Goal: Information Seeking & Learning: Check status

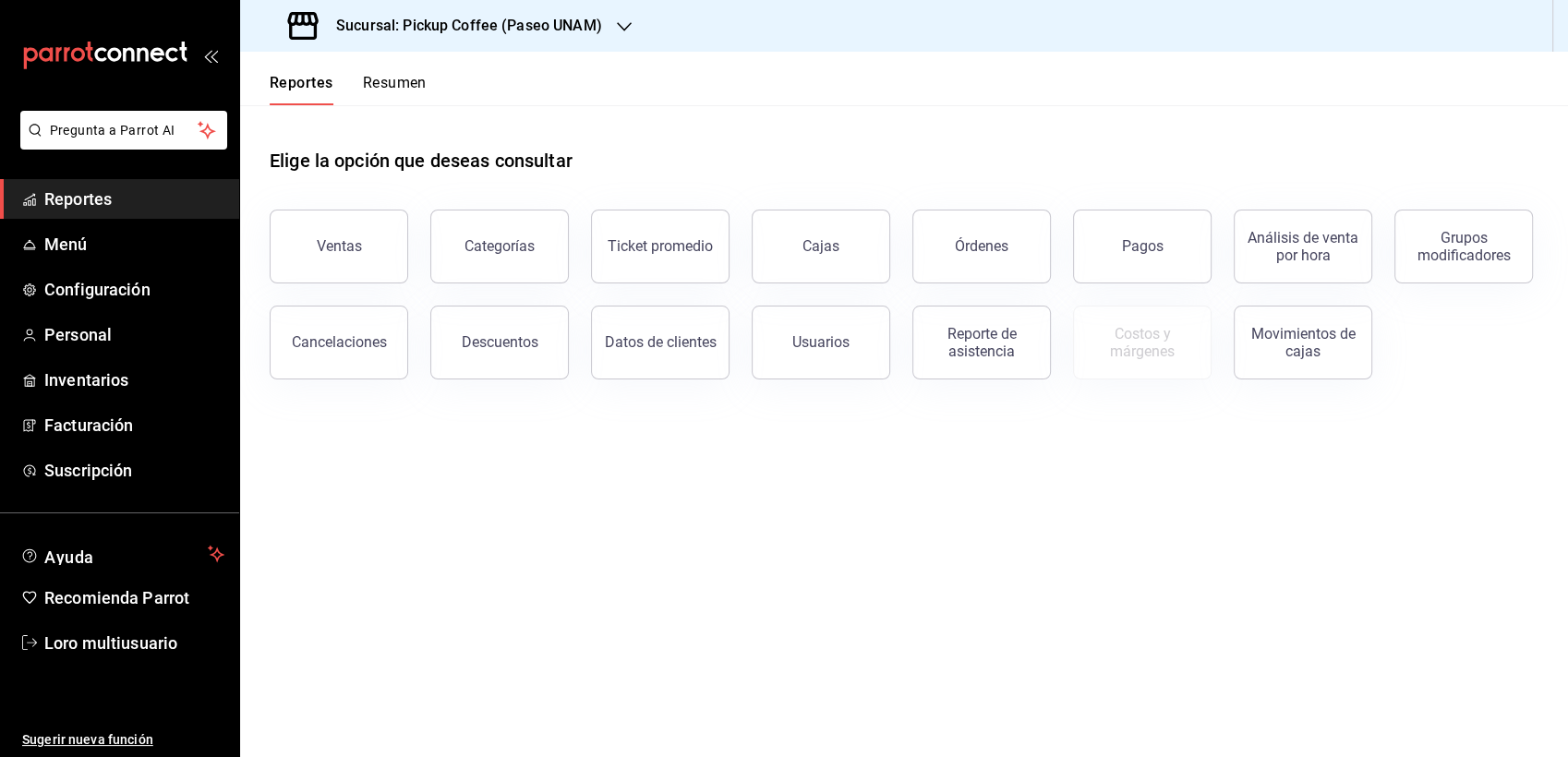
click at [423, 26] on h3 "Sucursal: Pickup Coffee (Paseo UNAM)" at bounding box center [462, 26] width 280 height 22
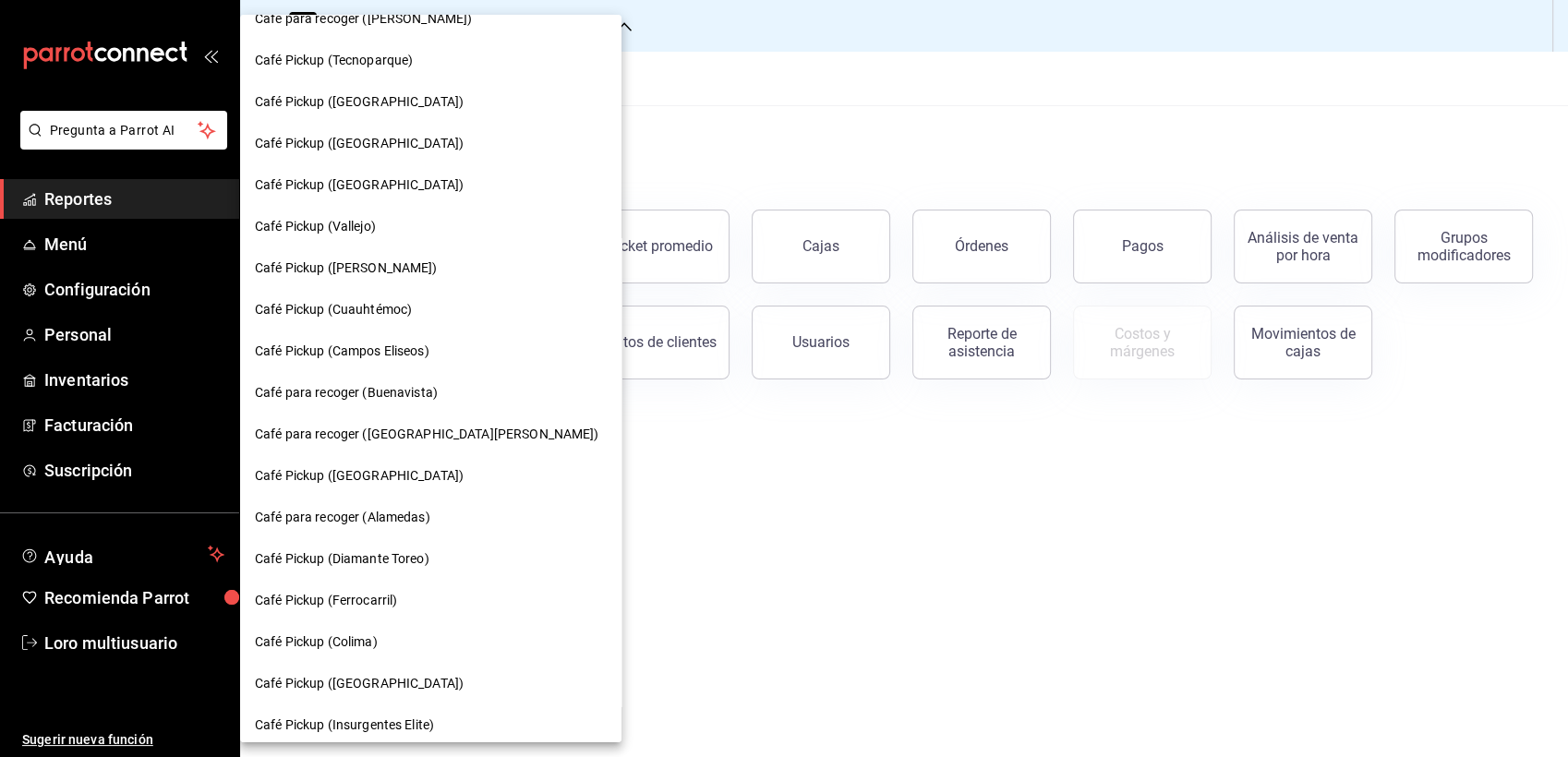
scroll to position [479, 0]
click at [351, 418] on div "Café para recoger ([GEOGRAPHIC_DATA][PERSON_NAME])" at bounding box center [430, 437] width 381 height 41
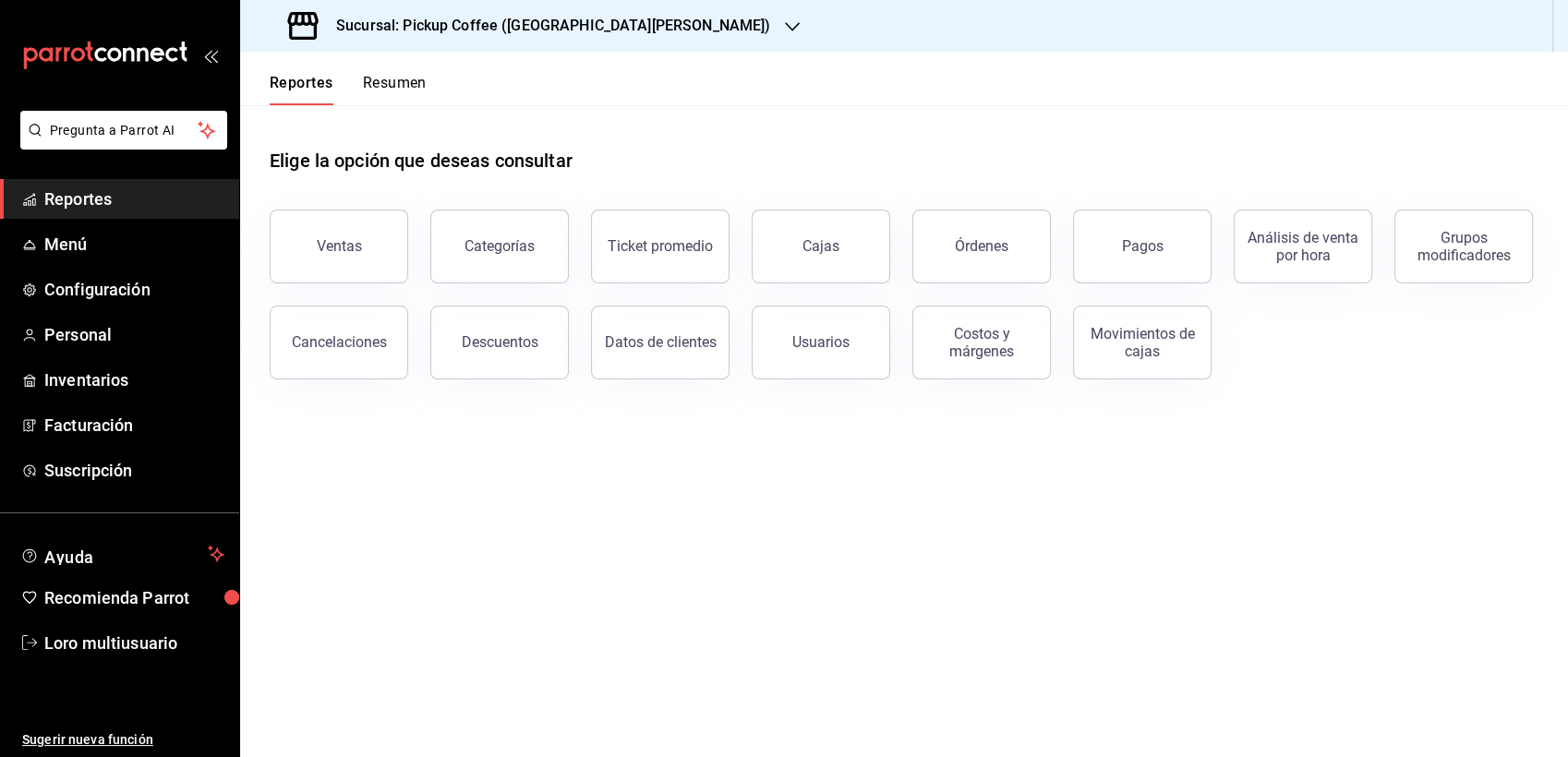
click at [379, 98] on button "Resumen" at bounding box center [395, 90] width 64 height 32
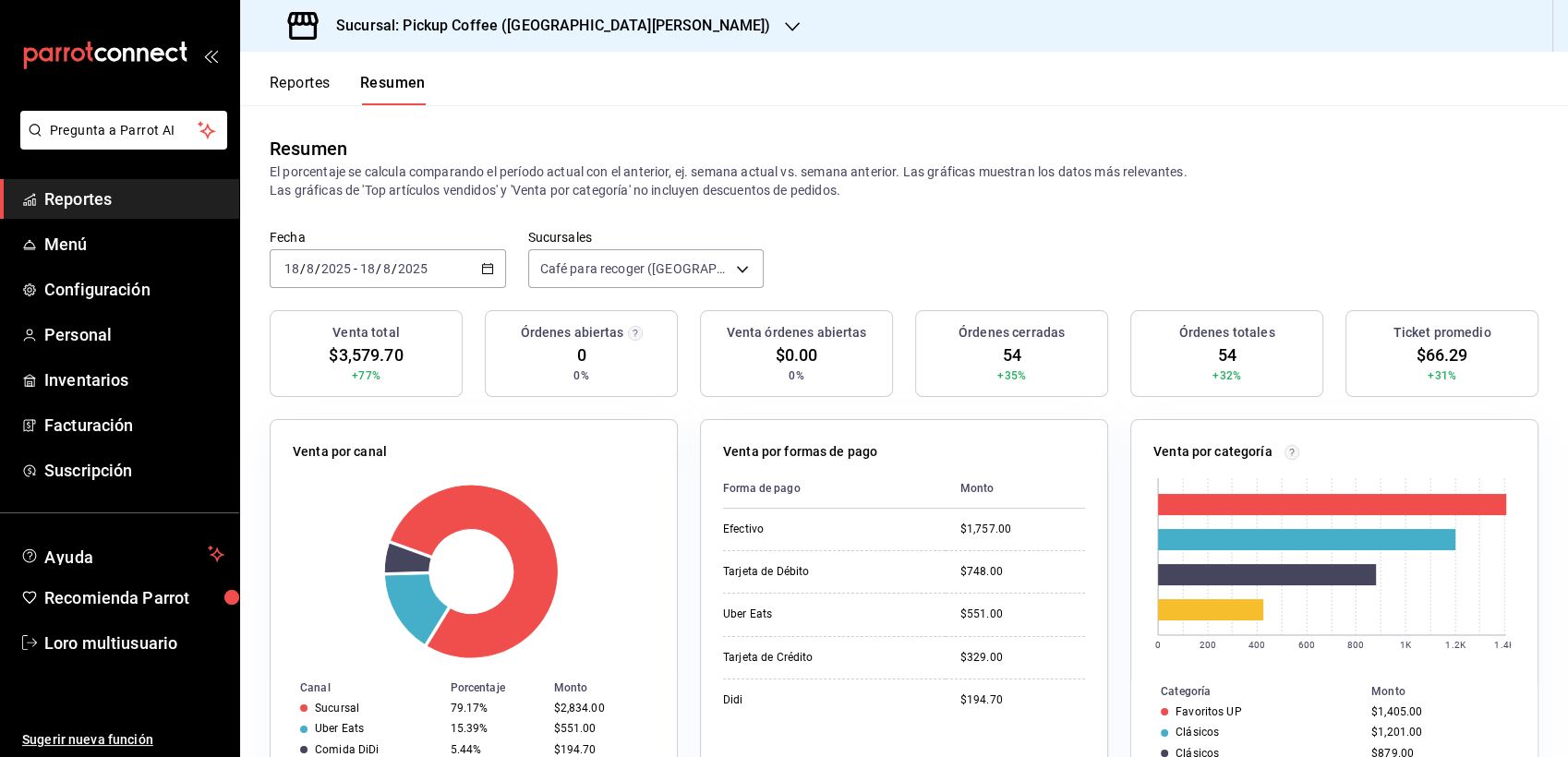
click at [364, 262] on input "18" at bounding box center [367, 268] width 17 height 15
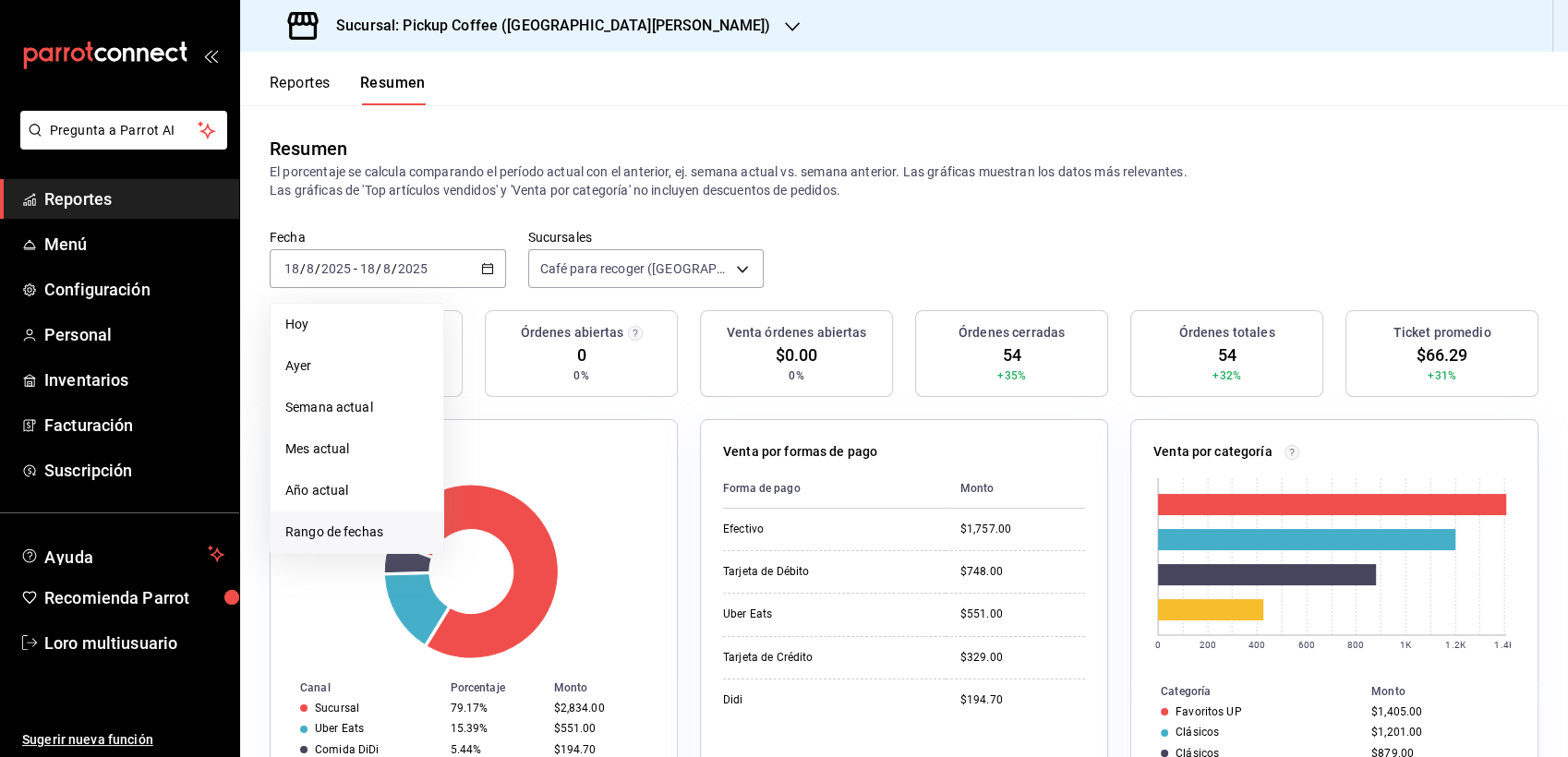
click at [361, 528] on span "Rango de fechas" at bounding box center [356, 533] width 143 height 20
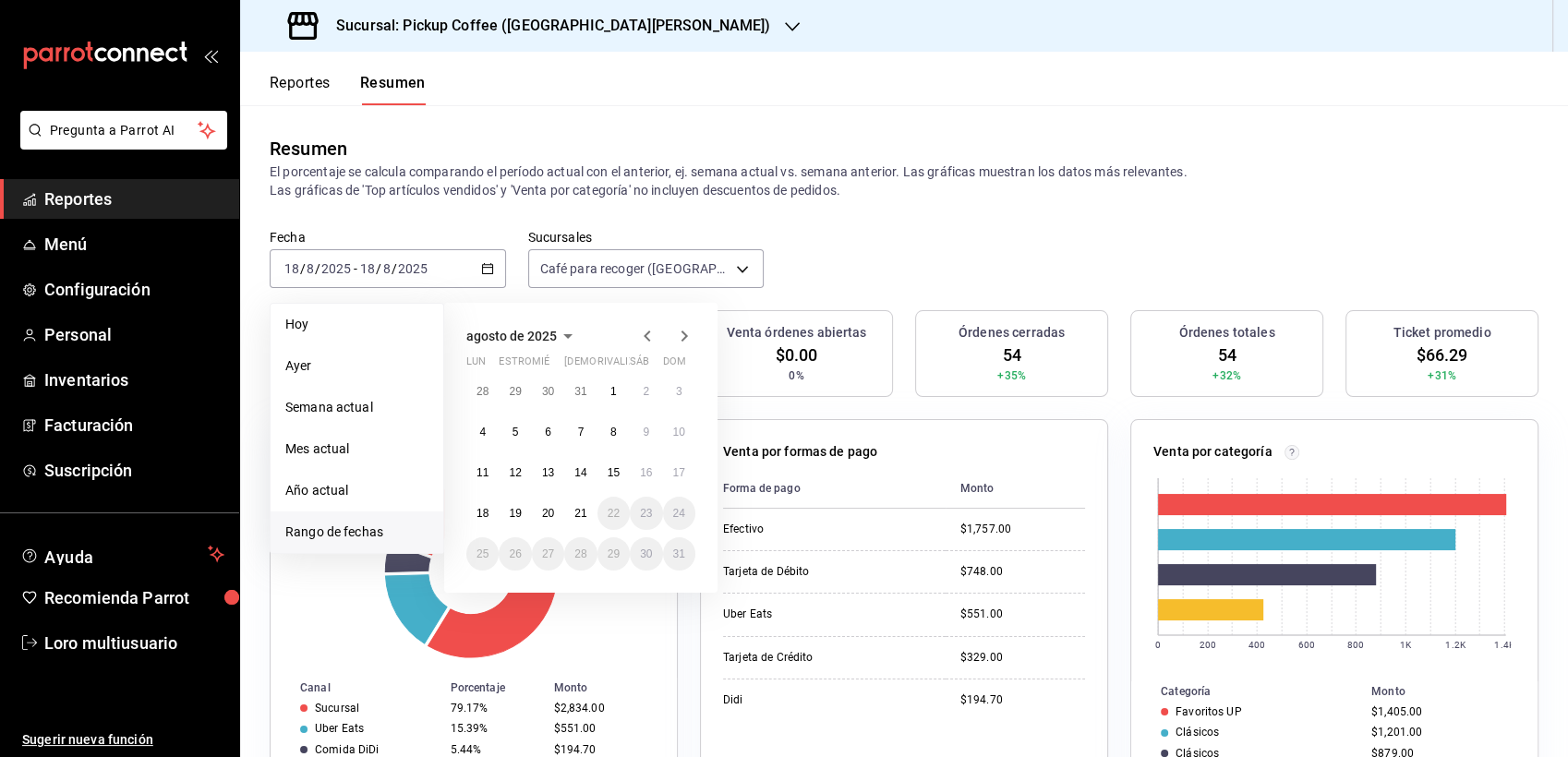
click at [347, 521] on li "Rango de fechas" at bounding box center [356, 532] width 173 height 41
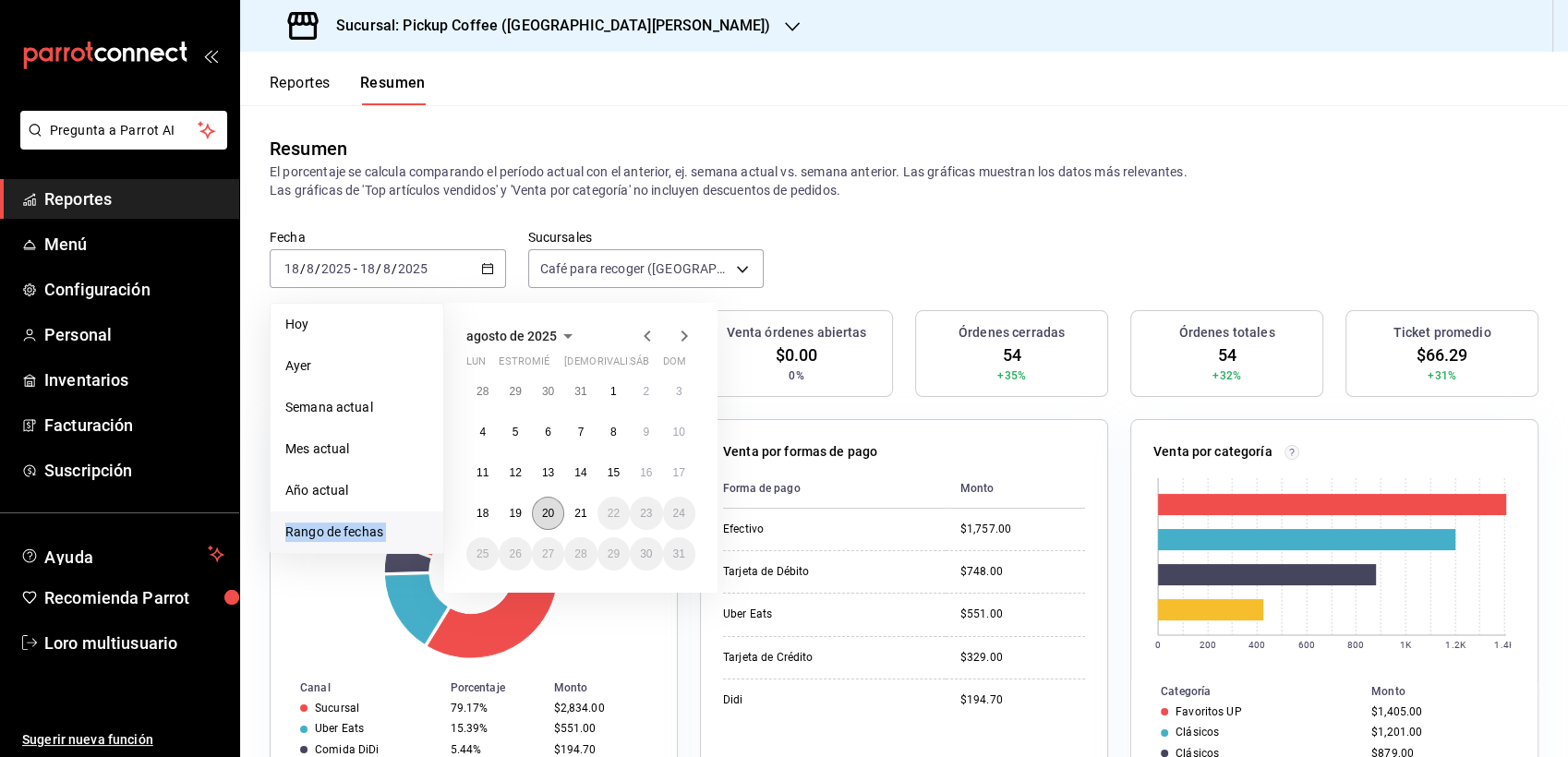
drag, startPoint x: 347, startPoint y: 521, endPoint x: 539, endPoint y: 515, distance: 192.1
click at [539, 515] on button "20" at bounding box center [548, 513] width 33 height 34
click at [539, 515] on div at bounding box center [474, 571] width 362 height 176
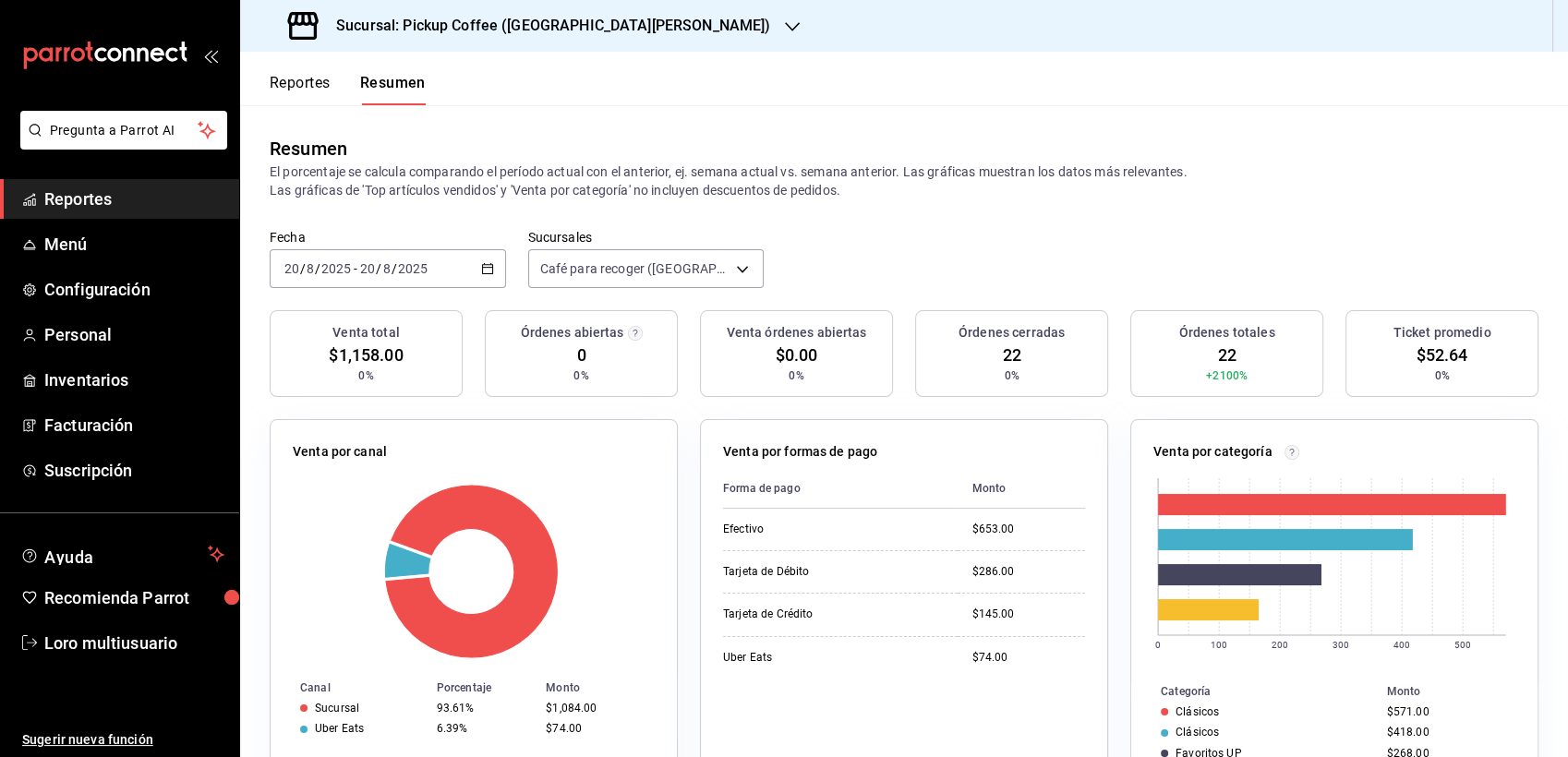
drag, startPoint x: 539, startPoint y: 515, endPoint x: 799, endPoint y: 418, distance: 277.5
click at [799, 418] on div "Venta por formas de pago Forma de pago Monto Efectivo $653.00 Tarjeta de Débito…" at bounding box center [893, 601] width 430 height 410
click at [524, 33] on h3 "Sucursal: Pickup Coffee ([GEOGRAPHIC_DATA][PERSON_NAME])" at bounding box center [546, 26] width 449 height 22
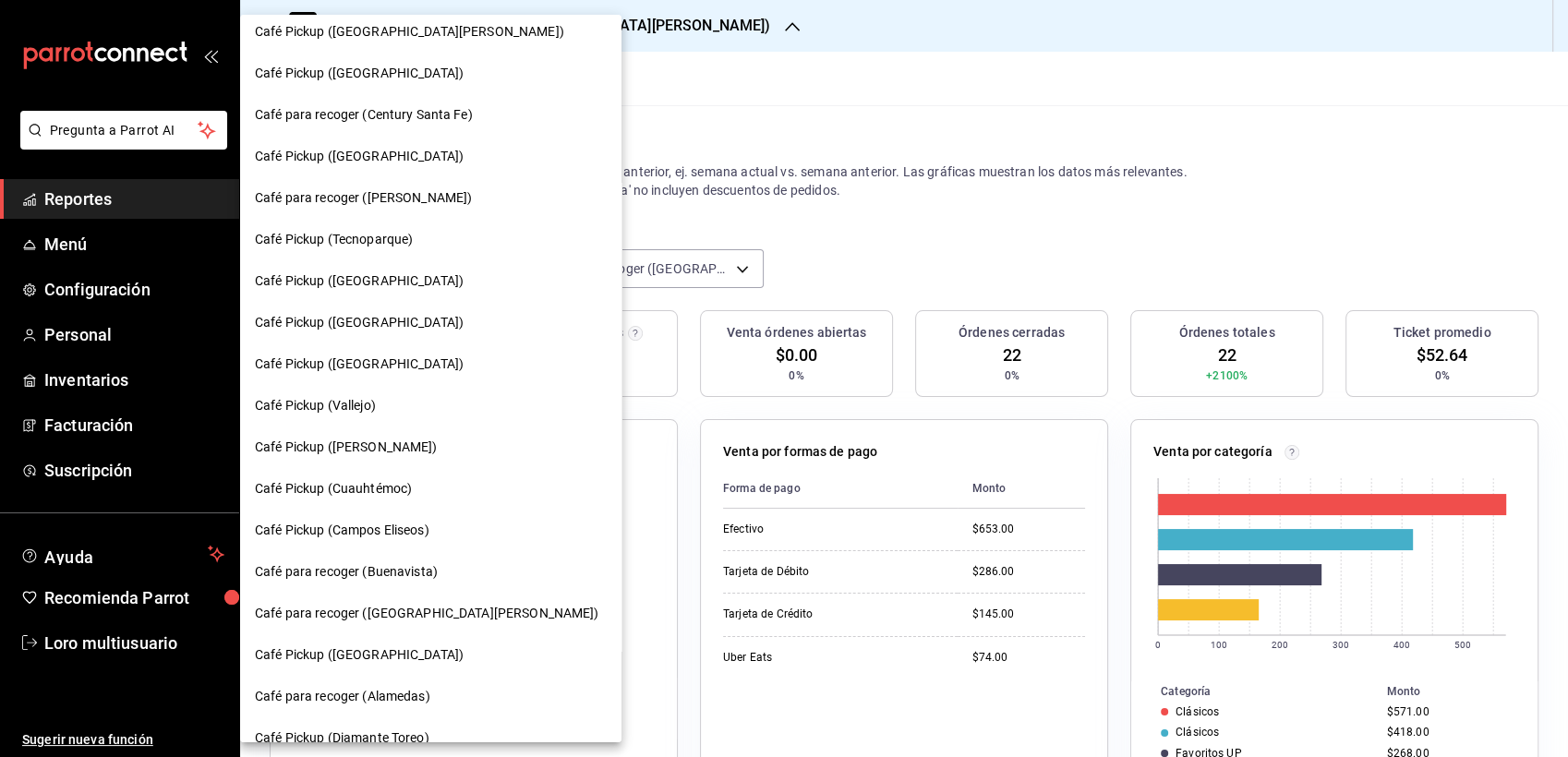
scroll to position [295, 0]
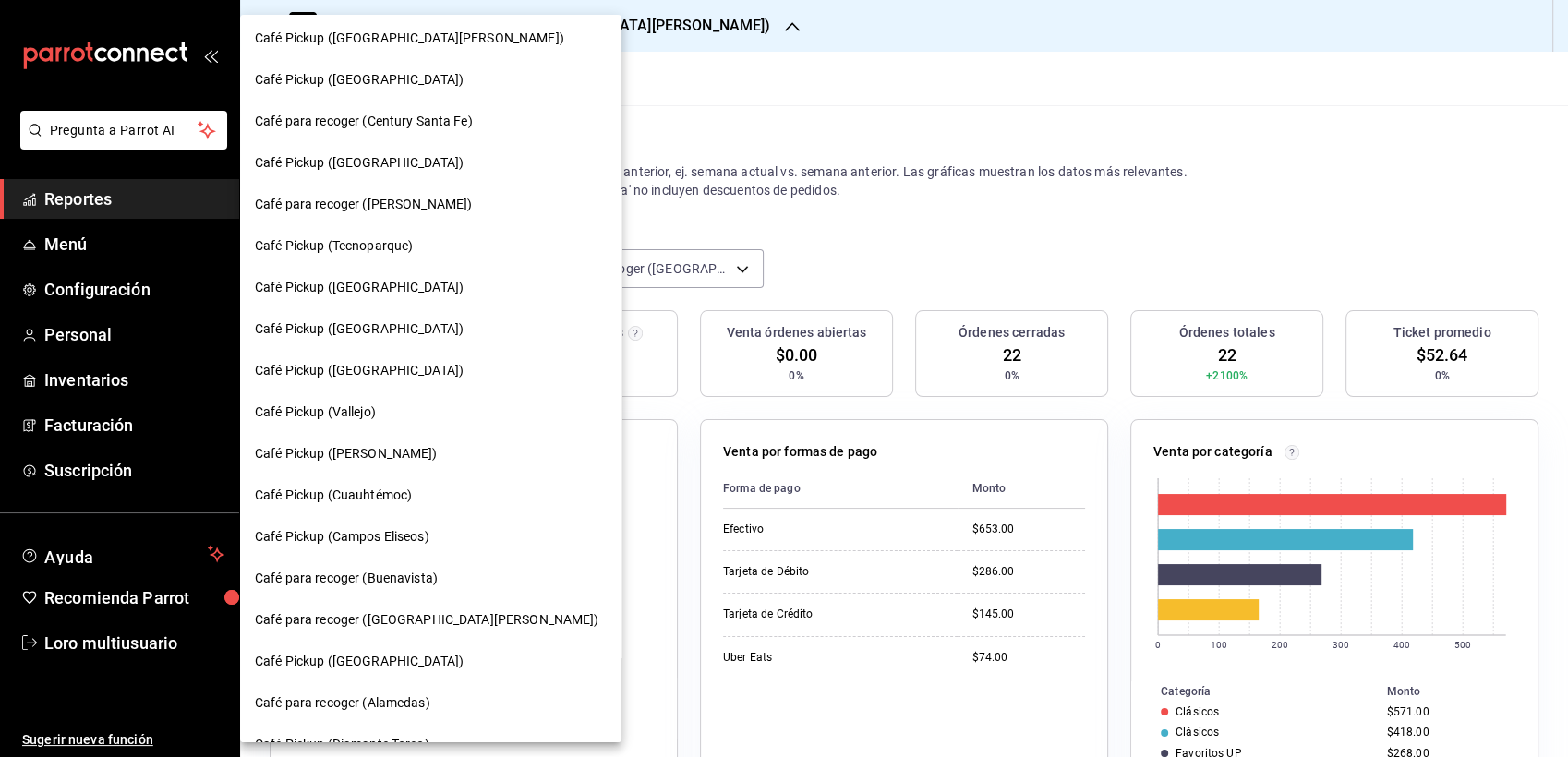
click at [713, 114] on div at bounding box center [784, 378] width 1568 height 757
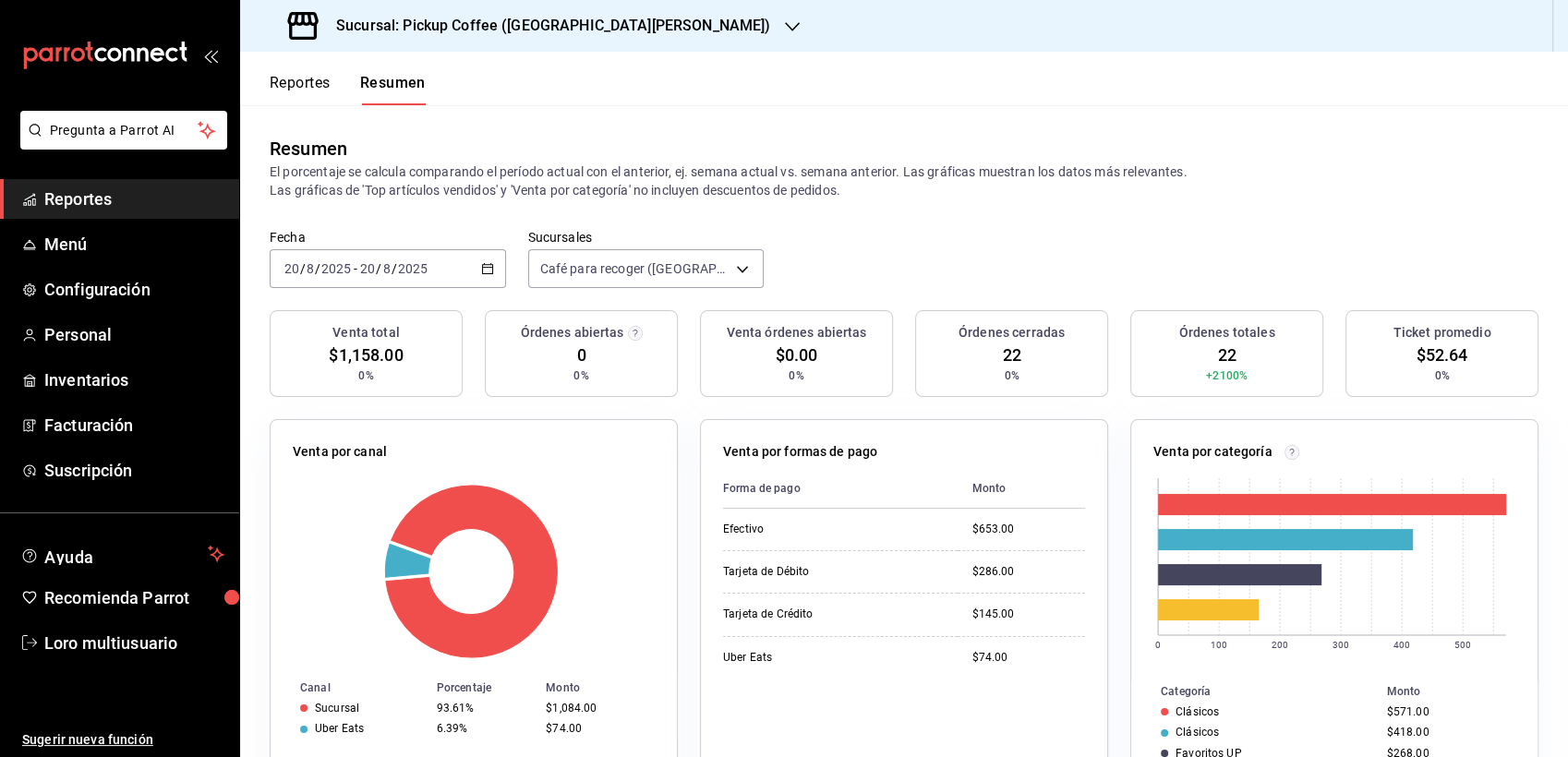
click at [552, 24] on h3 "Sucursal: Pickup Coffee ([GEOGRAPHIC_DATA][PERSON_NAME])" at bounding box center [546, 26] width 449 height 22
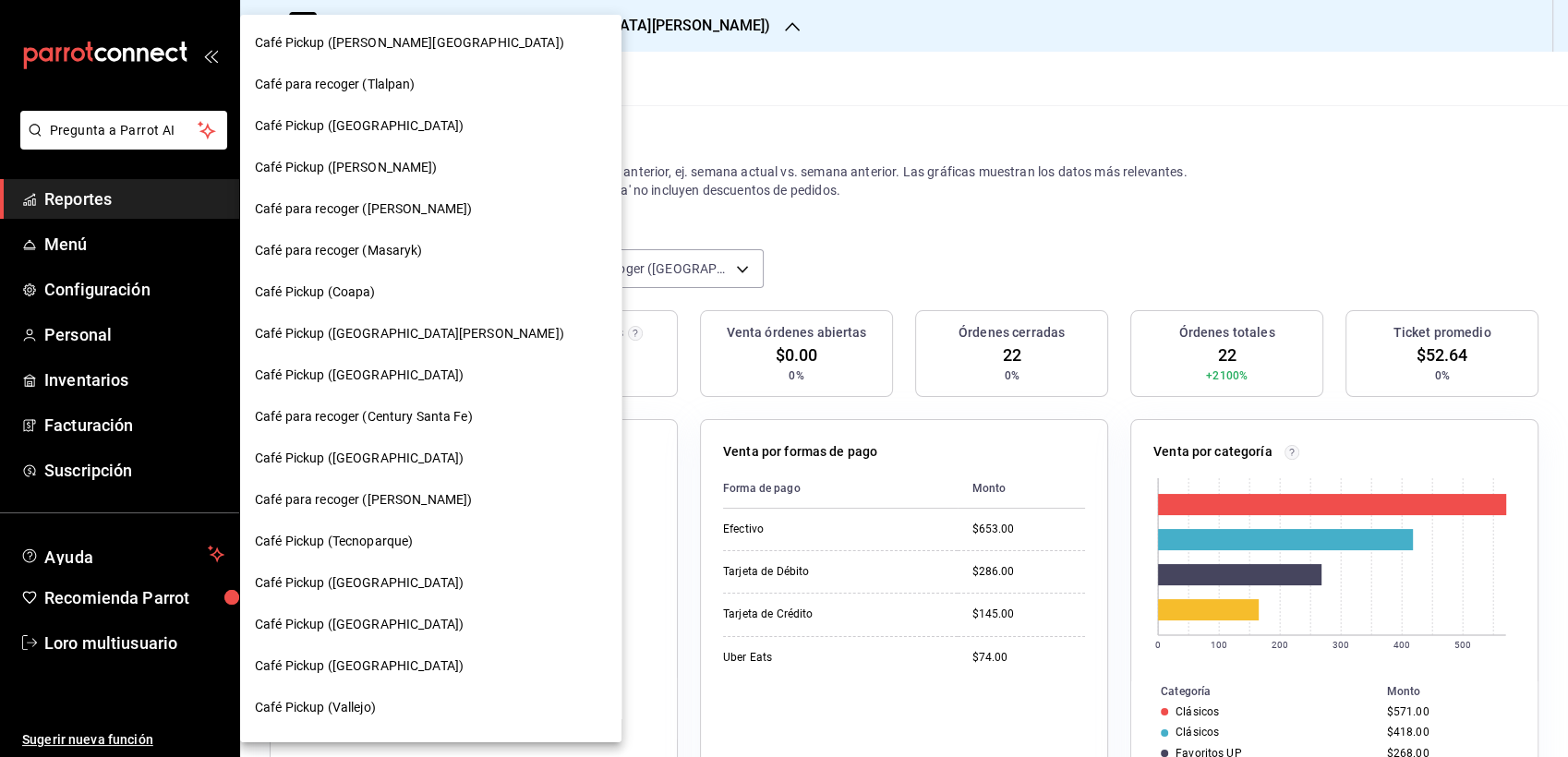
drag, startPoint x: 524, startPoint y: 122, endPoint x: 535, endPoint y: 122, distance: 11.0
click at [535, 122] on div "Café Pickup ([PERSON_NAME][GEOGRAPHIC_DATA]) Café para recoger (Tlalpan) Café P…" at bounding box center [430, 378] width 381 height 727
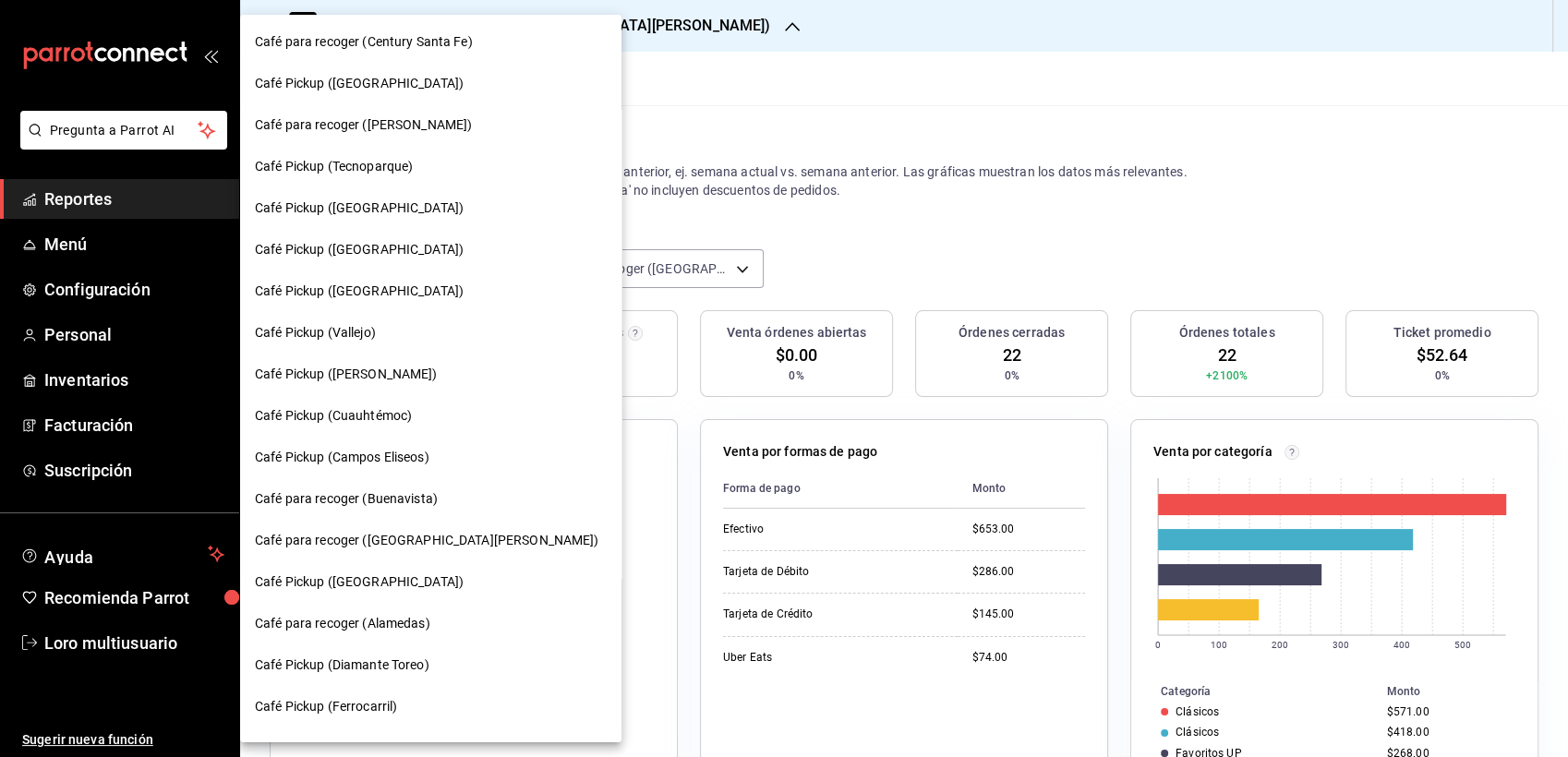
scroll to position [377, 0]
click at [385, 615] on span "Café para recoger (Alamedas)" at bounding box center [342, 622] width 176 height 20
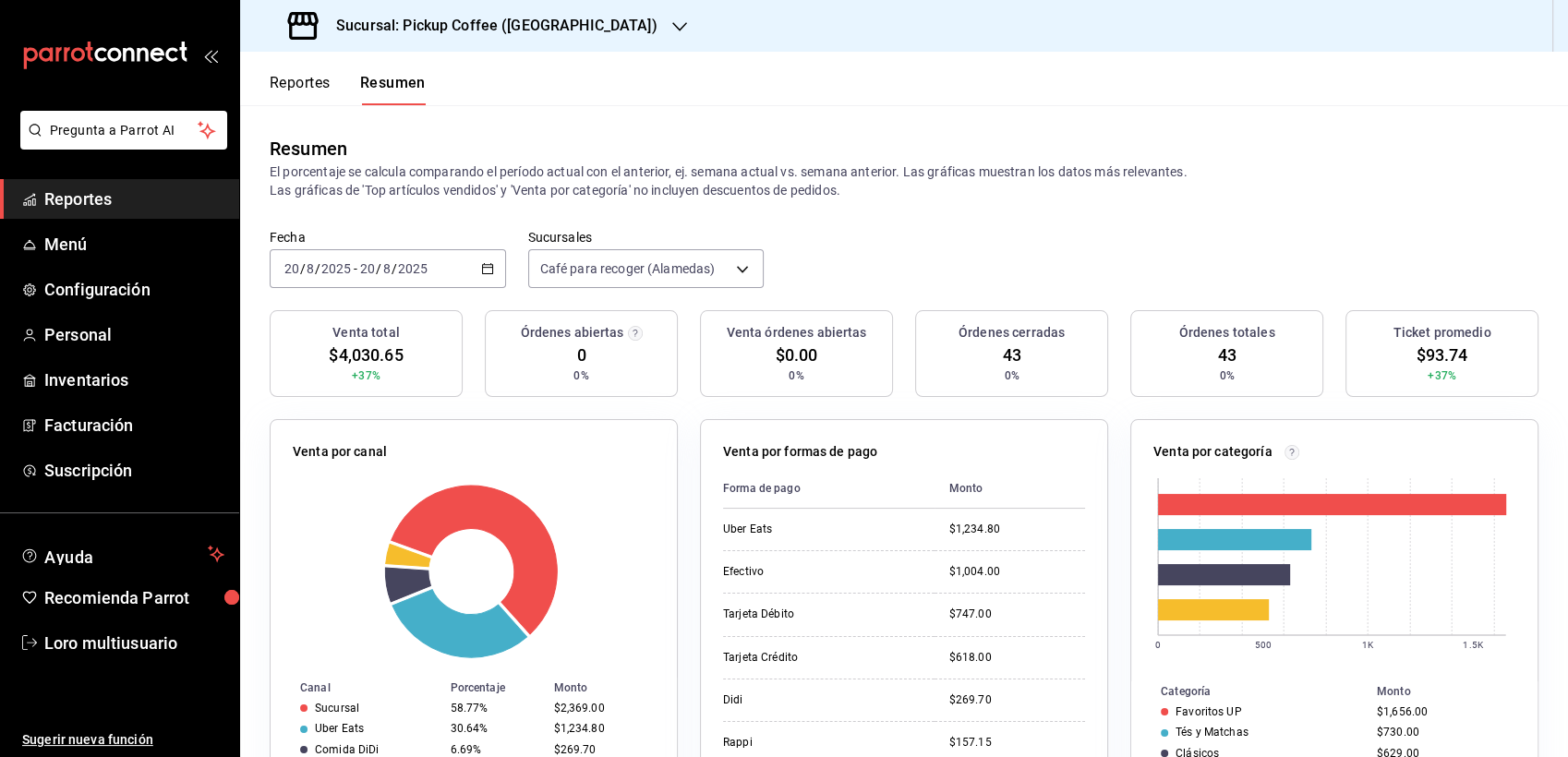
click at [860, 205] on div "Resumen El porcentaje se calcula comparando el período actual con el anterior, …" at bounding box center [903, 167] width 1327 height 123
click at [471, 38] on div "Sucursal: Pickup Coffee ([GEOGRAPHIC_DATA])" at bounding box center [474, 26] width 439 height 51
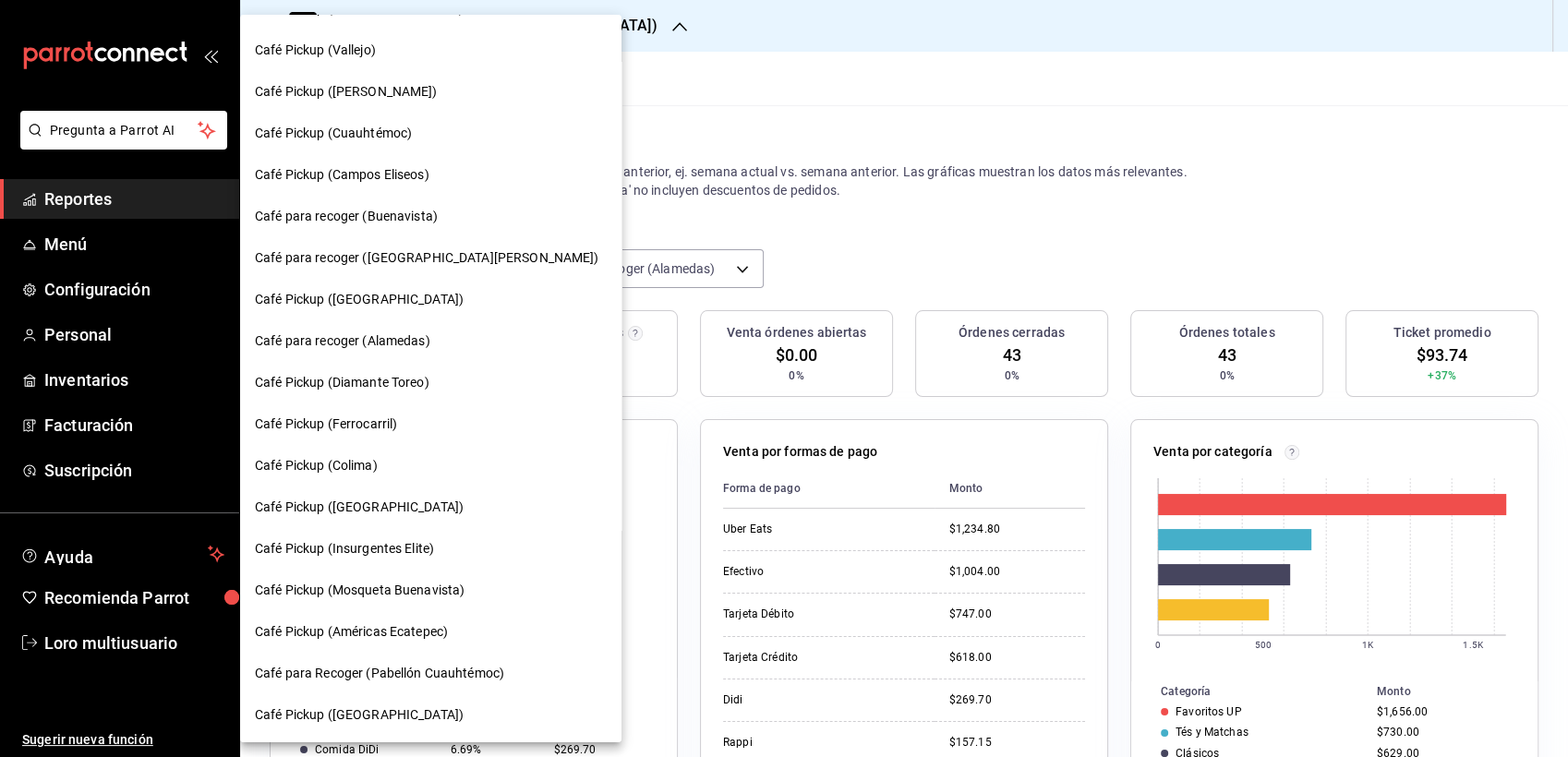
scroll to position [648, 0]
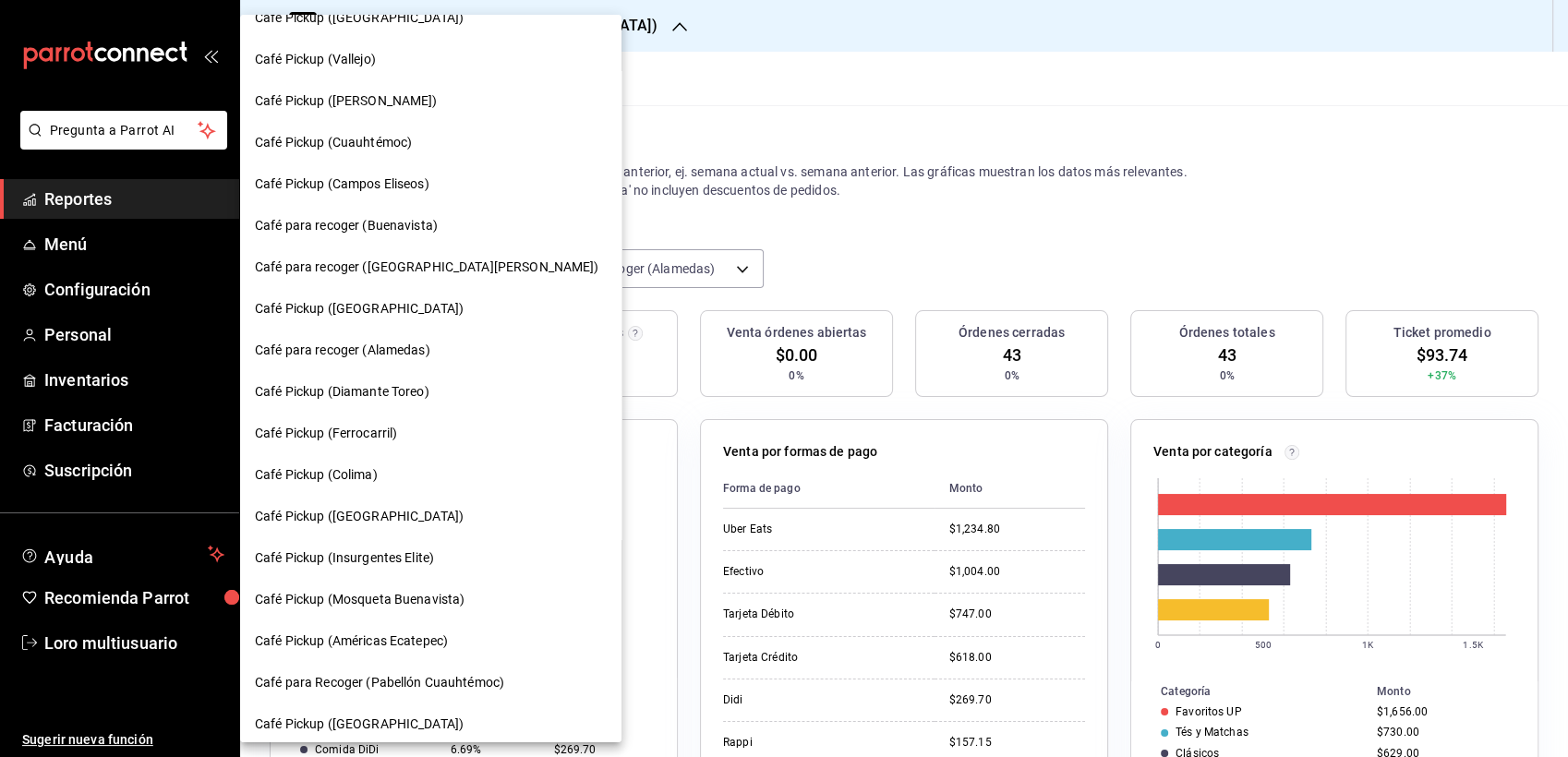
click at [369, 265] on span "Café para recoger ([GEOGRAPHIC_DATA][PERSON_NAME])" at bounding box center [426, 267] width 344 height 20
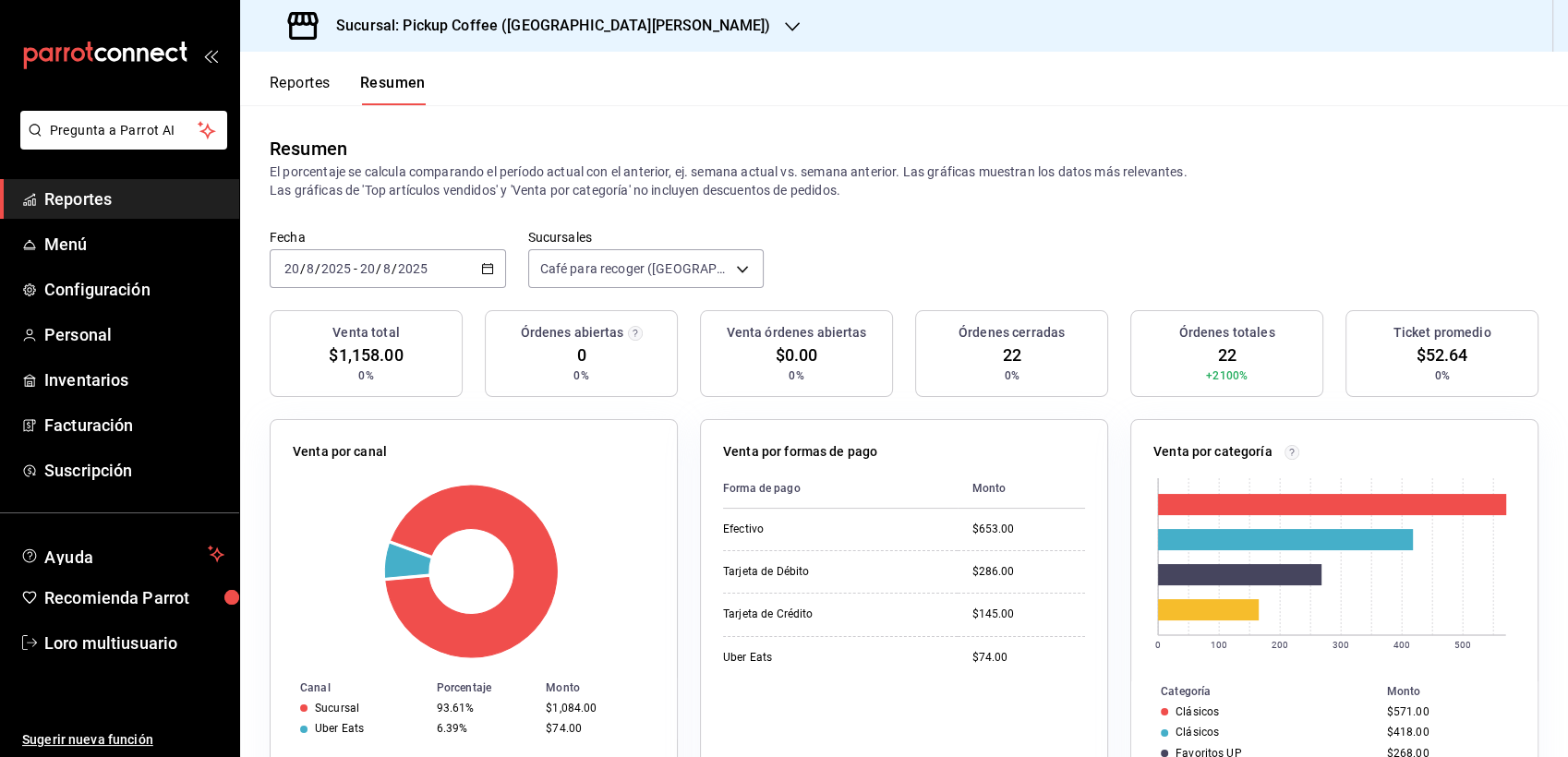
click at [373, 258] on div "[DATE] [DATE] - [DATE] [DATE]" at bounding box center [387, 268] width 236 height 38
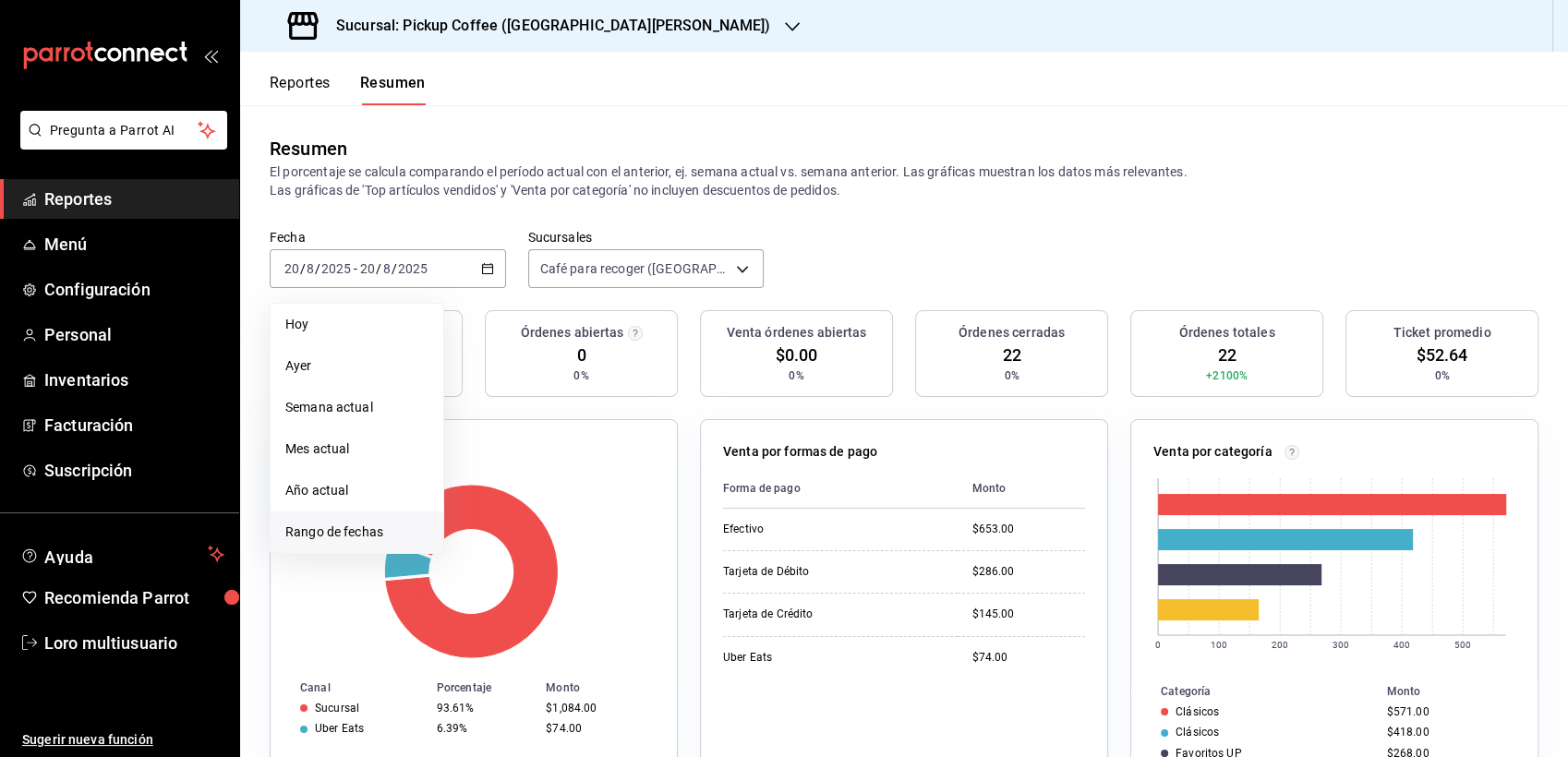
click at [324, 523] on span "Rango de fechas" at bounding box center [356, 533] width 143 height 20
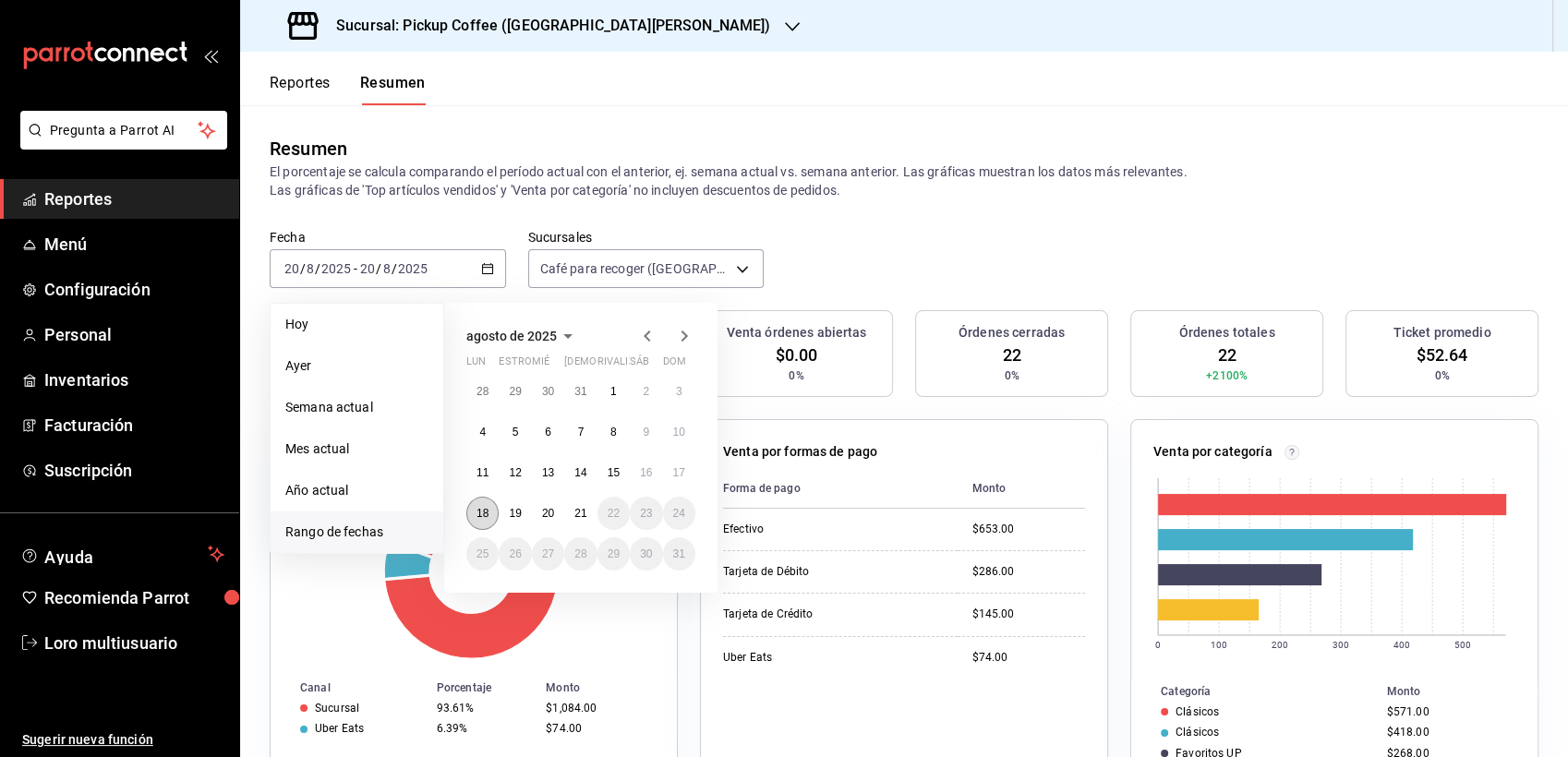
click at [486, 504] on button "18" at bounding box center [482, 513] width 33 height 34
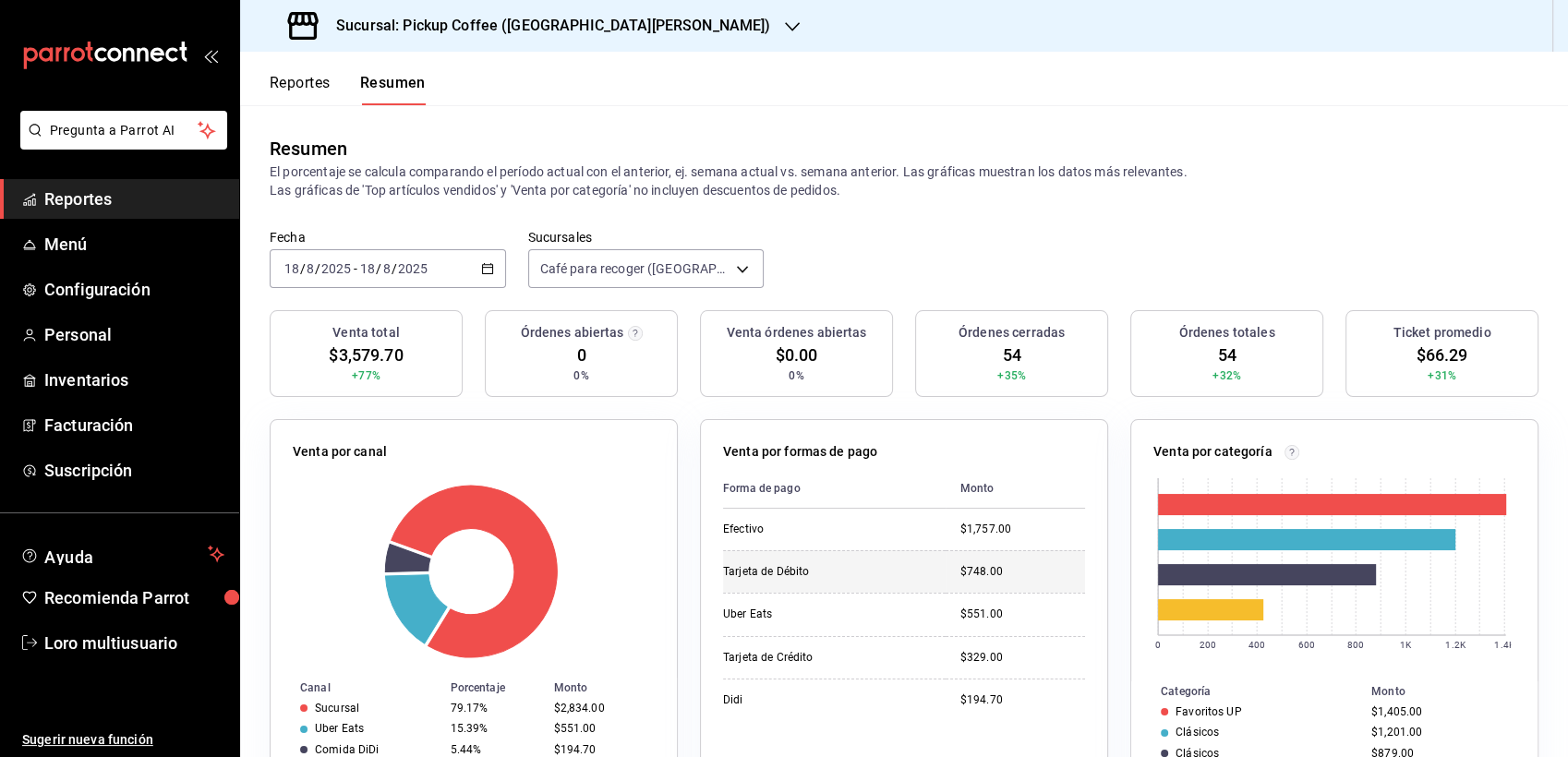
click at [985, 551] on td "$748.00" at bounding box center [1014, 571] width 139 height 42
click at [343, 274] on input "2025" at bounding box center [336, 268] width 32 height 15
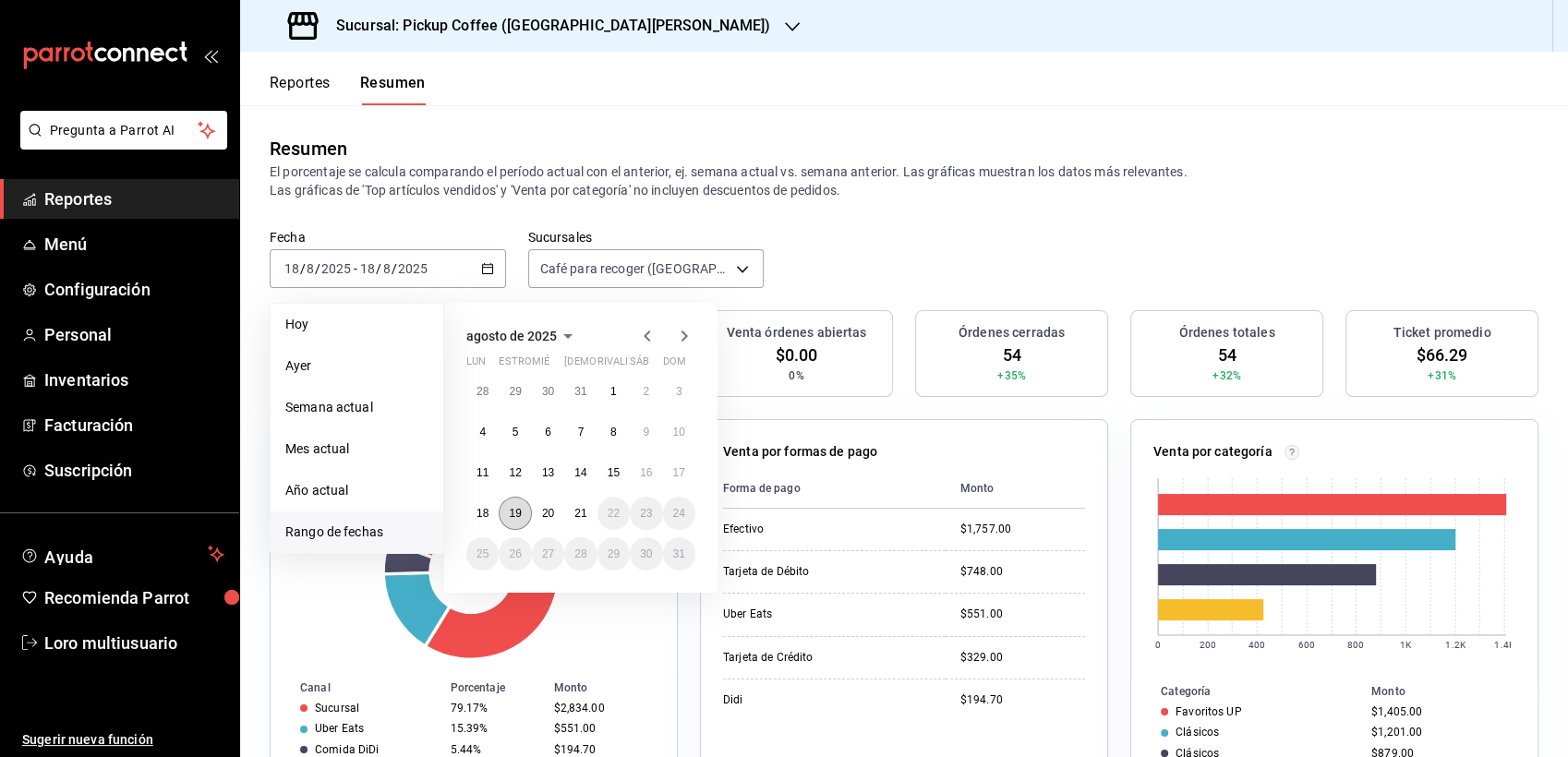
click at [517, 521] on button "19" at bounding box center [514, 513] width 33 height 34
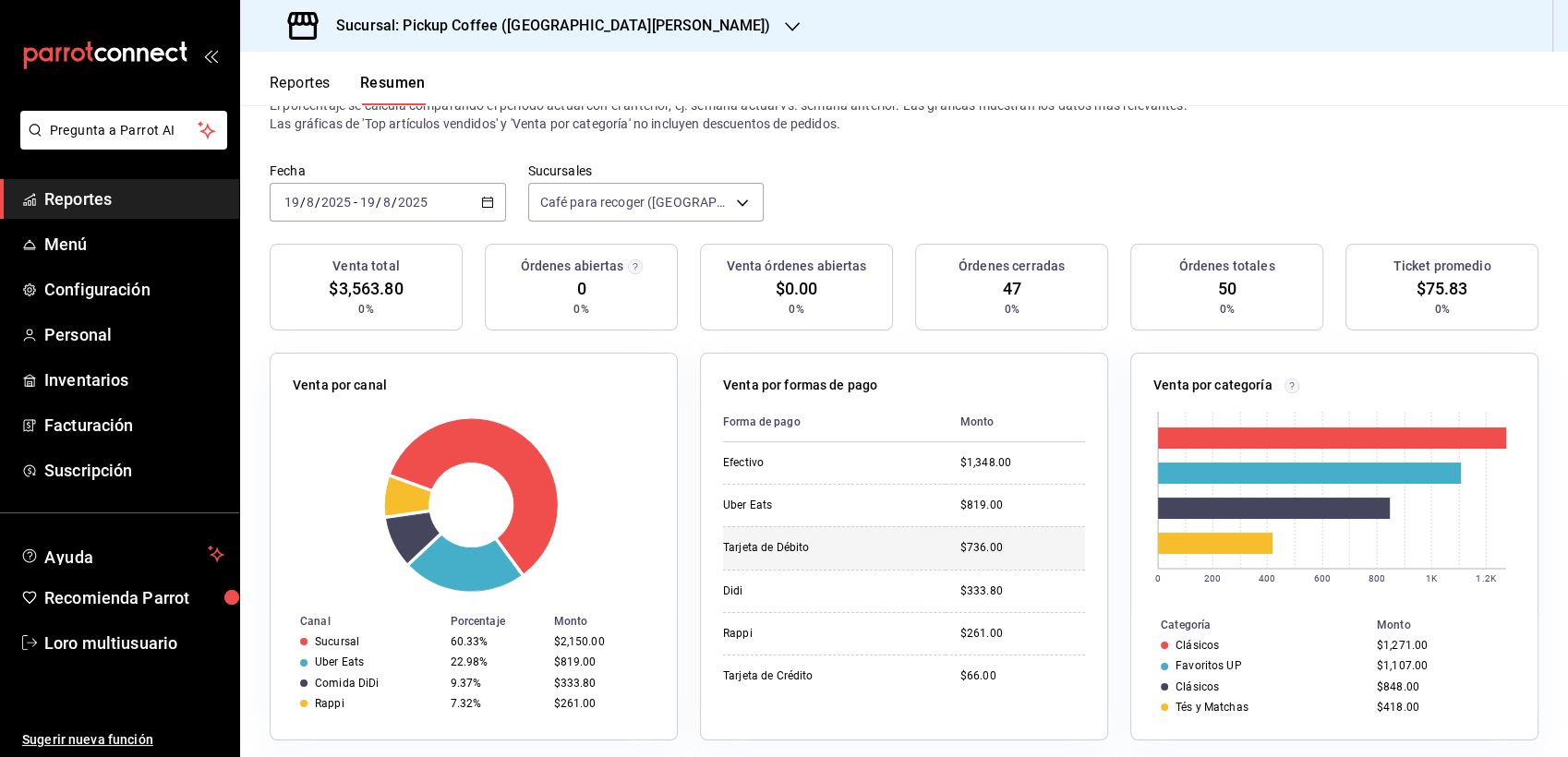
scroll to position [103, 0]
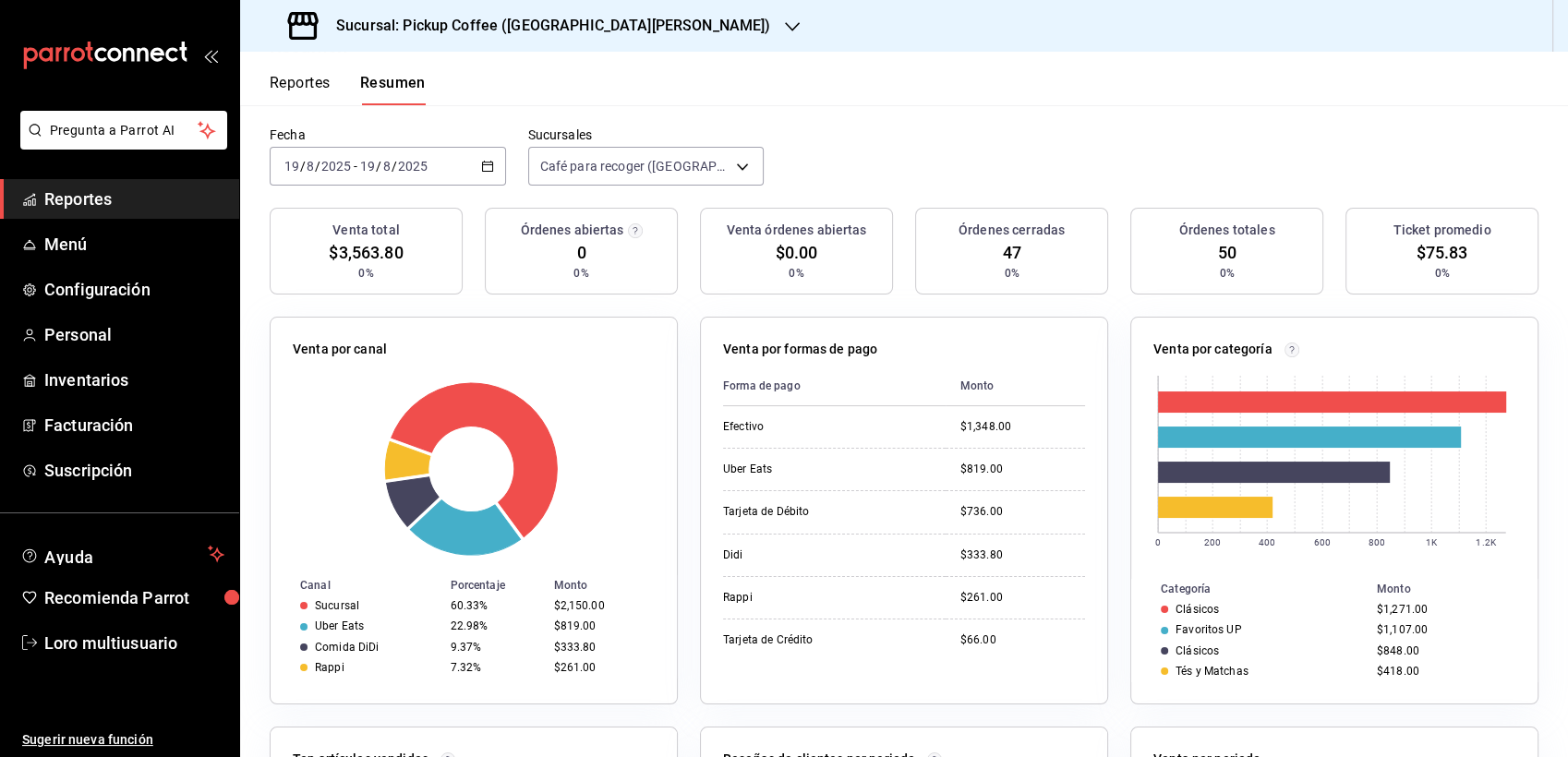
click at [428, 156] on div "[DATE] [DATE] - [DATE] [DATE]" at bounding box center [387, 166] width 236 height 38
click at [350, 159] on input "2025" at bounding box center [336, 166] width 32 height 15
click at [365, 163] on input "19" at bounding box center [367, 166] width 17 height 15
click at [346, 166] on input "2025" at bounding box center [336, 166] width 32 height 15
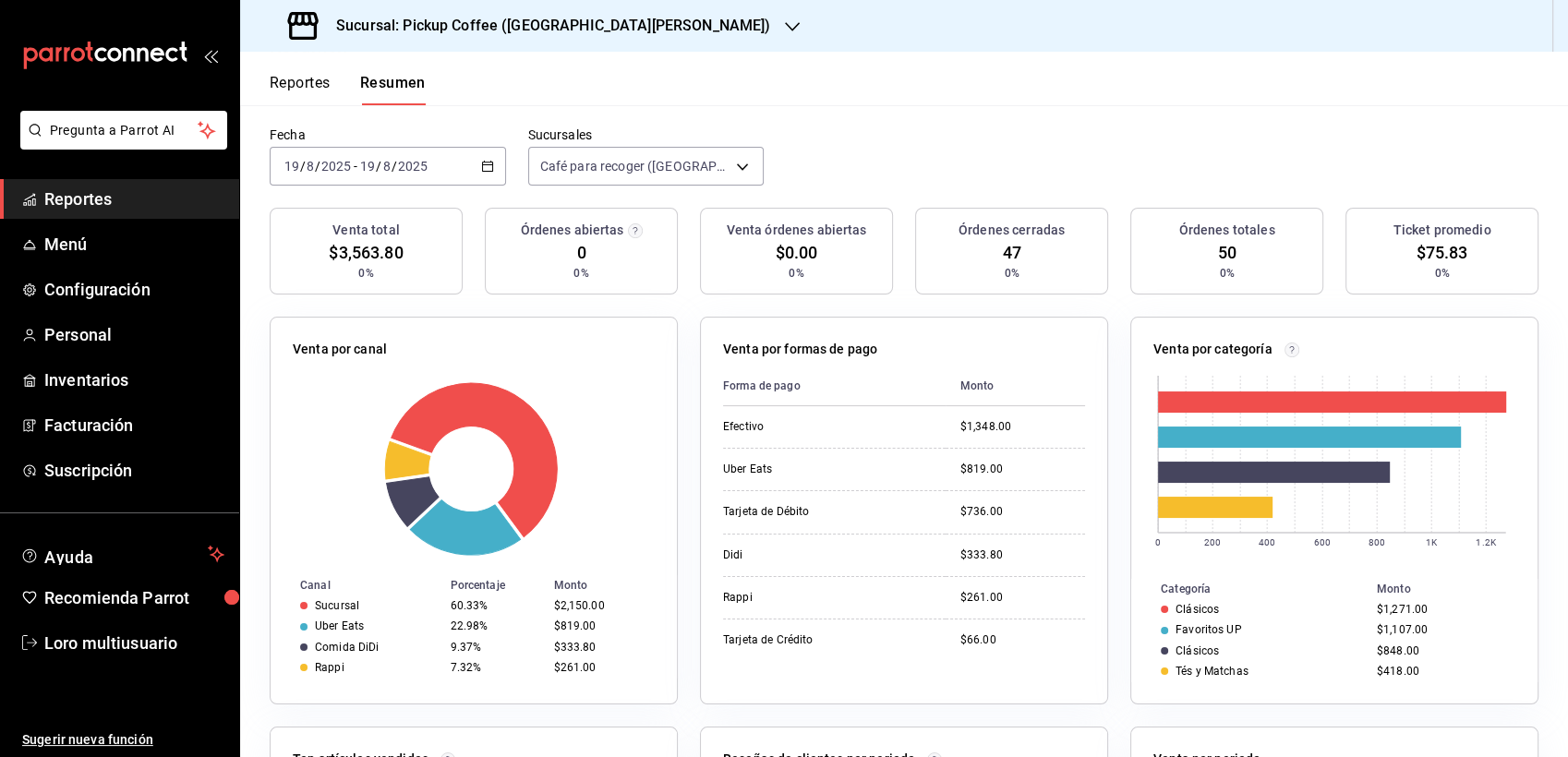
click at [346, 166] on input "2025" at bounding box center [336, 166] width 32 height 15
click at [346, 176] on div "[DATE] [DATE] - [DATE] [DATE]" at bounding box center [387, 166] width 236 height 38
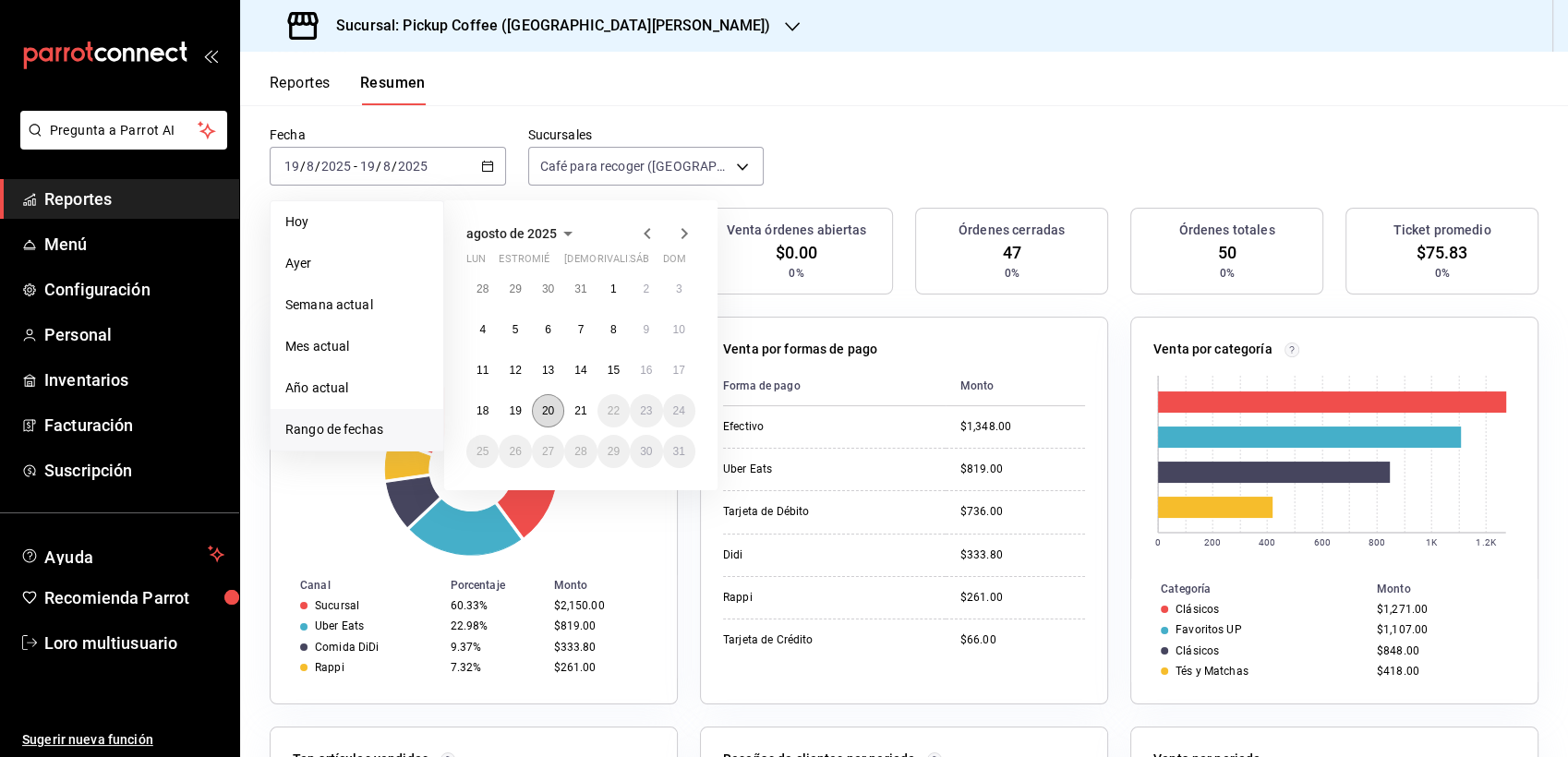
click at [545, 405] on abbr "20" at bounding box center [548, 411] width 12 height 13
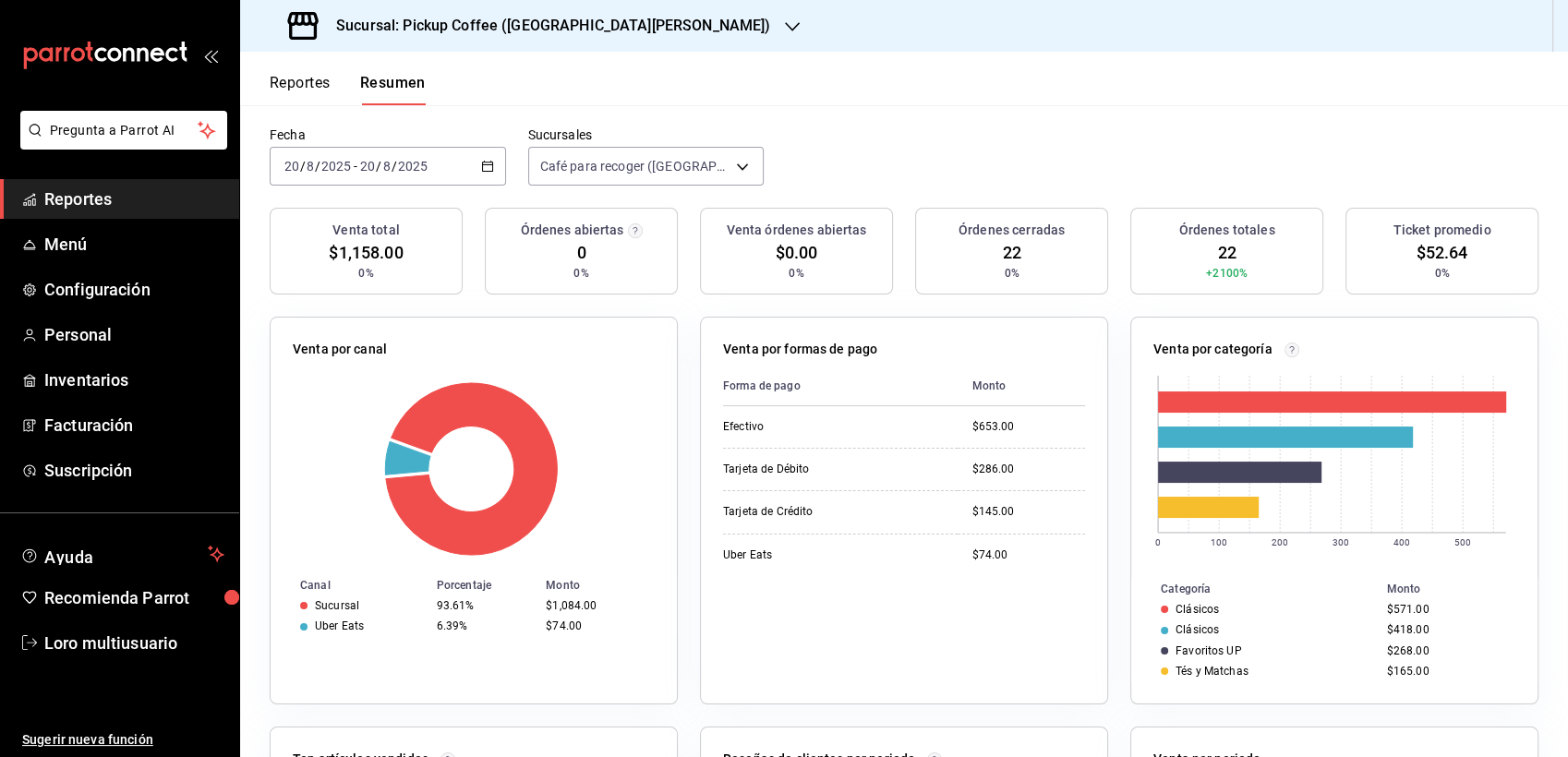
click at [471, 28] on h3 "Sucursal: Pickup Coffee ([GEOGRAPHIC_DATA][PERSON_NAME])" at bounding box center [546, 26] width 449 height 22
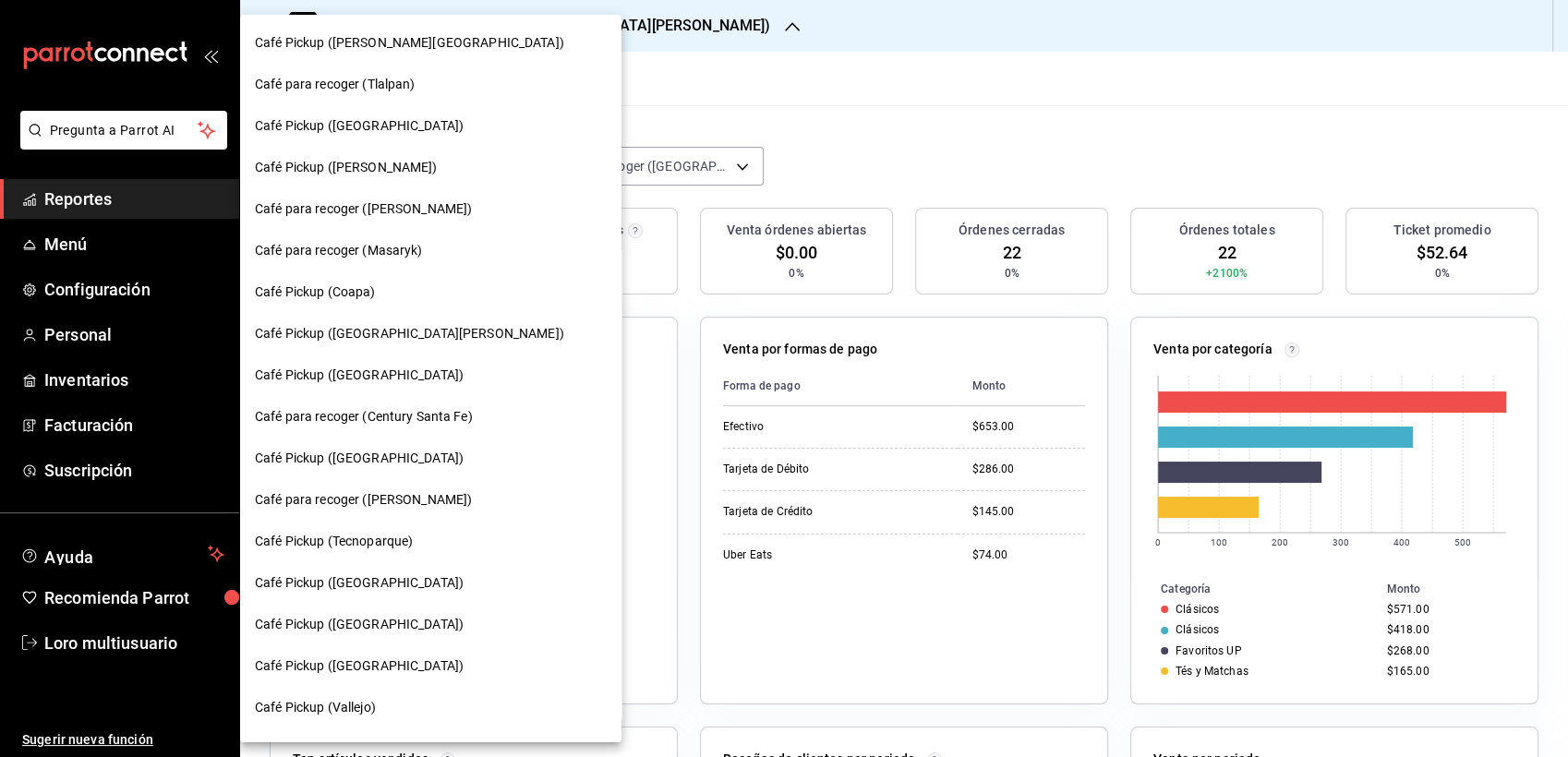
drag, startPoint x: 500, startPoint y: 22, endPoint x: 465, endPoint y: 22, distance: 35.0
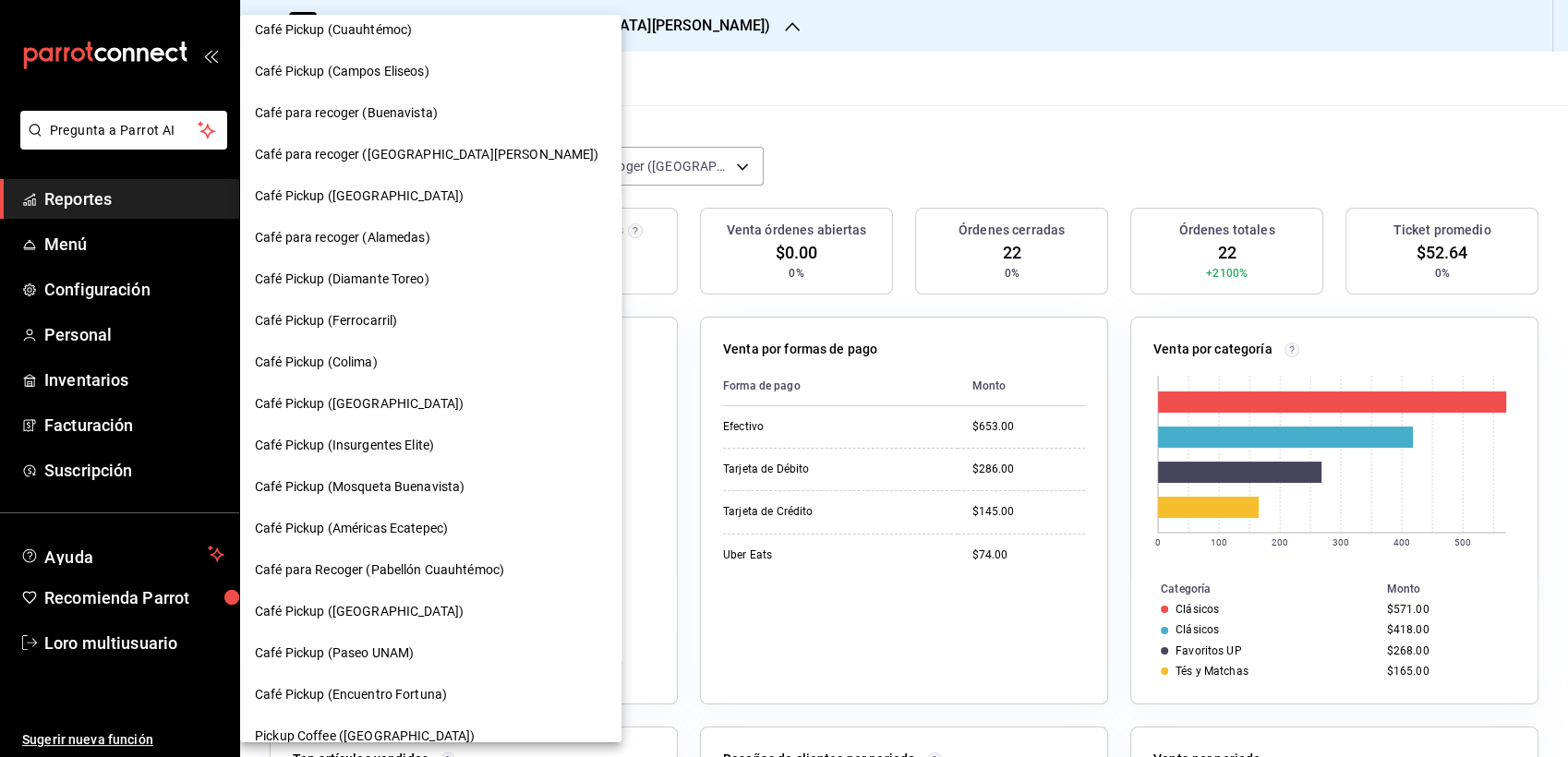
scroll to position [866, 0]
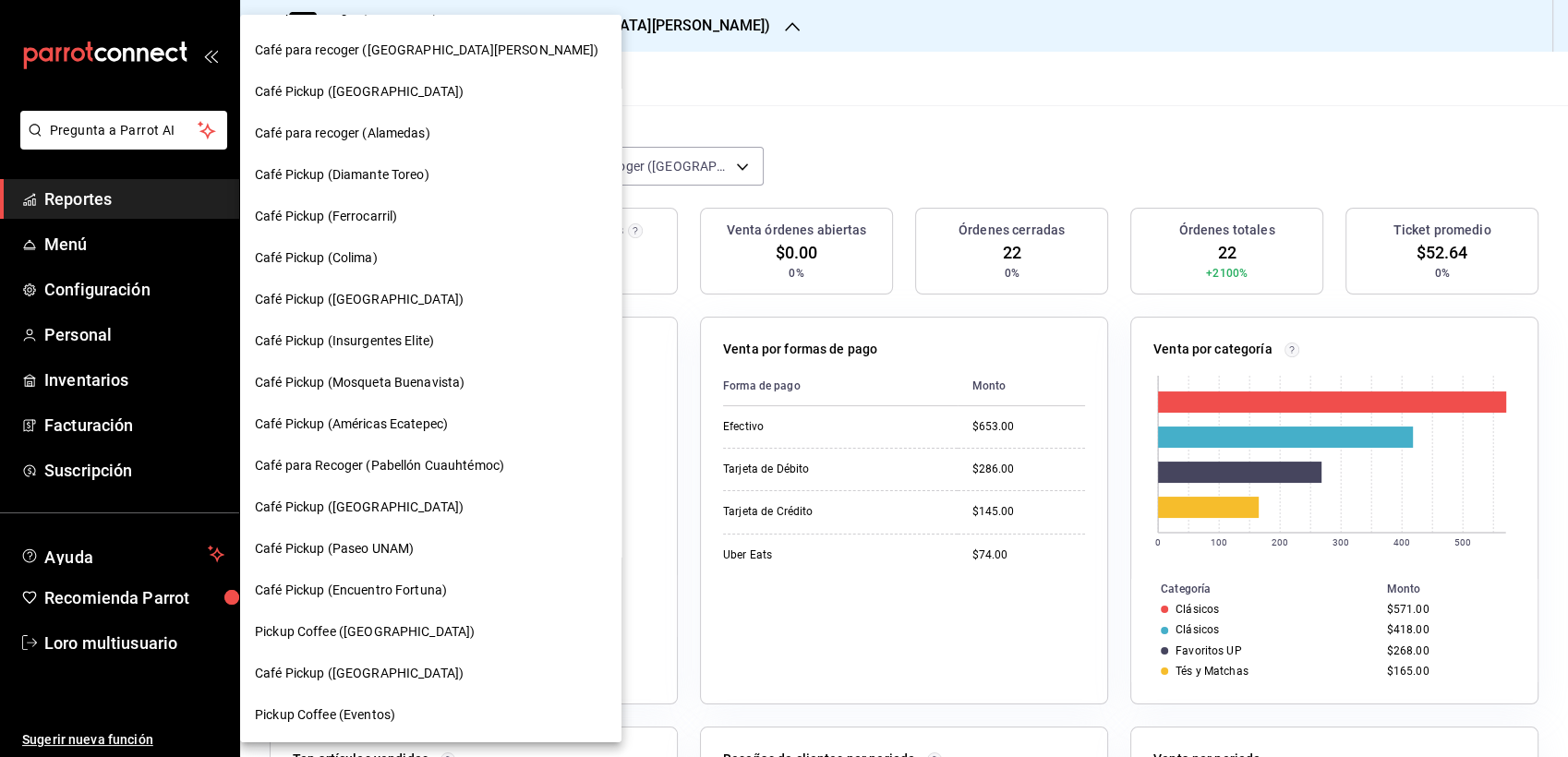
click at [412, 543] on span "Café Pickup (Paseo UNAM)" at bounding box center [334, 549] width 159 height 20
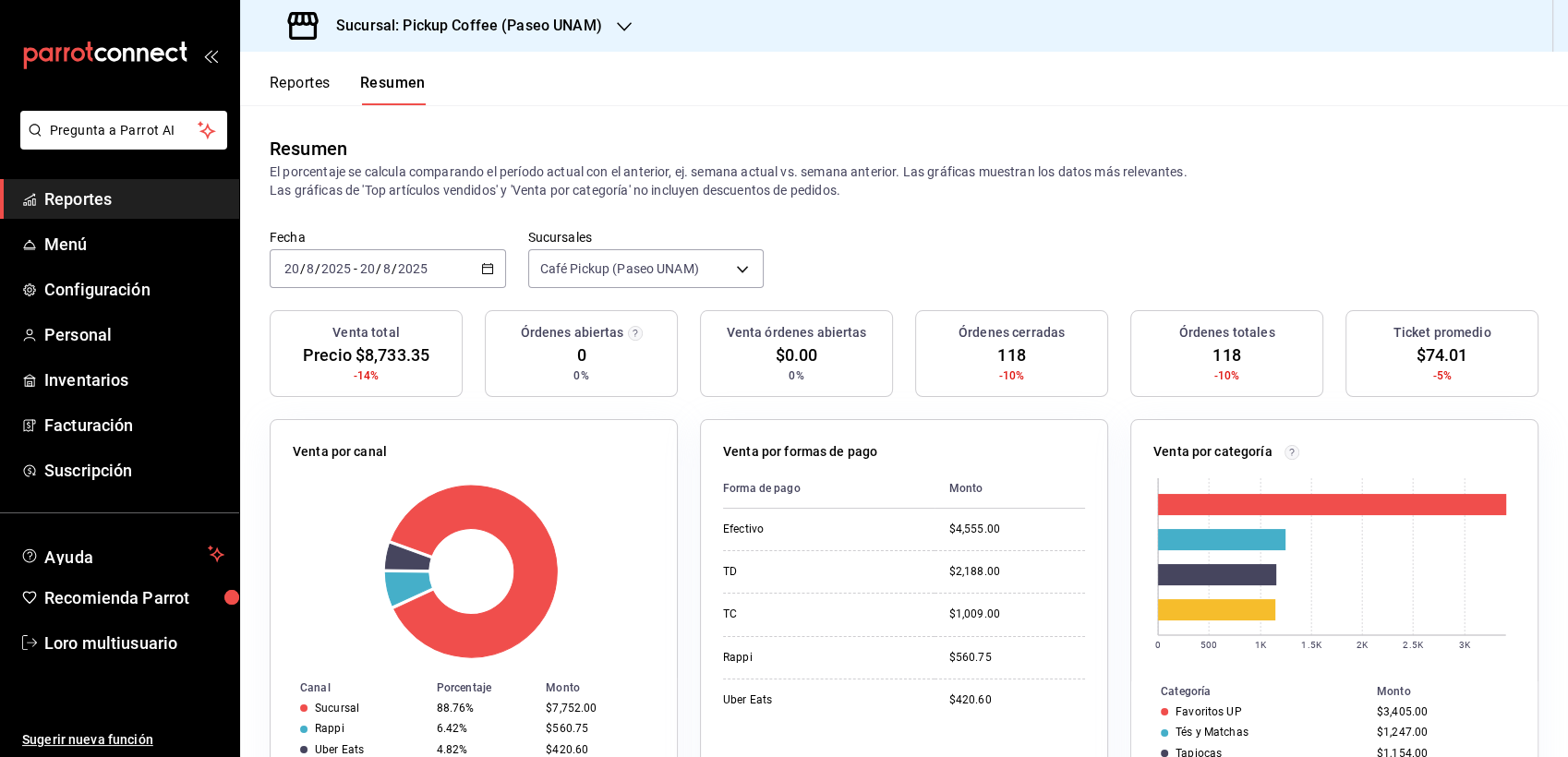
click at [440, 267] on div "[DATE] [DATE] - [DATE] [DATE]" at bounding box center [387, 268] width 236 height 38
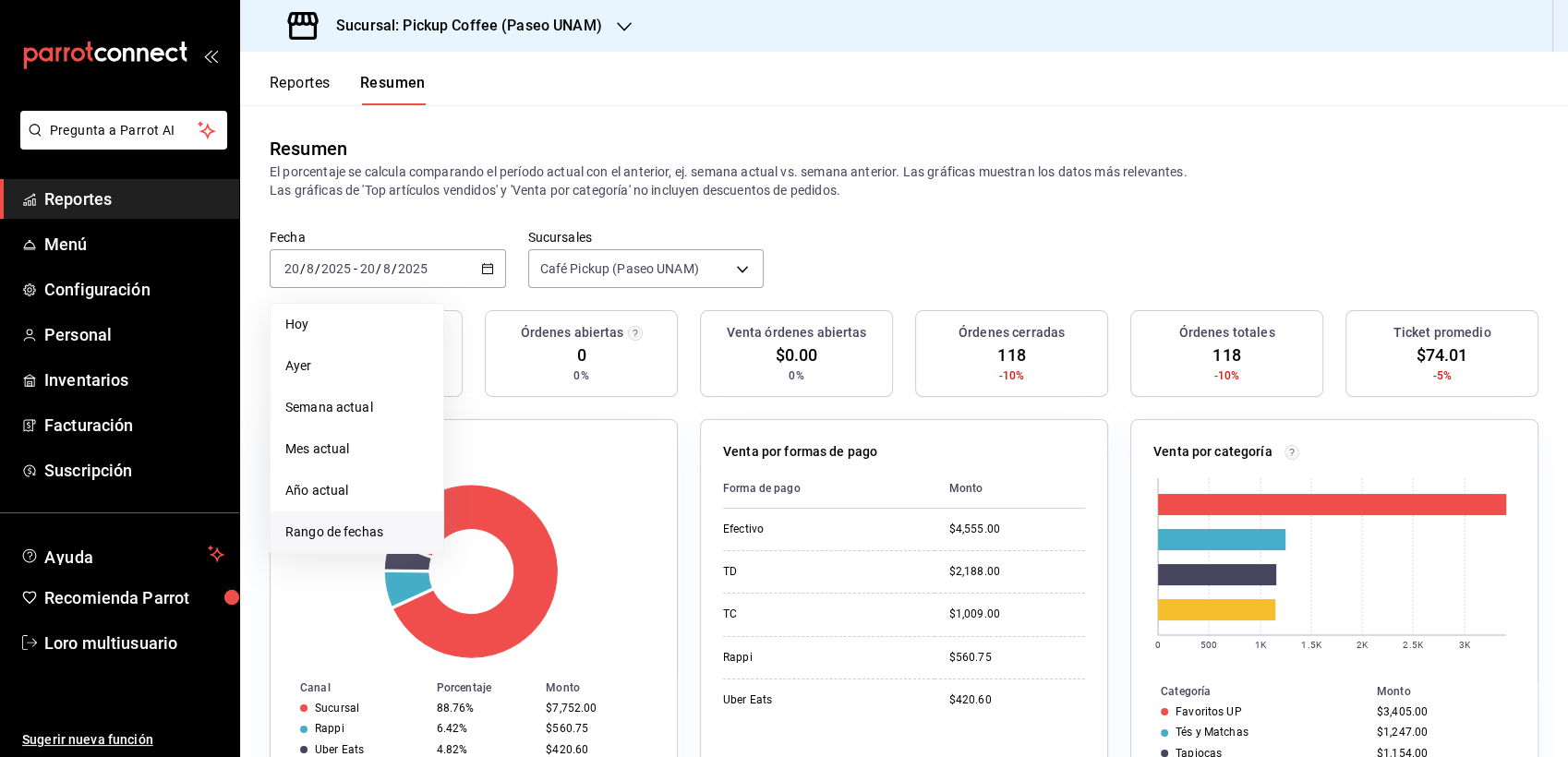
click at [328, 526] on span "Rango de fechas" at bounding box center [356, 533] width 143 height 20
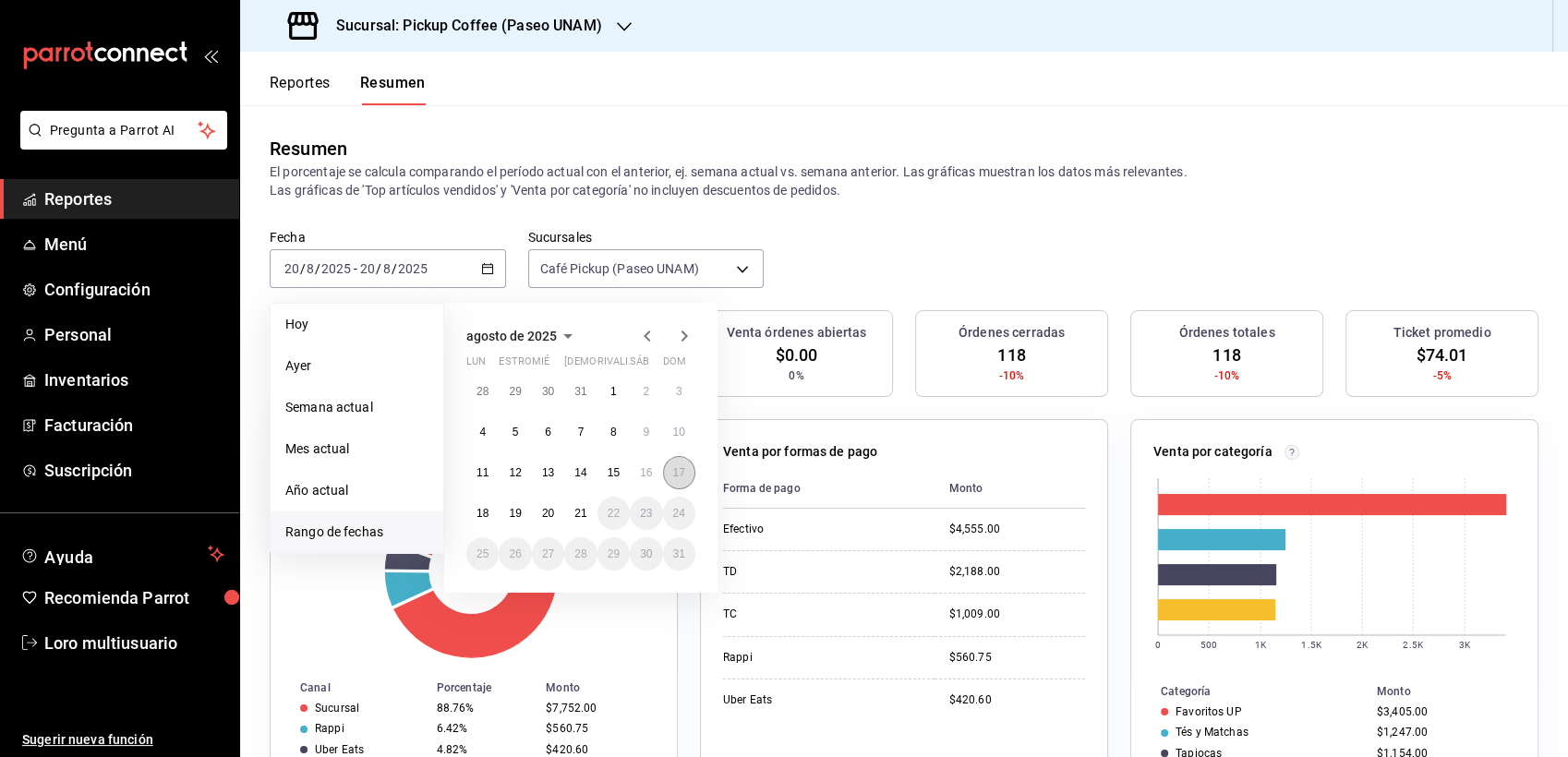
click at [666, 477] on button "17" at bounding box center [679, 473] width 33 height 34
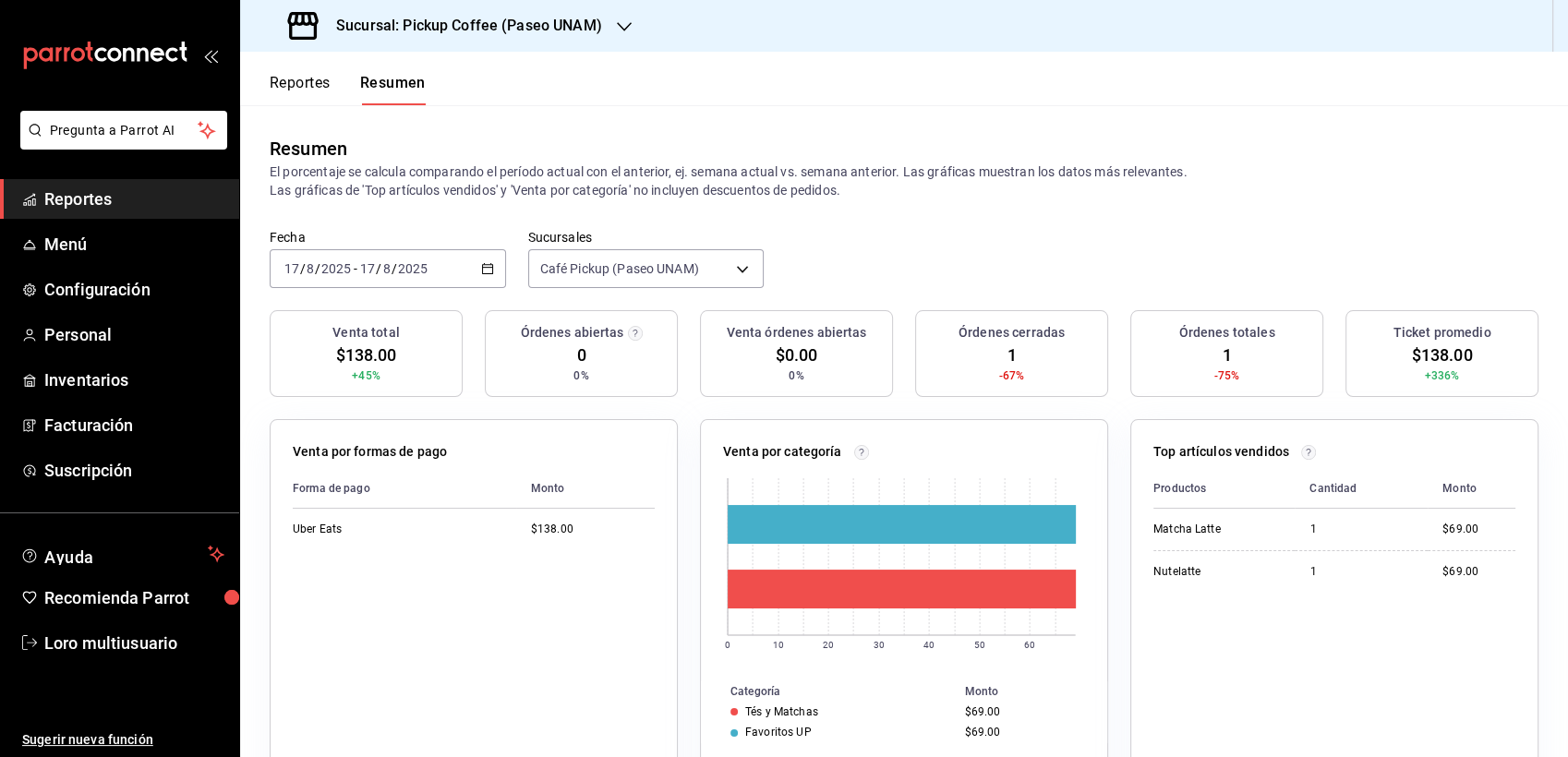
drag, startPoint x: 372, startPoint y: 279, endPoint x: 307, endPoint y: 269, distance: 65.8
click at [307, 269] on input "8" at bounding box center [310, 268] width 9 height 15
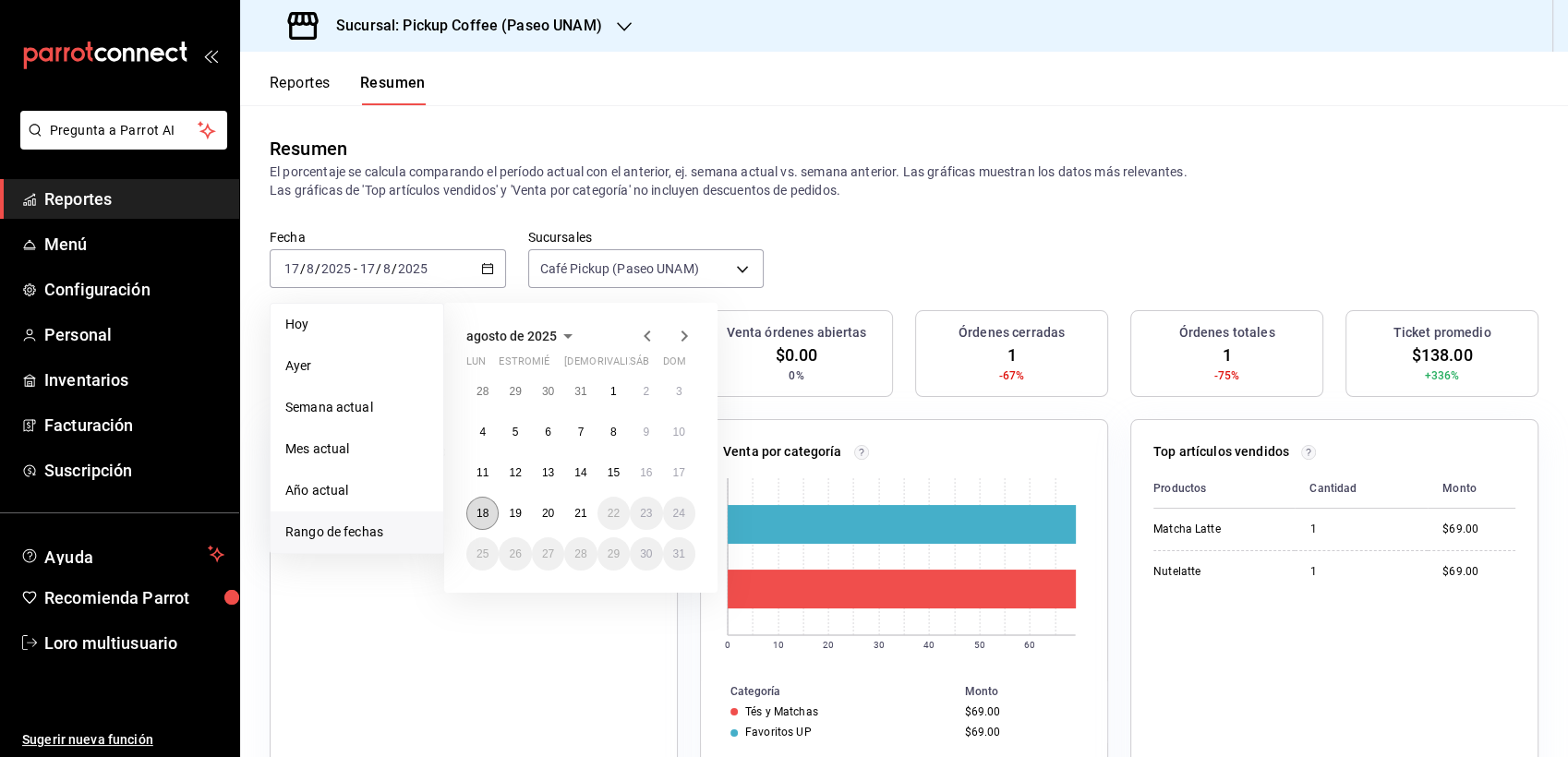
click at [487, 497] on button "18" at bounding box center [482, 513] width 33 height 34
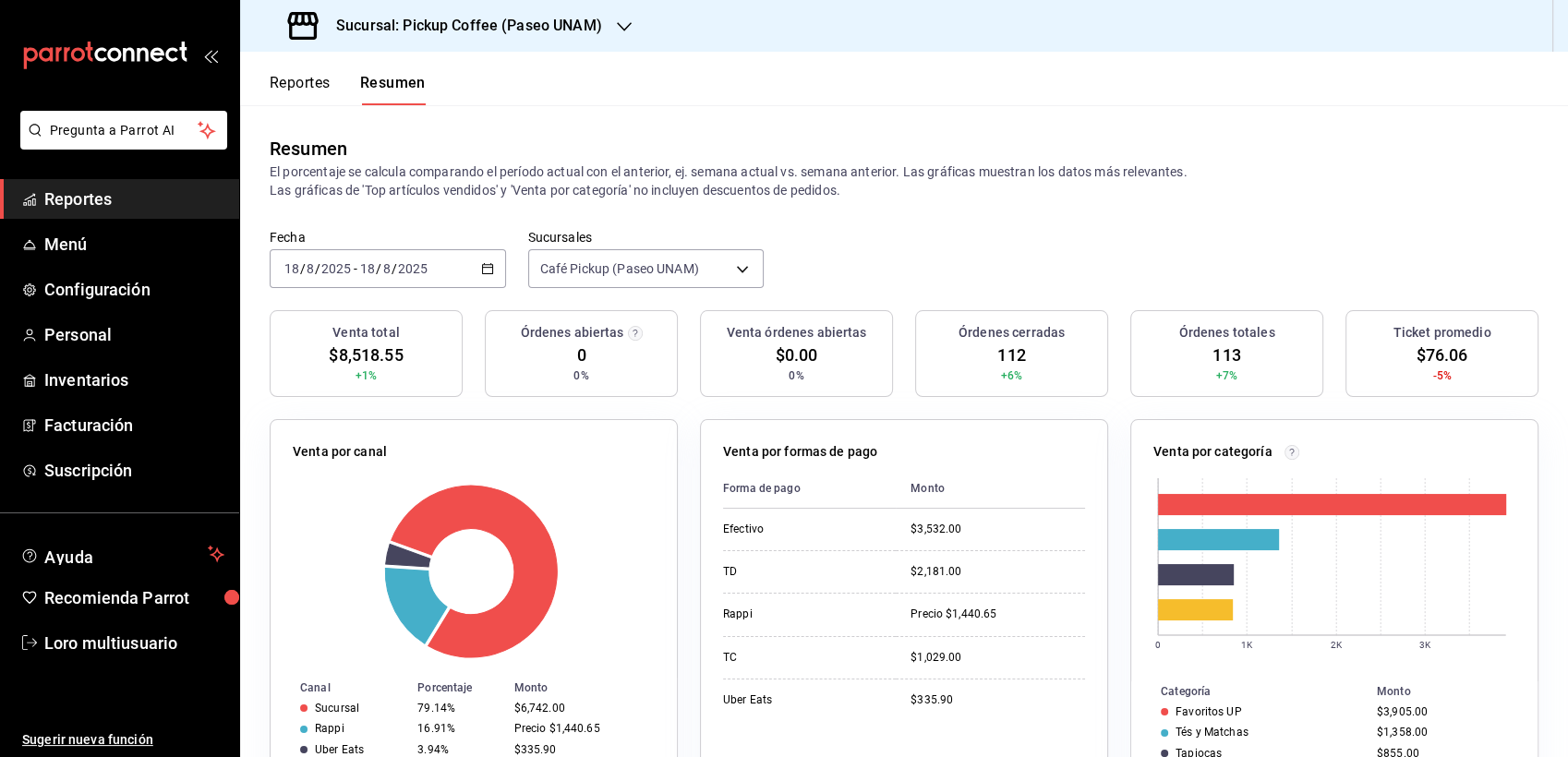
click at [401, 263] on input "2025" at bounding box center [412, 268] width 32 height 15
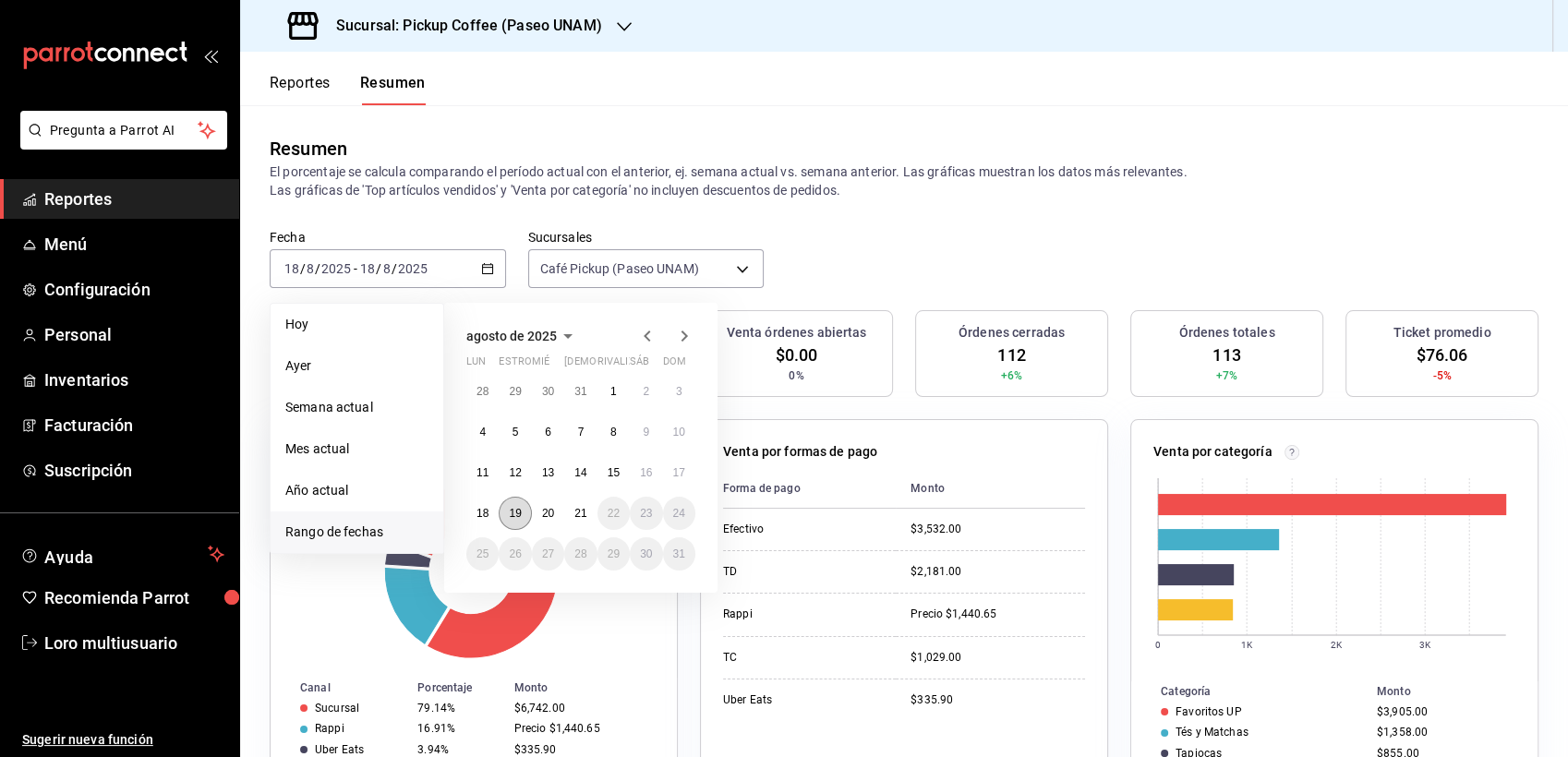
click at [515, 509] on abbr "19" at bounding box center [514, 513] width 12 height 13
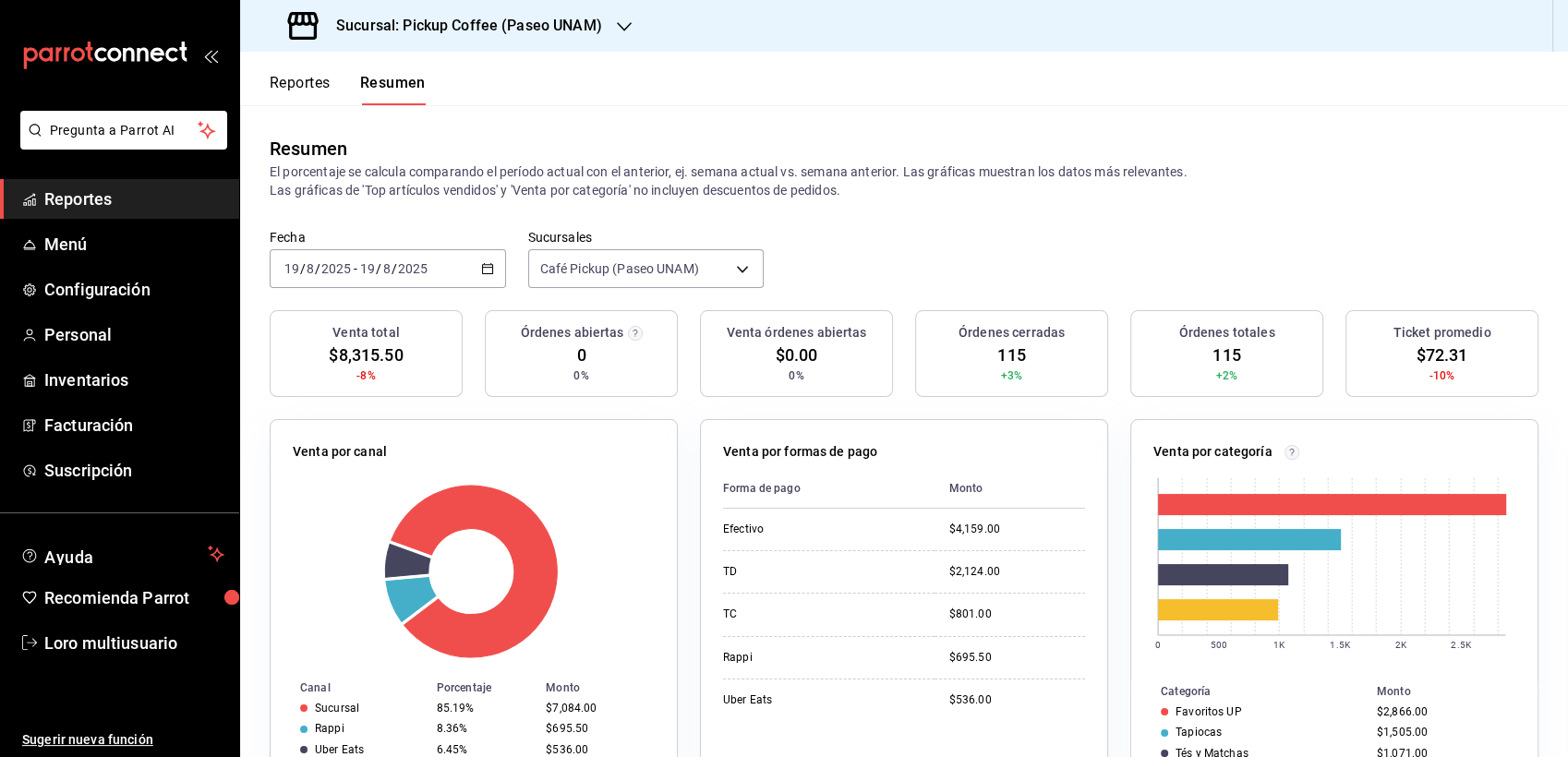
click at [389, 300] on div "Fecha [DATE] [DATE] - [DATE] [DATE] Sucursales Café Pickup (Paseo UNAM) [object…" at bounding box center [903, 269] width 1327 height 81
click at [384, 279] on div "[DATE] [DATE] - [DATE] [DATE]" at bounding box center [387, 268] width 236 height 38
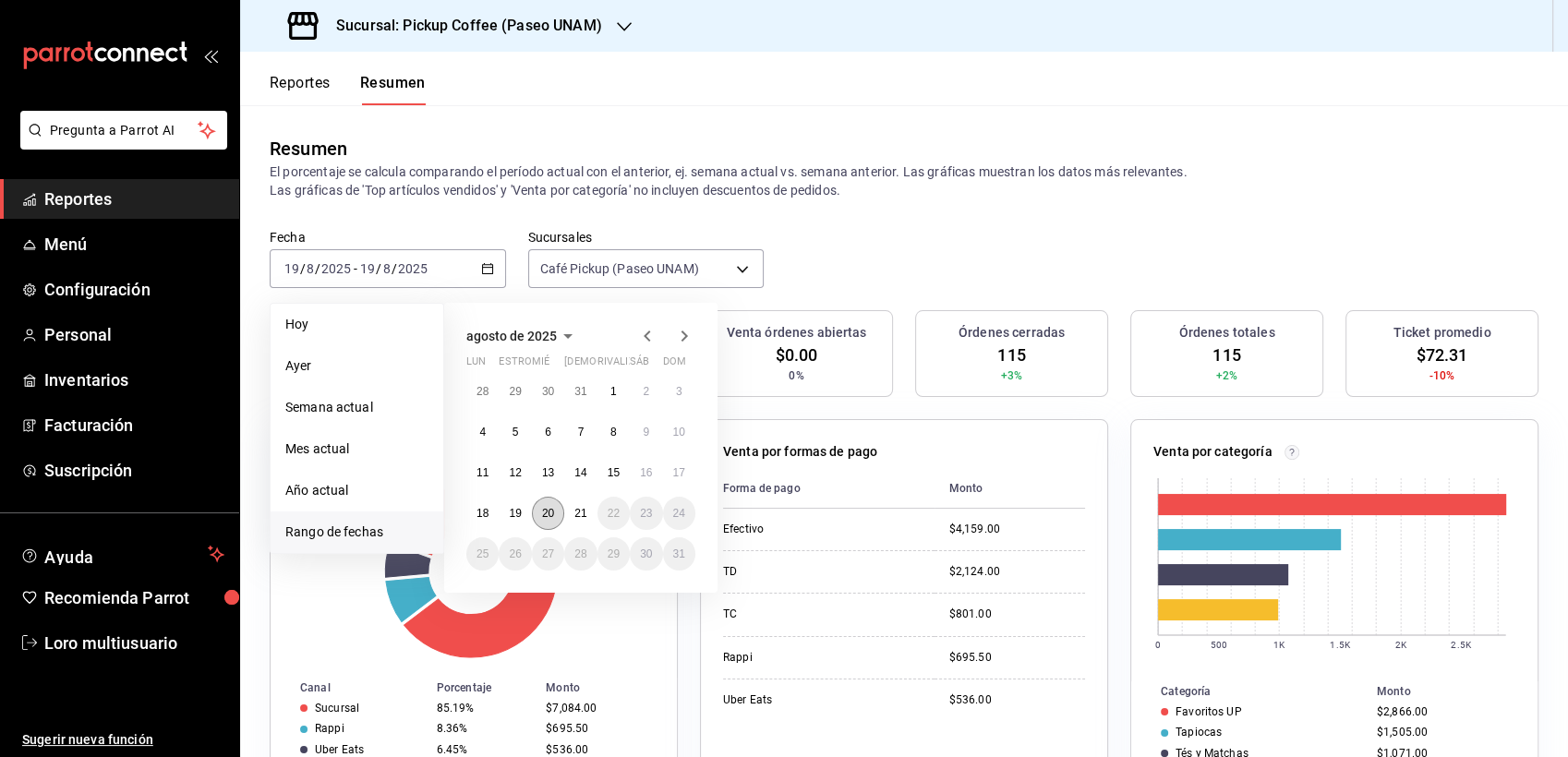
click at [555, 506] on button "20" at bounding box center [548, 513] width 33 height 34
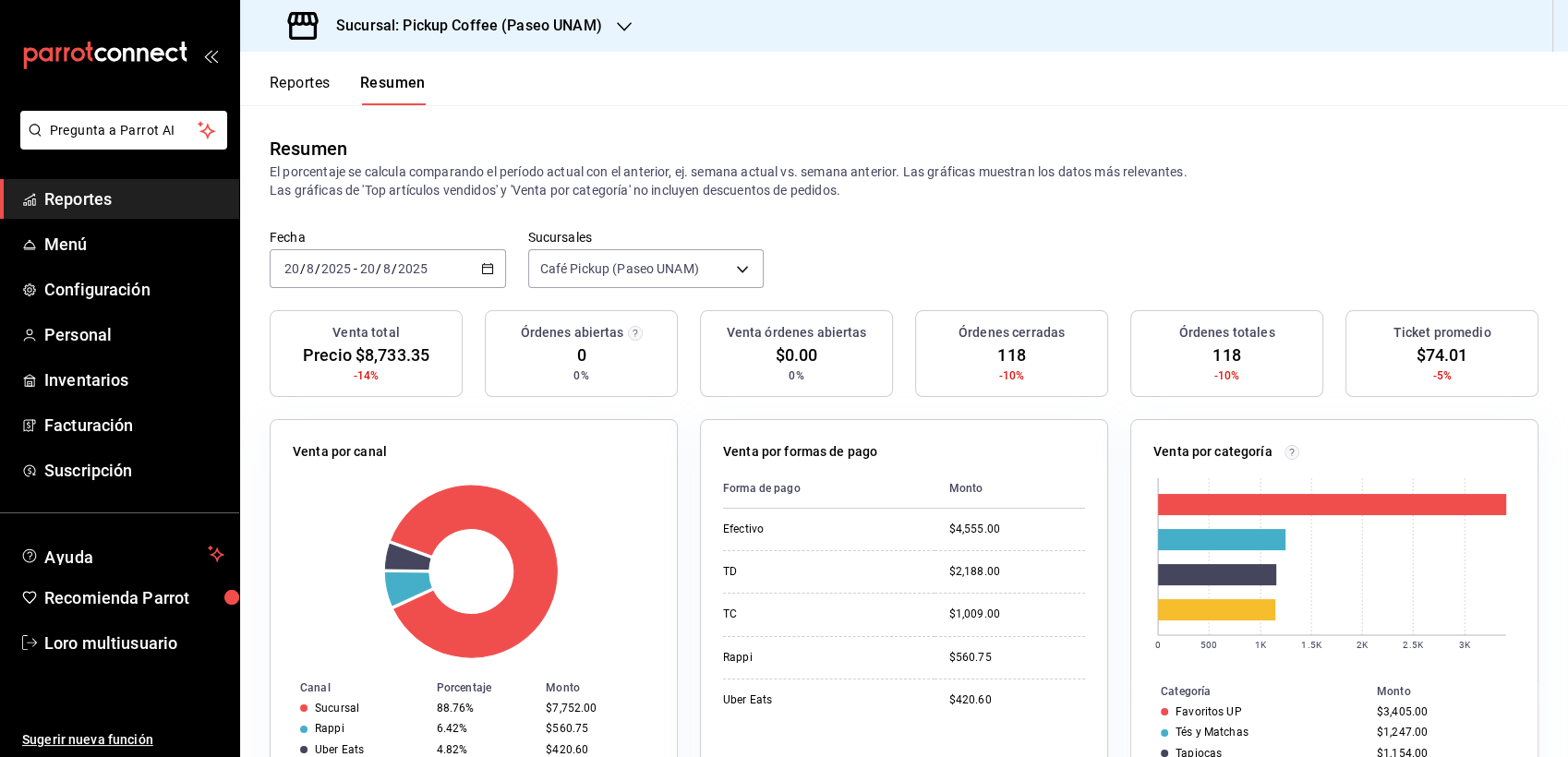
click at [384, 23] on h3 "Sucursal: Pickup Coffee (Paseo UNAM)" at bounding box center [462, 26] width 280 height 22
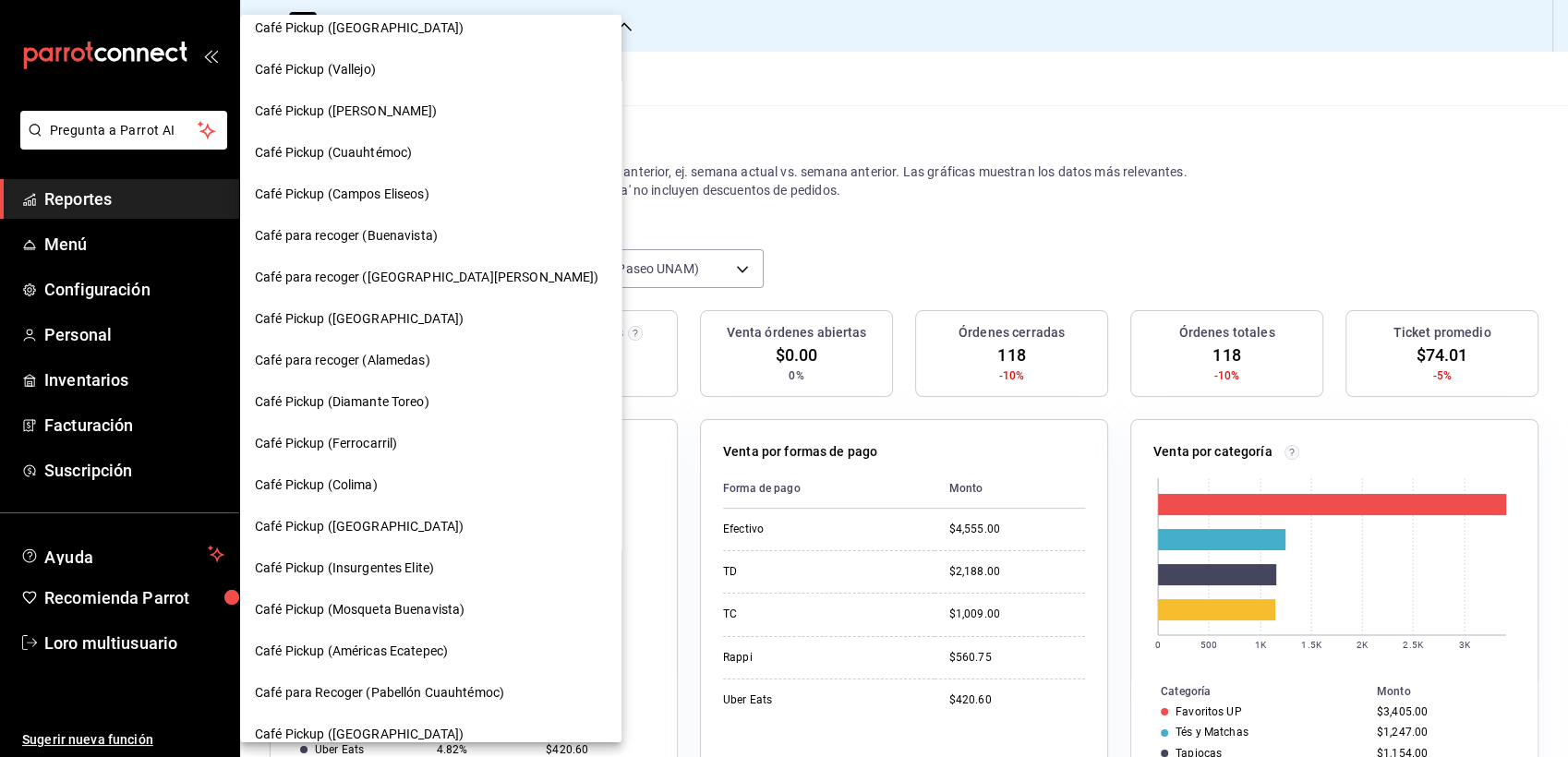
scroll to position [651, 0]
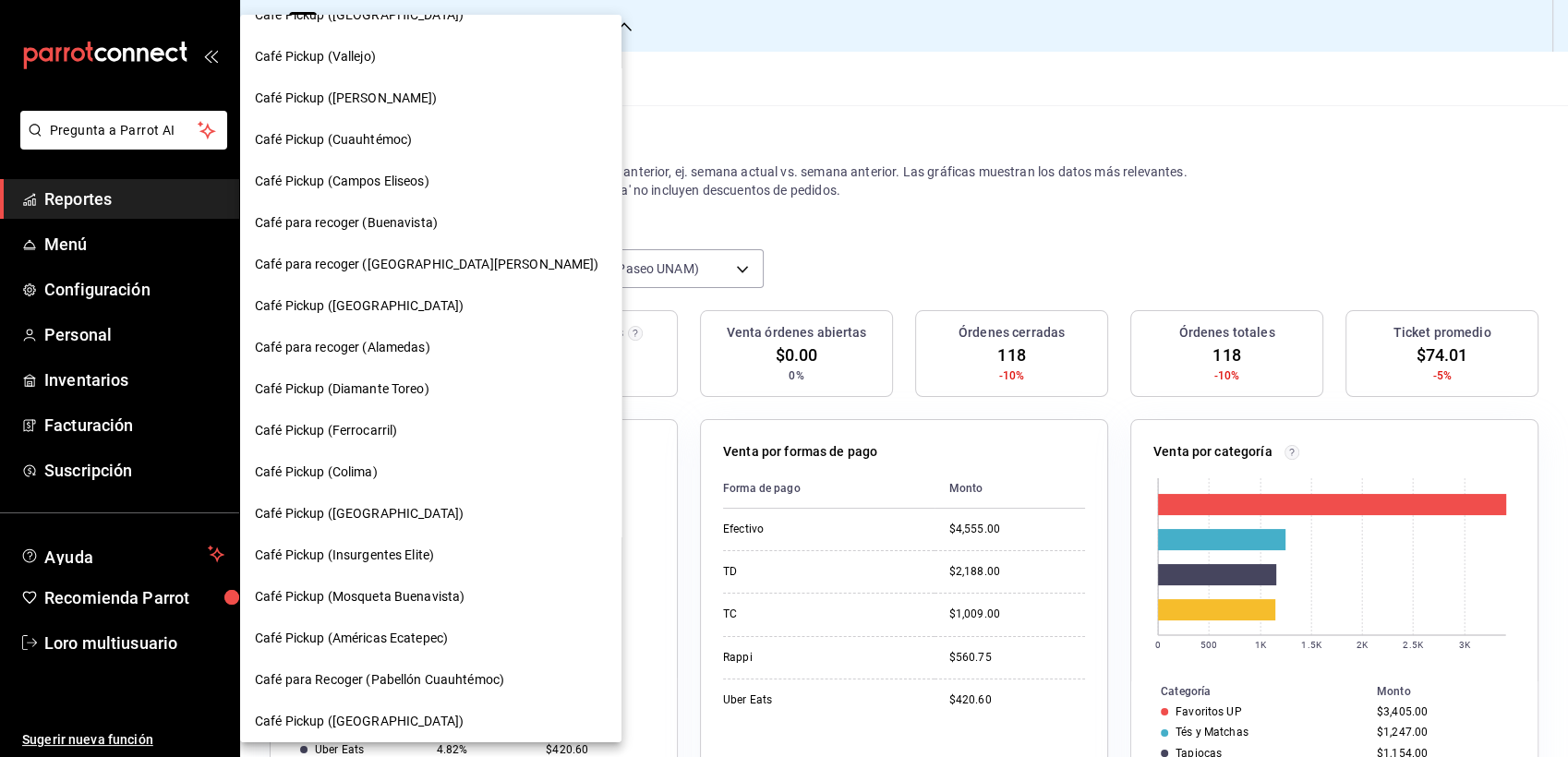
click at [396, 342] on span "Café para recoger (Alamedas)" at bounding box center [342, 347] width 176 height 20
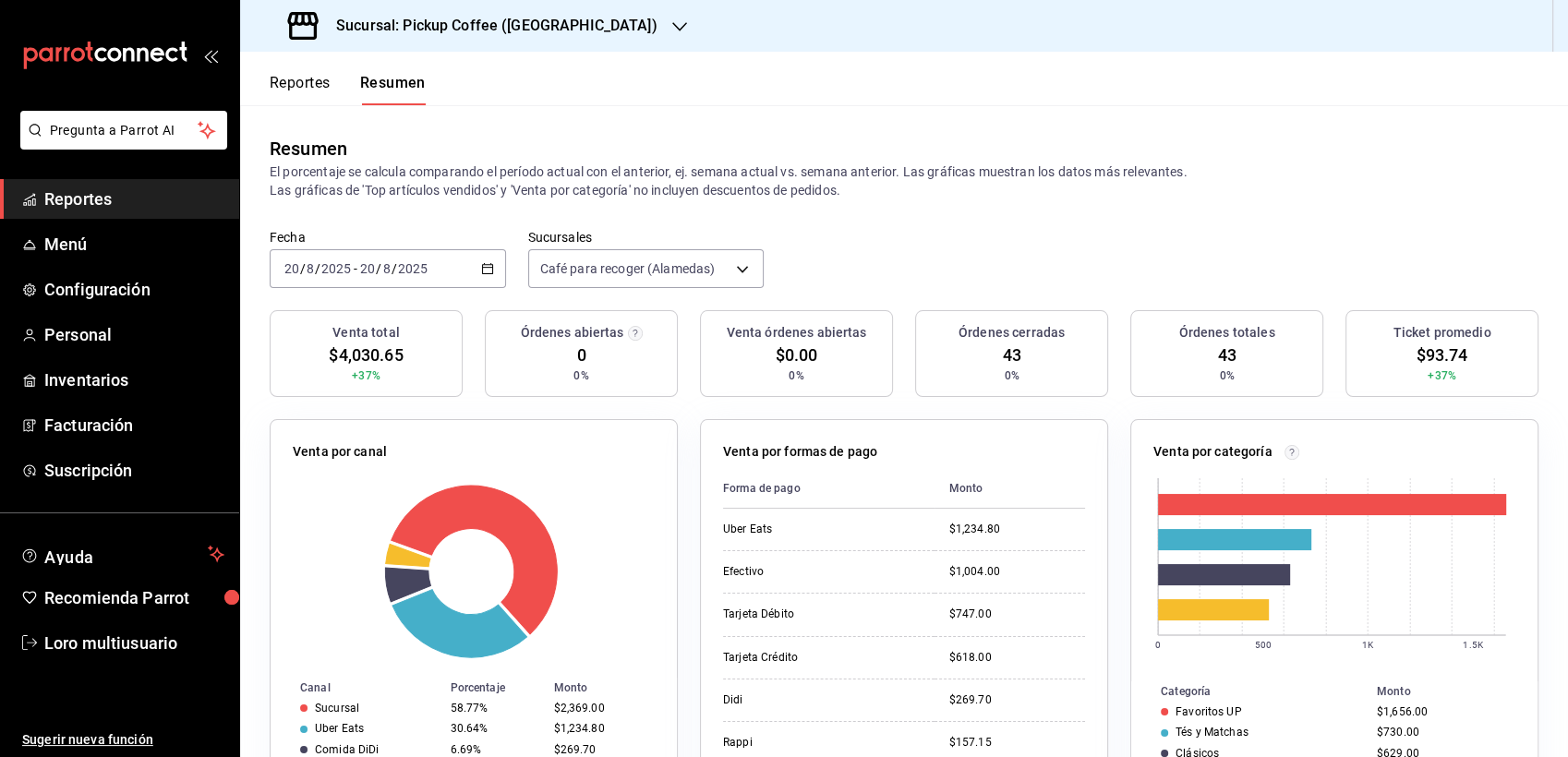
click at [502, 26] on h3 "Sucursal: Pickup Coffee ([GEOGRAPHIC_DATA])" at bounding box center [489, 26] width 336 height 22
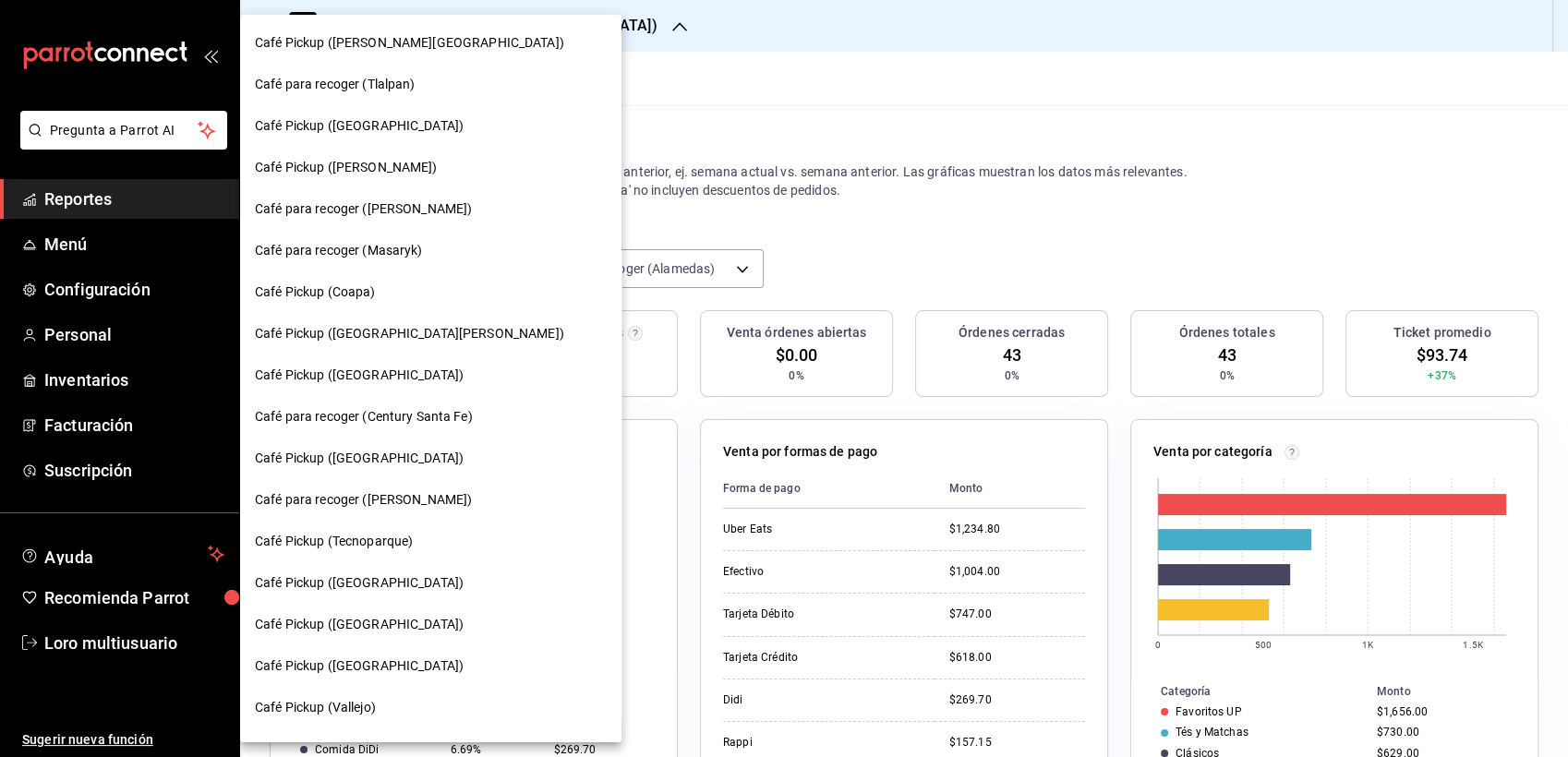
click at [465, 41] on div "Café Pickup ([PERSON_NAME][GEOGRAPHIC_DATA])" at bounding box center [430, 43] width 351 height 20
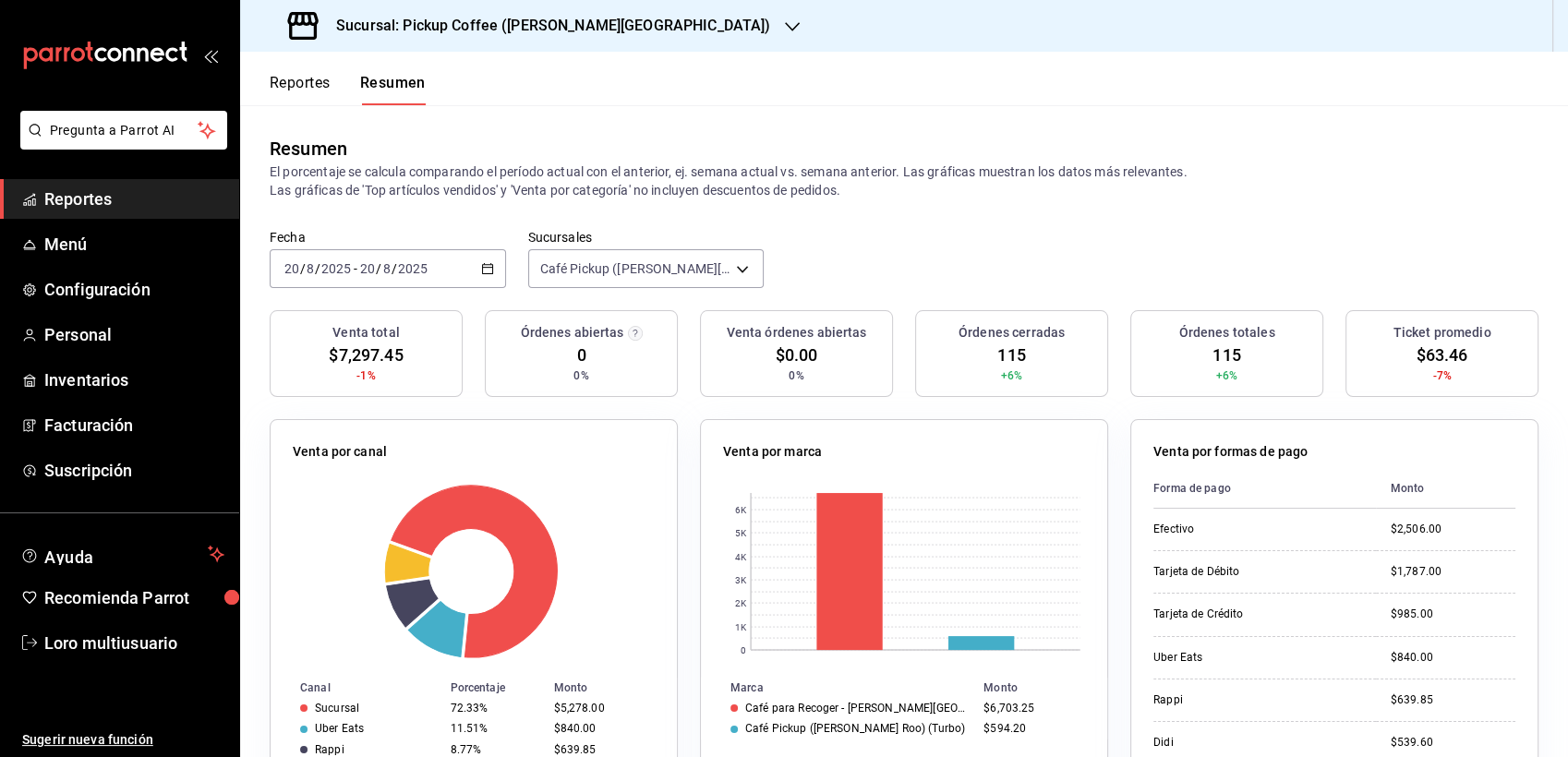
click at [392, 268] on span "/" at bounding box center [395, 268] width 6 height 15
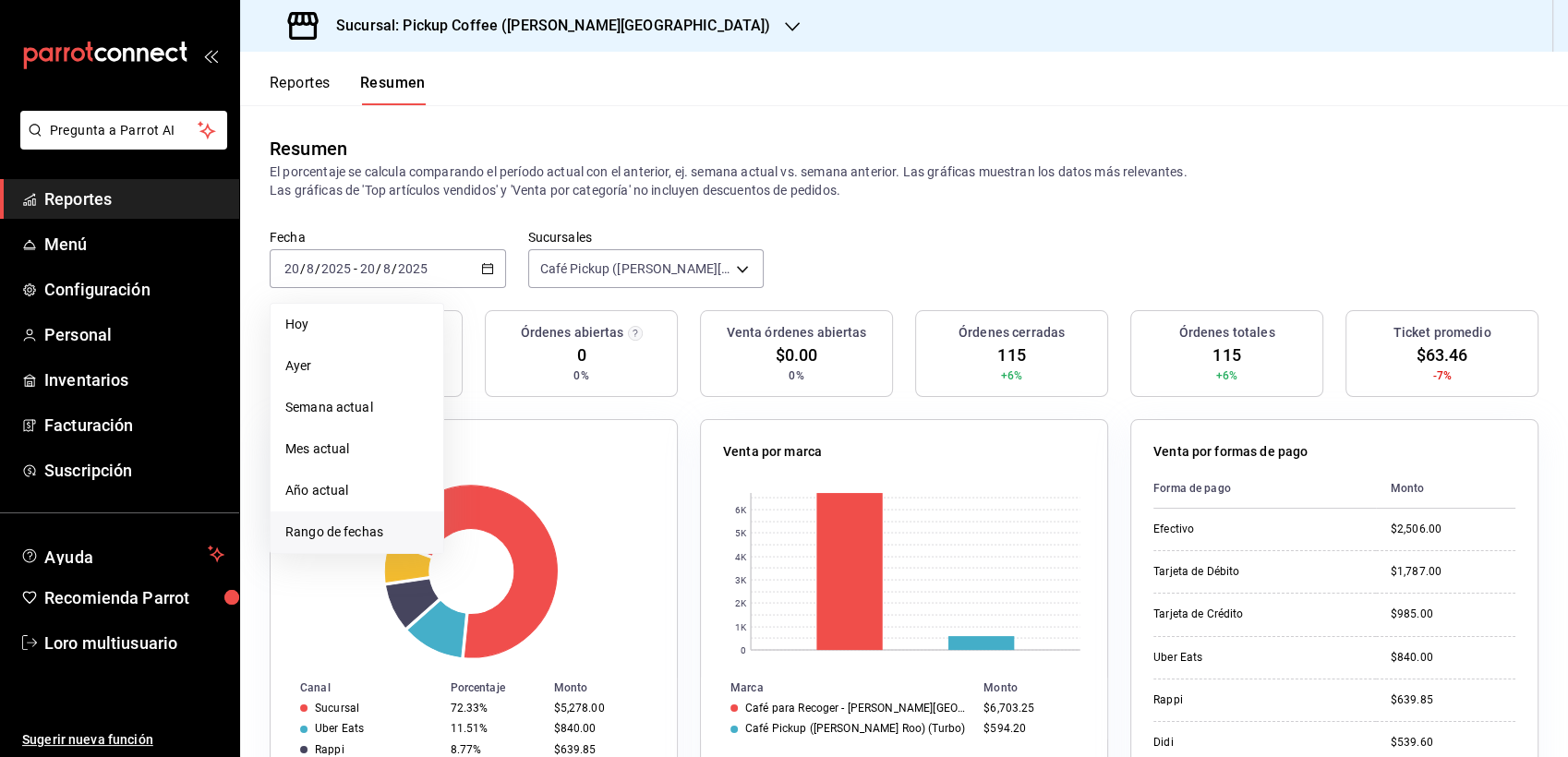
click at [321, 541] on span "Rango de fechas" at bounding box center [356, 533] width 143 height 20
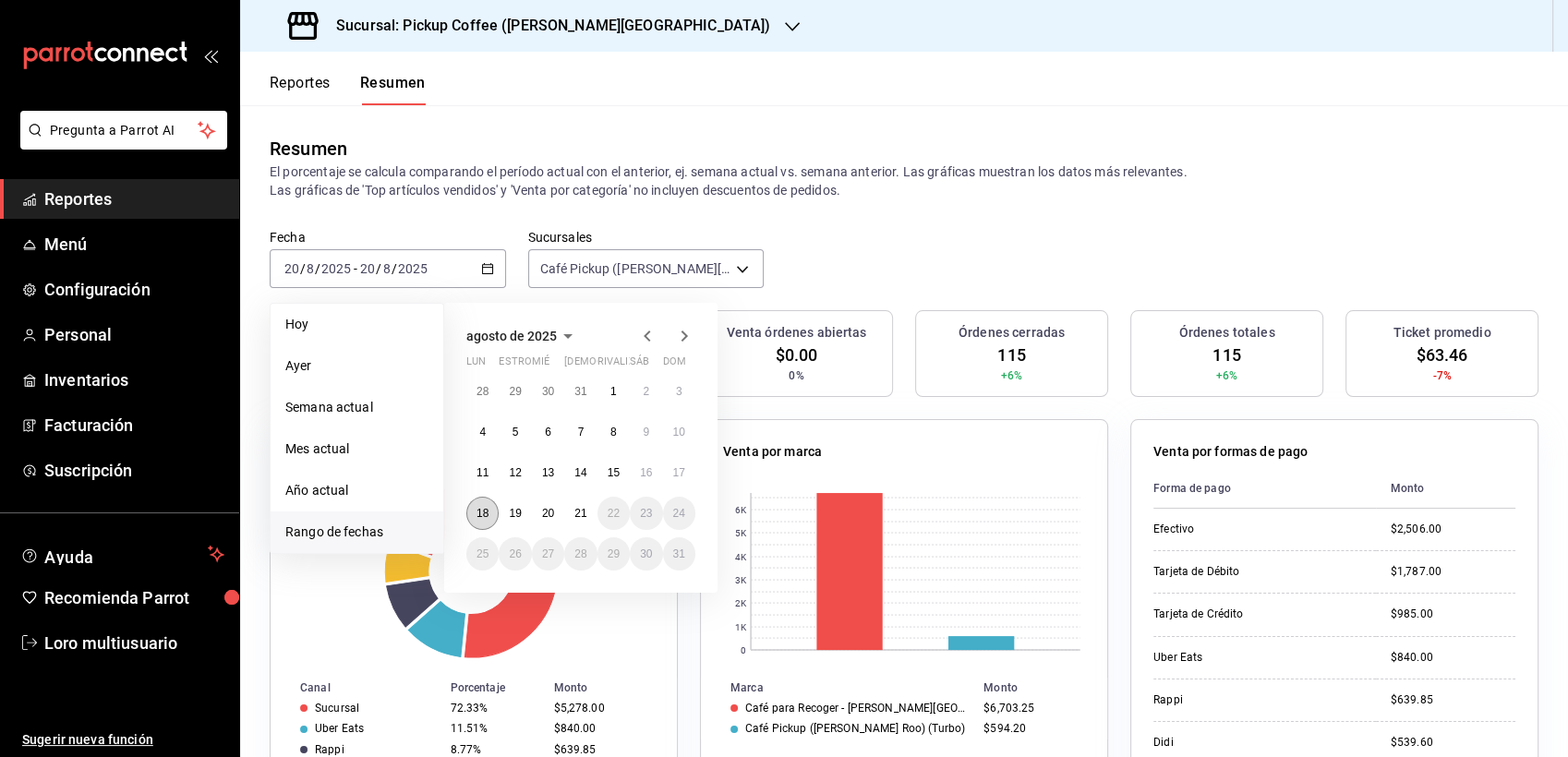
click at [478, 507] on abbr "18" at bounding box center [483, 513] width 12 height 13
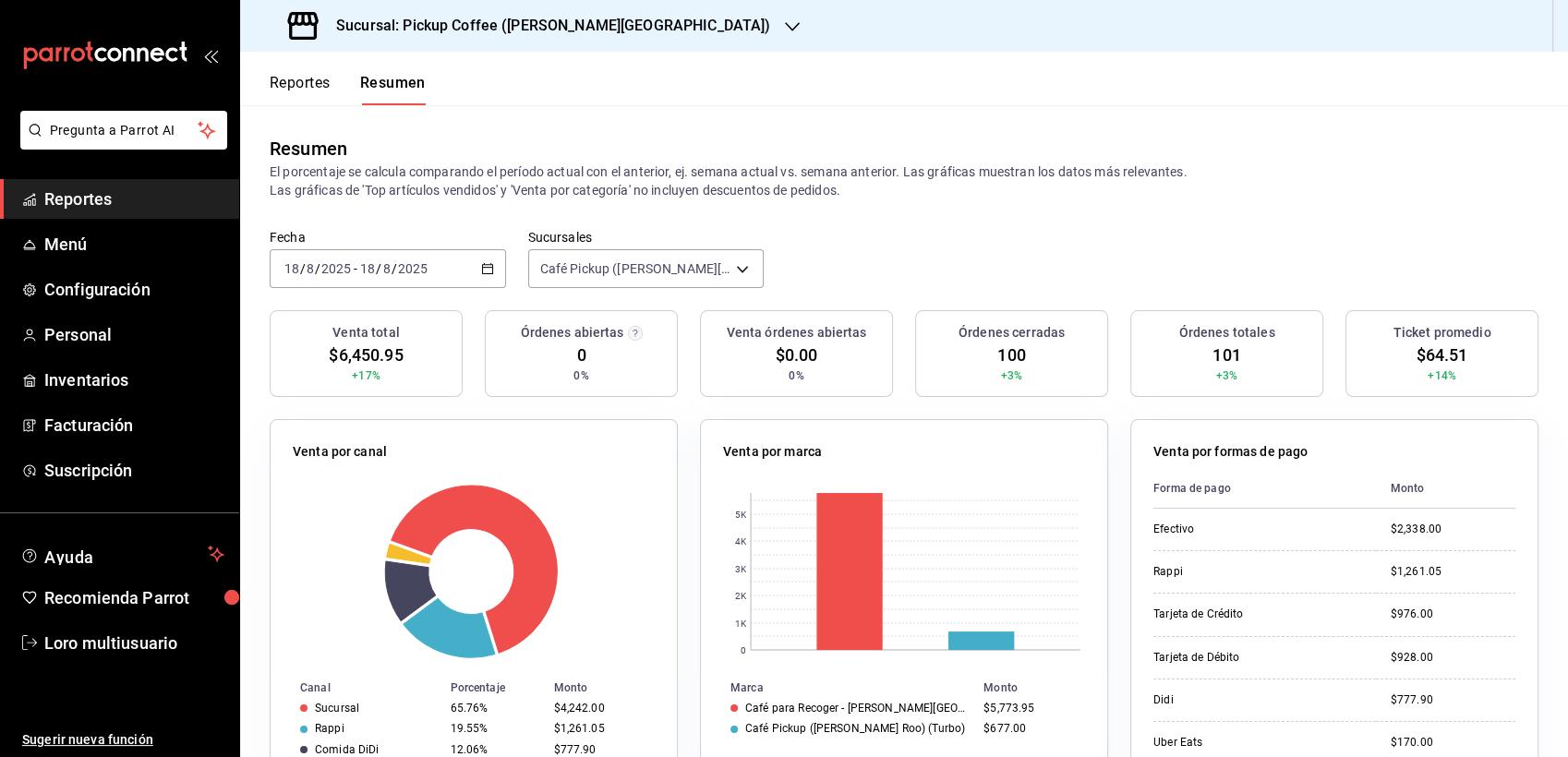
click at [357, 267] on div "[DATE] [DATE]" at bounding box center [393, 268] width 72 height 15
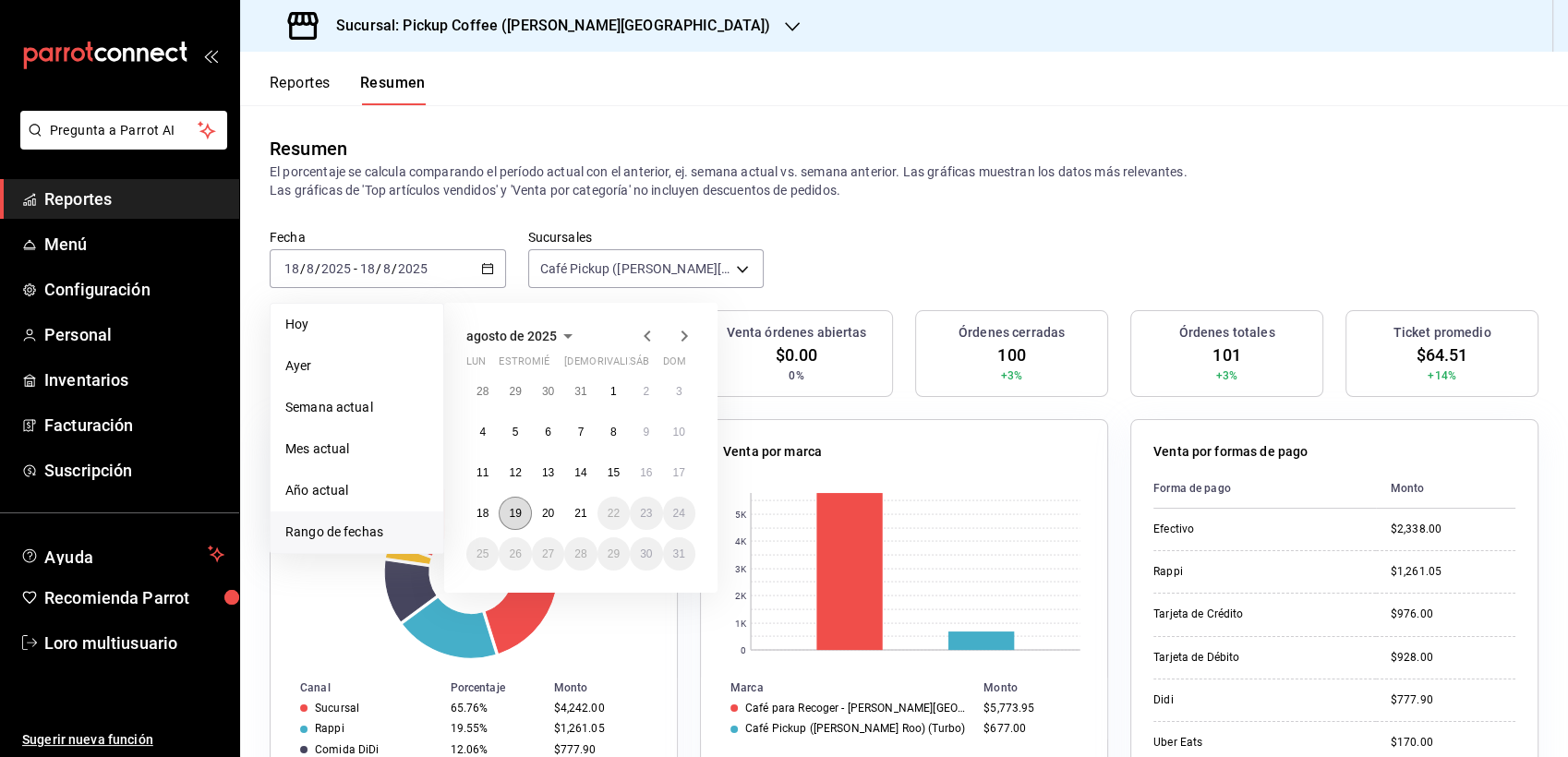
click at [508, 515] on abbr "19" at bounding box center [514, 513] width 12 height 13
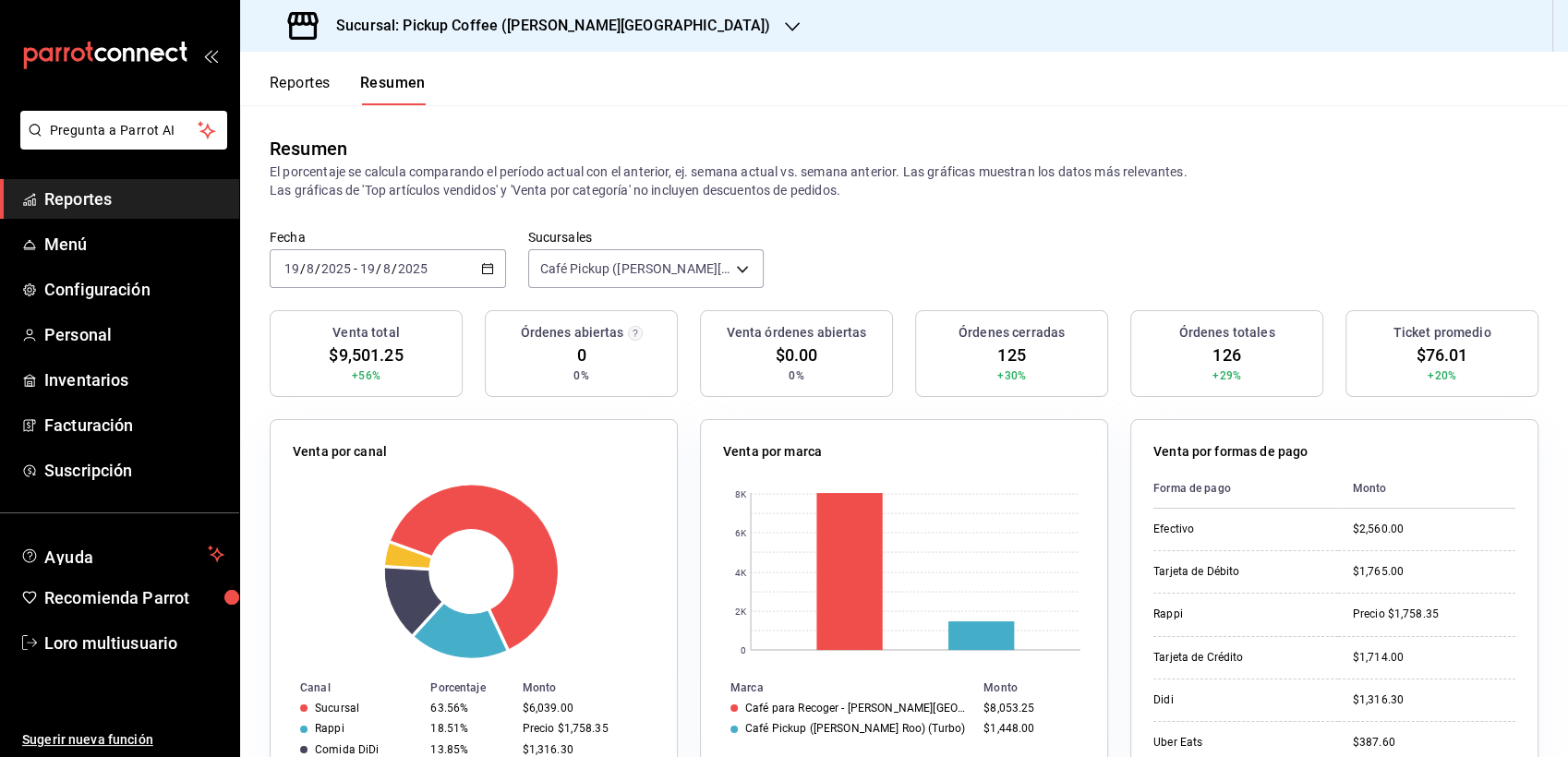
click at [496, 18] on h3 "Sucursal: Pickup Coffee ([PERSON_NAME][GEOGRAPHIC_DATA])" at bounding box center [546, 26] width 449 height 22
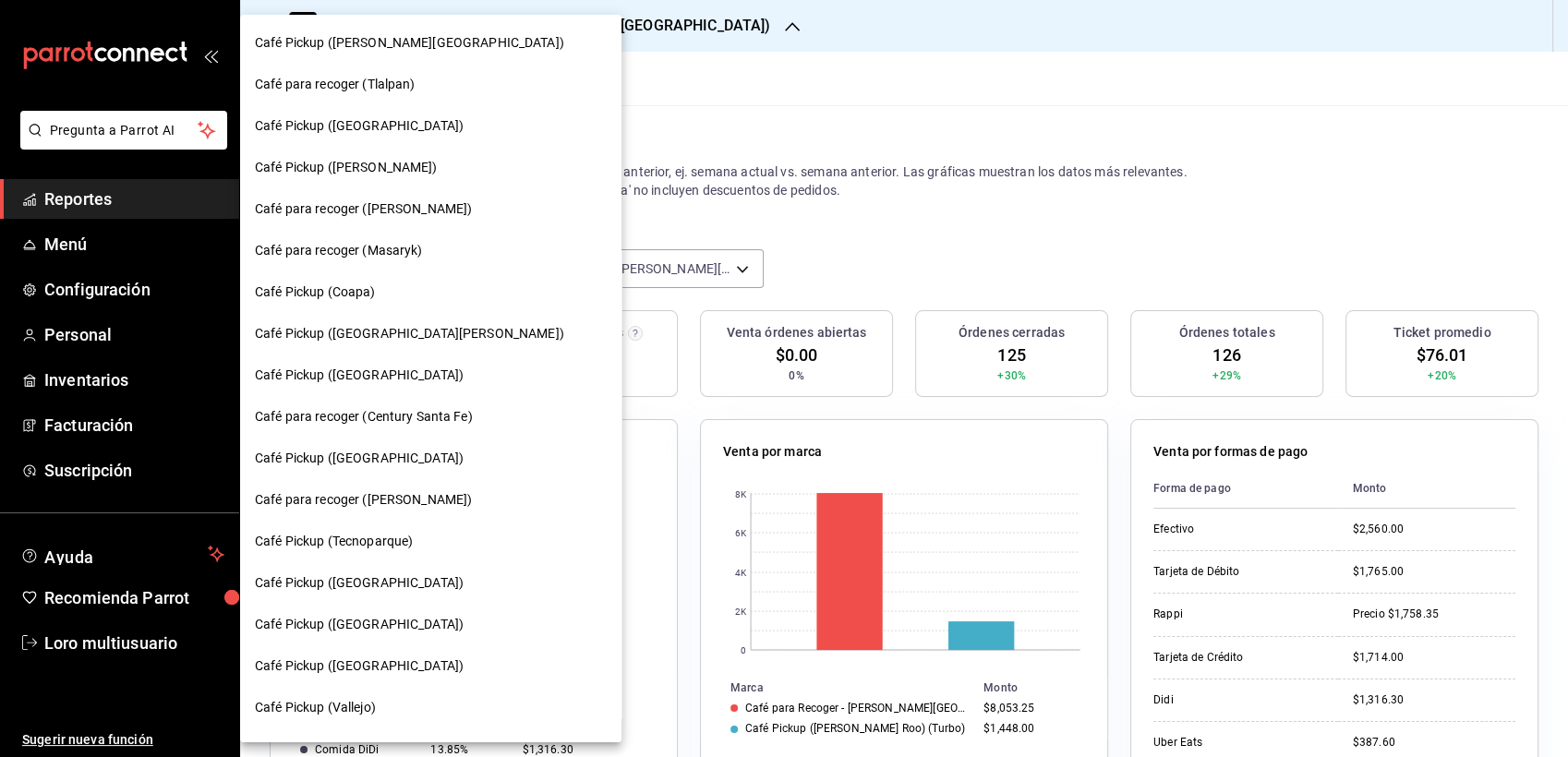
drag, startPoint x: 541, startPoint y: 101, endPoint x: 532, endPoint y: 111, distance: 13.5
click at [532, 111] on div "Café Pickup ([PERSON_NAME][GEOGRAPHIC_DATA]) Café para recoger (Tlalpan) Café P…" at bounding box center [430, 378] width 381 height 727
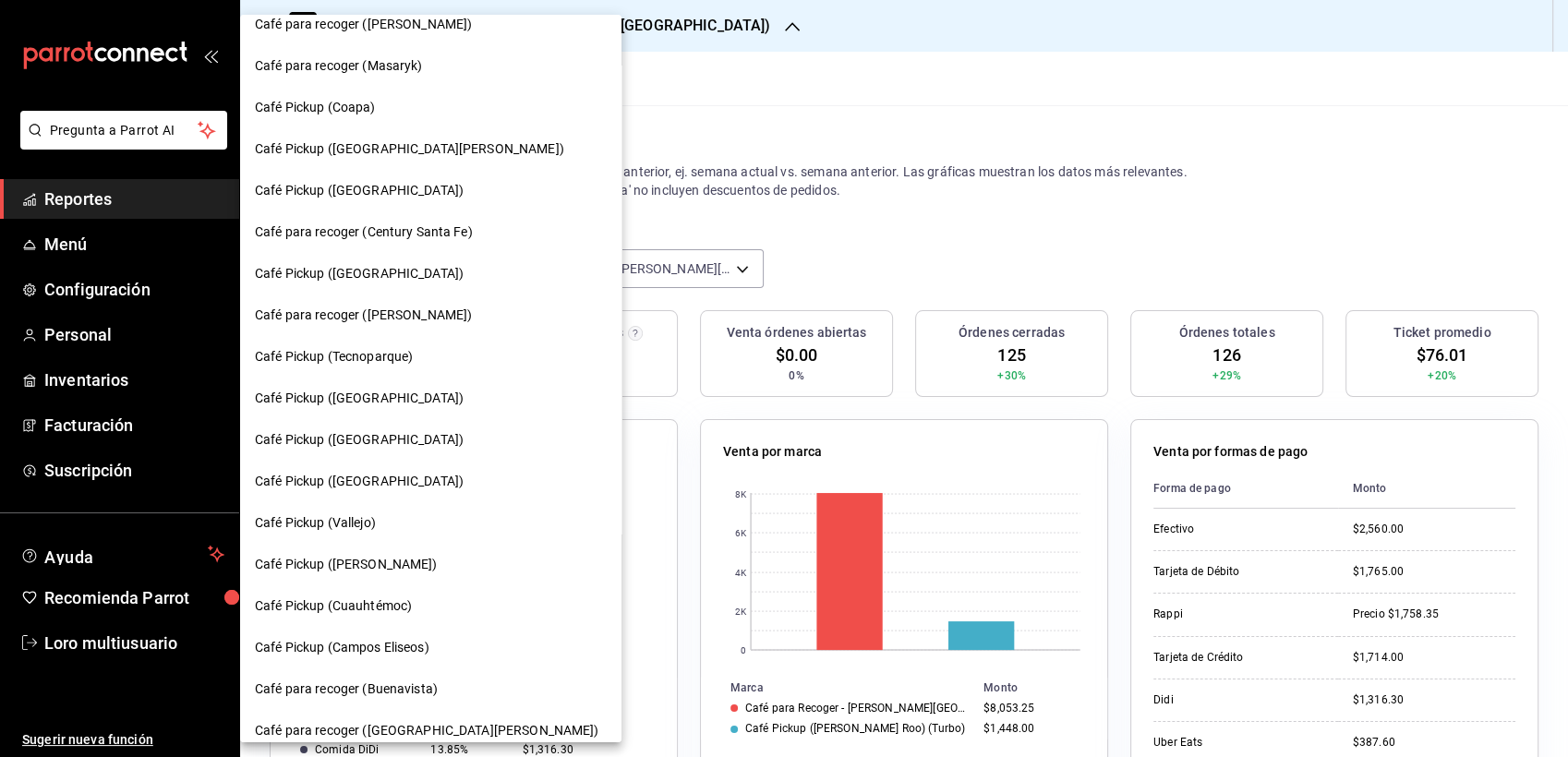
scroll to position [0, 0]
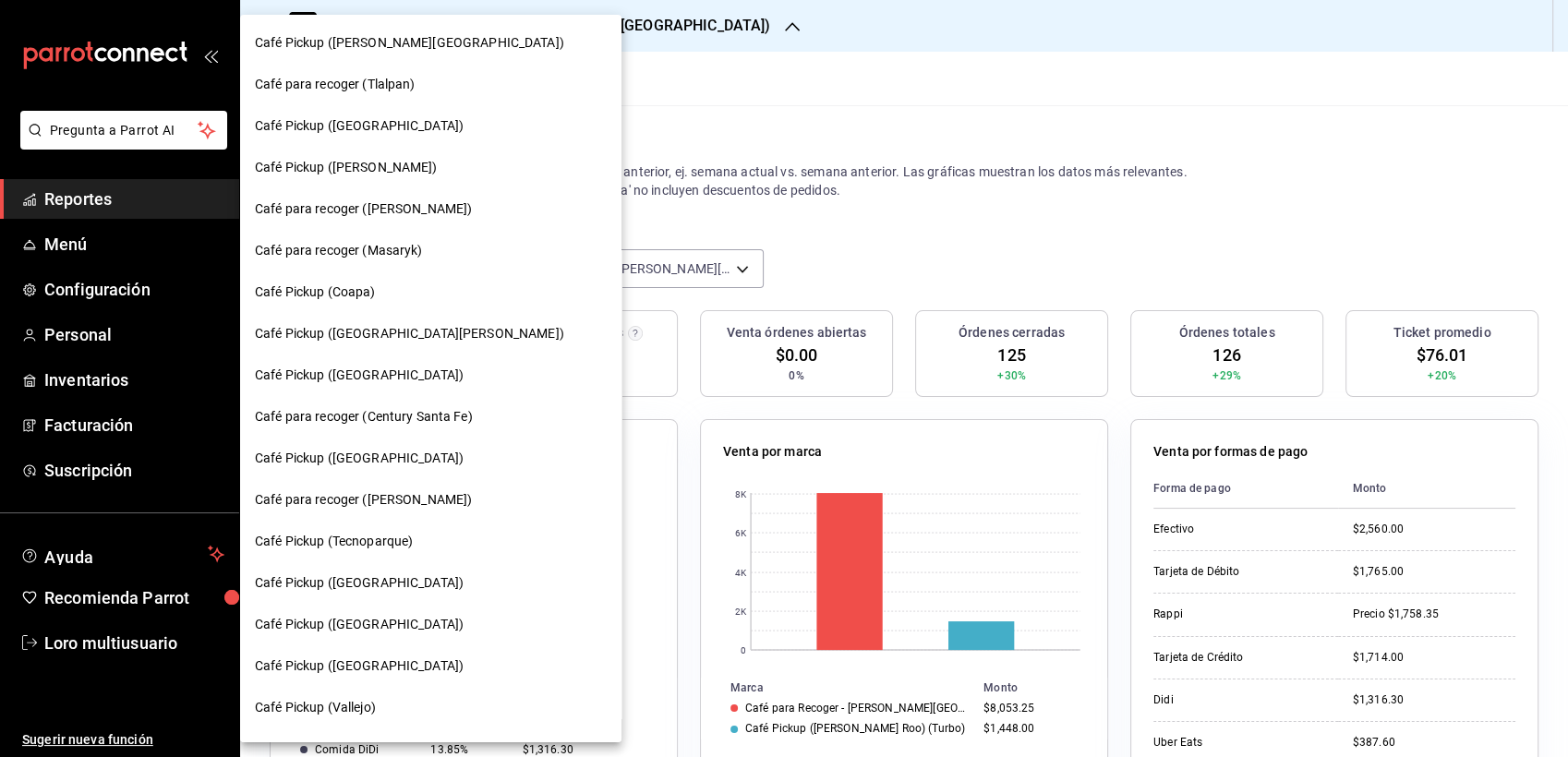
click at [306, 165] on span "Café Pickup ([PERSON_NAME])" at bounding box center [345, 168] width 183 height 20
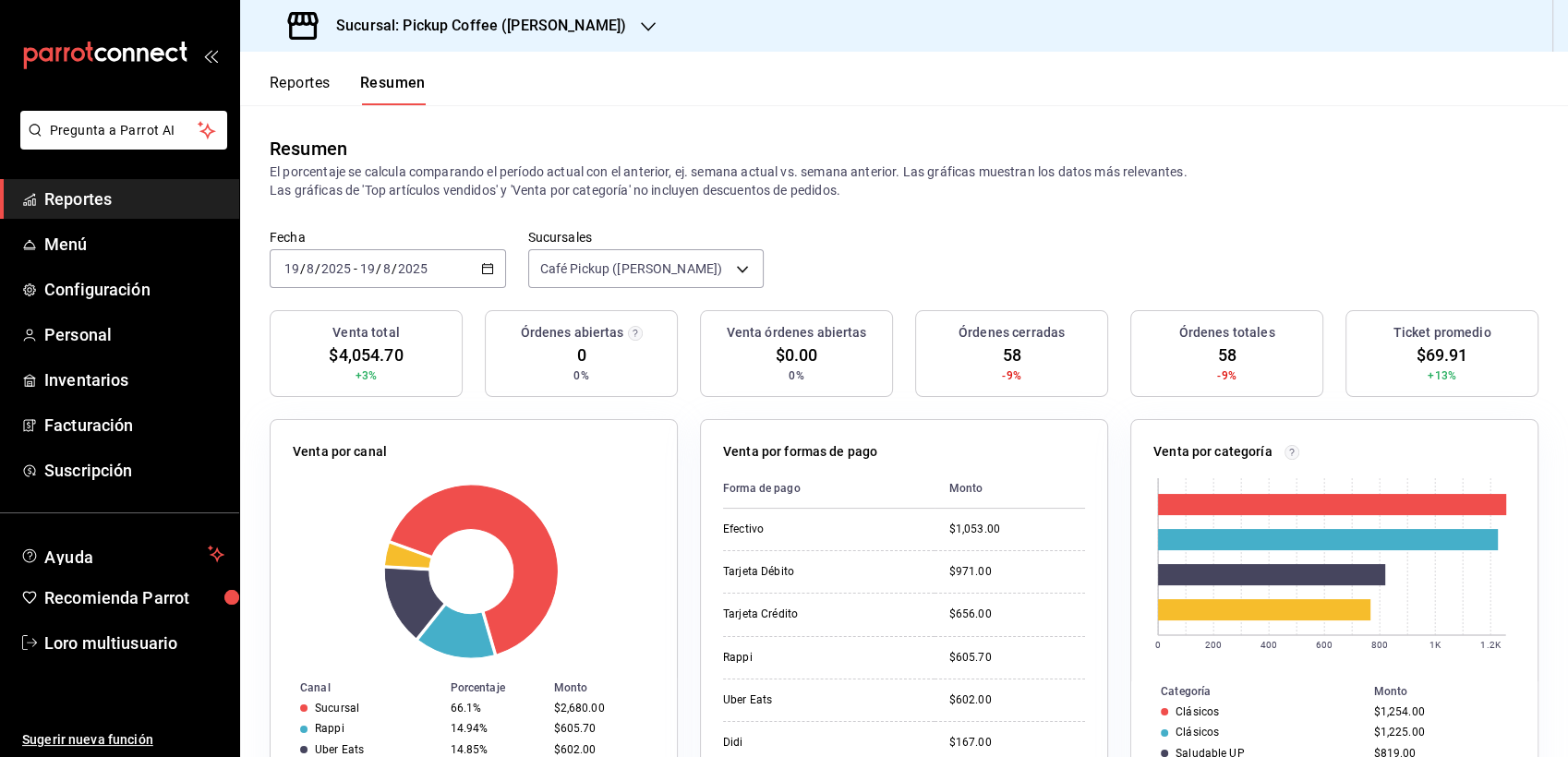
click at [362, 266] on input "19" at bounding box center [367, 268] width 17 height 15
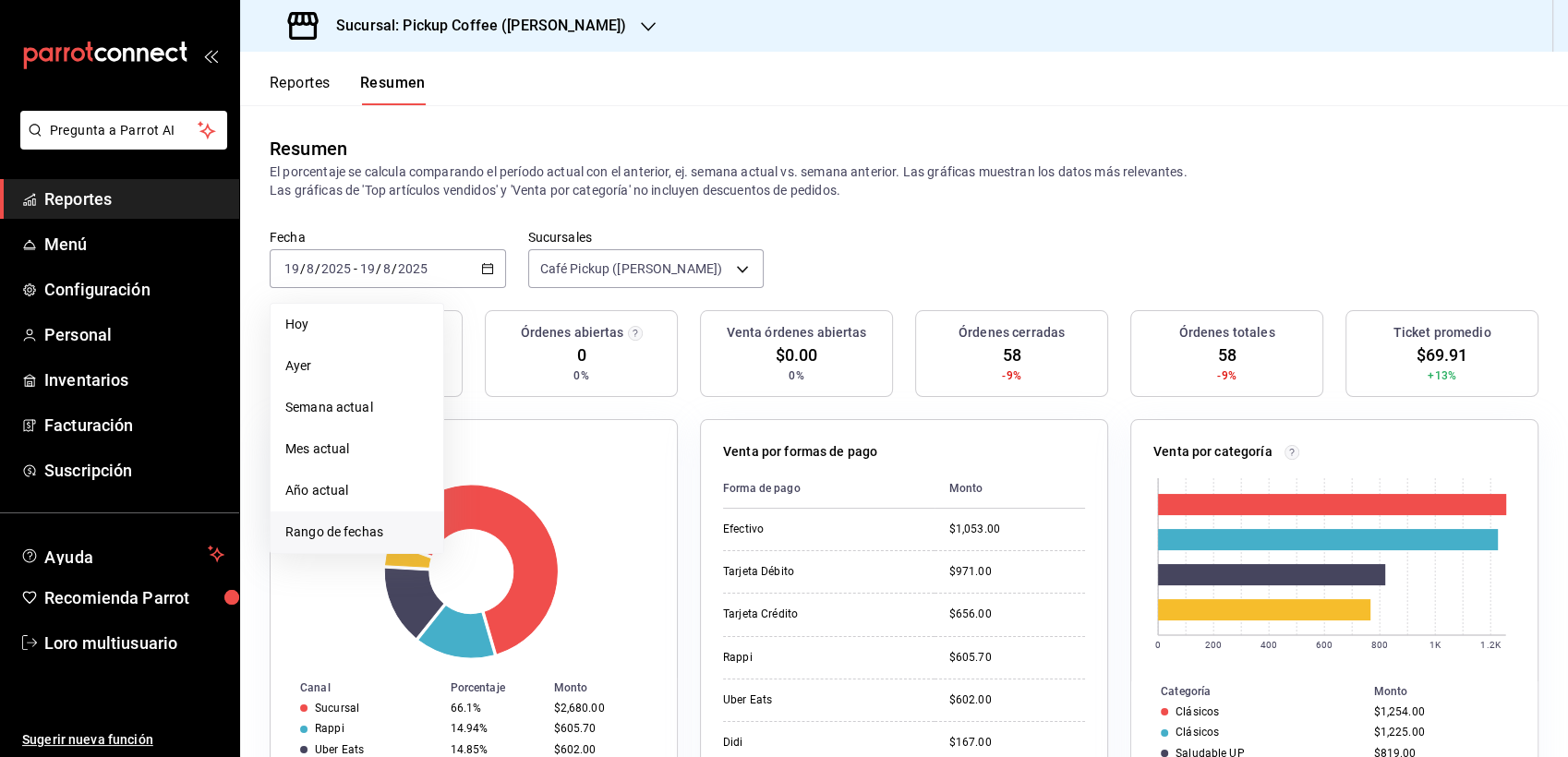
click at [350, 523] on span "Rango de fechas" at bounding box center [356, 533] width 143 height 20
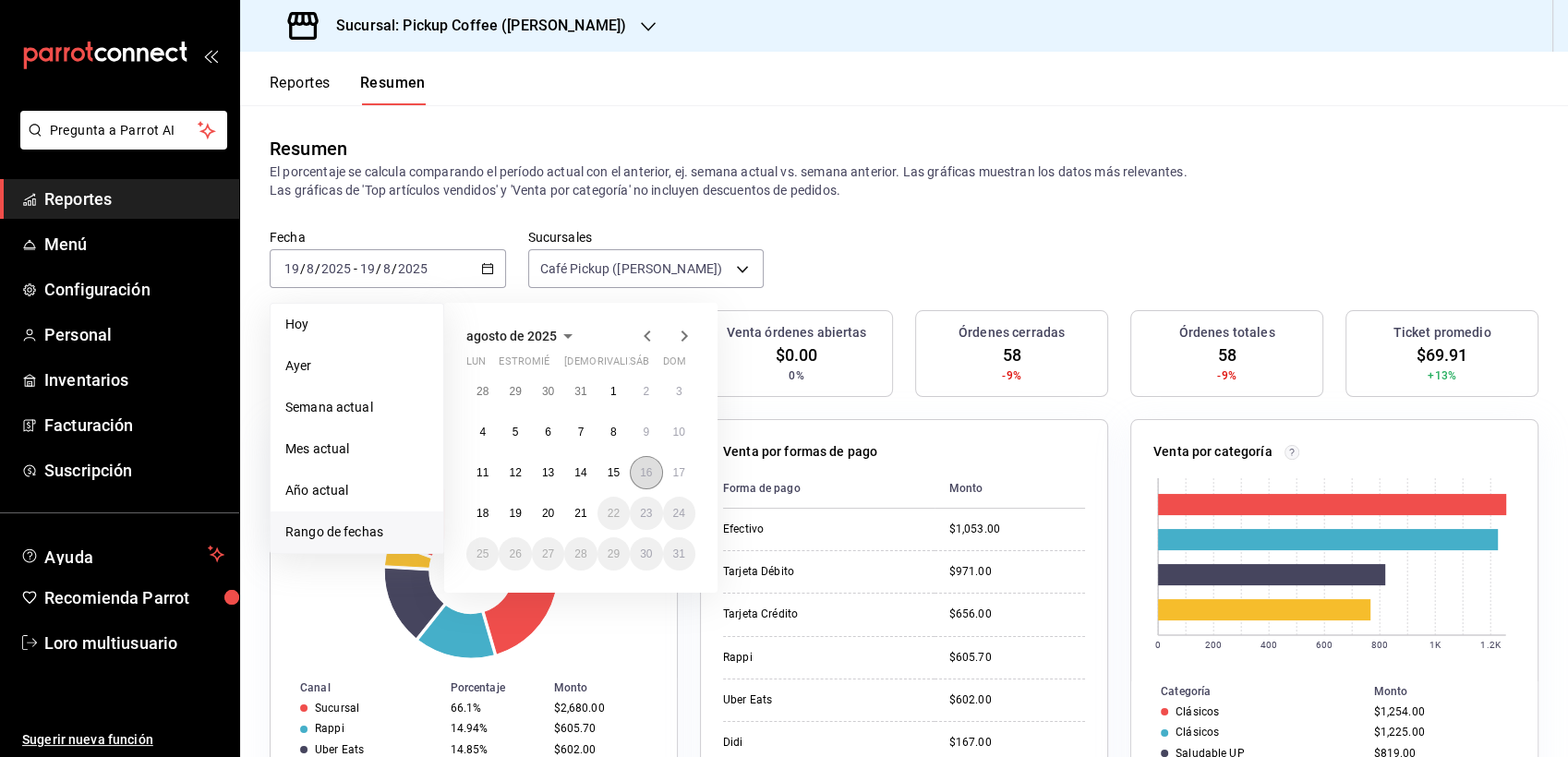
click at [651, 469] on button "16" at bounding box center [645, 473] width 33 height 34
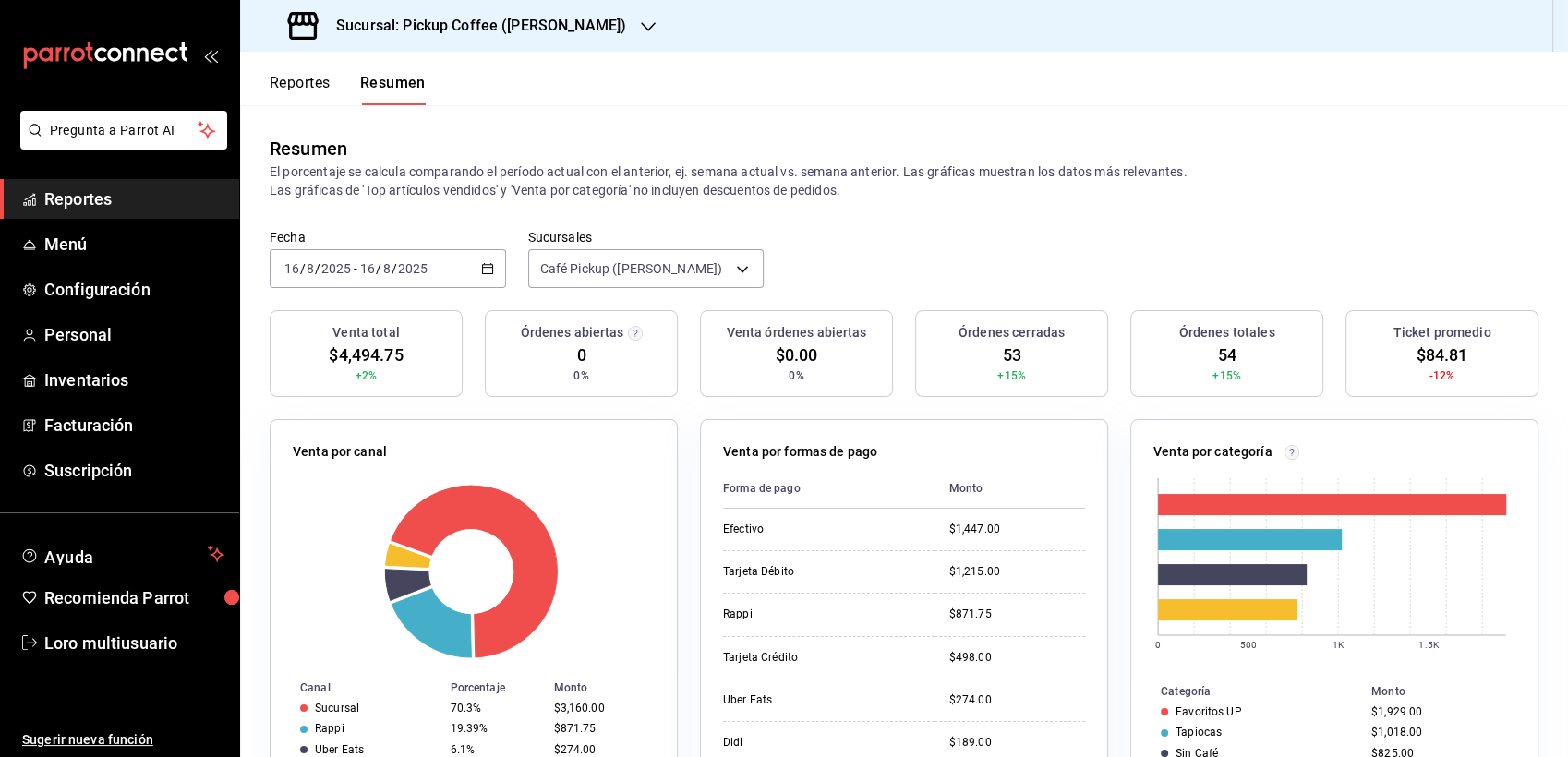
click at [412, 266] on input "2025" at bounding box center [412, 268] width 32 height 15
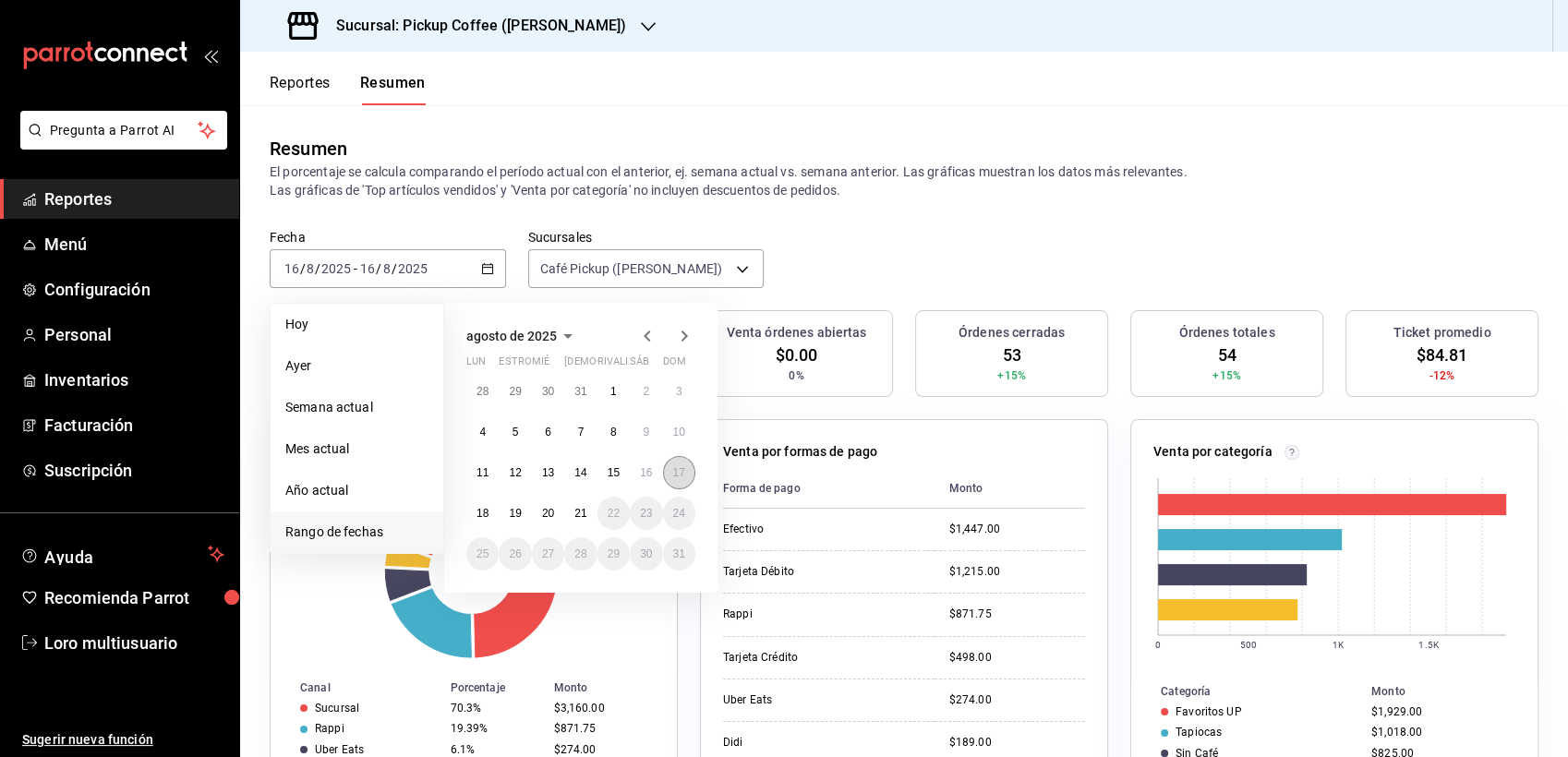
click at [665, 474] on button "17" at bounding box center [679, 473] width 33 height 34
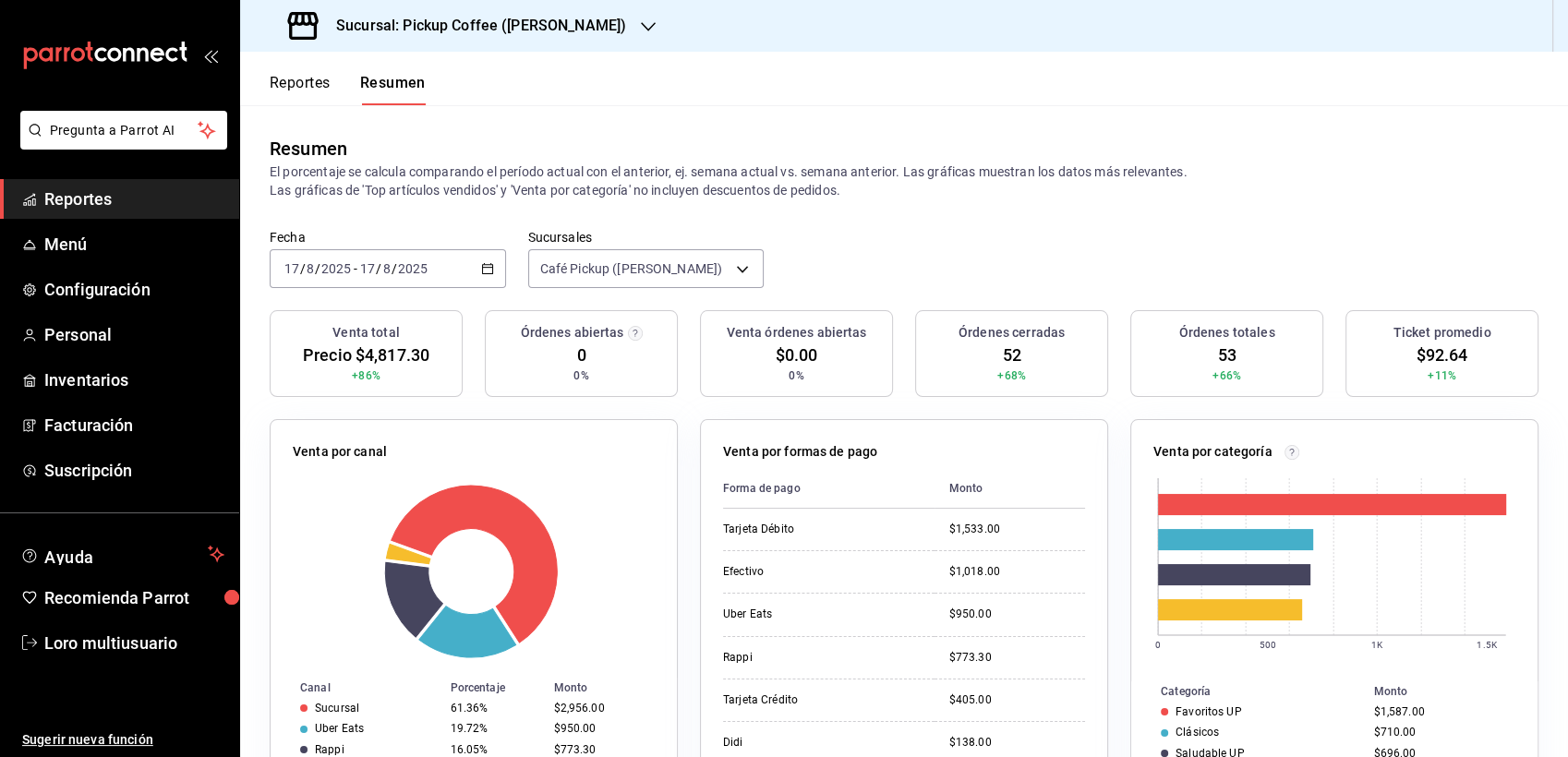
click at [366, 264] on input "17" at bounding box center [367, 268] width 17 height 15
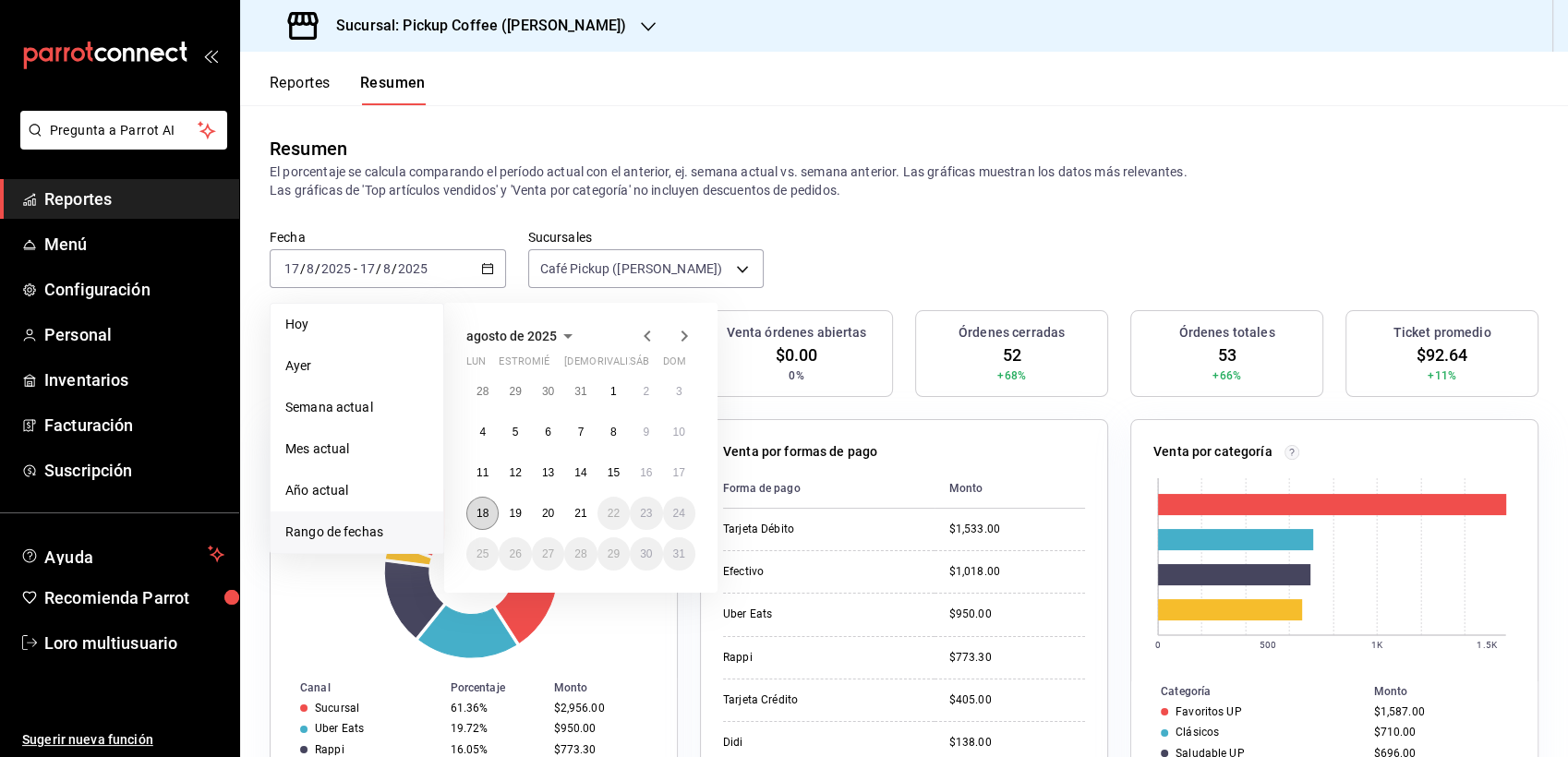
click at [479, 507] on abbr "18" at bounding box center [483, 513] width 12 height 13
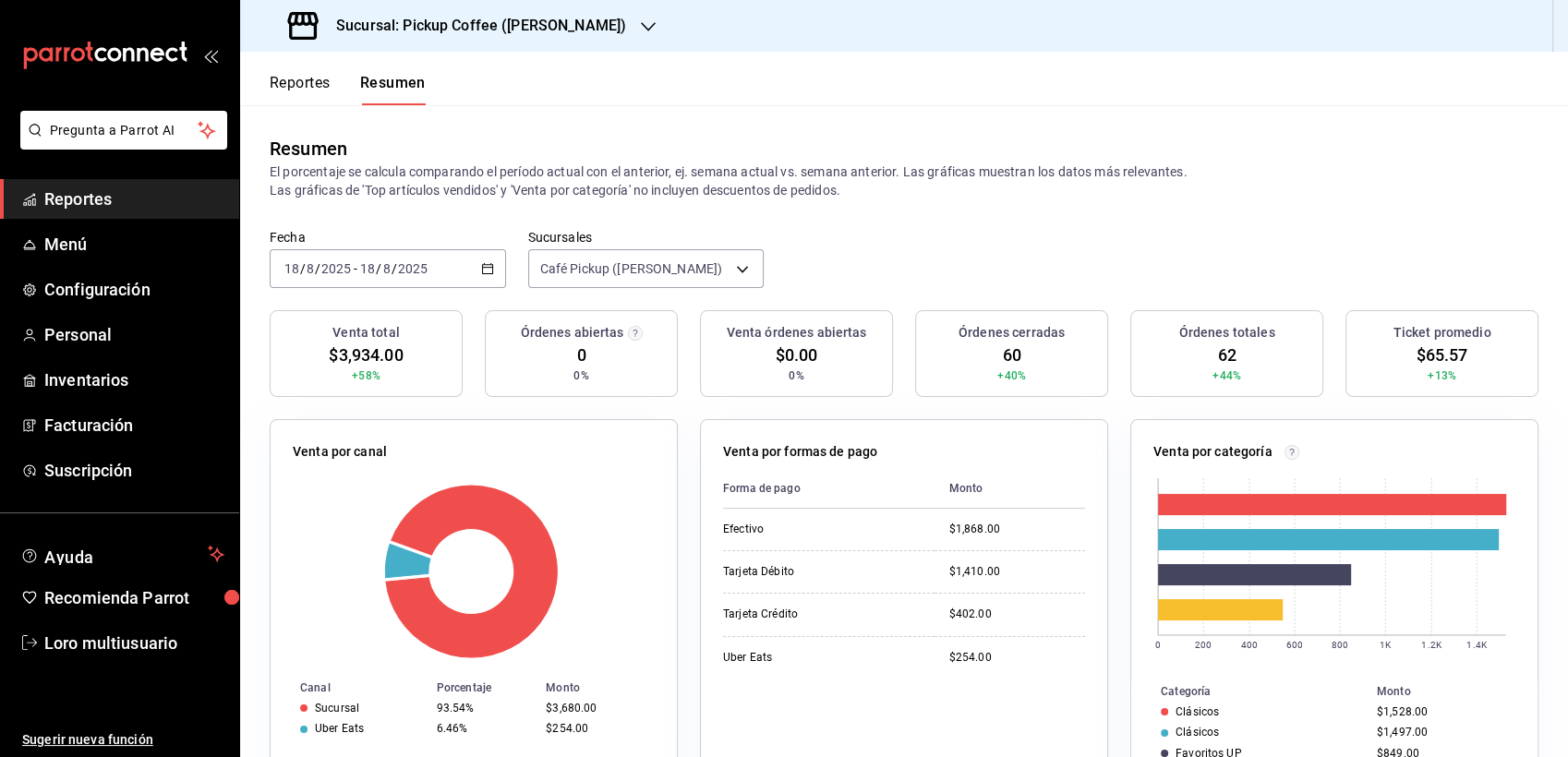
click at [383, 272] on input "8" at bounding box center [386, 268] width 9 height 15
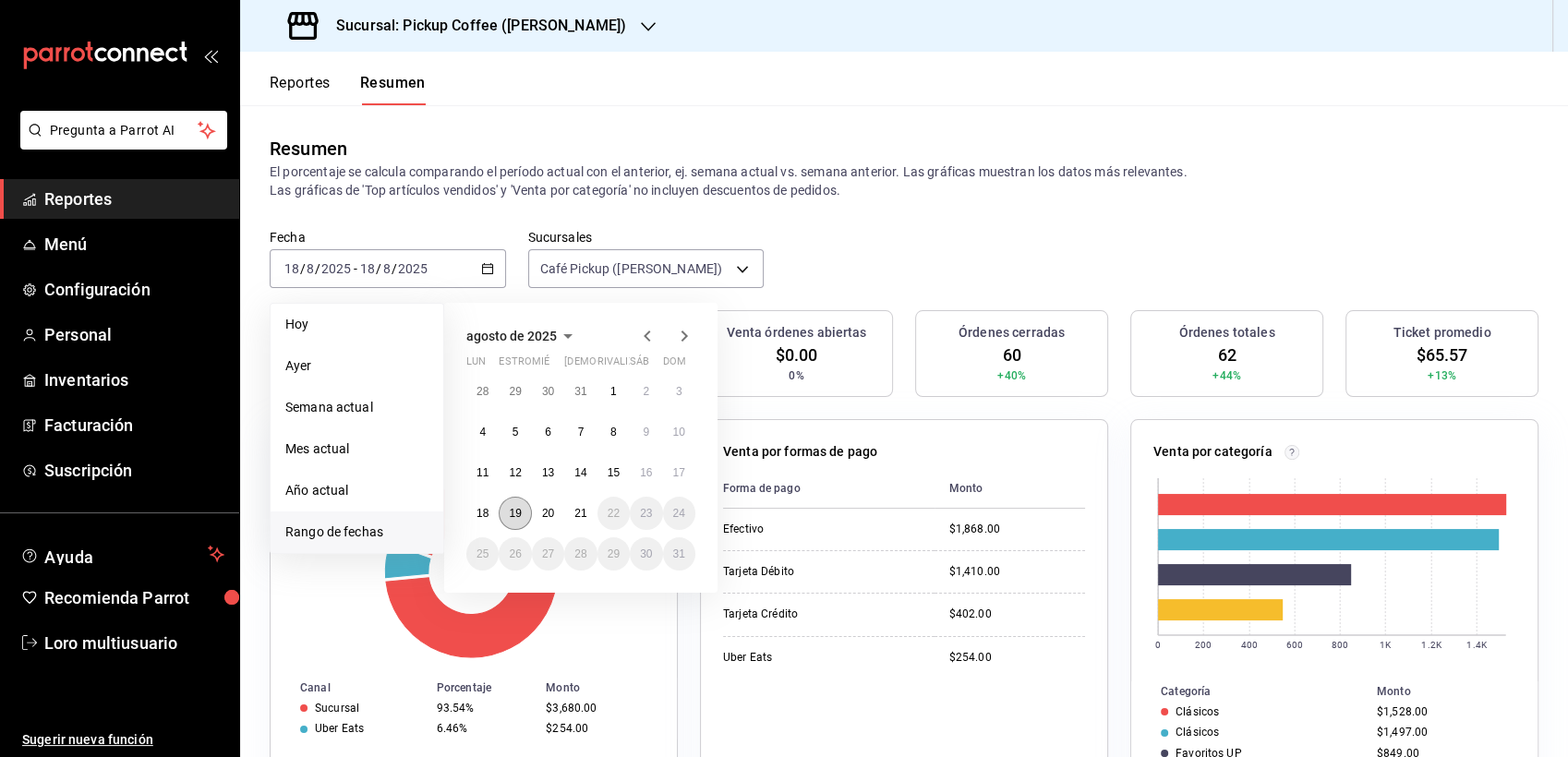
click at [518, 515] on abbr "19" at bounding box center [514, 513] width 12 height 13
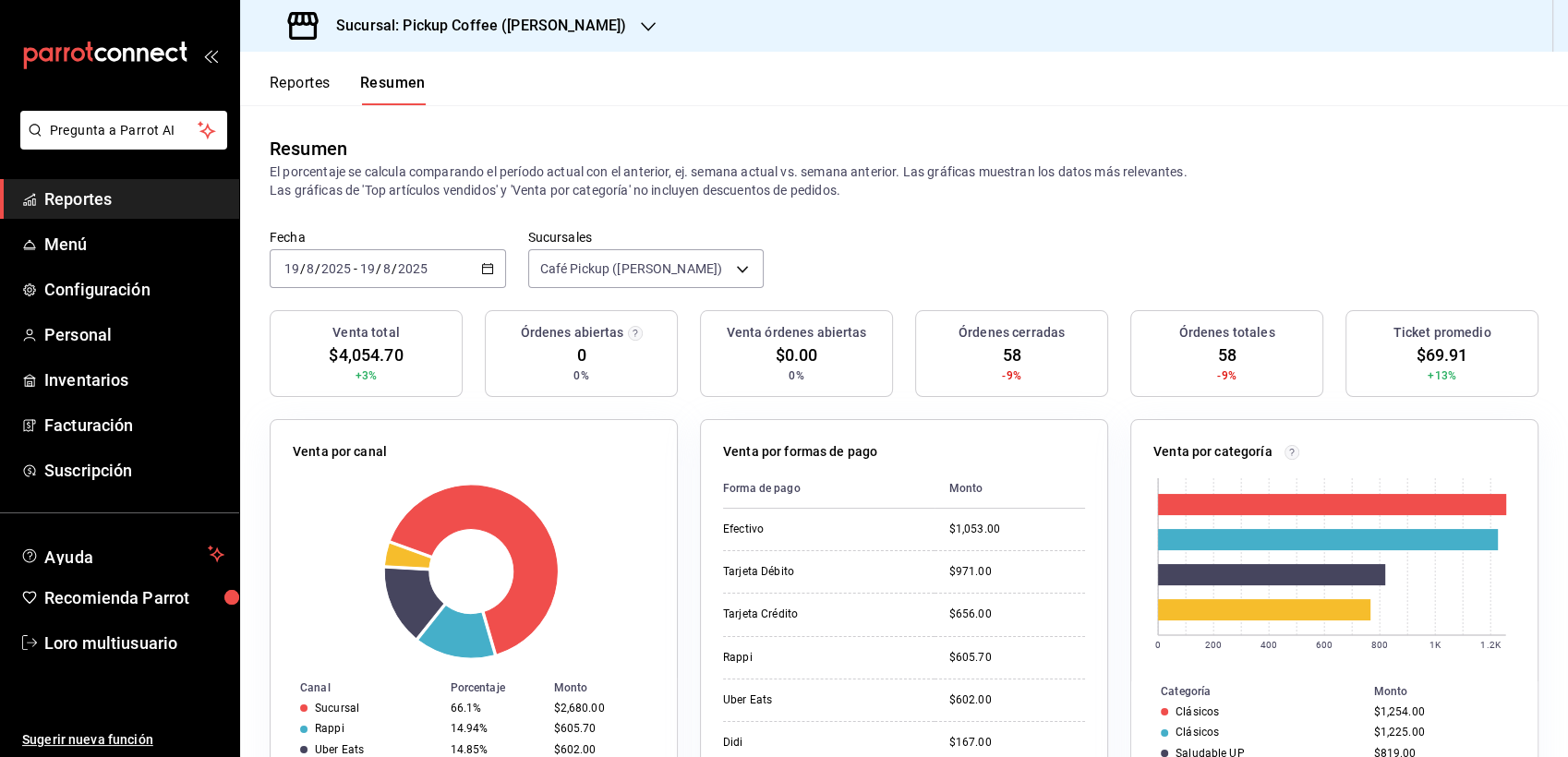
click at [440, 269] on div "[DATE] [DATE] - [DATE] [DATE]" at bounding box center [387, 268] width 236 height 38
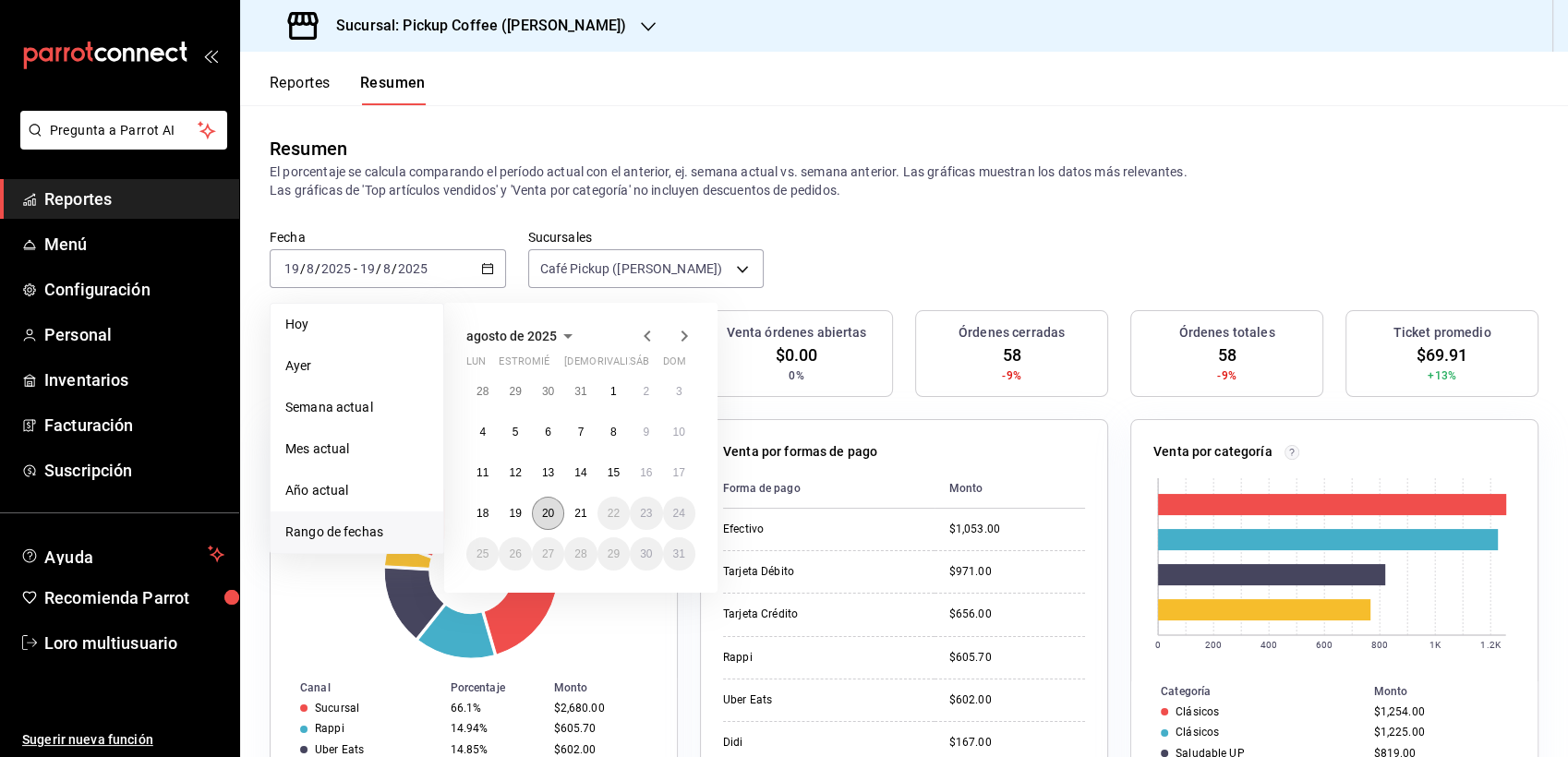
click at [552, 504] on button "20" at bounding box center [548, 513] width 33 height 34
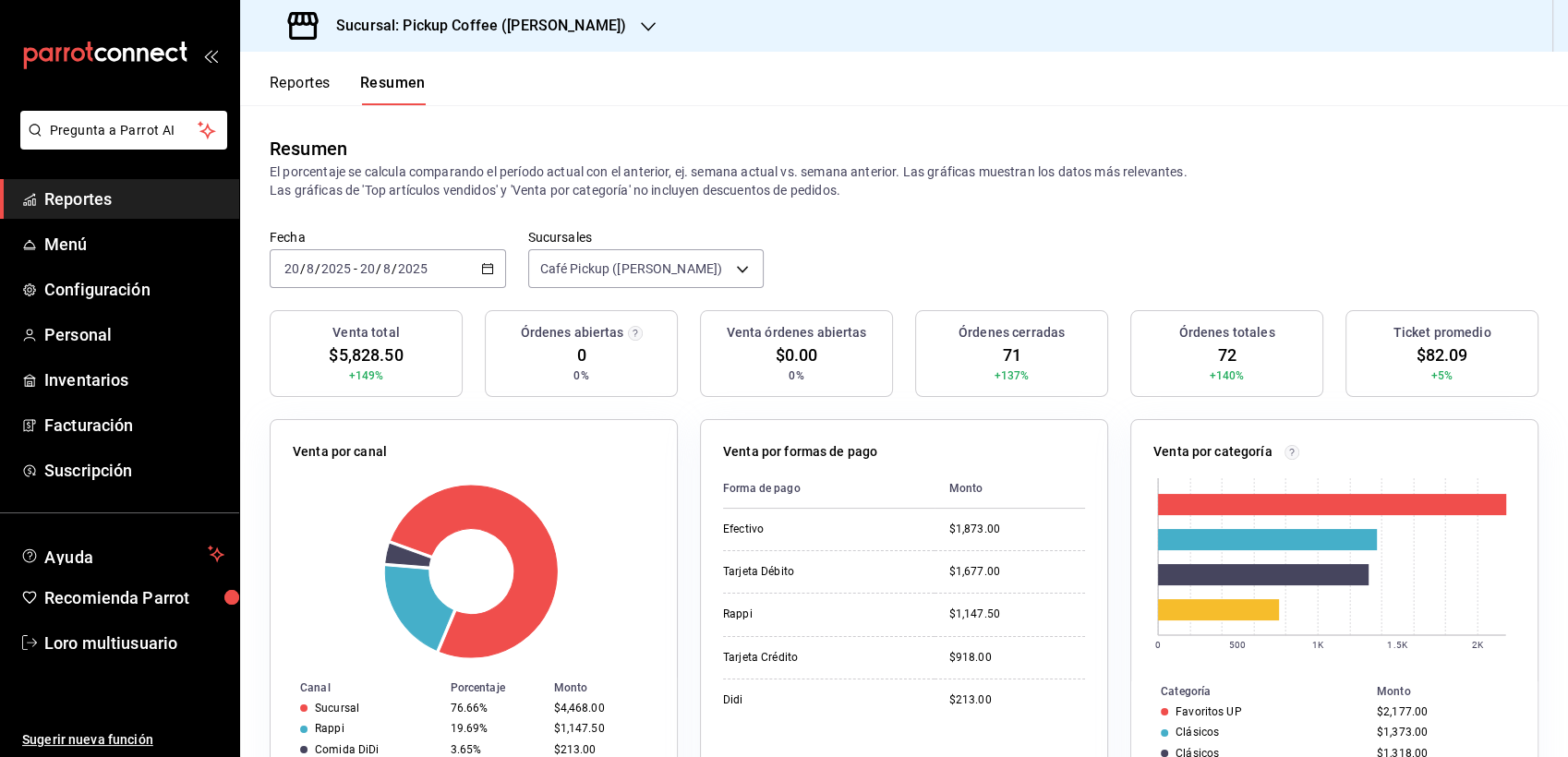
click at [494, 24] on h3 "Sucursal: Pickup Coffee ([PERSON_NAME])" at bounding box center [474, 26] width 305 height 22
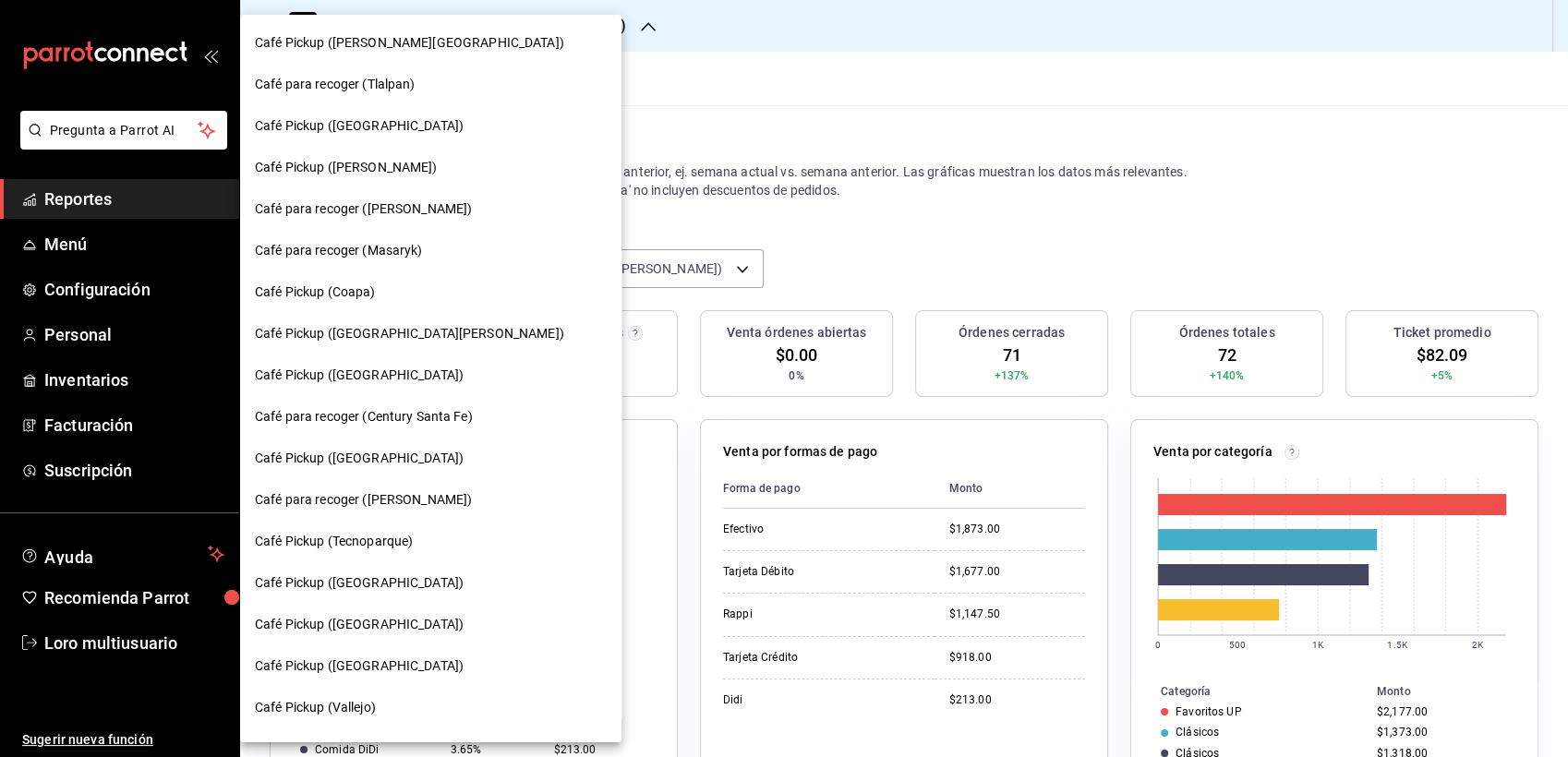
click at [381, 120] on span "Café Pickup ([GEOGRAPHIC_DATA])" at bounding box center [358, 126] width 208 height 20
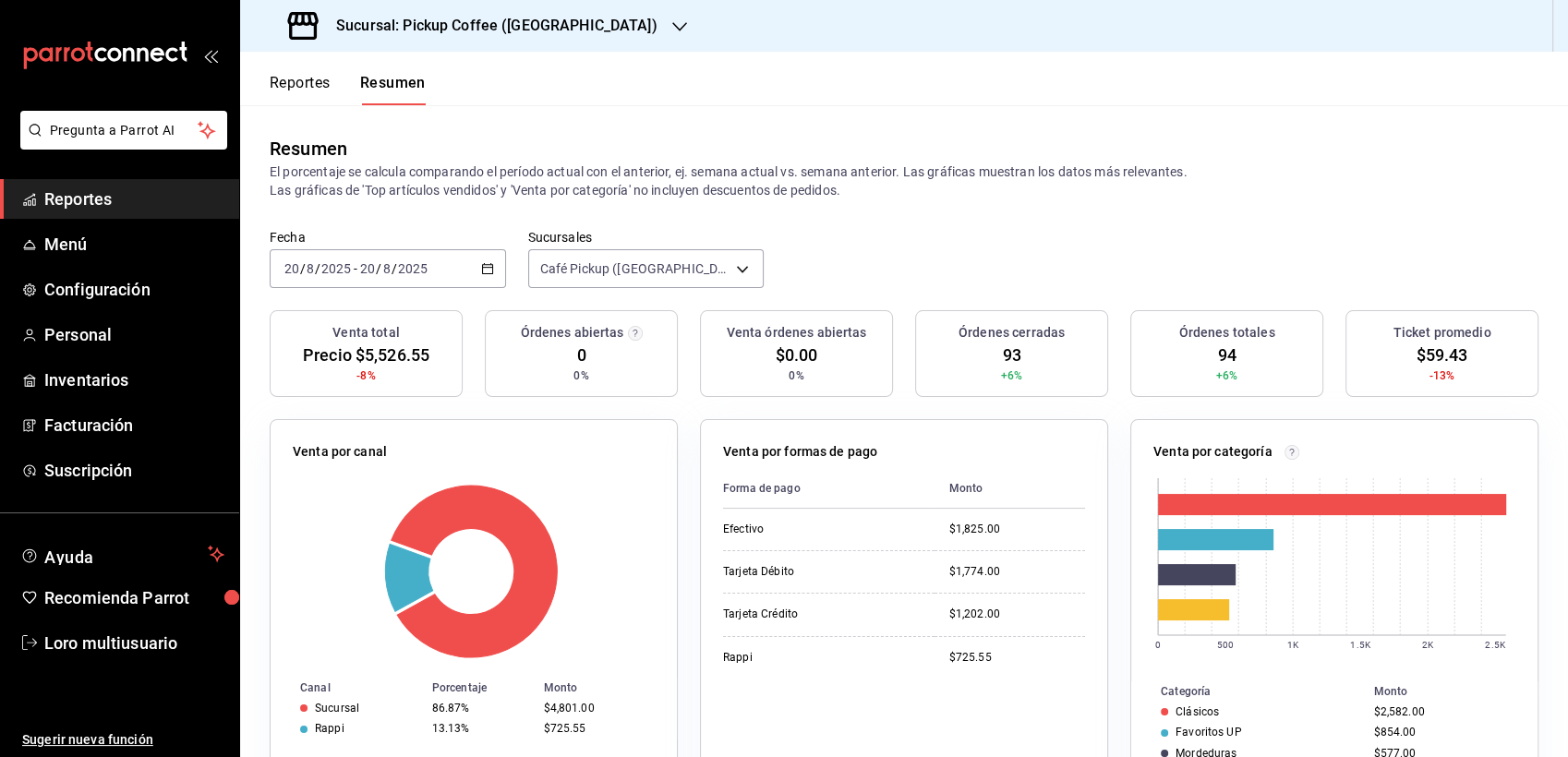
click at [368, 293] on div "Fecha [DATE] [DATE] - [DATE] [DATE] Sucursales Café Pickup ([GEOGRAPHIC_DATA]) …" at bounding box center [903, 269] width 1327 height 81
click at [369, 282] on div "[DATE] [DATE] - [DATE] [DATE]" at bounding box center [387, 268] width 236 height 38
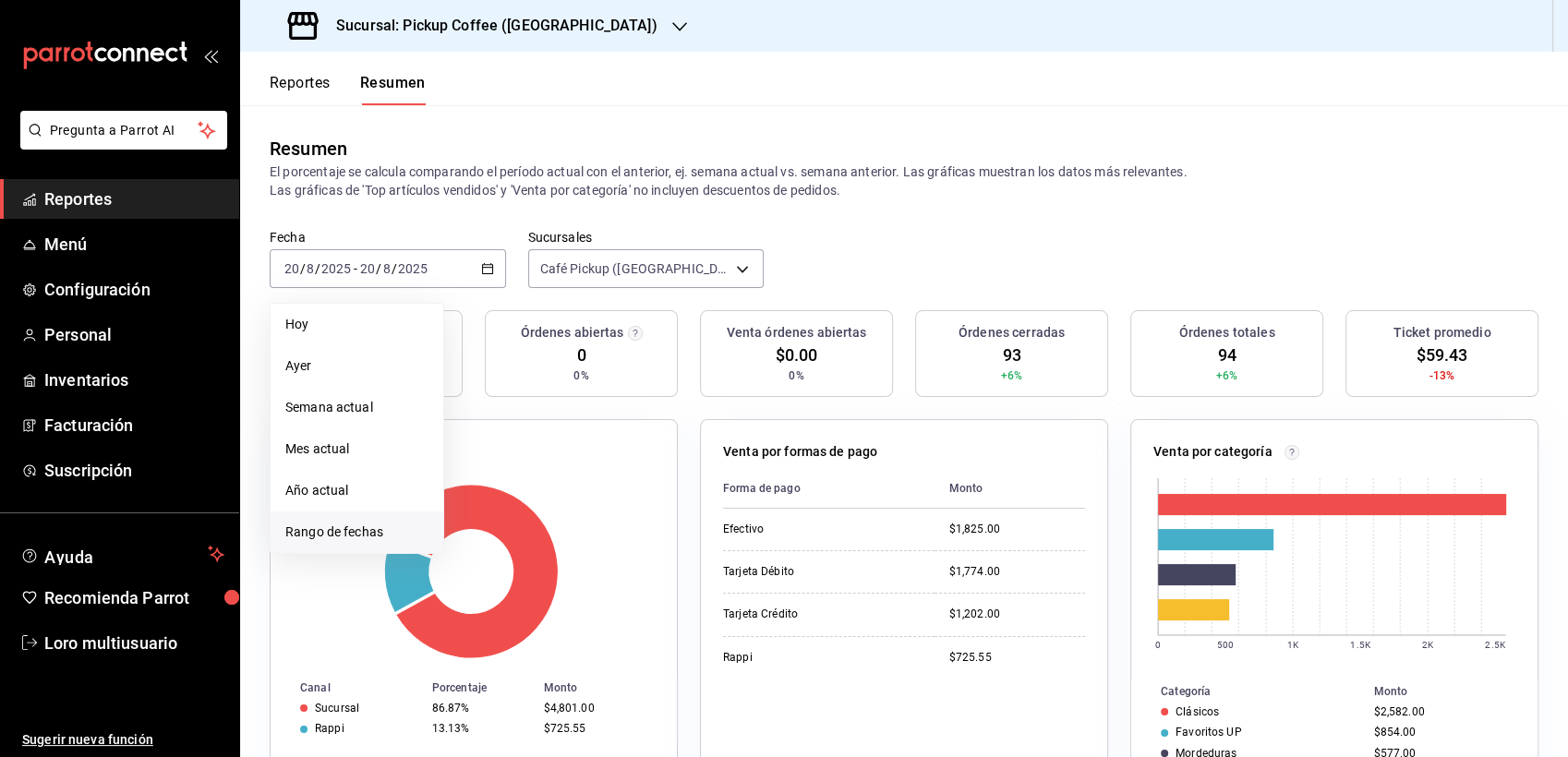
click at [348, 516] on li "Rango de fechas" at bounding box center [356, 532] width 173 height 41
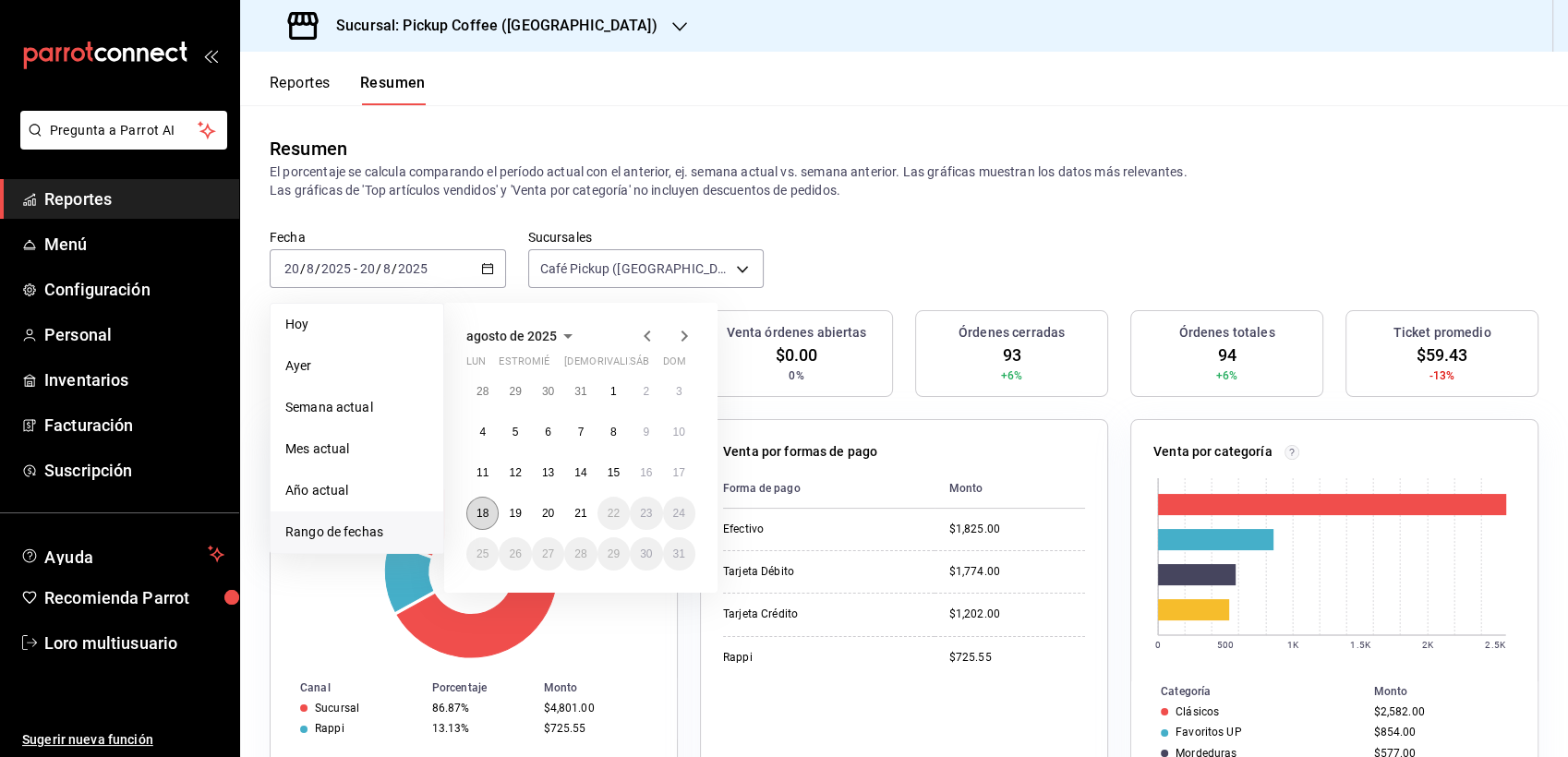
click at [485, 511] on abbr "18" at bounding box center [483, 513] width 12 height 13
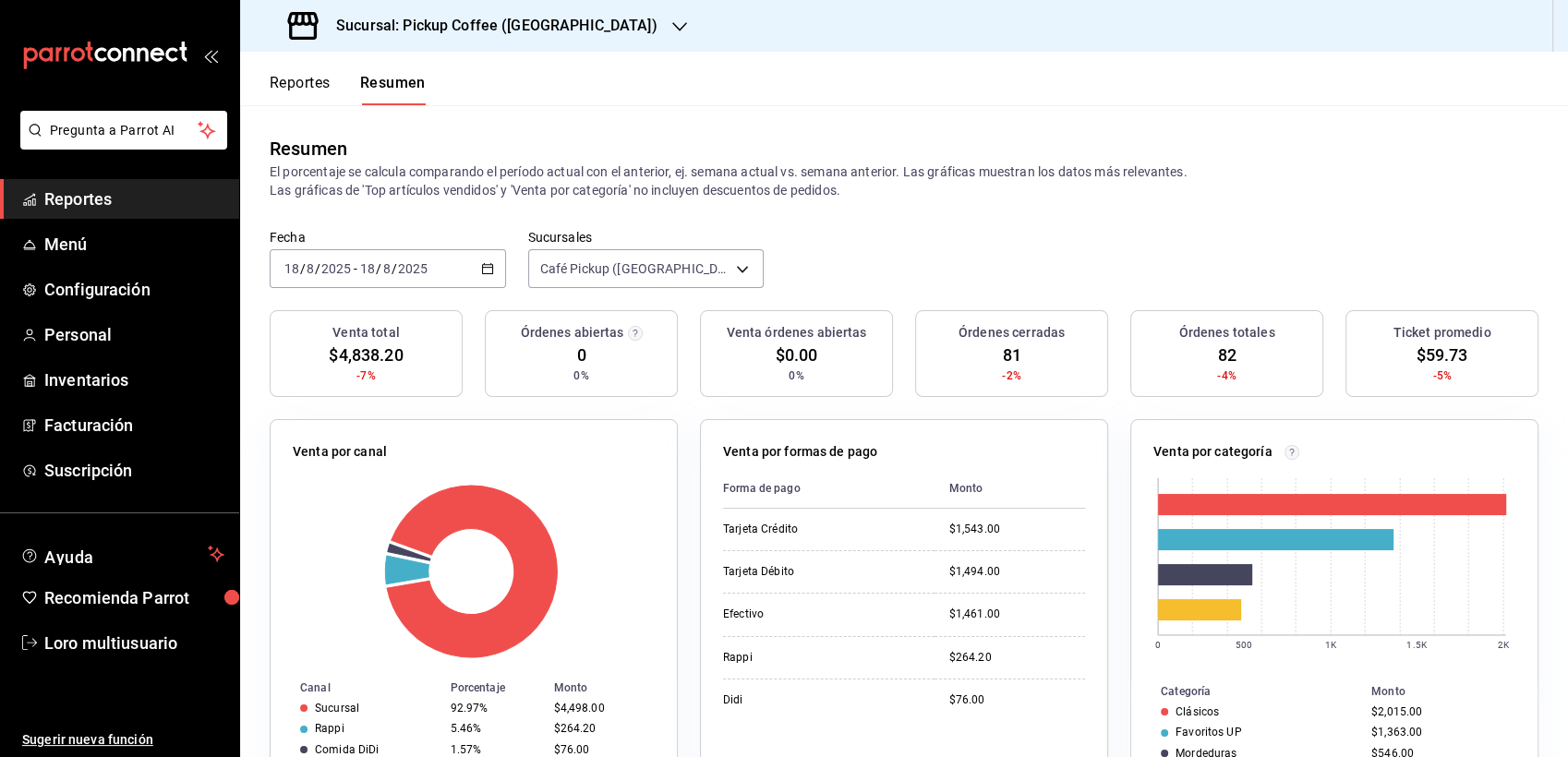
click at [337, 253] on div "[DATE] [DATE] - [DATE] [DATE]" at bounding box center [387, 268] width 236 height 38
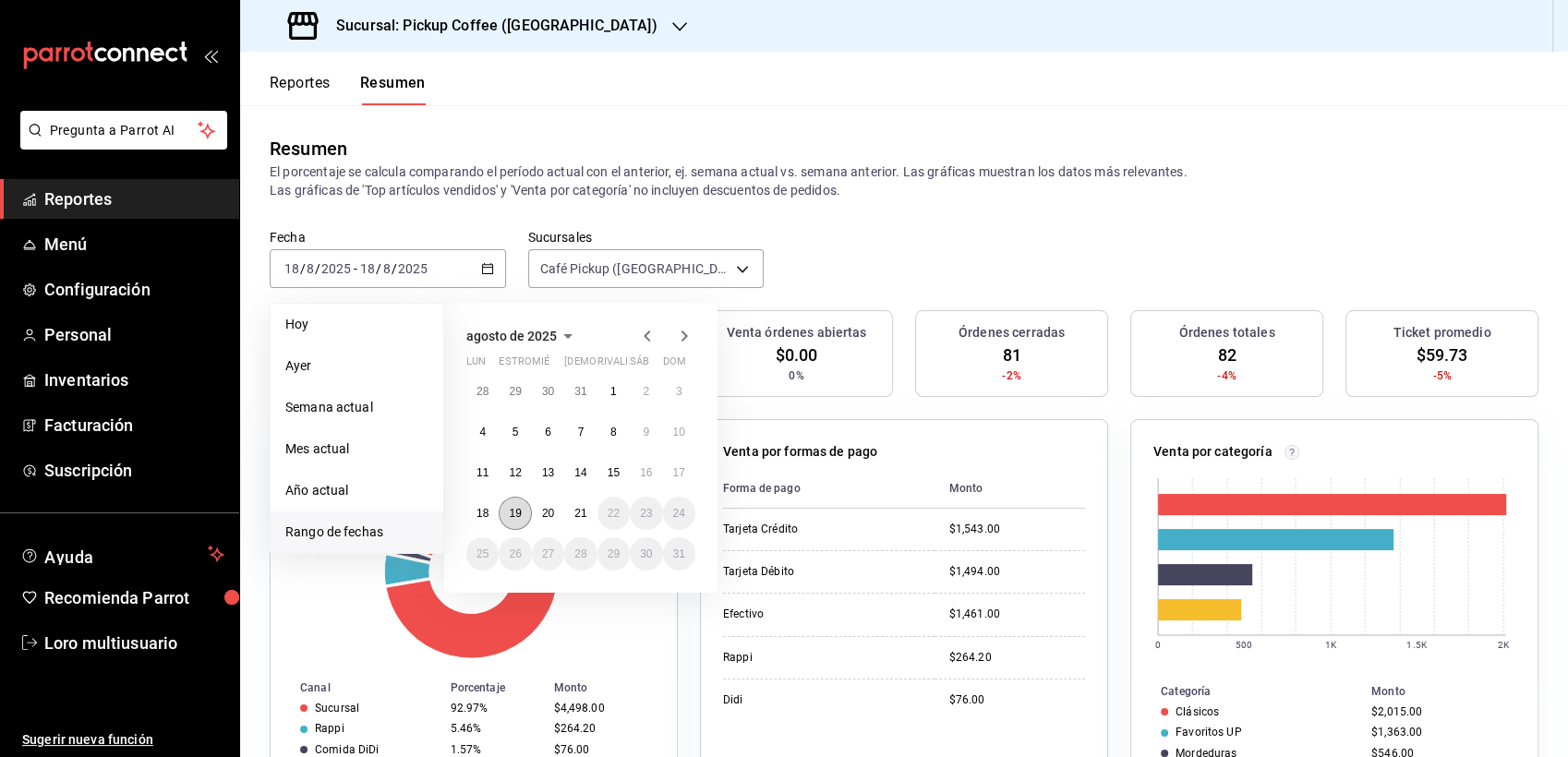
click at [504, 521] on button "19" at bounding box center [514, 513] width 33 height 34
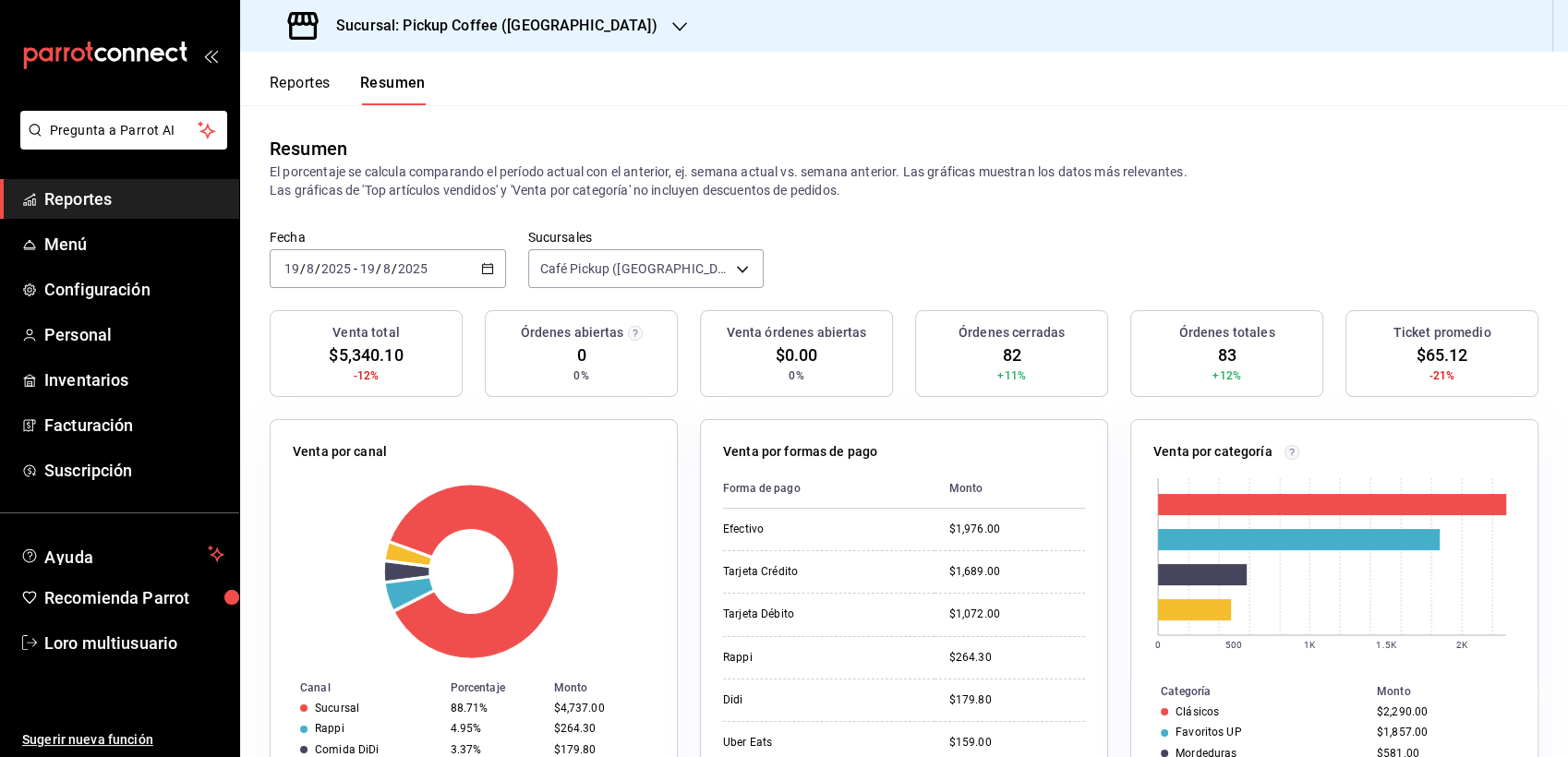
click at [382, 279] on div "[DATE] [DATE] - [DATE] [DATE]" at bounding box center [387, 268] width 236 height 38
drag, startPoint x: 392, startPoint y: 274, endPoint x: 479, endPoint y: 299, distance: 90.5
drag, startPoint x: 435, startPoint y: 286, endPoint x: 450, endPoint y: 289, distance: 15.3
click at [450, 289] on div "Fecha [DATE] [DATE] - [DATE] [DATE] Sucursales Café Pickup ([GEOGRAPHIC_DATA]) …" at bounding box center [903, 269] width 1327 height 81
drag, startPoint x: 450, startPoint y: 289, endPoint x: 329, endPoint y: 248, distance: 127.8
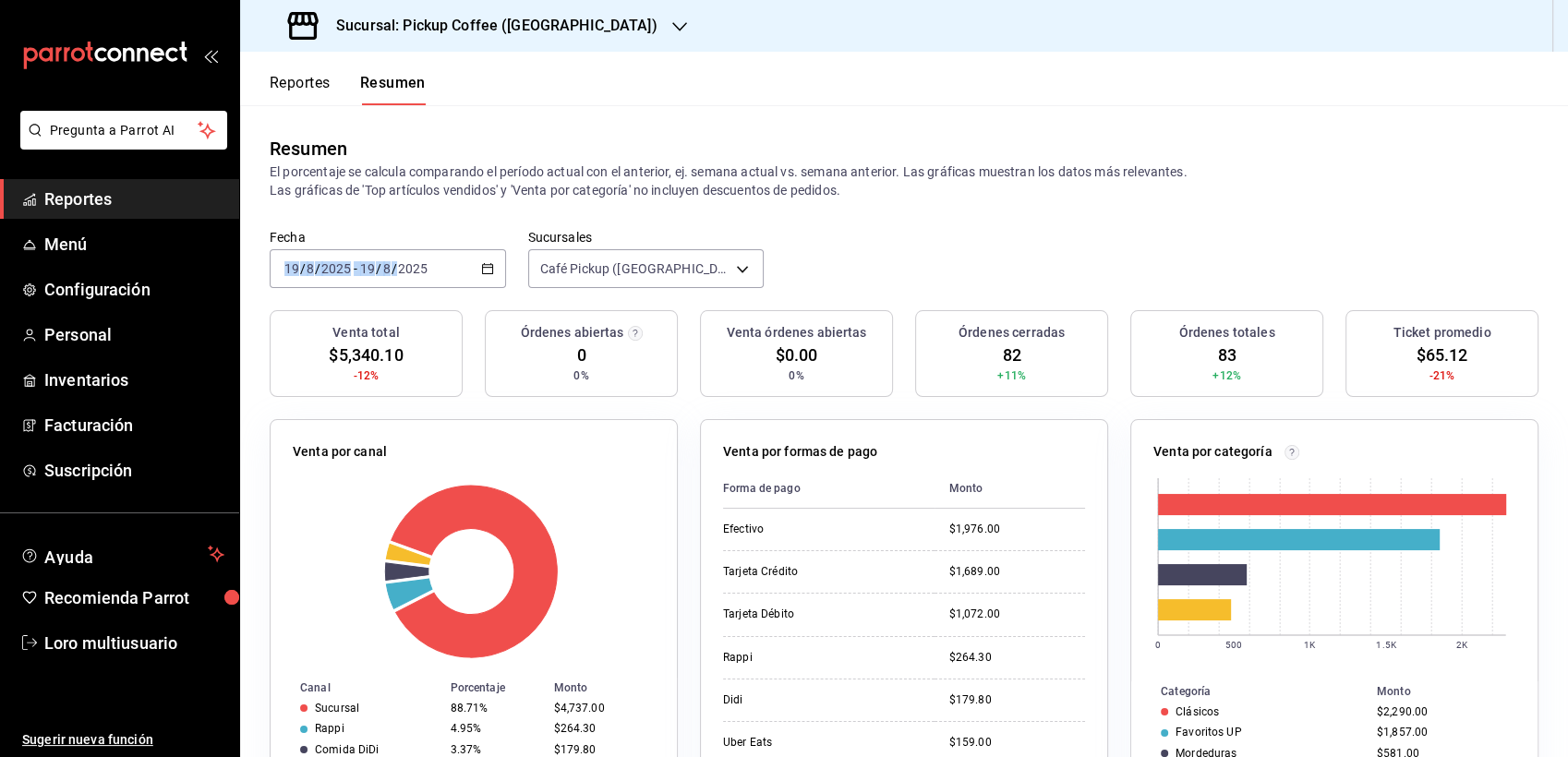
click at [329, 248] on div "Fecha [DATE] [DATE] - [DATE] [DATE] Sucursales Café Pickup ([GEOGRAPHIC_DATA]) …" at bounding box center [903, 269] width 1327 height 81
drag, startPoint x: 329, startPoint y: 248, endPoint x: 322, endPoint y: 264, distance: 17.5
click at [322, 264] on input "2025" at bounding box center [336, 268] width 32 height 15
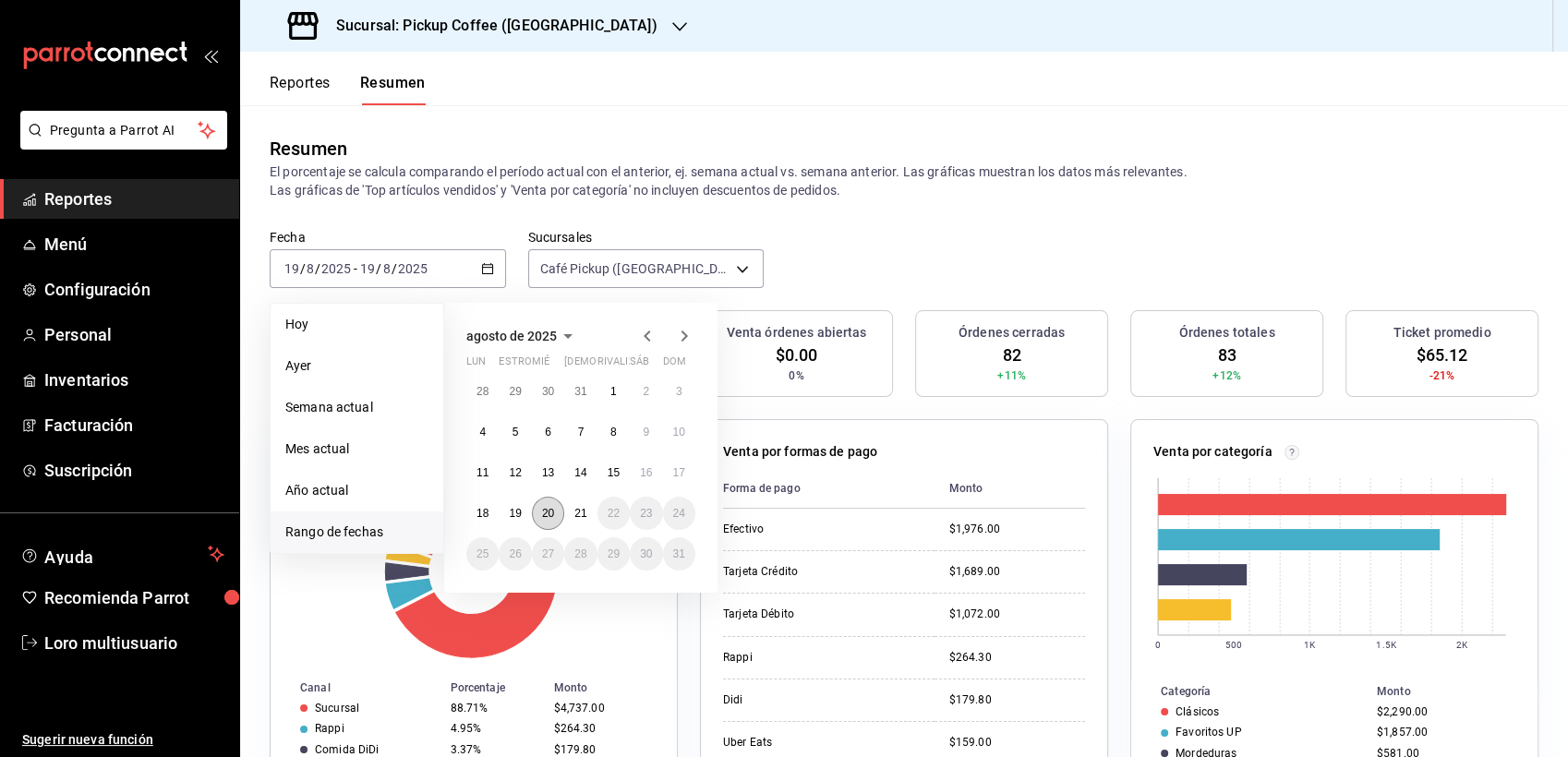
click at [539, 511] on button "20" at bounding box center [548, 513] width 33 height 34
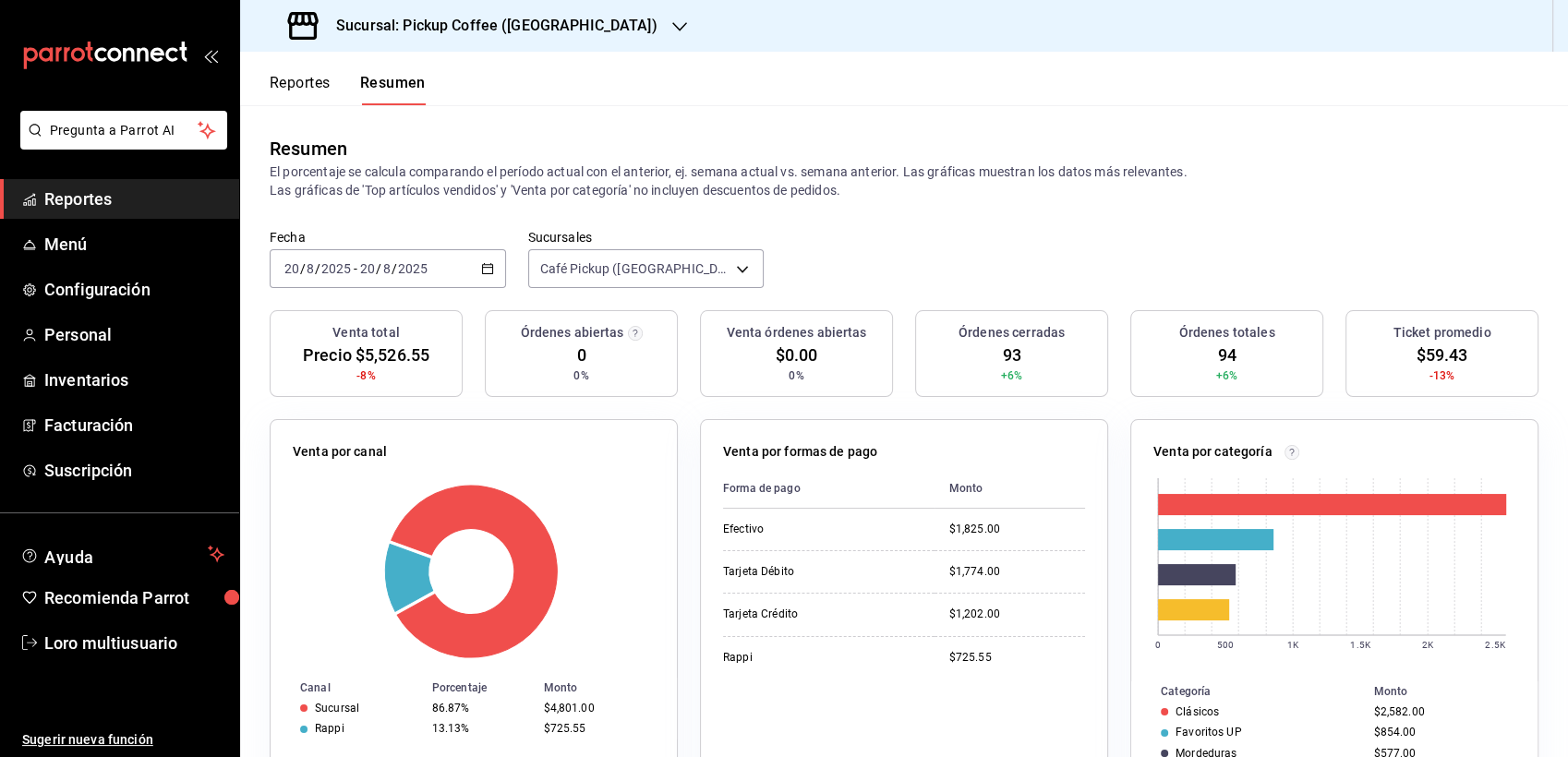
click at [384, 276] on input "8" at bounding box center [386, 268] width 9 height 15
click at [657, 150] on div "Resumen" at bounding box center [903, 149] width 1268 height 28
click at [429, 252] on div "[DATE] [DATE] - [DATE] [DATE]" at bounding box center [387, 268] width 236 height 38
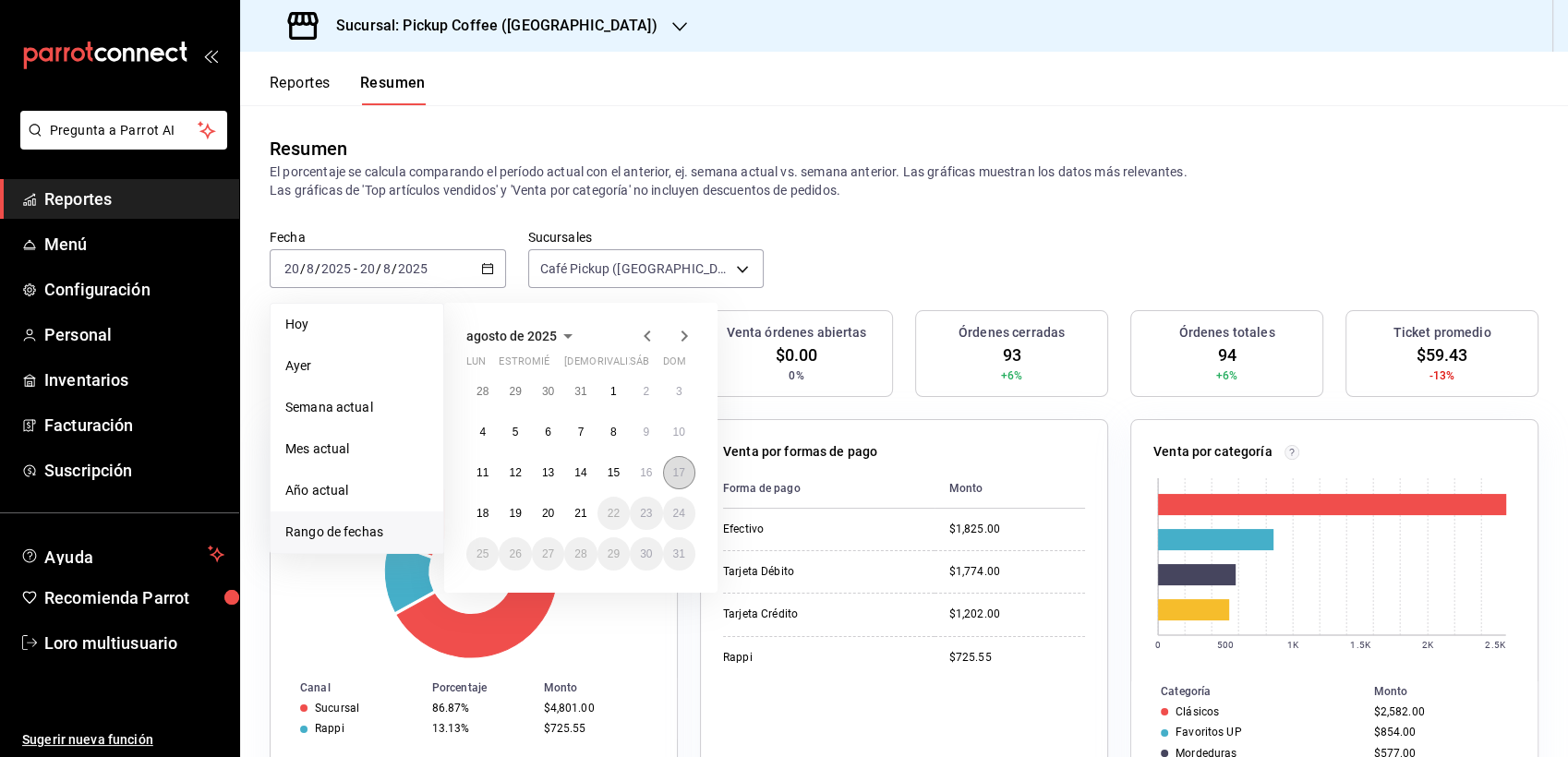
click at [685, 467] on button "17" at bounding box center [679, 473] width 33 height 34
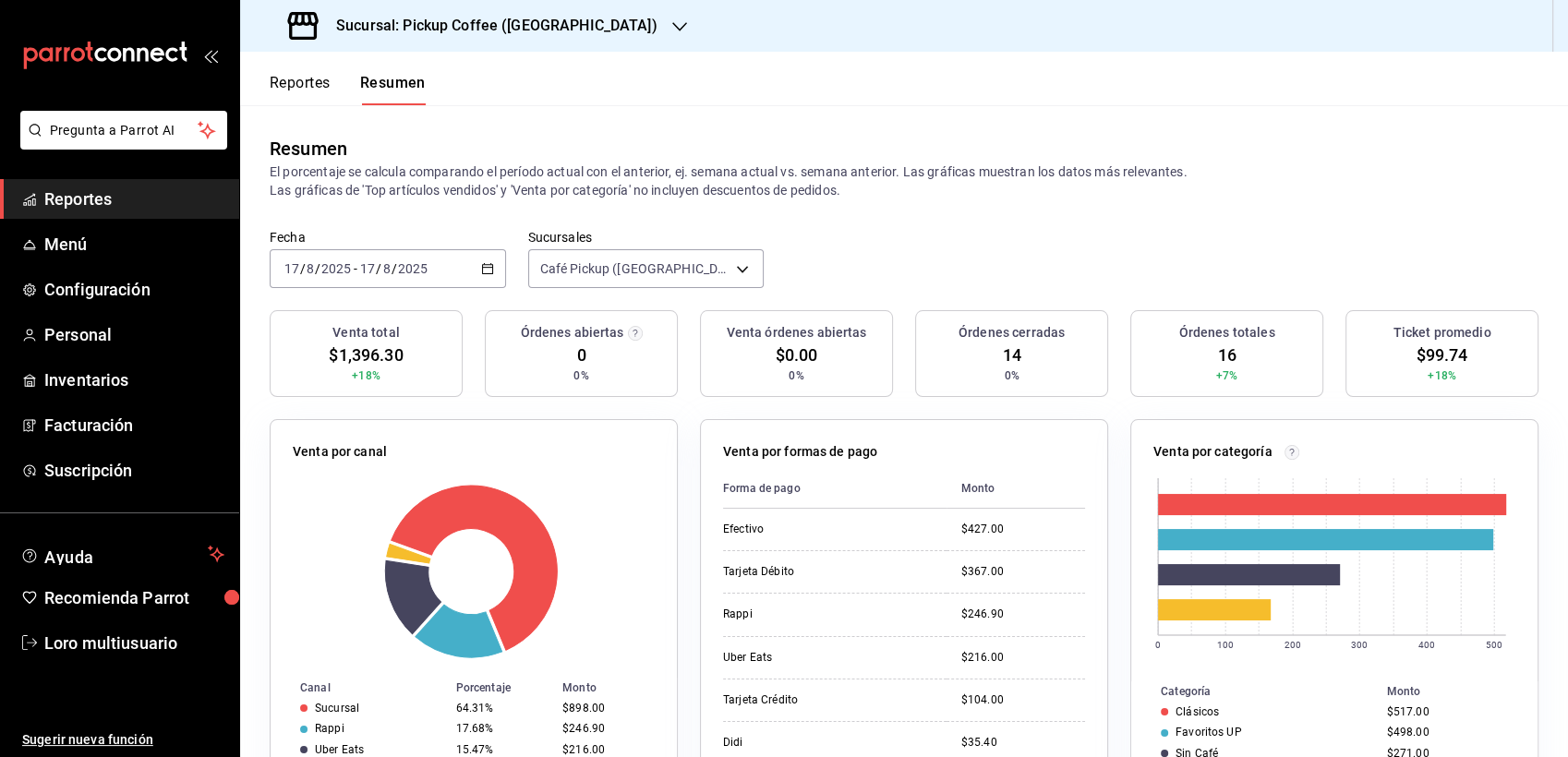
click at [473, 27] on h3 "Sucursal: Pickup Coffee ([GEOGRAPHIC_DATA])" at bounding box center [489, 26] width 336 height 22
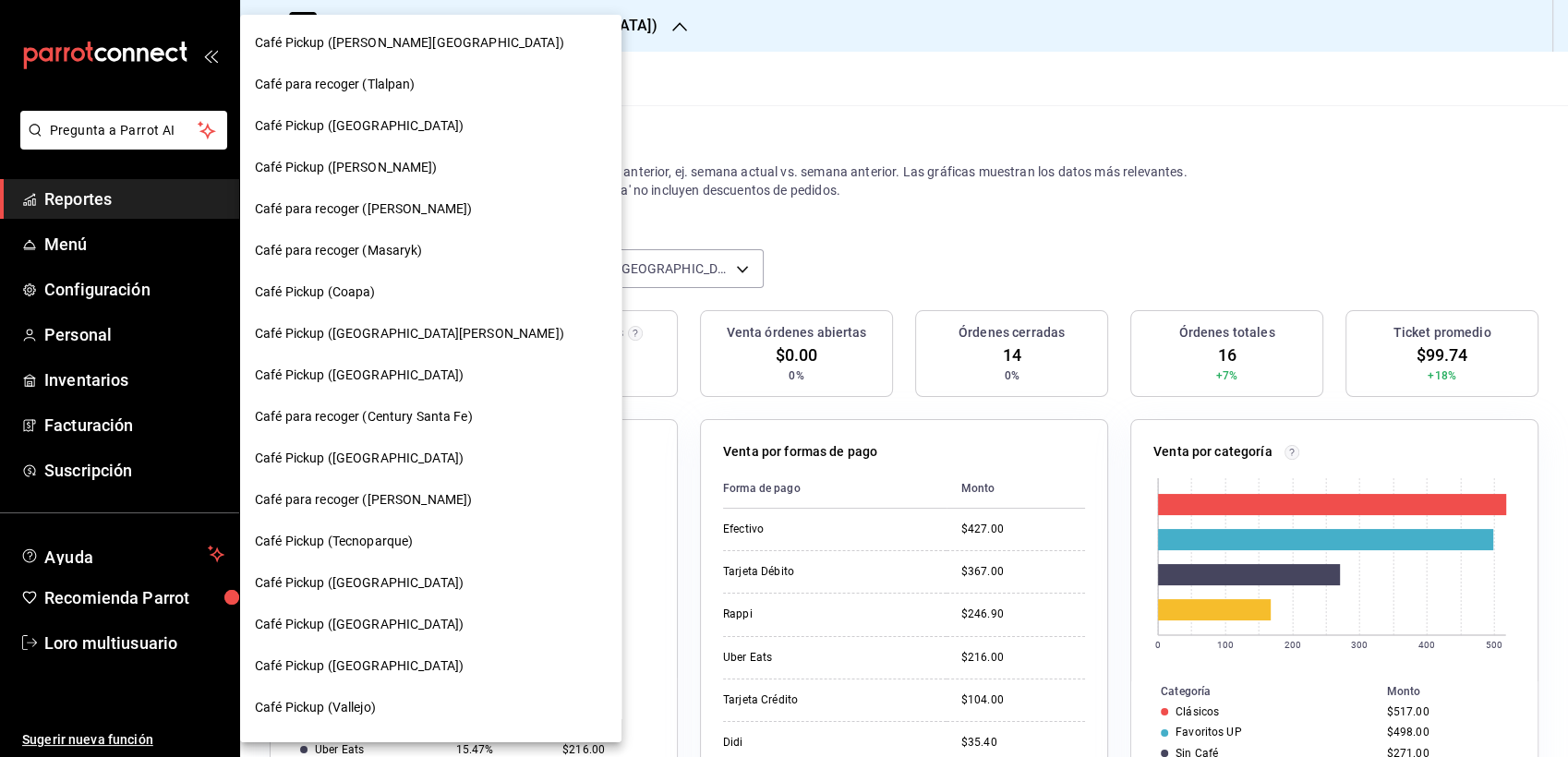
click at [411, 78] on span "Café para recoger (Tlalpan)" at bounding box center [335, 85] width 161 height 20
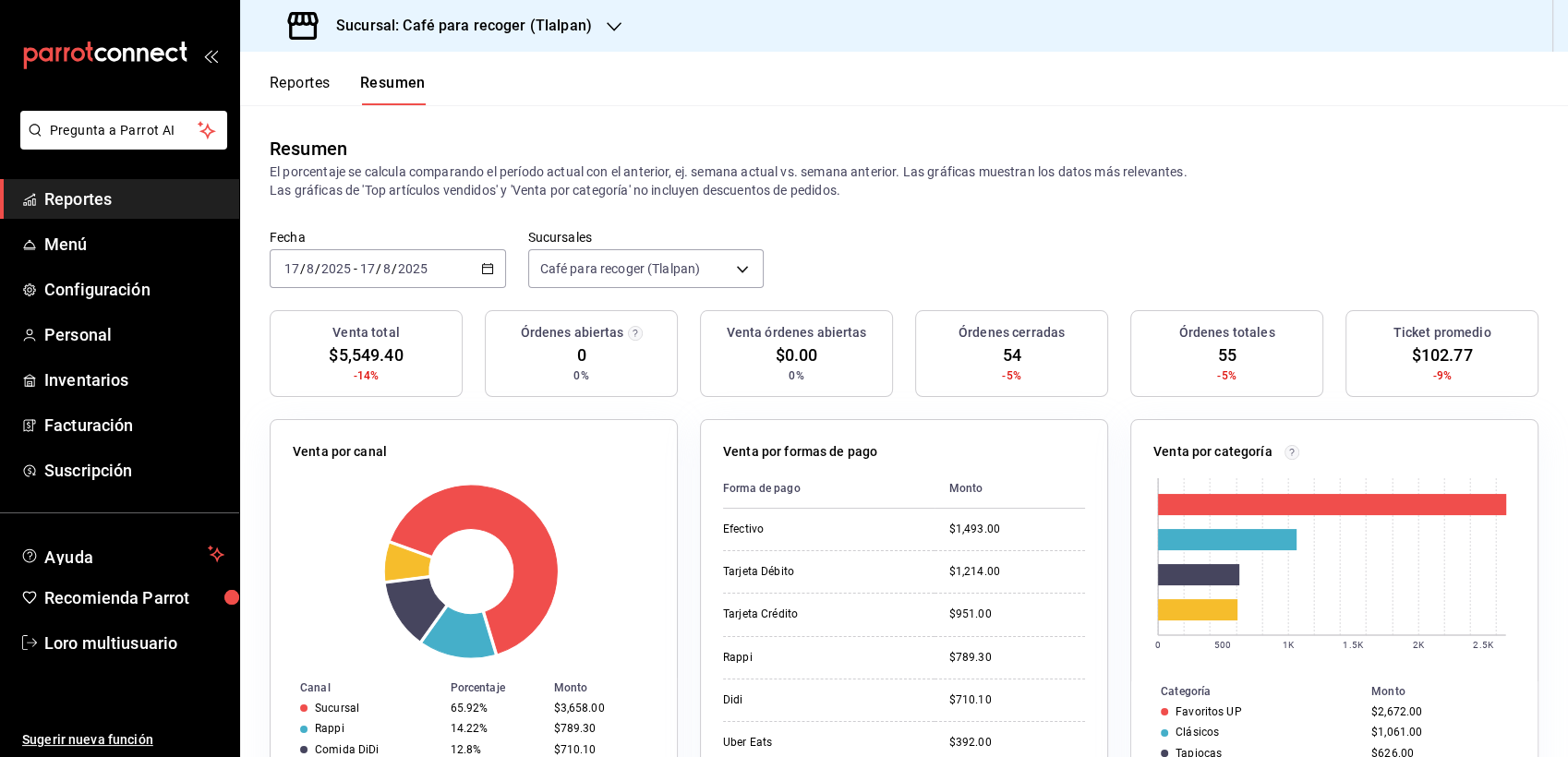
click at [368, 269] on input "17" at bounding box center [367, 268] width 17 height 15
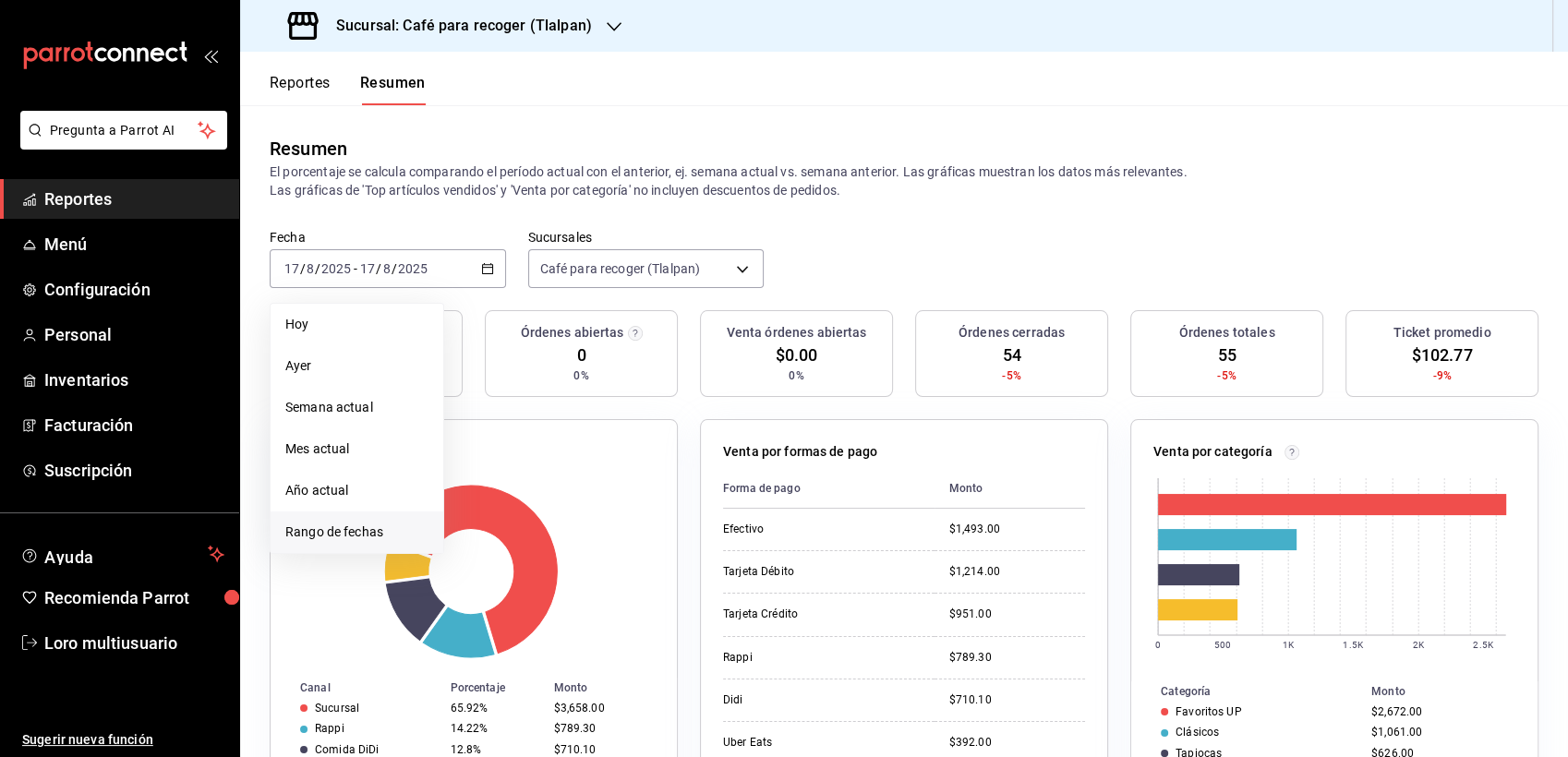
click at [353, 523] on span "Rango de fechas" at bounding box center [356, 533] width 143 height 20
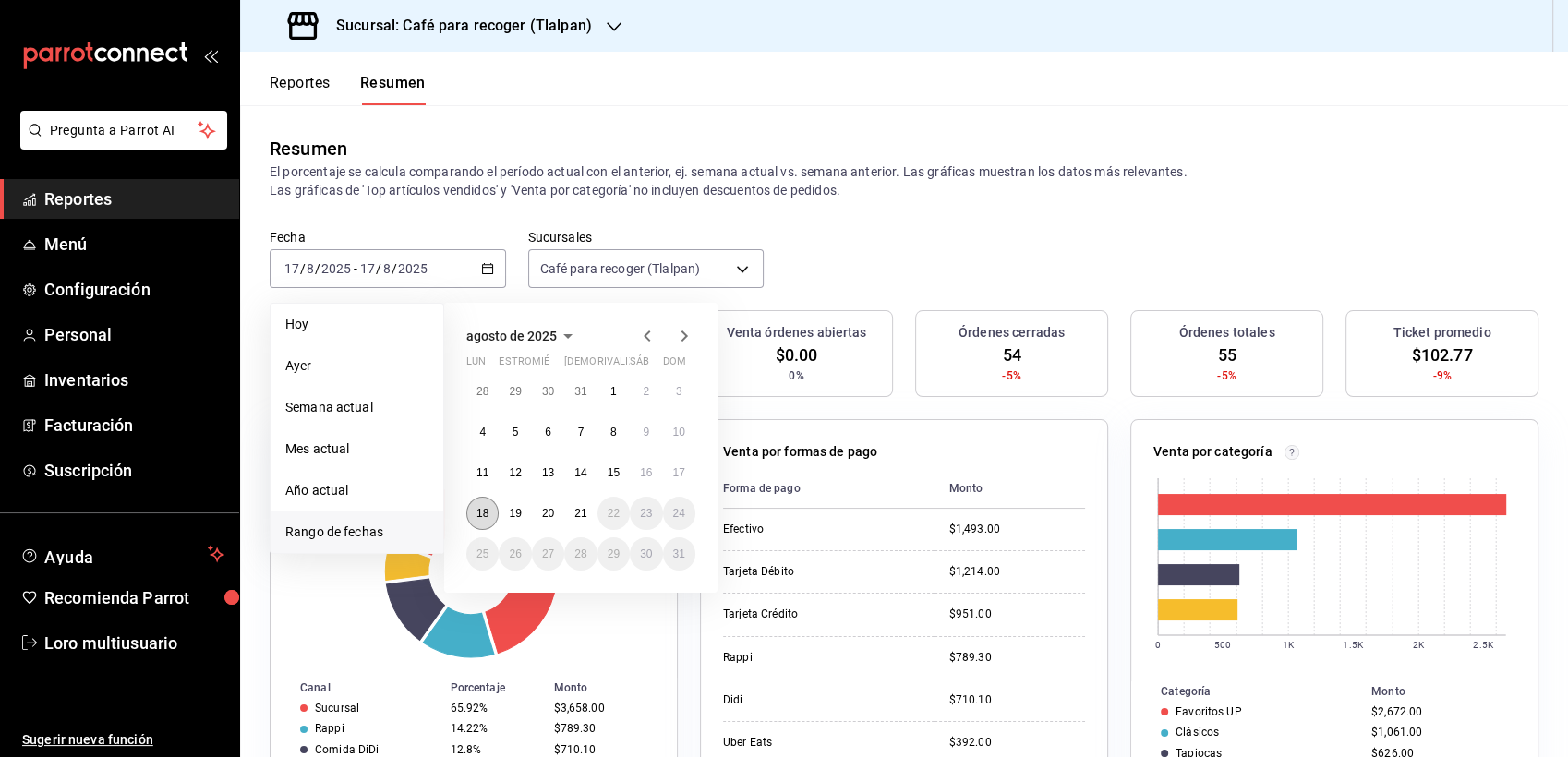
click at [483, 507] on abbr "18" at bounding box center [483, 513] width 12 height 13
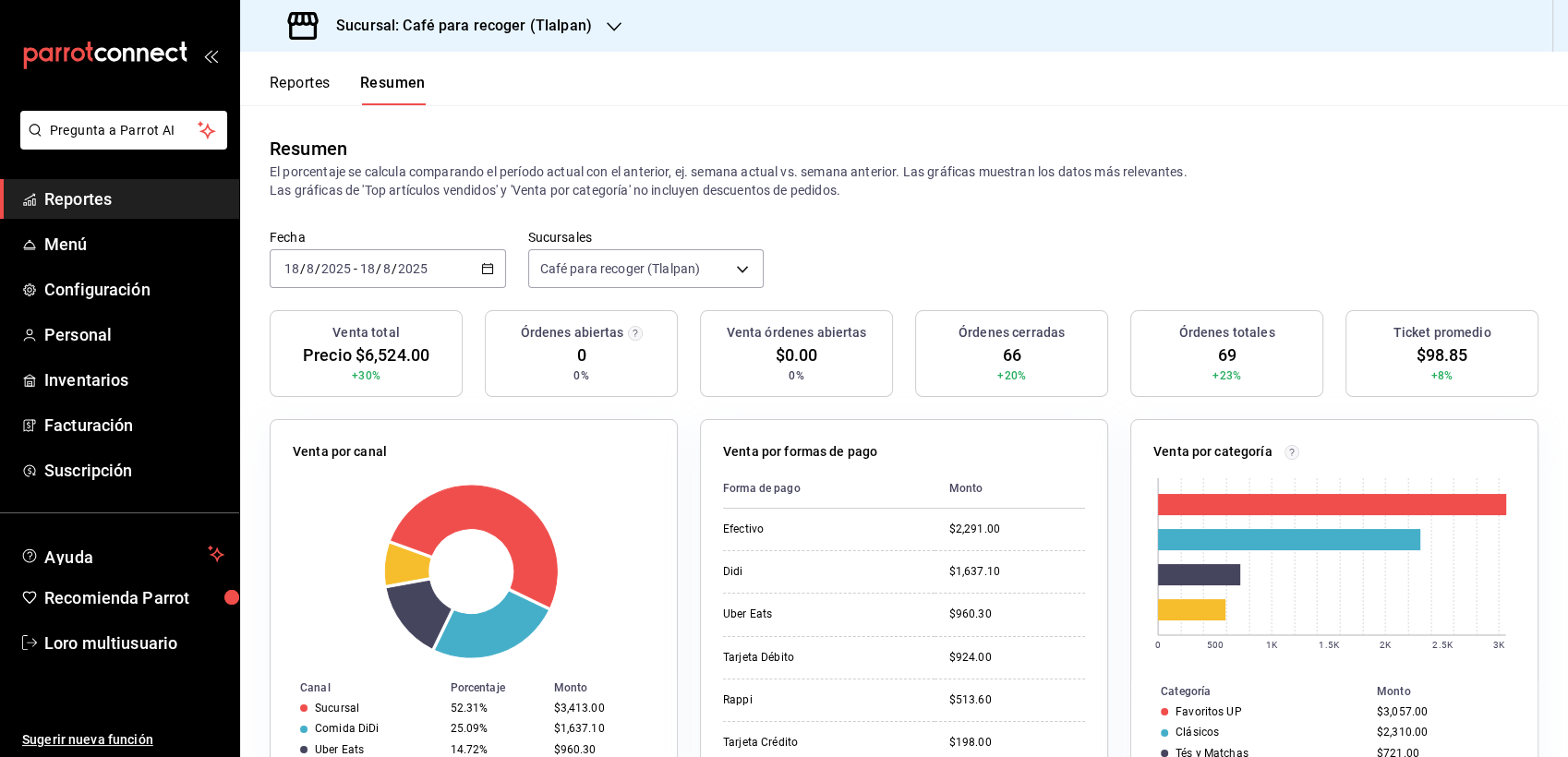
click at [384, 277] on div "[DATE] [DATE] - [DATE] [DATE]" at bounding box center [387, 268] width 236 height 38
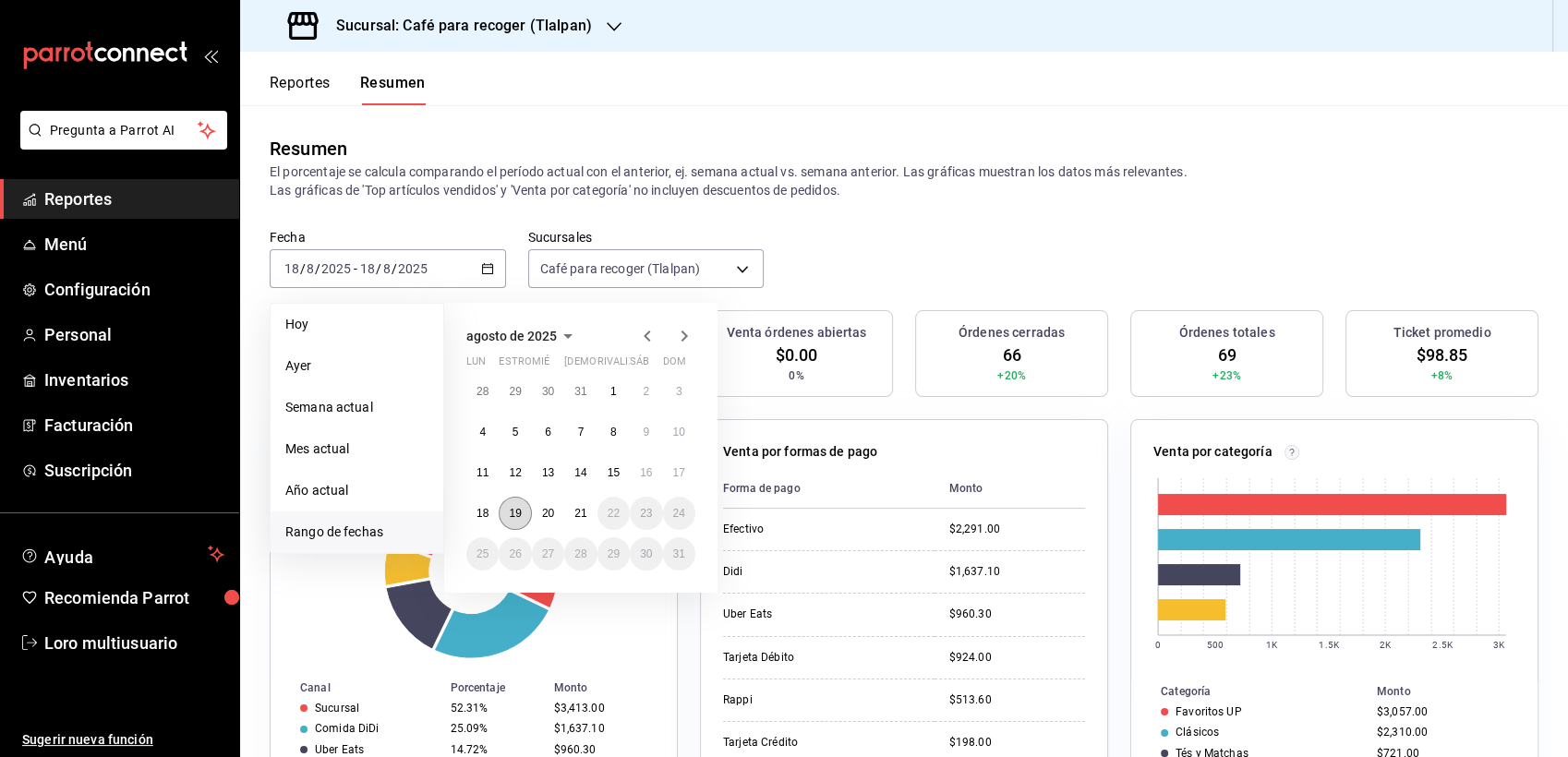
click at [509, 511] on abbr "19" at bounding box center [514, 513] width 12 height 13
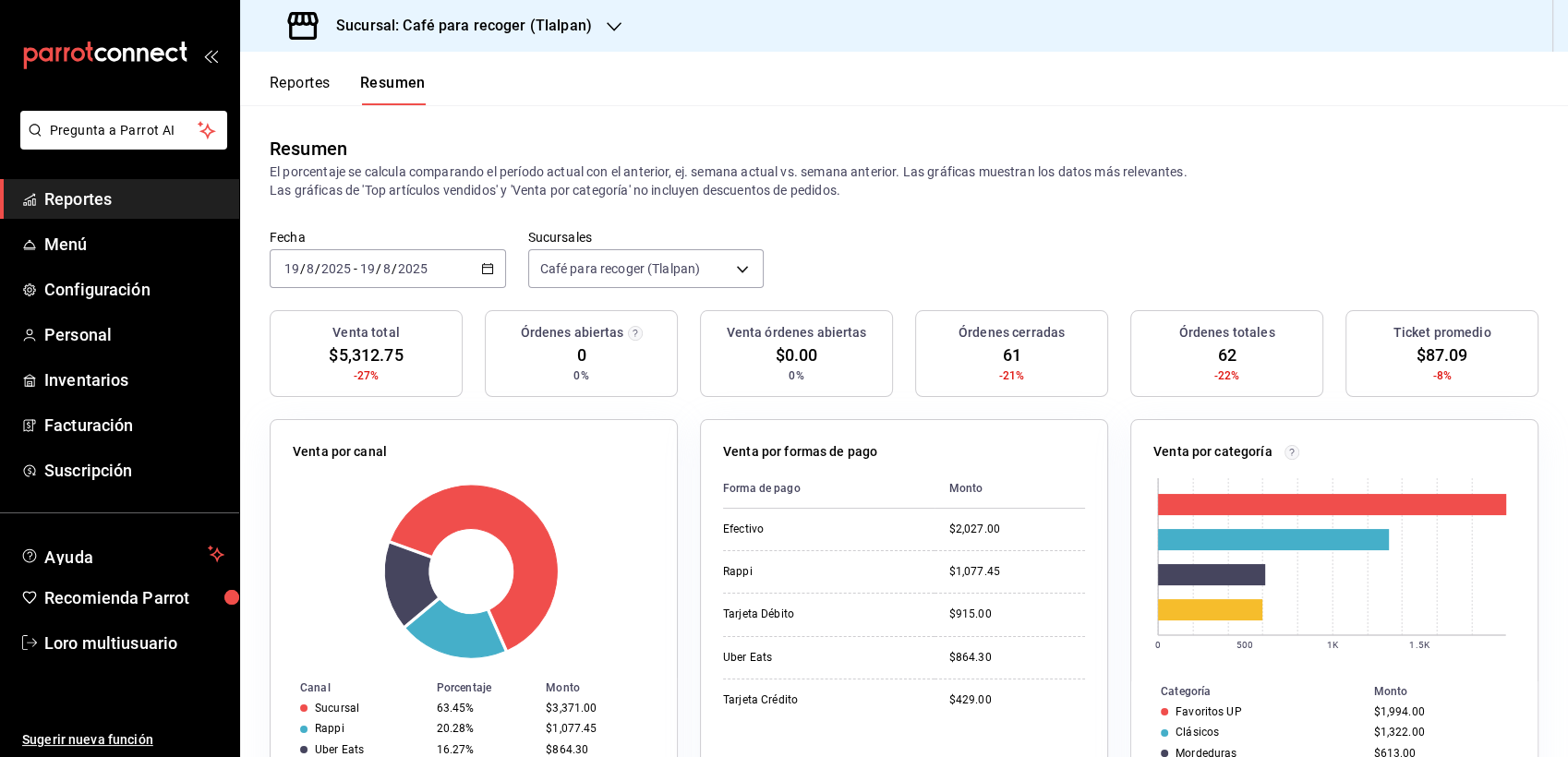
click at [419, 274] on input "2025" at bounding box center [412, 268] width 32 height 15
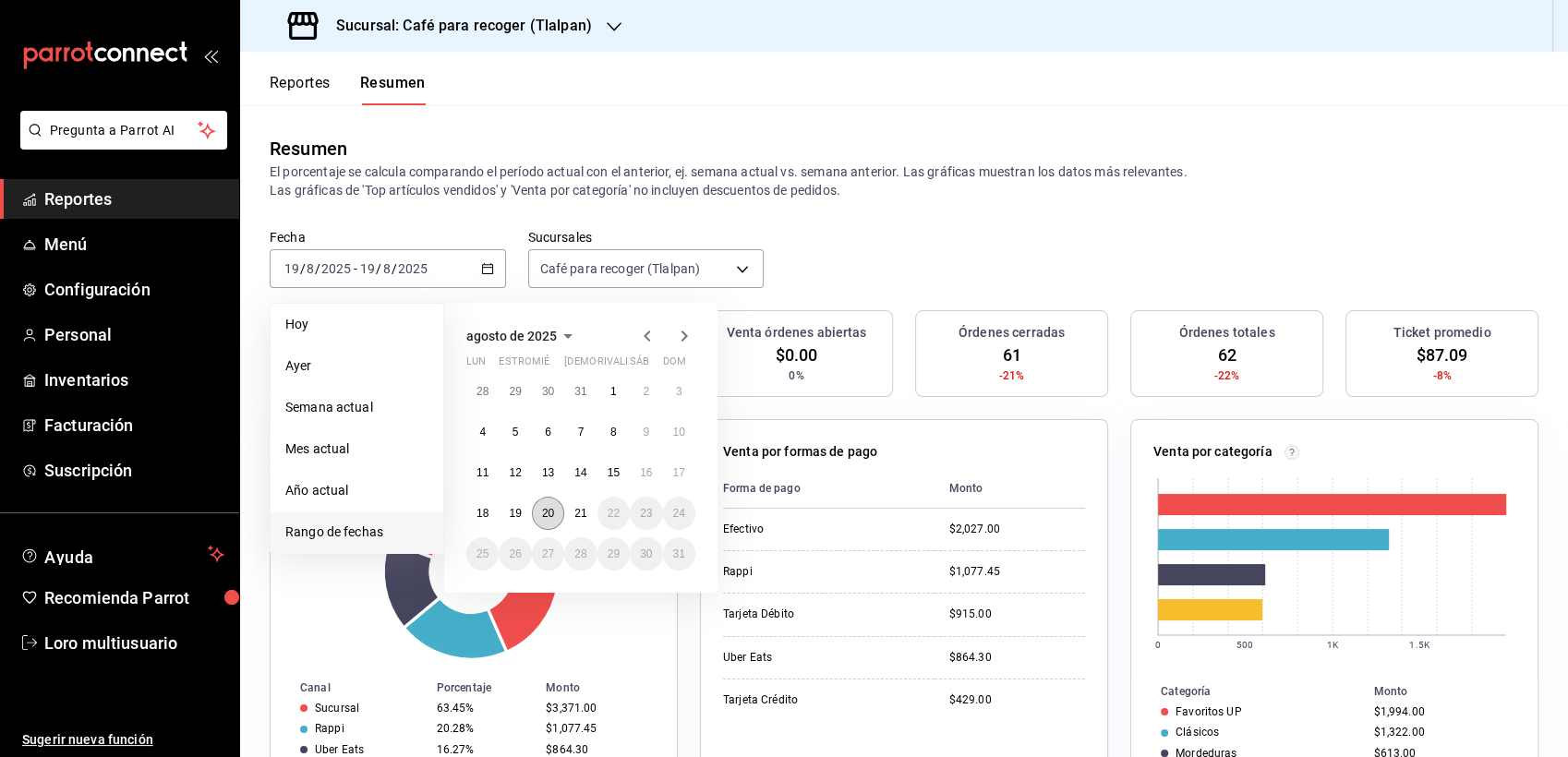
click at [553, 508] on abbr "20" at bounding box center [548, 513] width 12 height 13
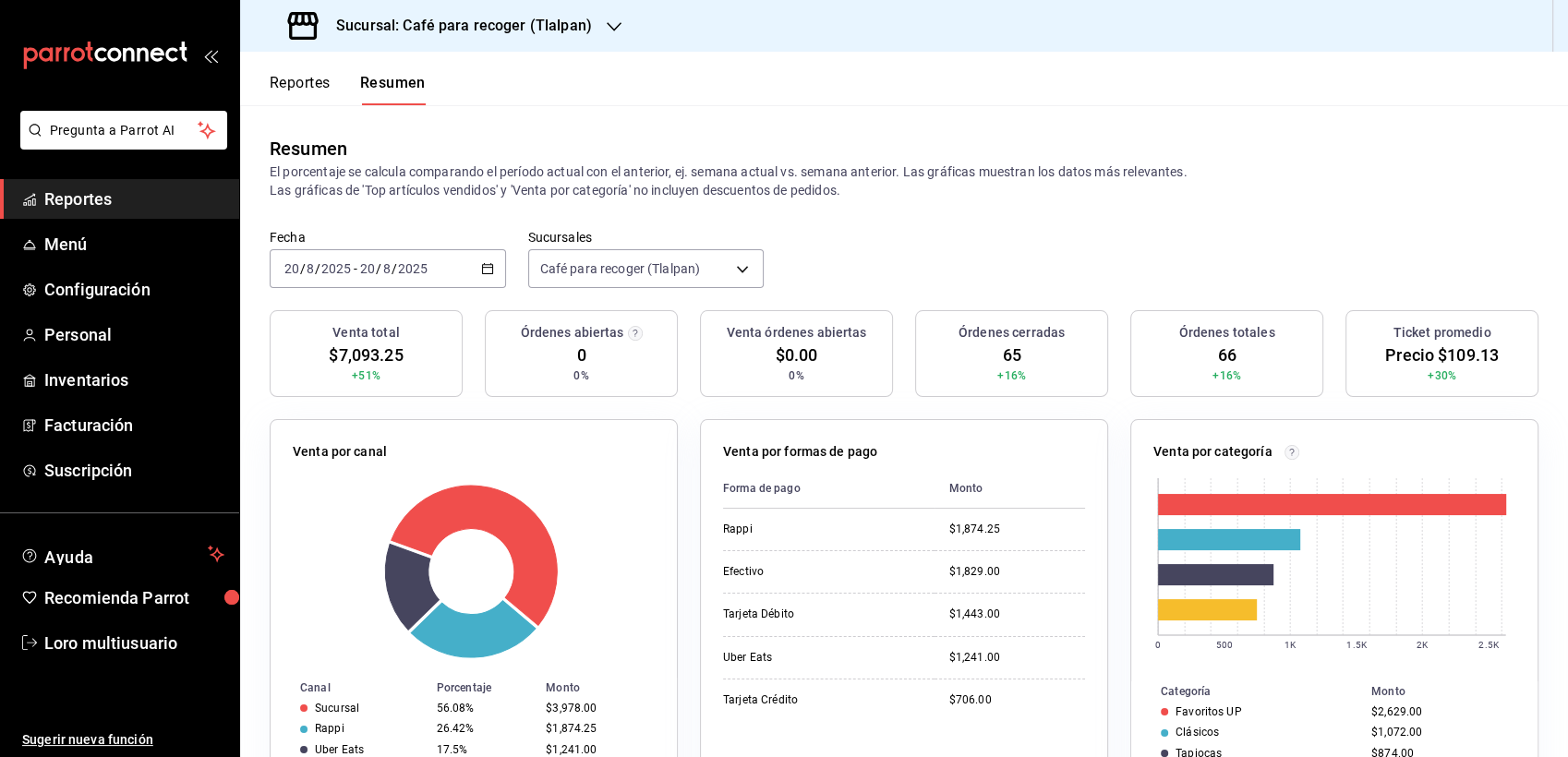
click at [470, 38] on div "Sucursal: Café para recoger (Tlalpan)" at bounding box center [441, 26] width 374 height 51
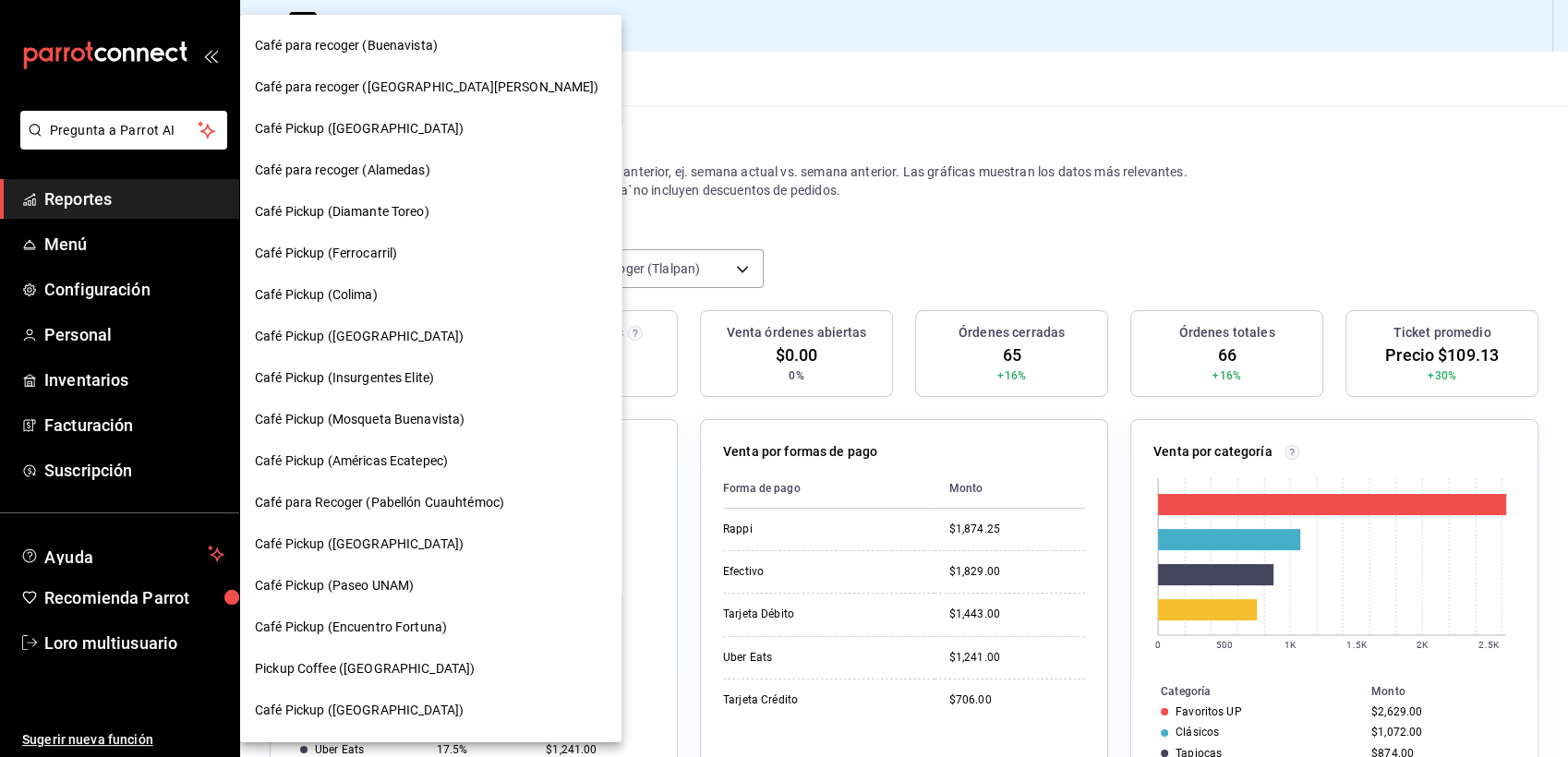
scroll to position [866, 0]
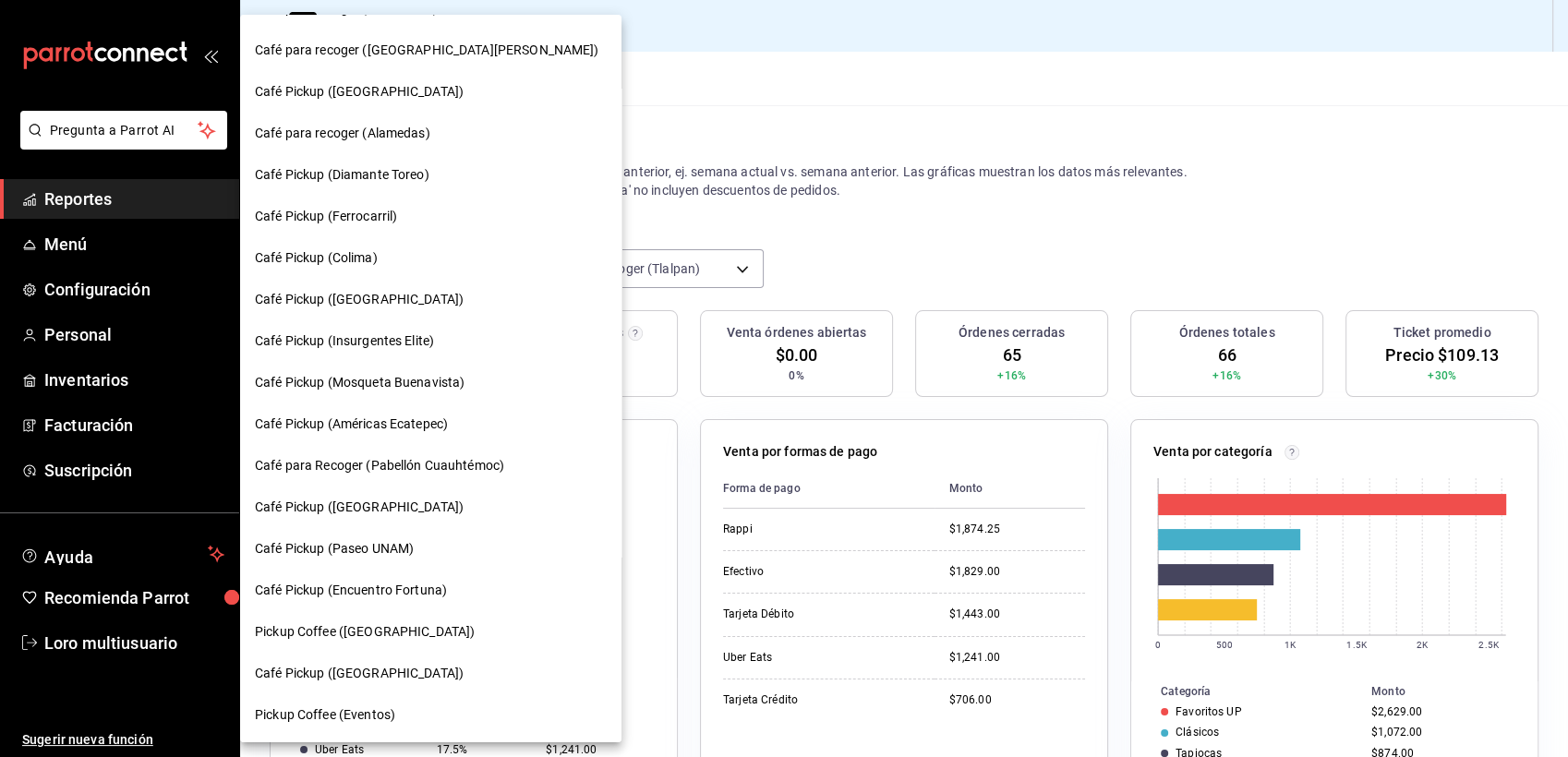
click at [391, 284] on div "Café Pickup ([GEOGRAPHIC_DATA])" at bounding box center [430, 300] width 381 height 41
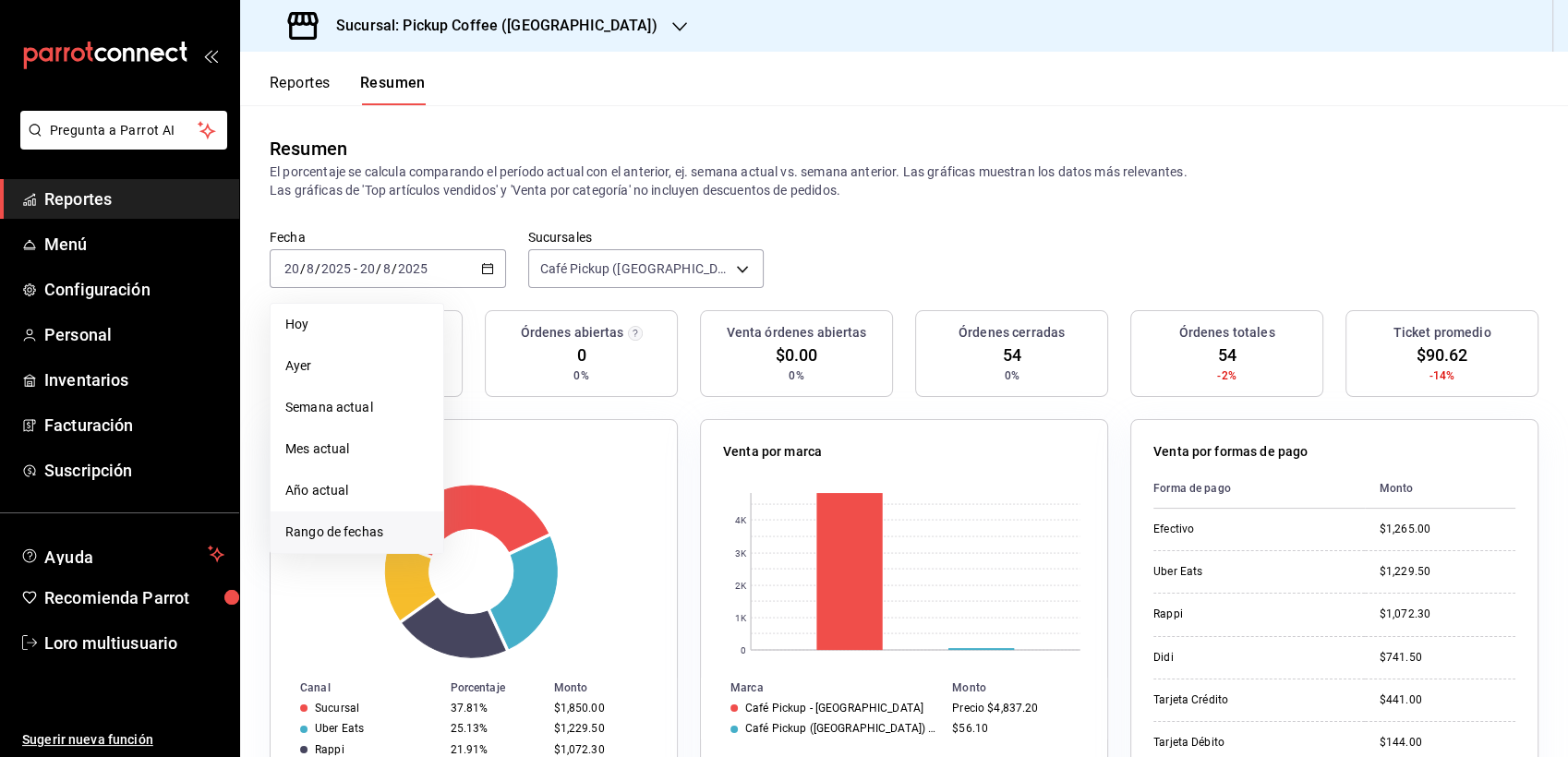
click at [329, 544] on li "Rango de fechas" at bounding box center [356, 532] width 173 height 41
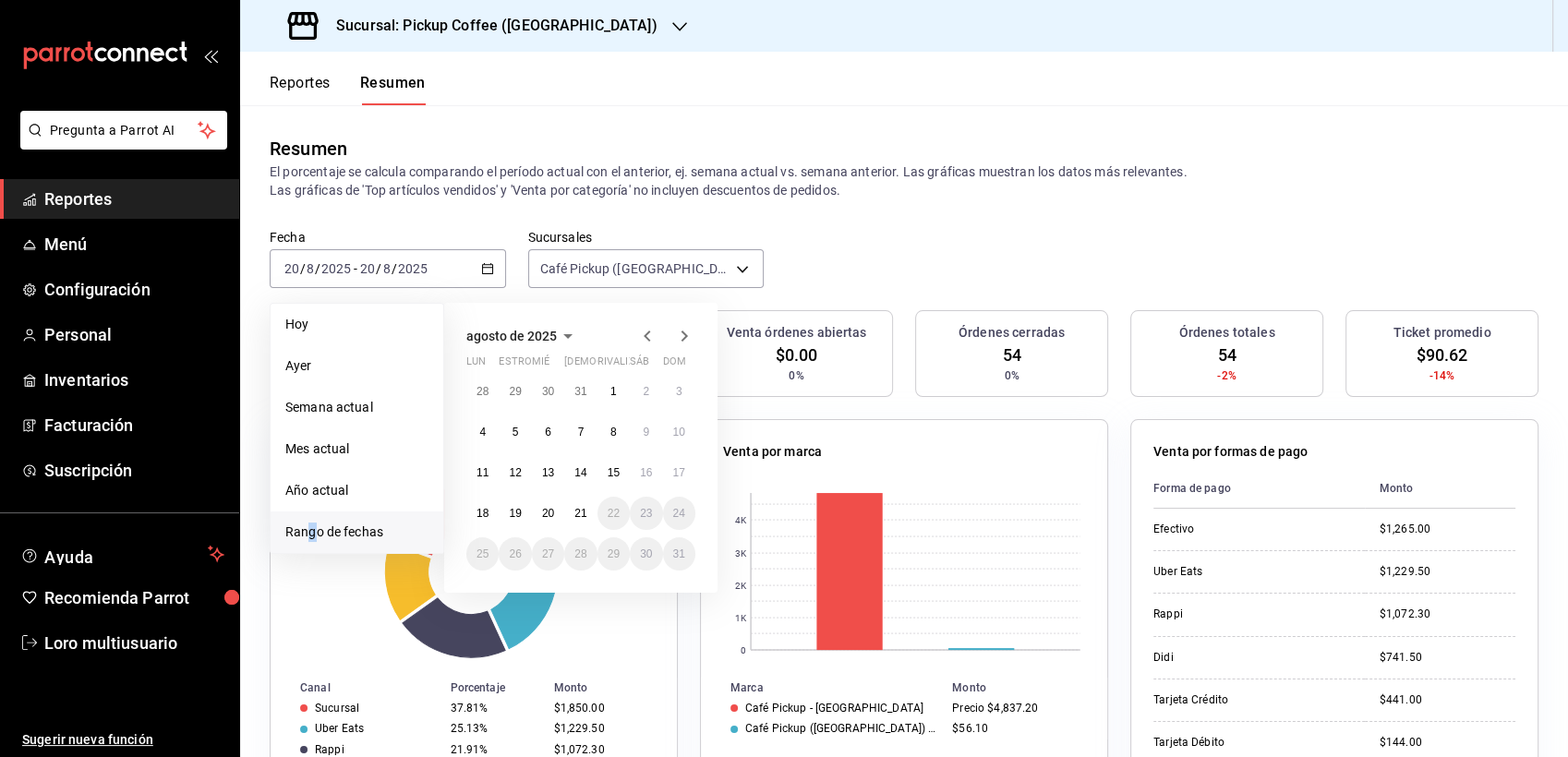
drag, startPoint x: 328, startPoint y: 537, endPoint x: 311, endPoint y: 534, distance: 17.3
click at [311, 534] on span "Rango de fechas" at bounding box center [356, 533] width 143 height 20
click at [675, 462] on button "17" at bounding box center [679, 473] width 33 height 34
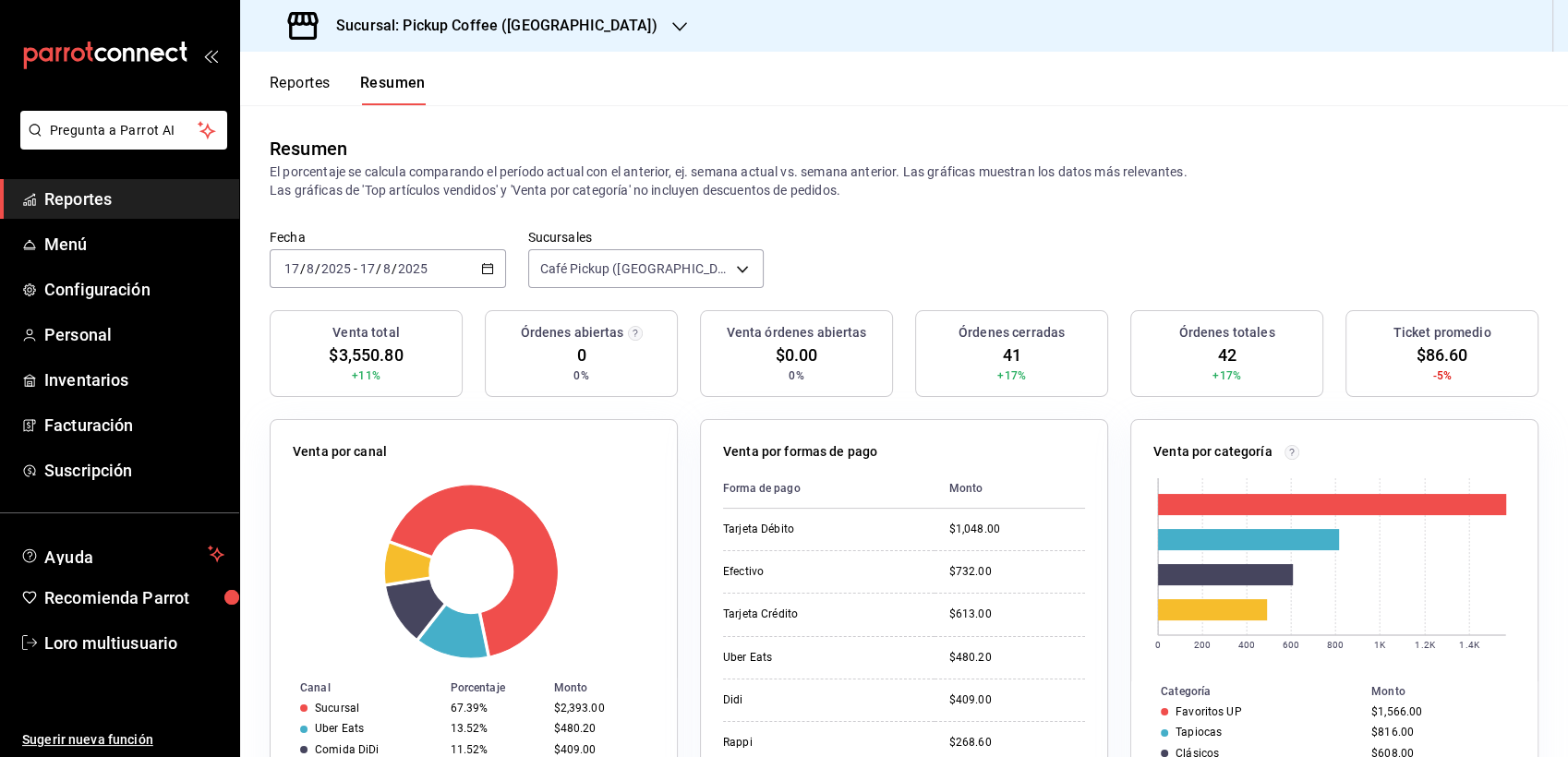
click at [383, 259] on div "[DATE] [DATE] - [DATE] [DATE]" at bounding box center [387, 268] width 236 height 38
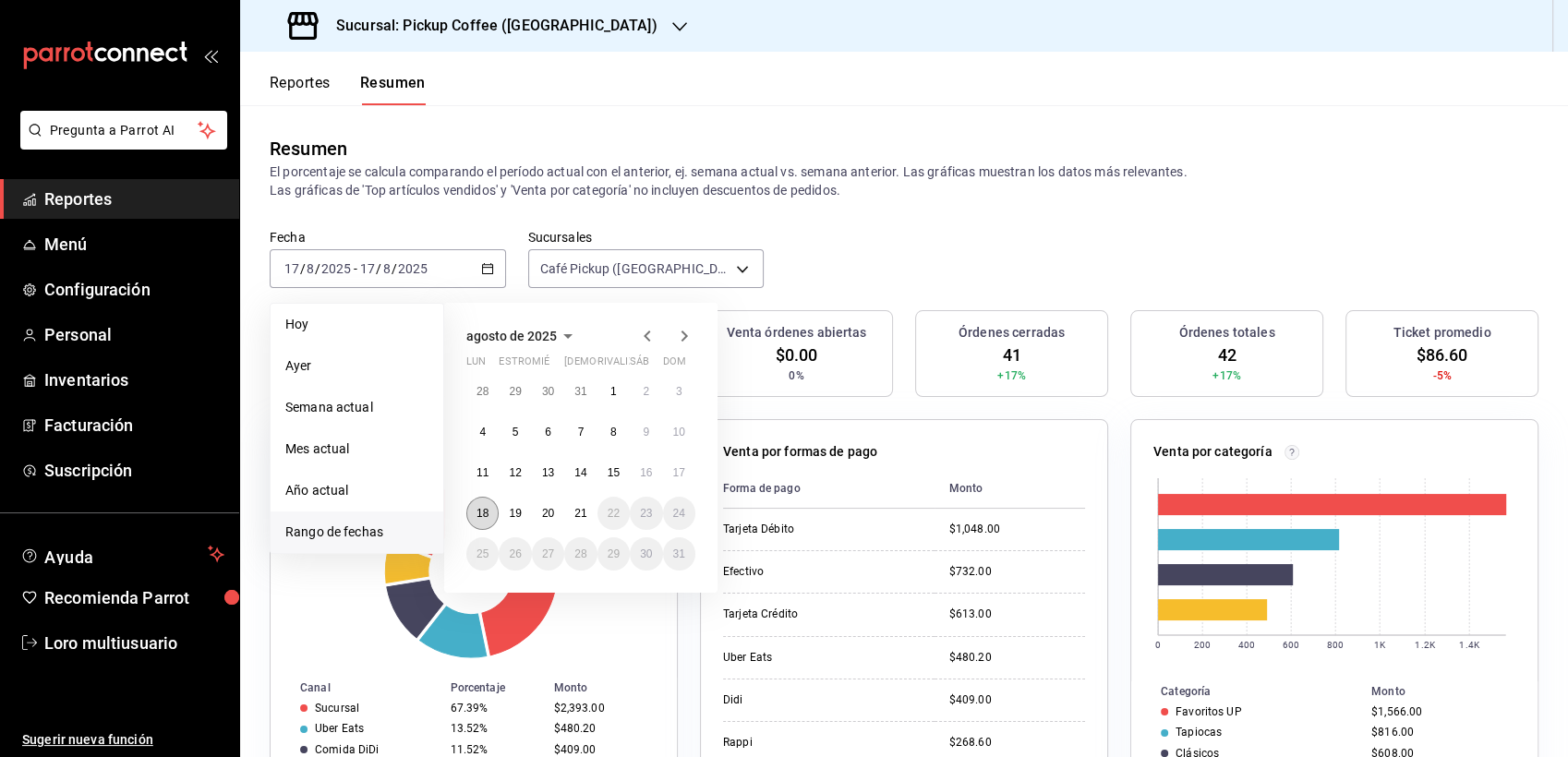
click at [485, 519] on abbr "18" at bounding box center [483, 513] width 12 height 13
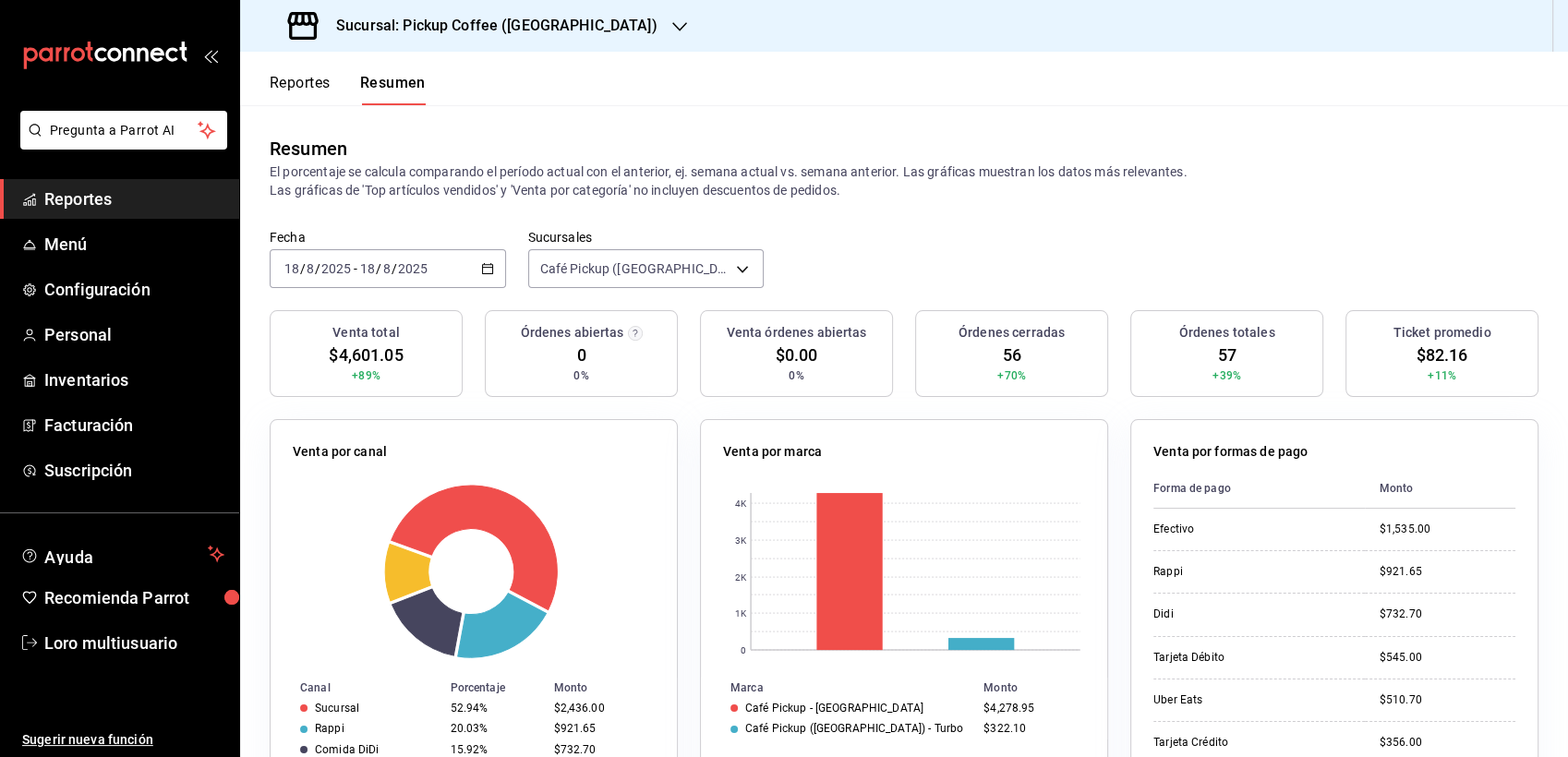
click at [378, 265] on span "/" at bounding box center [379, 268] width 6 height 15
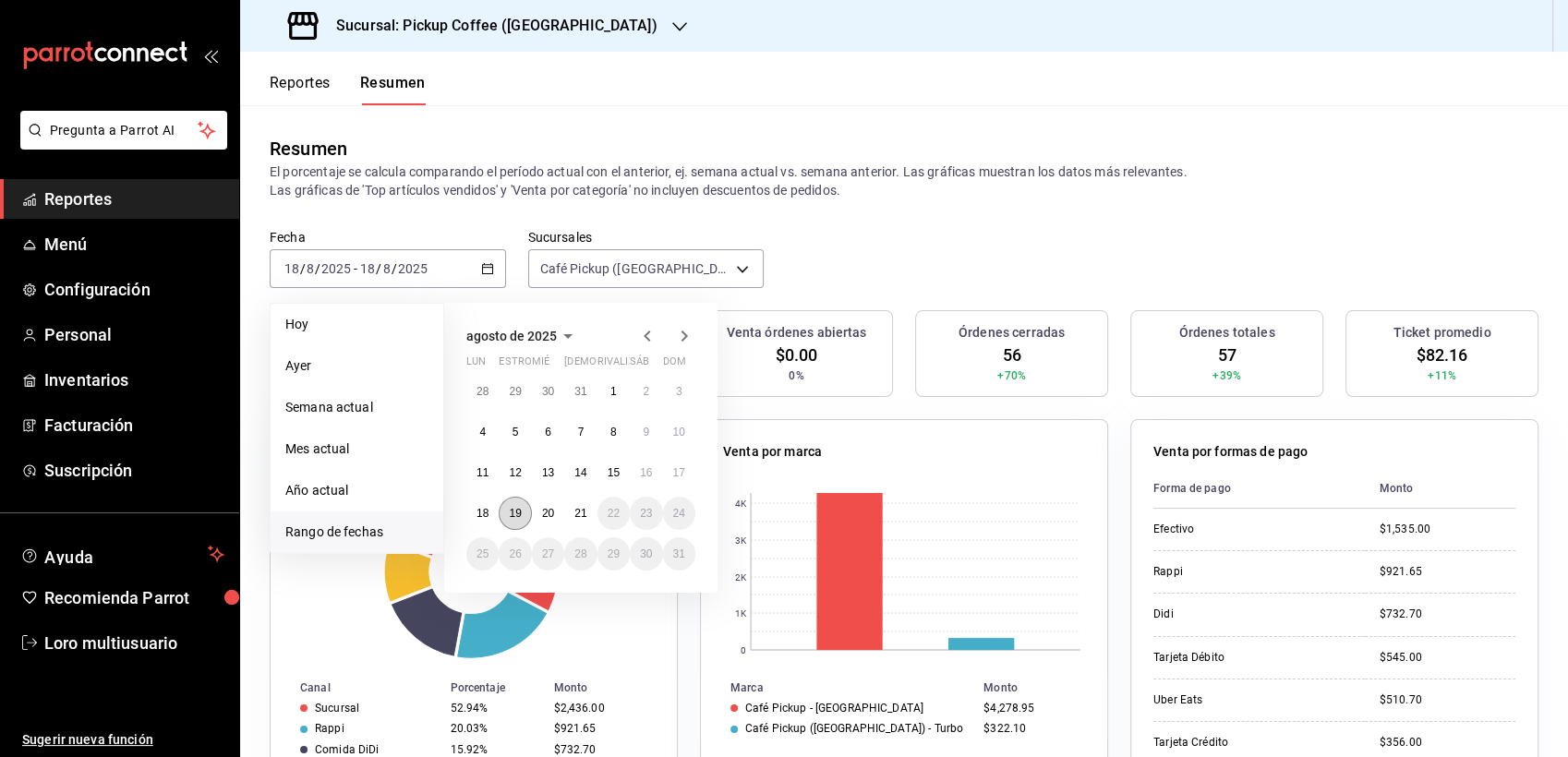
click at [518, 513] on abbr "19" at bounding box center [514, 513] width 12 height 13
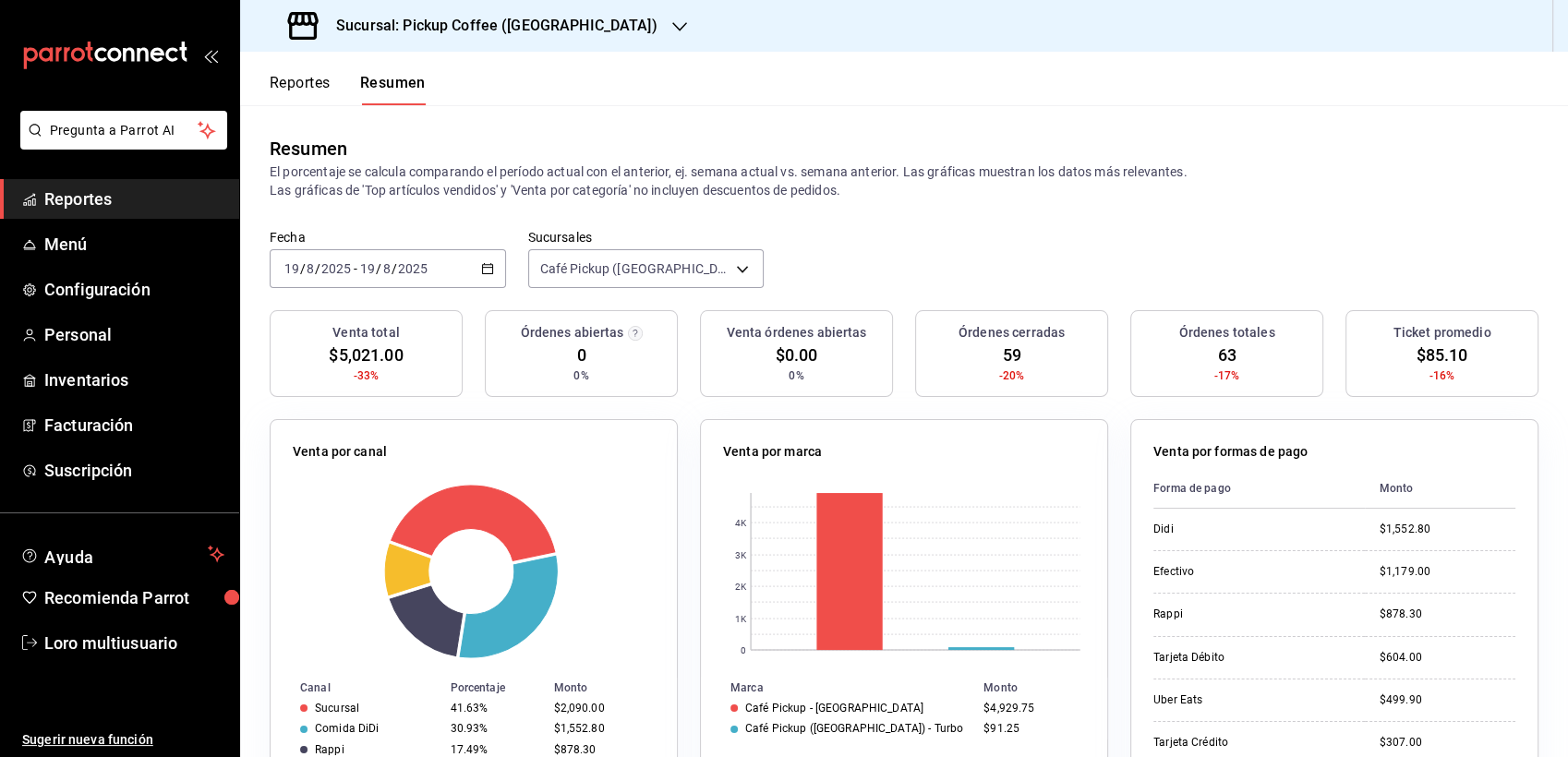
click at [364, 250] on div "[DATE] [DATE] - [DATE] [DATE]" at bounding box center [387, 268] width 236 height 38
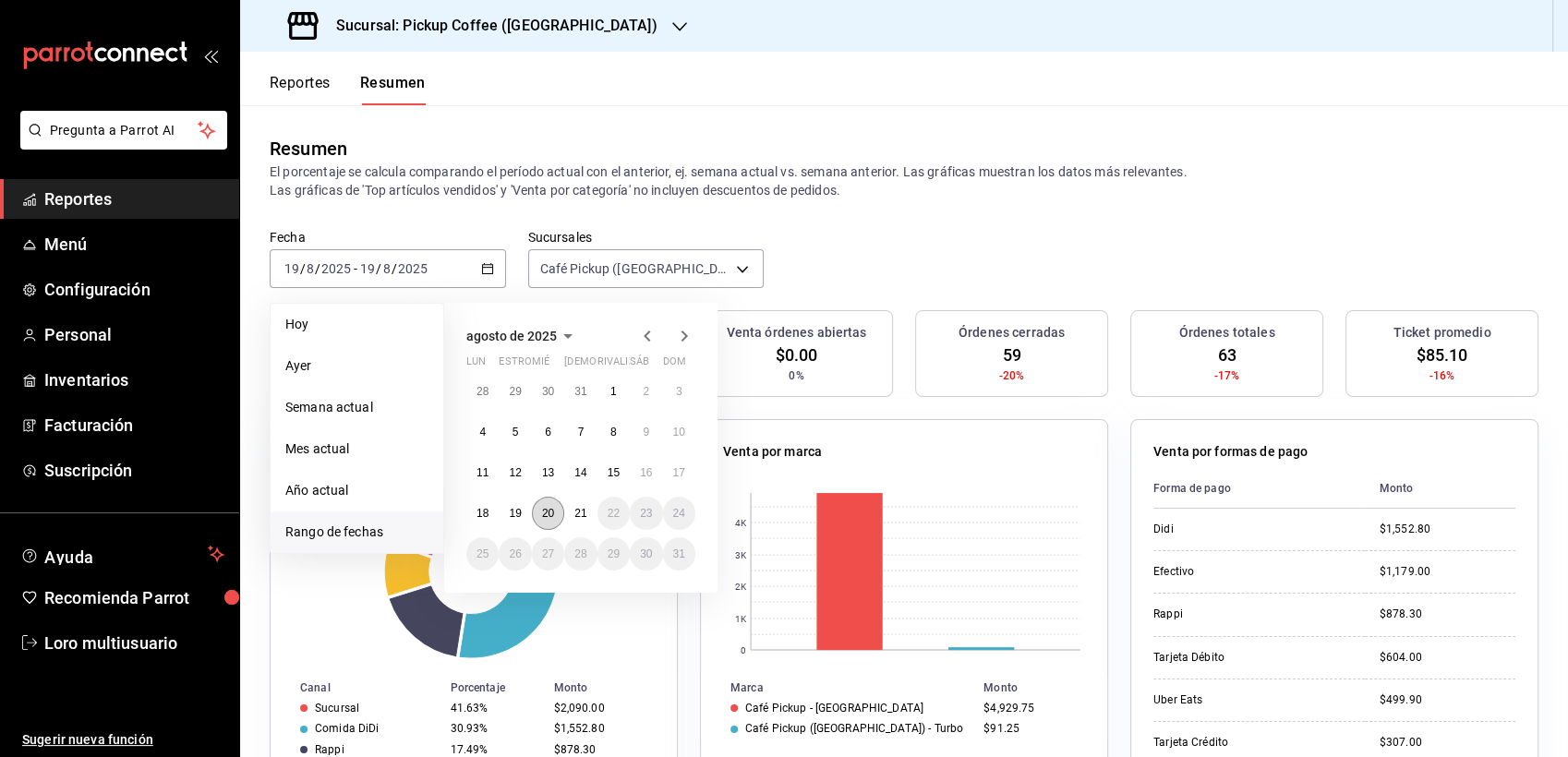
click at [543, 512] on abbr "20" at bounding box center [548, 513] width 12 height 13
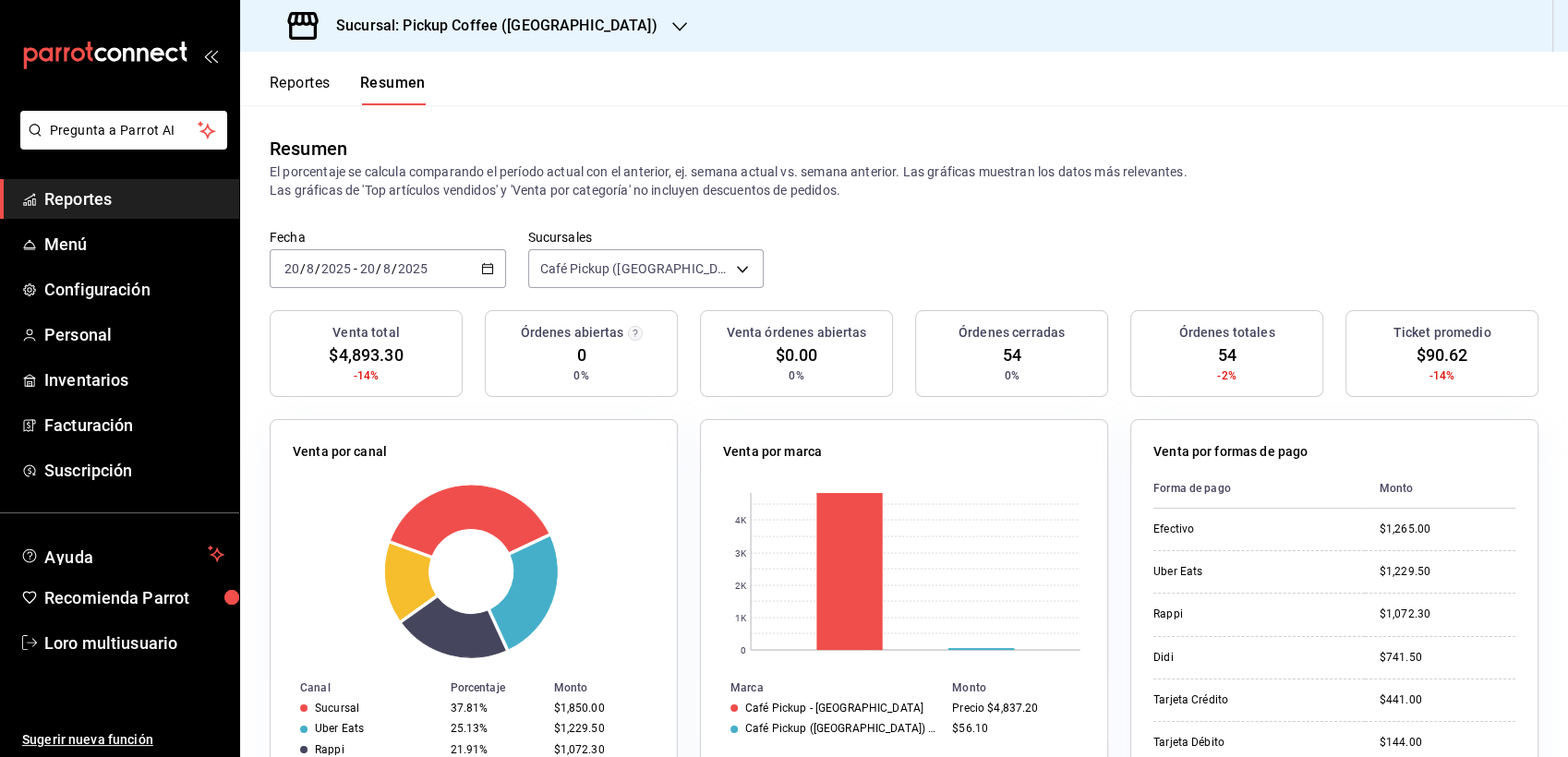
click at [536, 61] on header "Reportes Resumen" at bounding box center [903, 78] width 1327 height 53
click at [526, 41] on div "Sucursal: Pickup Coffee ([GEOGRAPHIC_DATA])" at bounding box center [474, 26] width 439 height 51
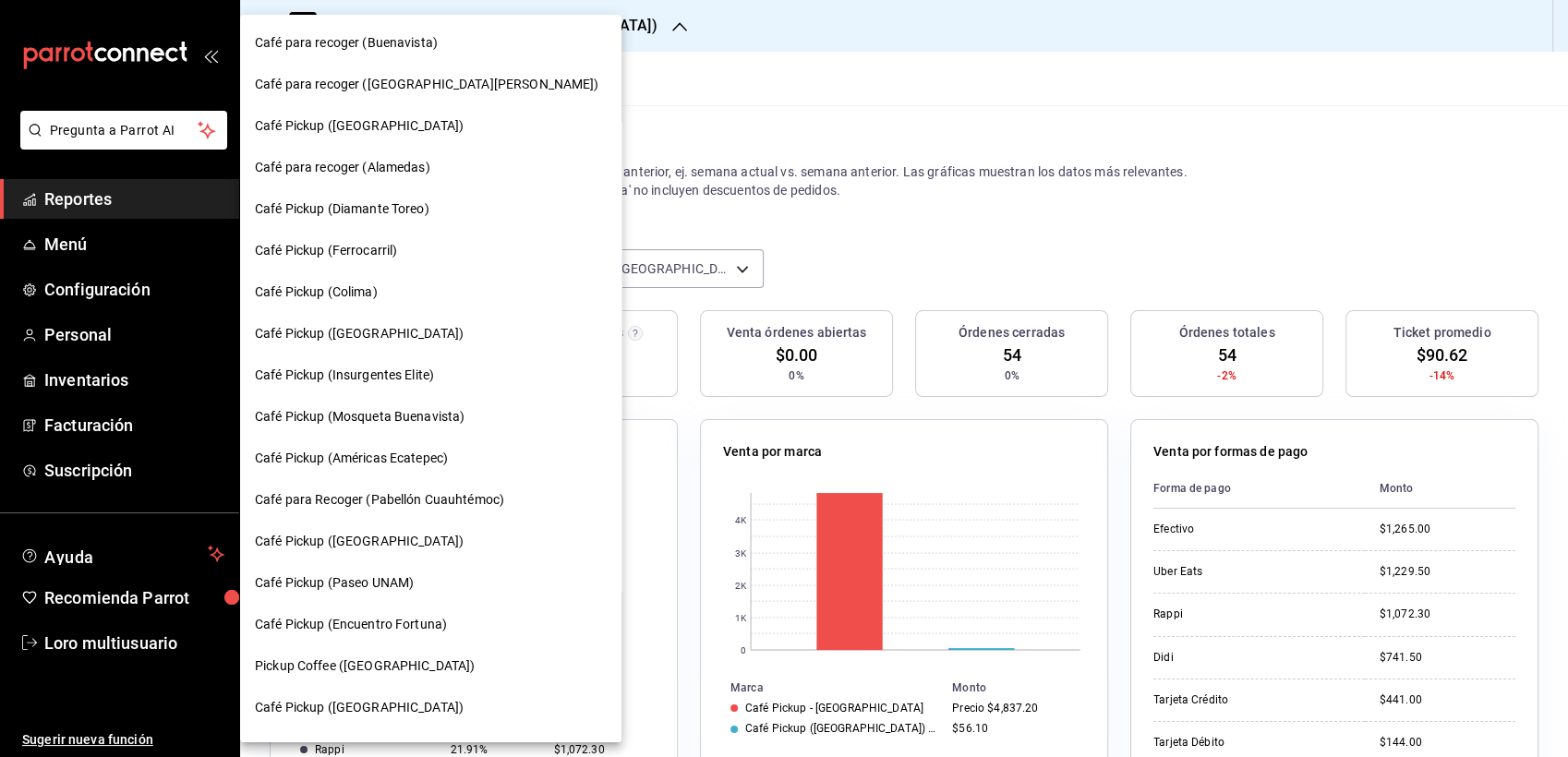
scroll to position [841, 0]
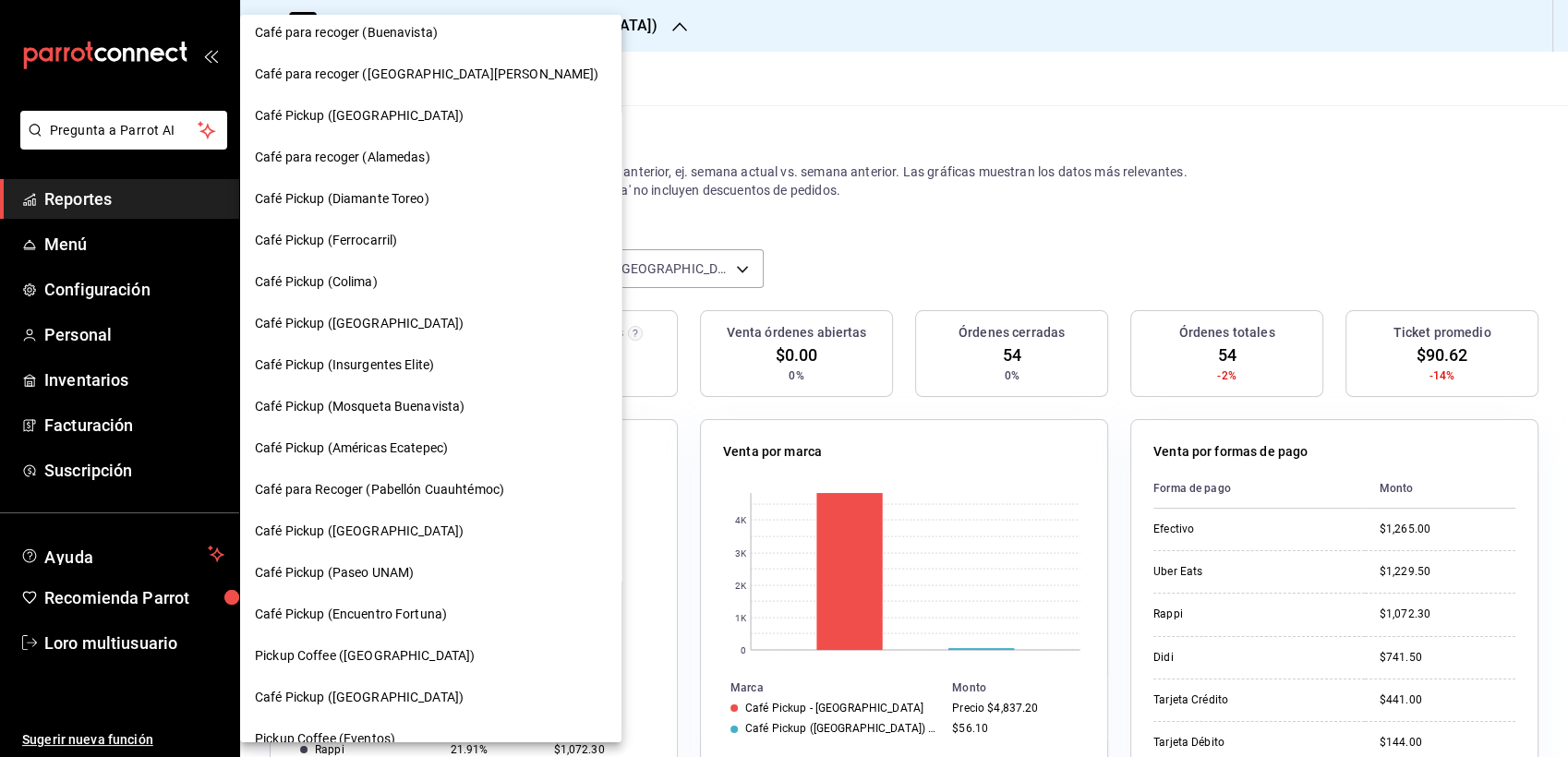
click at [332, 281] on span "Café Pickup (Colima)" at bounding box center [316, 282] width 122 height 20
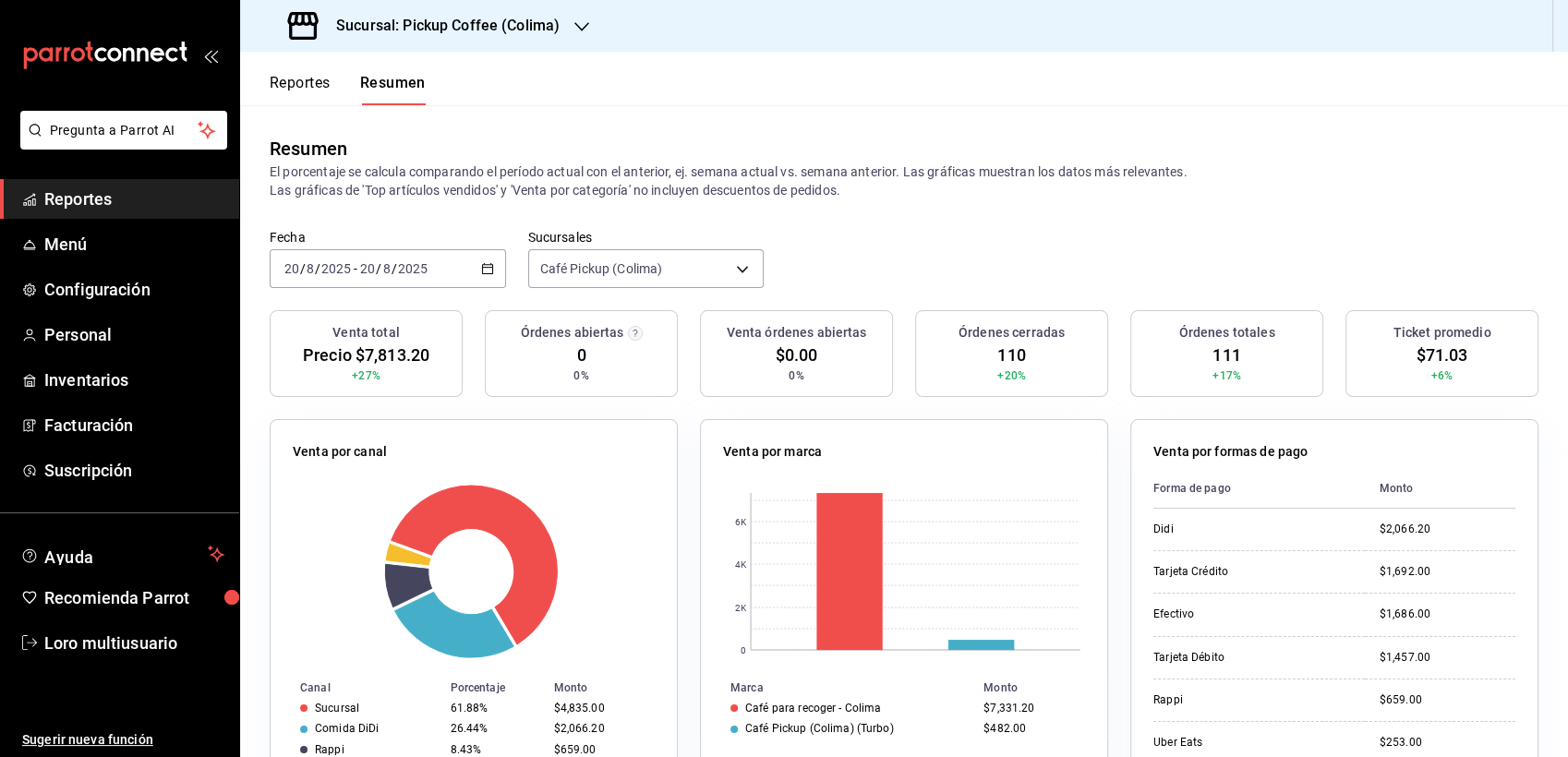
click at [399, 274] on input "2025" at bounding box center [412, 268] width 32 height 15
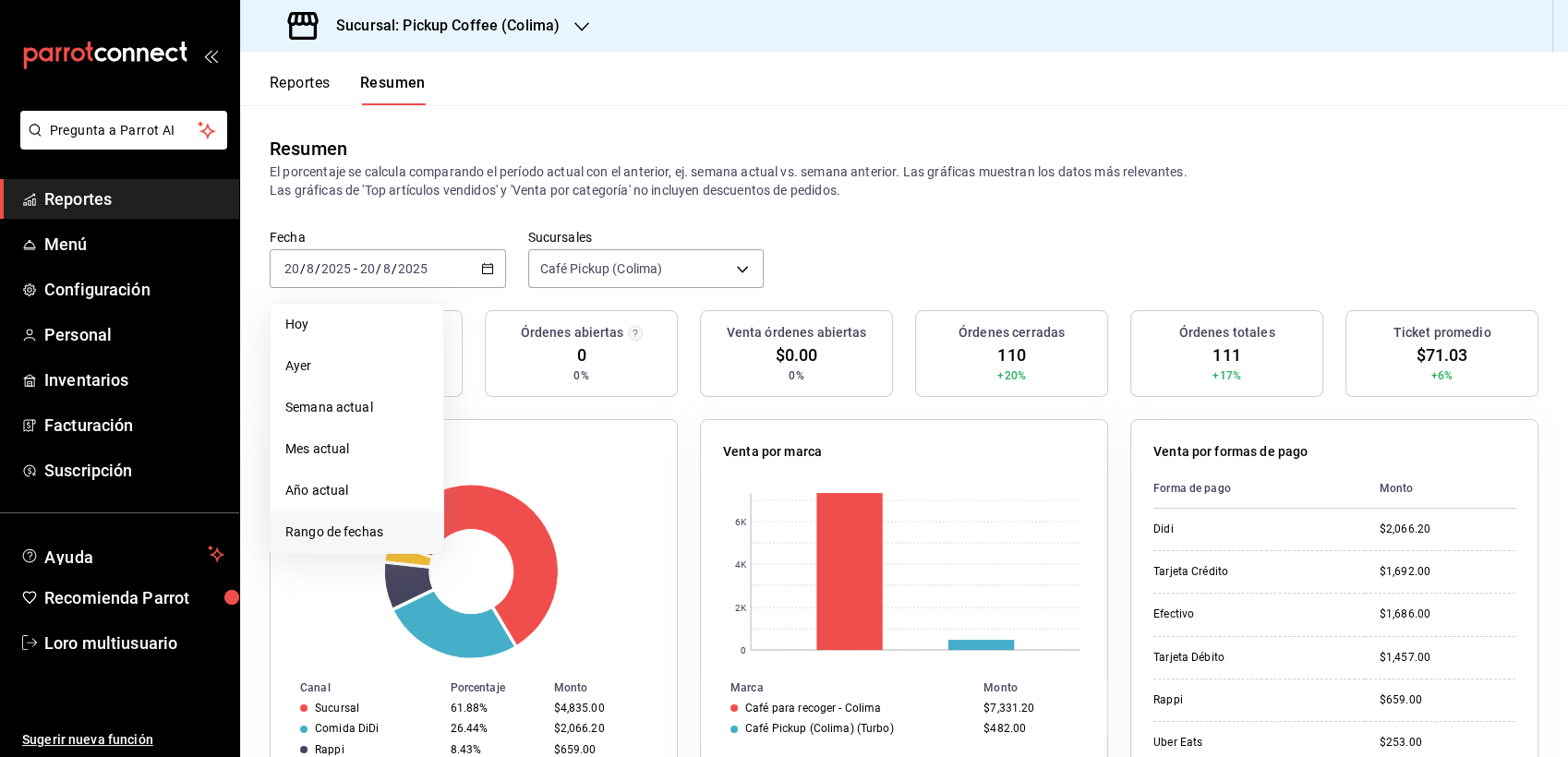
click at [362, 531] on span "Rango de fechas" at bounding box center [356, 533] width 143 height 20
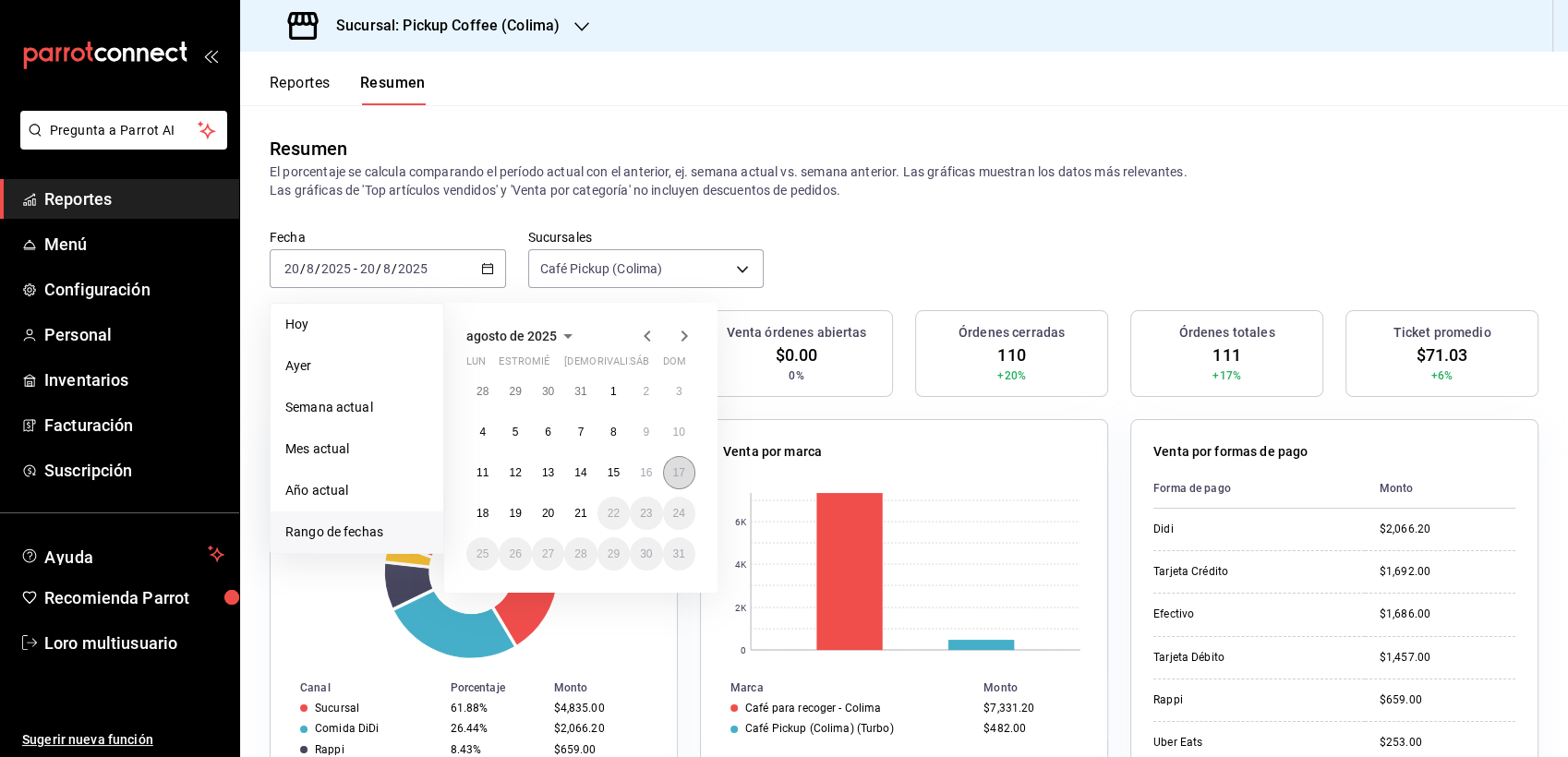
click at [680, 459] on button "17" at bounding box center [679, 473] width 33 height 34
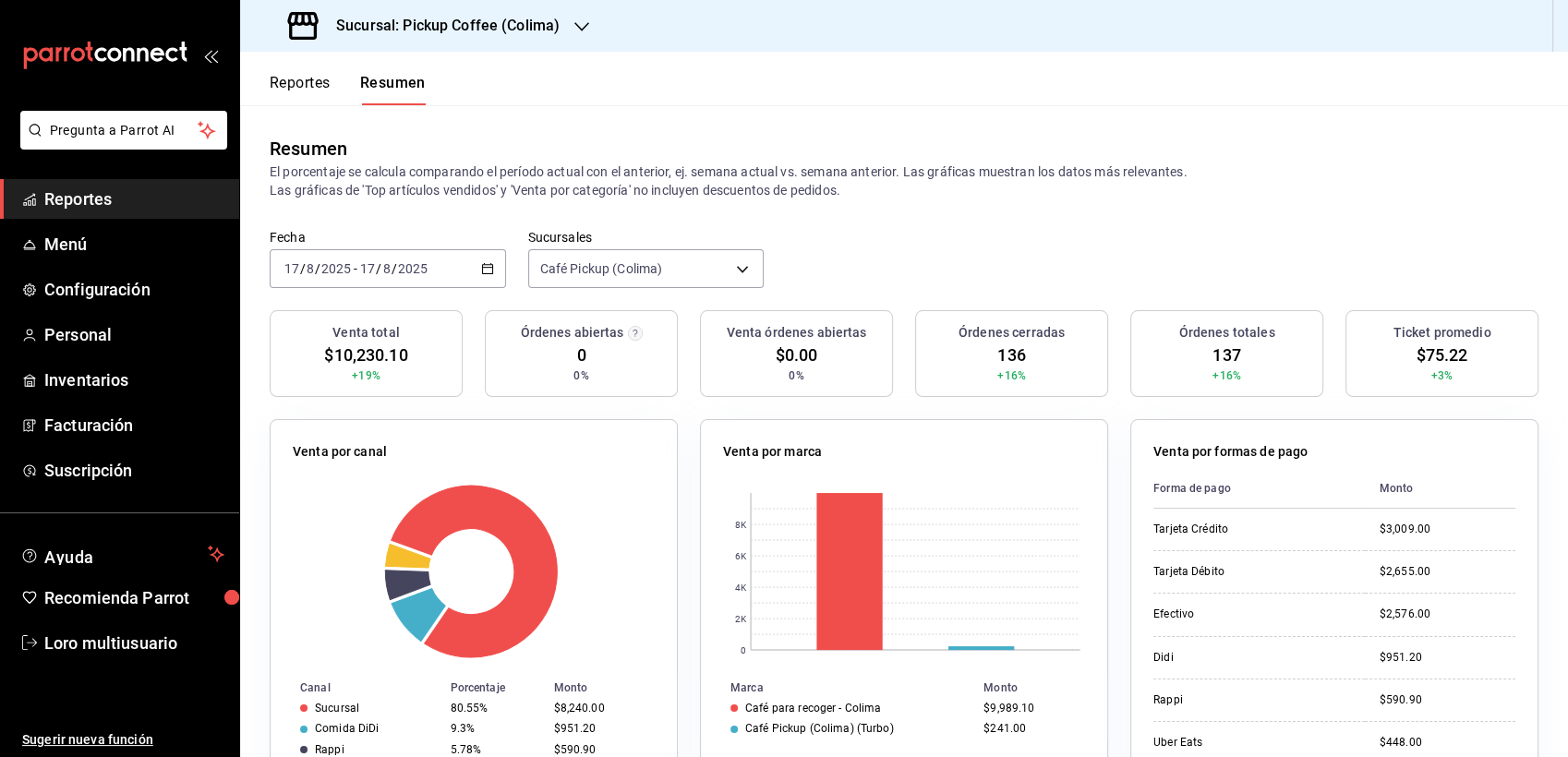
click at [339, 269] on input "2025" at bounding box center [336, 268] width 32 height 15
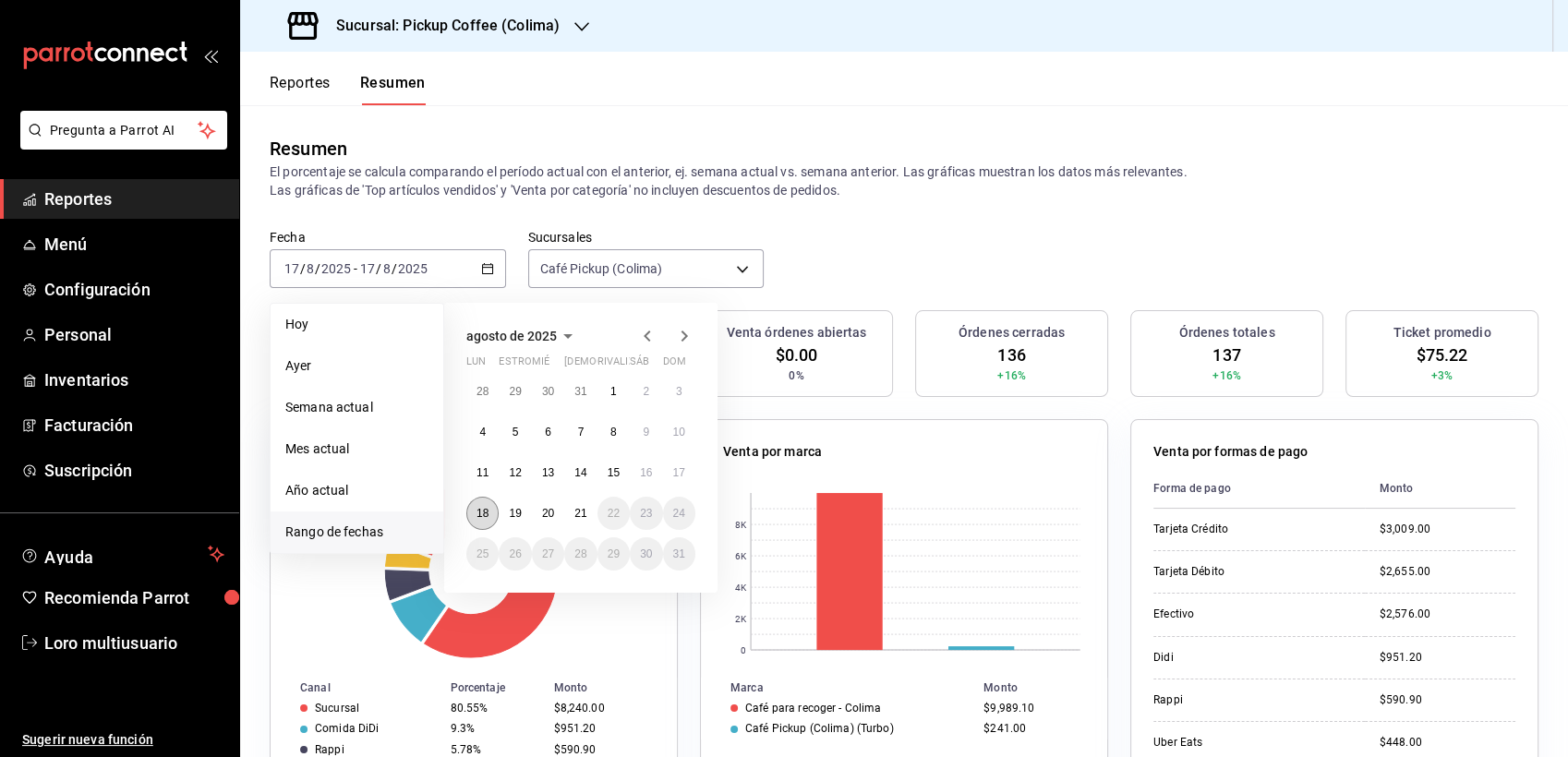
click at [485, 506] on button "18" at bounding box center [482, 513] width 33 height 34
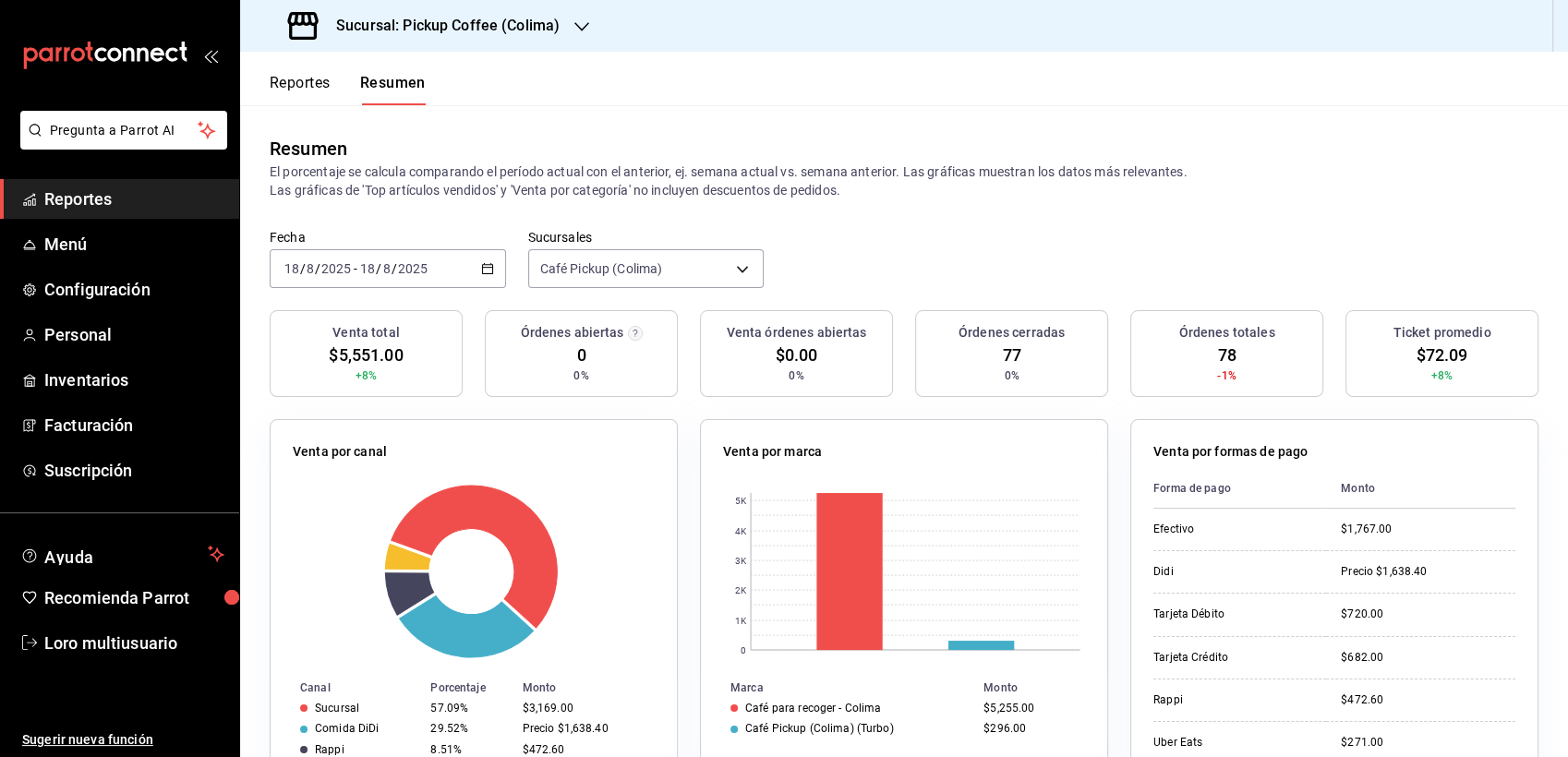
click at [429, 266] on div "[DATE] [DATE] - [DATE] [DATE]" at bounding box center [387, 268] width 236 height 38
click at [403, 270] on input "2025" at bounding box center [412, 268] width 32 height 15
click at [415, 278] on div "[DATE] [DATE] - [DATE] [DATE]" at bounding box center [387, 268] width 236 height 38
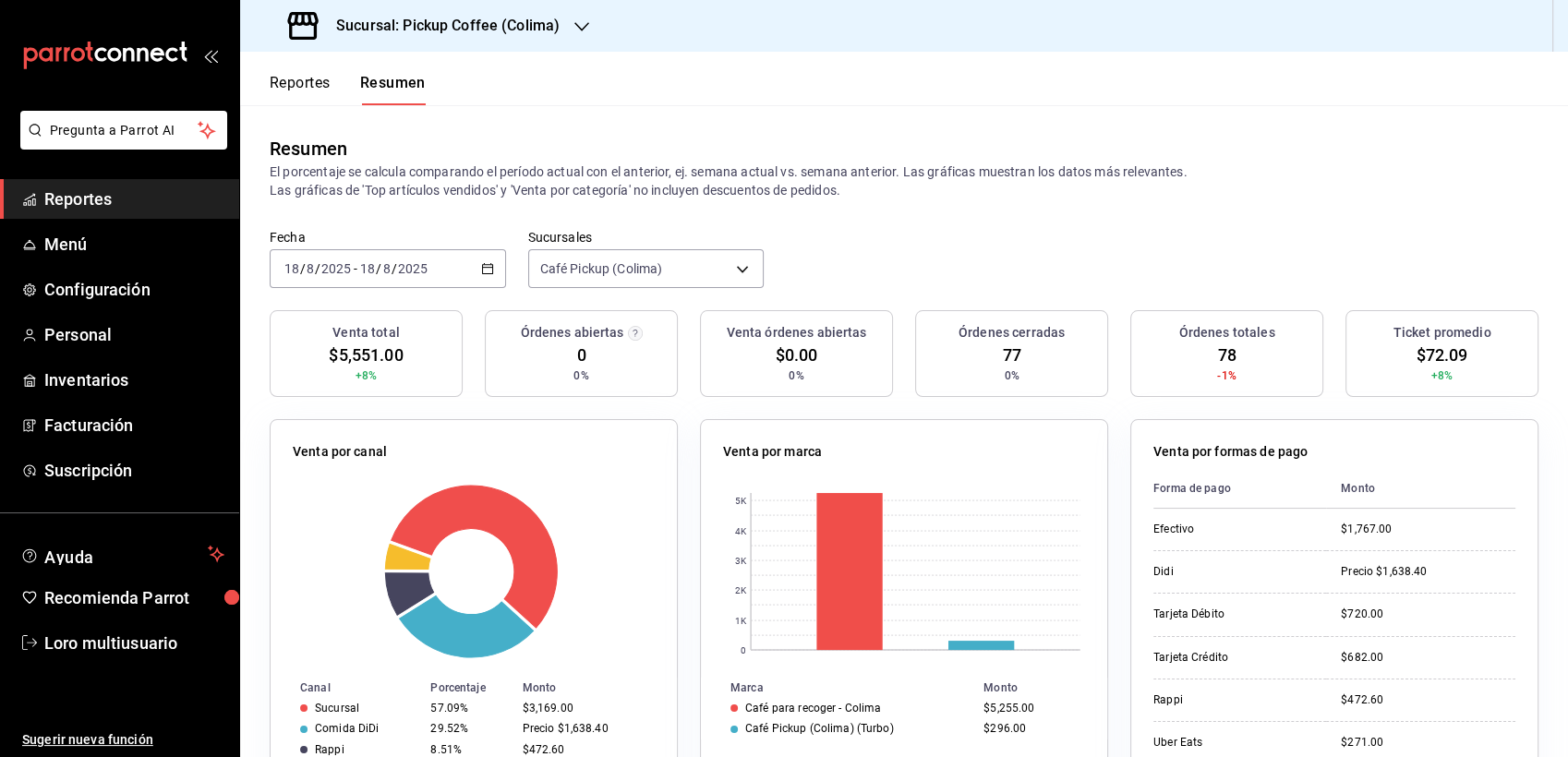
click at [415, 278] on div "[DATE] [DATE] - [DATE] [DATE]" at bounding box center [387, 268] width 236 height 38
drag, startPoint x: 415, startPoint y: 278, endPoint x: 365, endPoint y: 274, distance: 50.2
click at [365, 274] on input "18" at bounding box center [367, 268] width 17 height 15
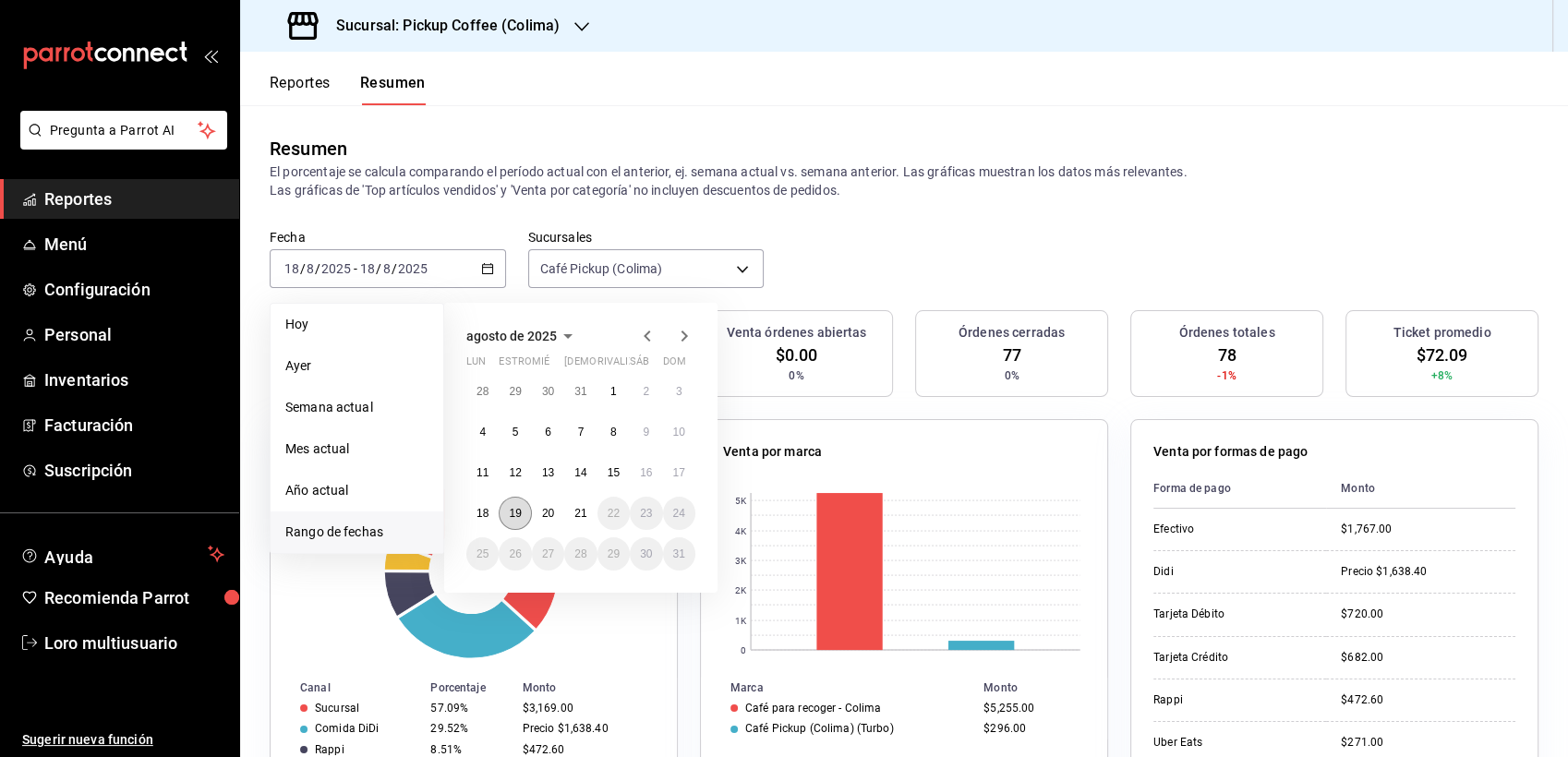
click at [508, 513] on abbr "19" at bounding box center [514, 513] width 12 height 13
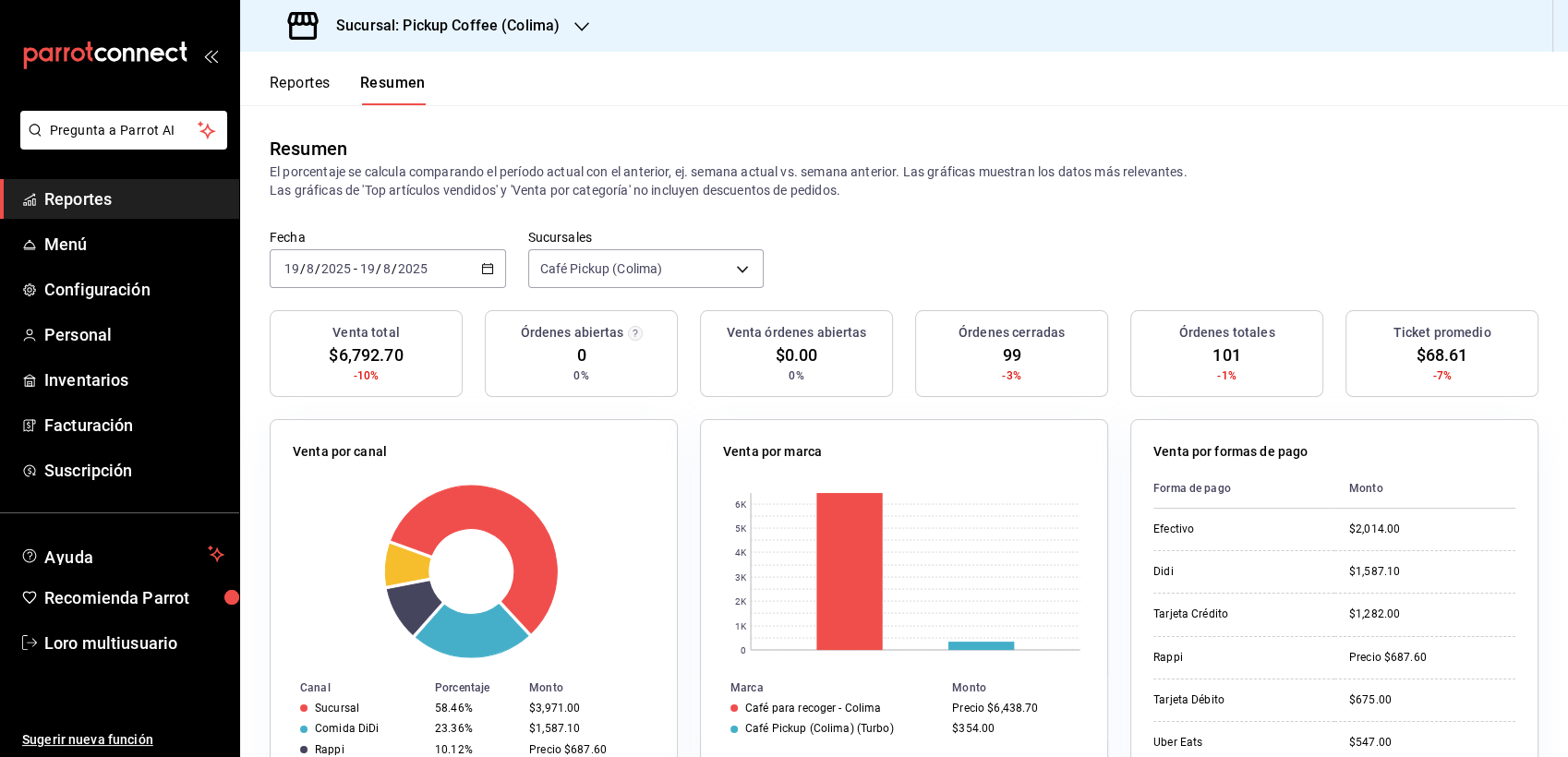
click at [377, 265] on span "/" at bounding box center [379, 268] width 6 height 15
click at [379, 274] on span "/" at bounding box center [379, 268] width 6 height 15
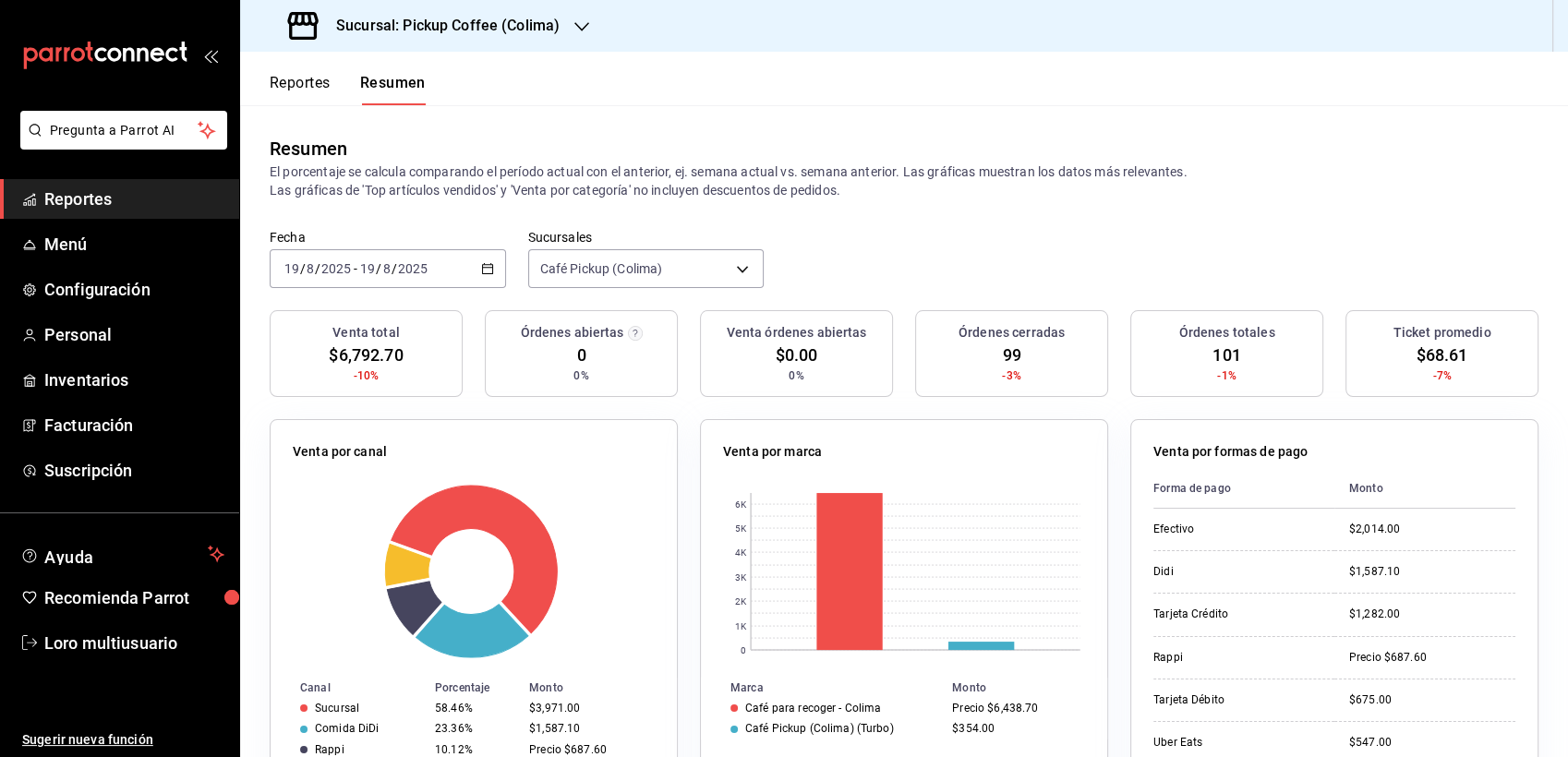
click at [379, 274] on span "/" at bounding box center [379, 268] width 6 height 15
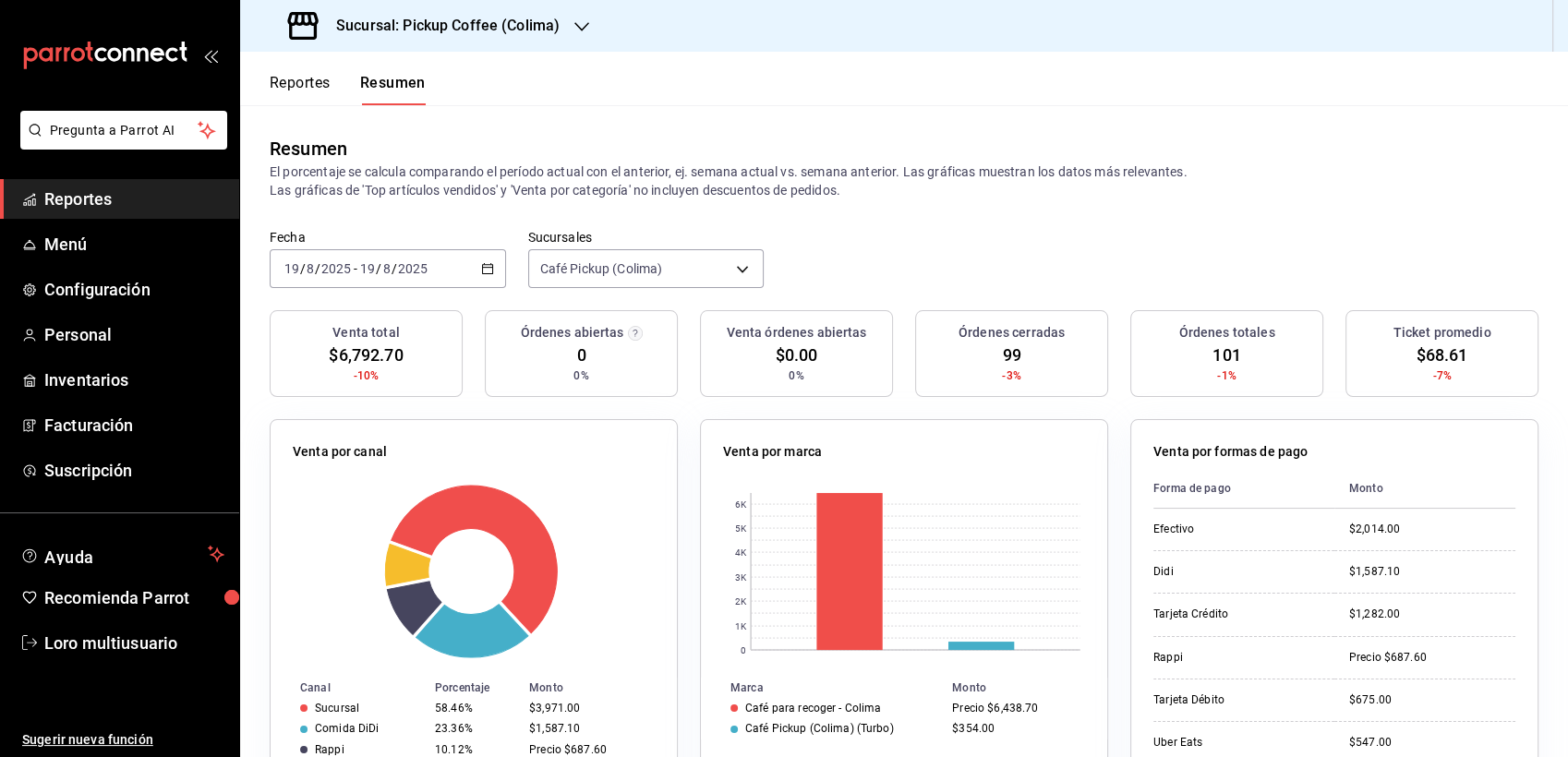
click at [379, 274] on span "/" at bounding box center [379, 268] width 6 height 15
click at [382, 284] on div "[DATE] [DATE] - [DATE] [DATE]" at bounding box center [387, 268] width 236 height 38
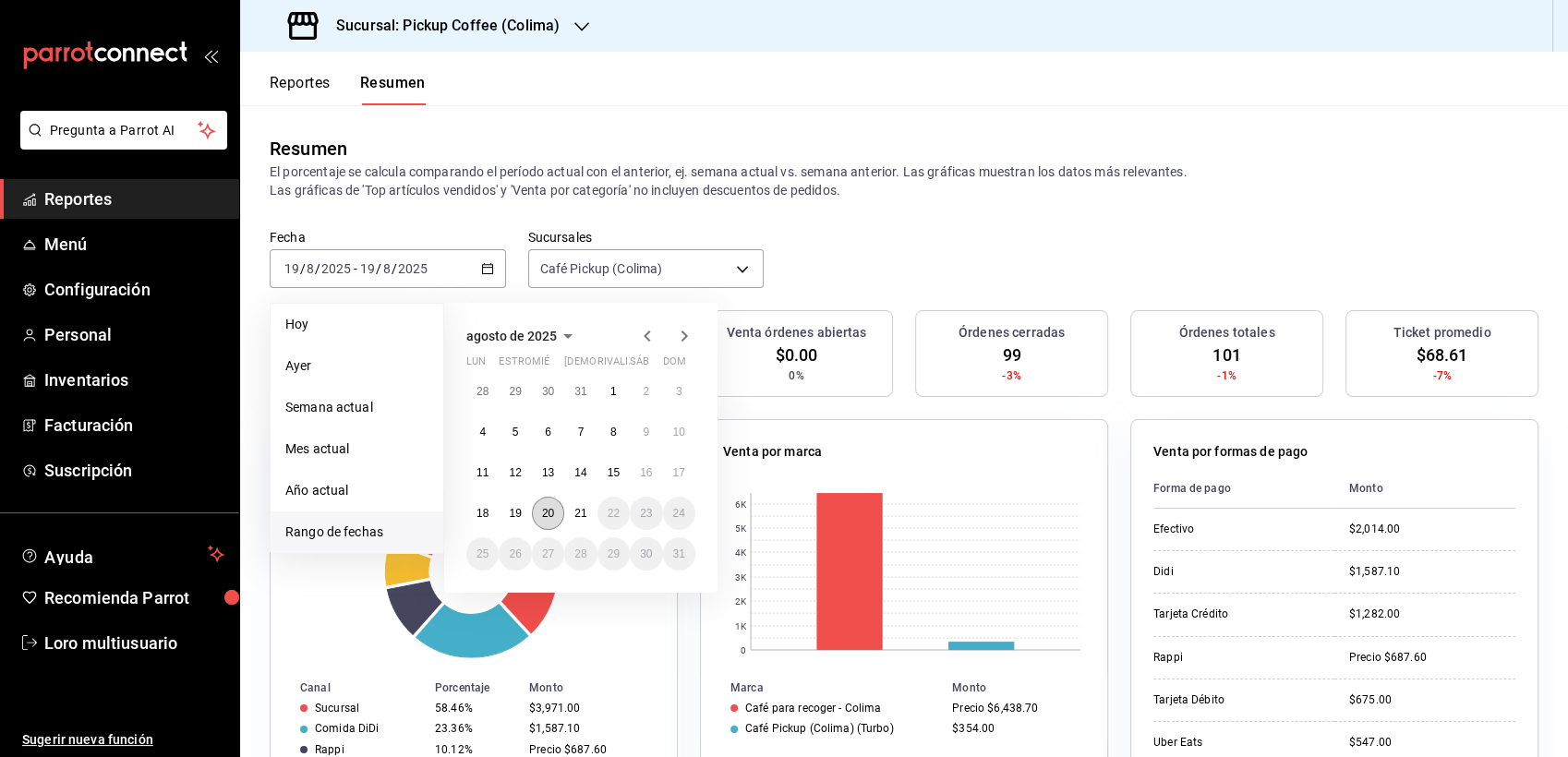
click at [561, 511] on button "20" at bounding box center [548, 513] width 33 height 34
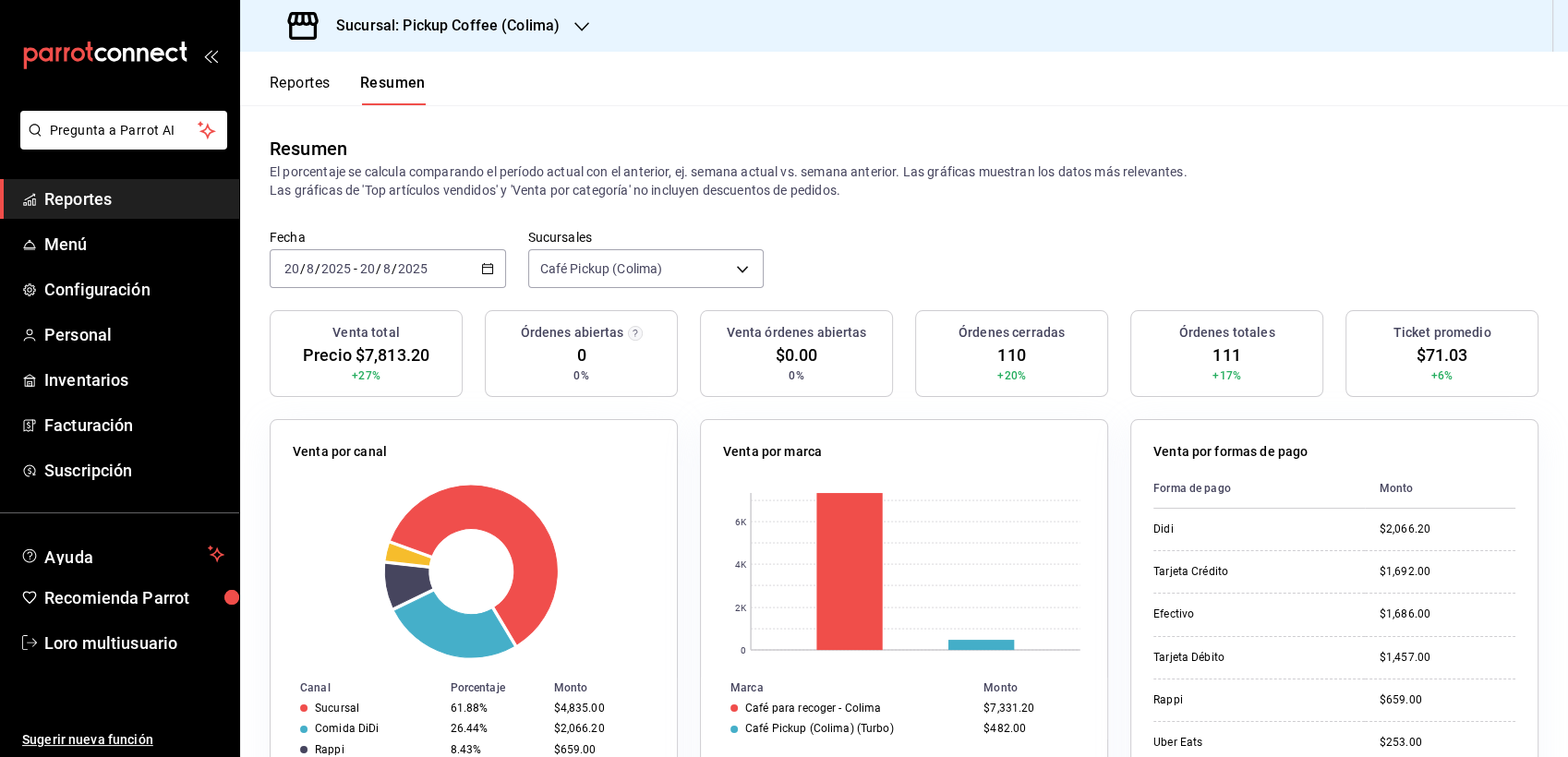
click at [509, 12] on div "Sucursal: Pickup Coffee (Colima)" at bounding box center [425, 26] width 341 height 51
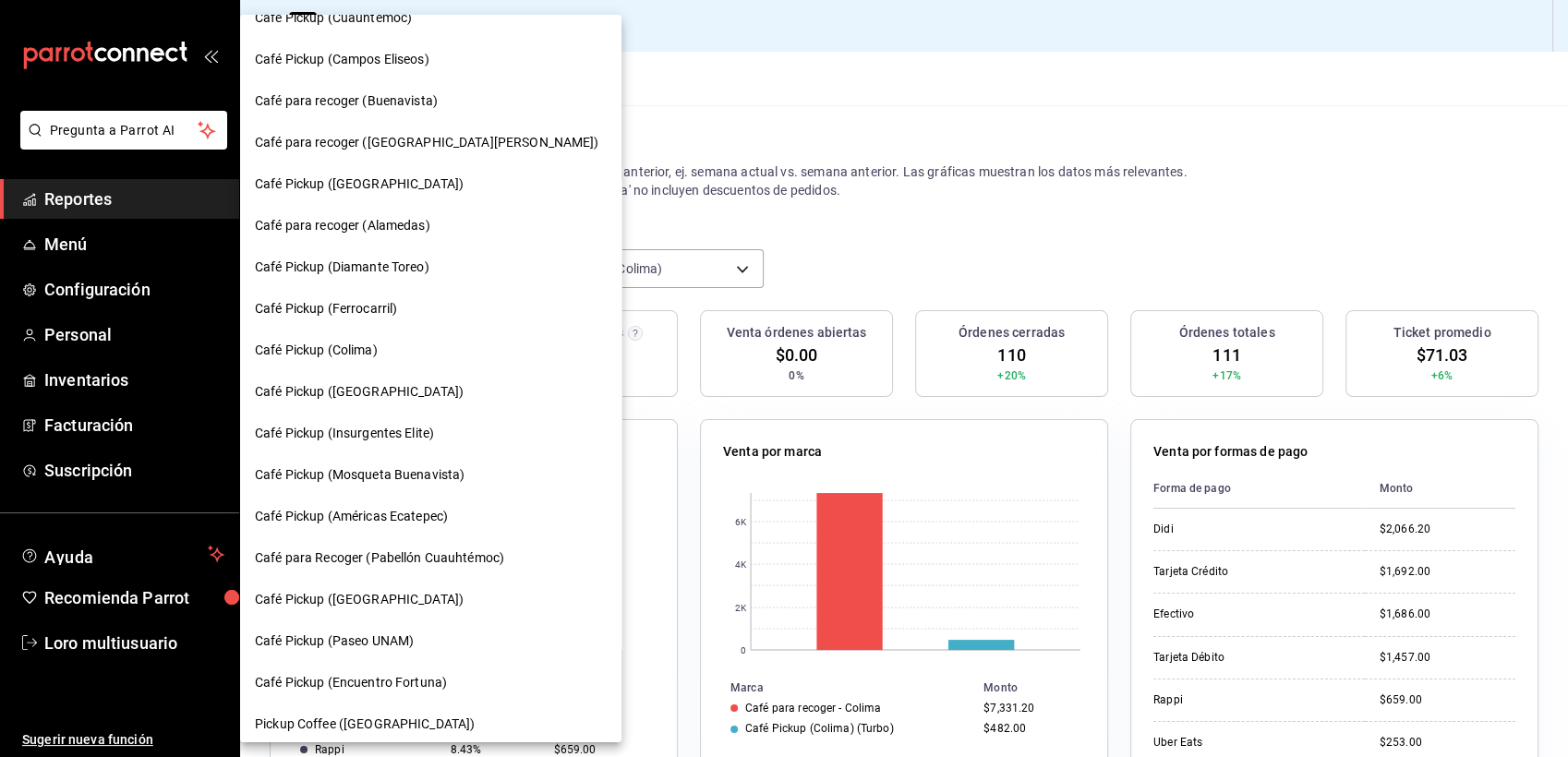
scroll to position [774, 0]
click at [415, 530] on div "Café Pickup (Américas Ecatepec)" at bounding box center [430, 515] width 381 height 41
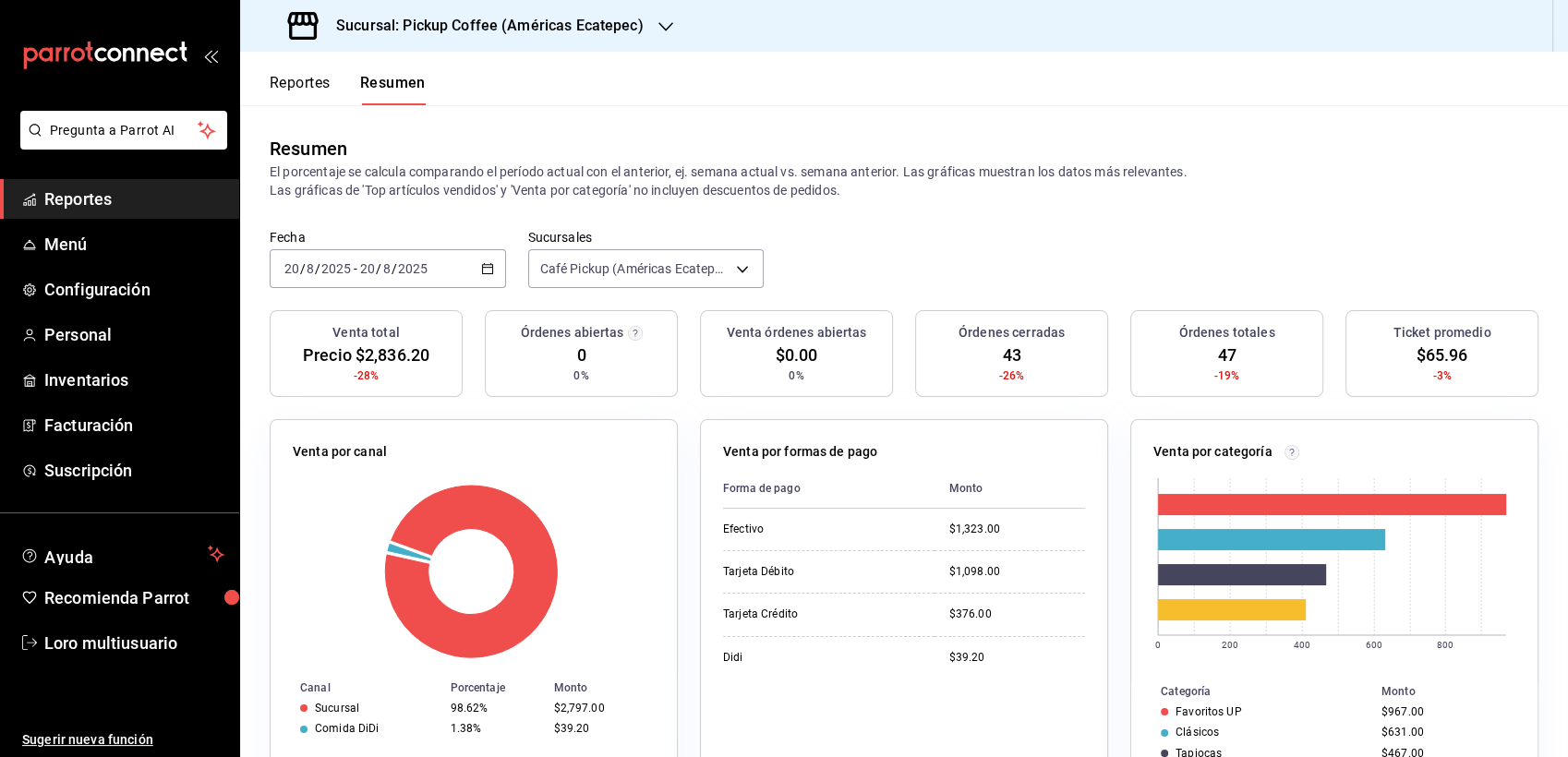
click at [414, 269] on input "2025" at bounding box center [412, 268] width 32 height 15
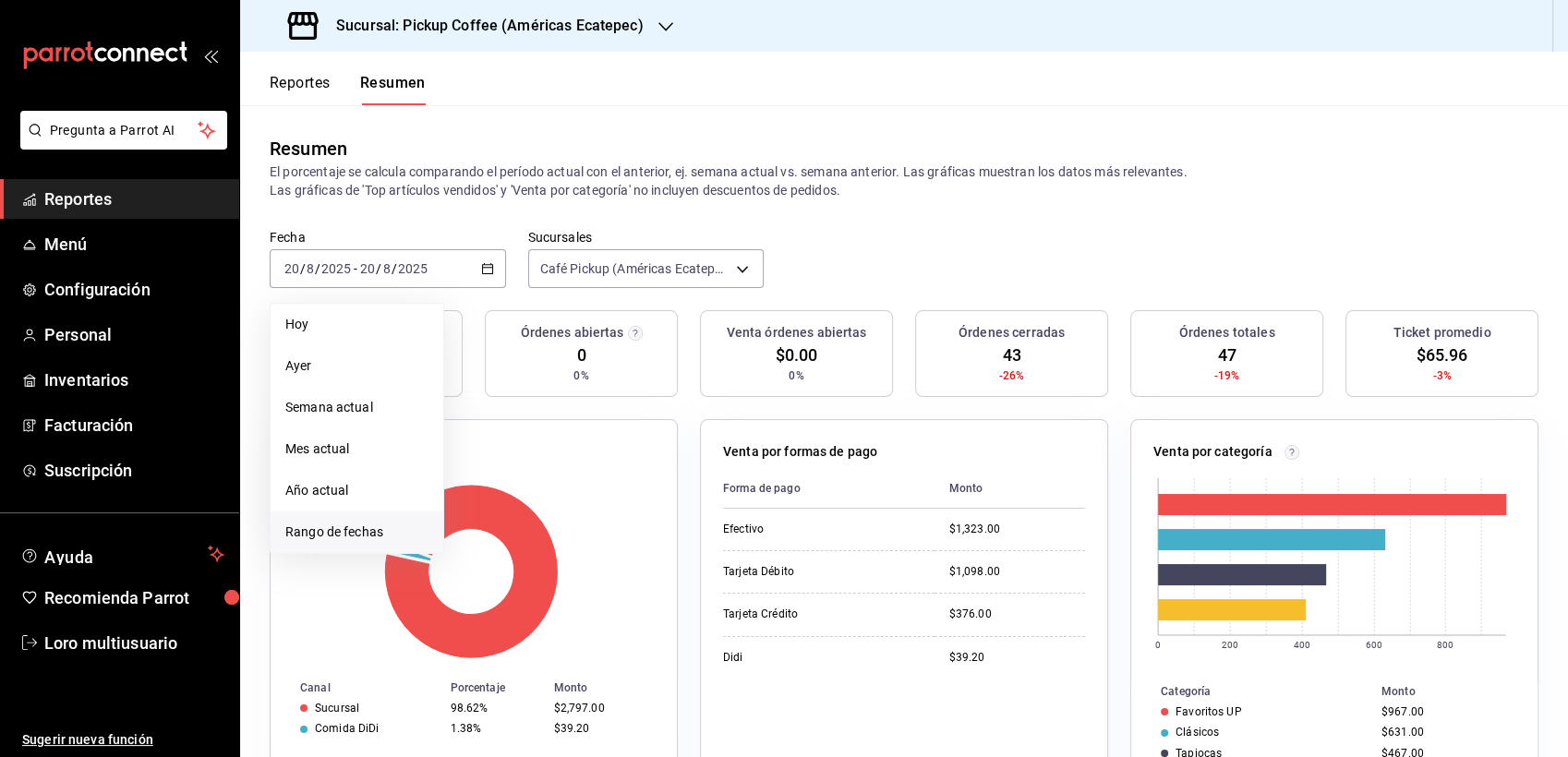
click at [379, 530] on span "Rango de fechas" at bounding box center [356, 533] width 143 height 20
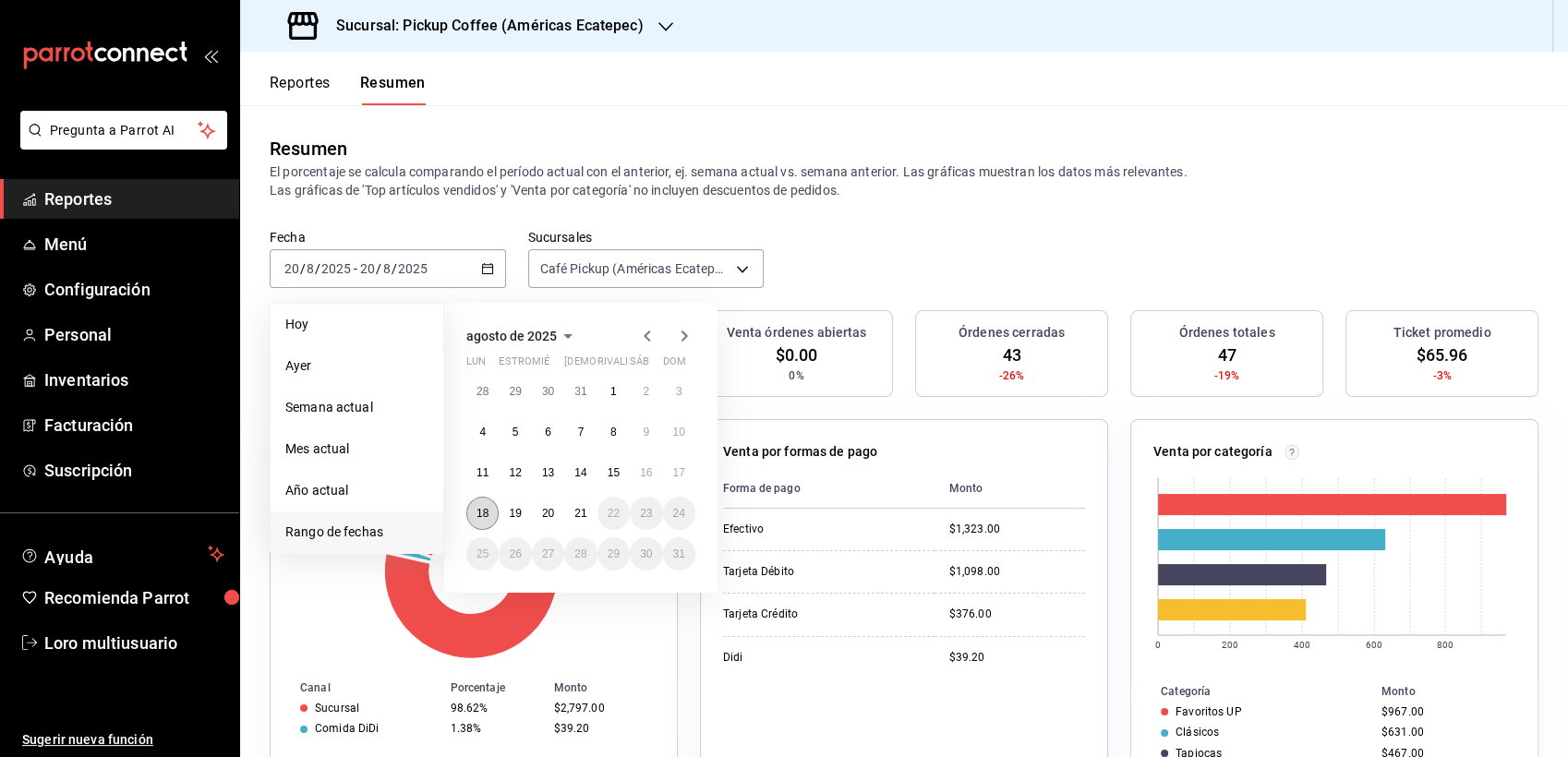
click at [483, 499] on button "18" at bounding box center [482, 513] width 33 height 34
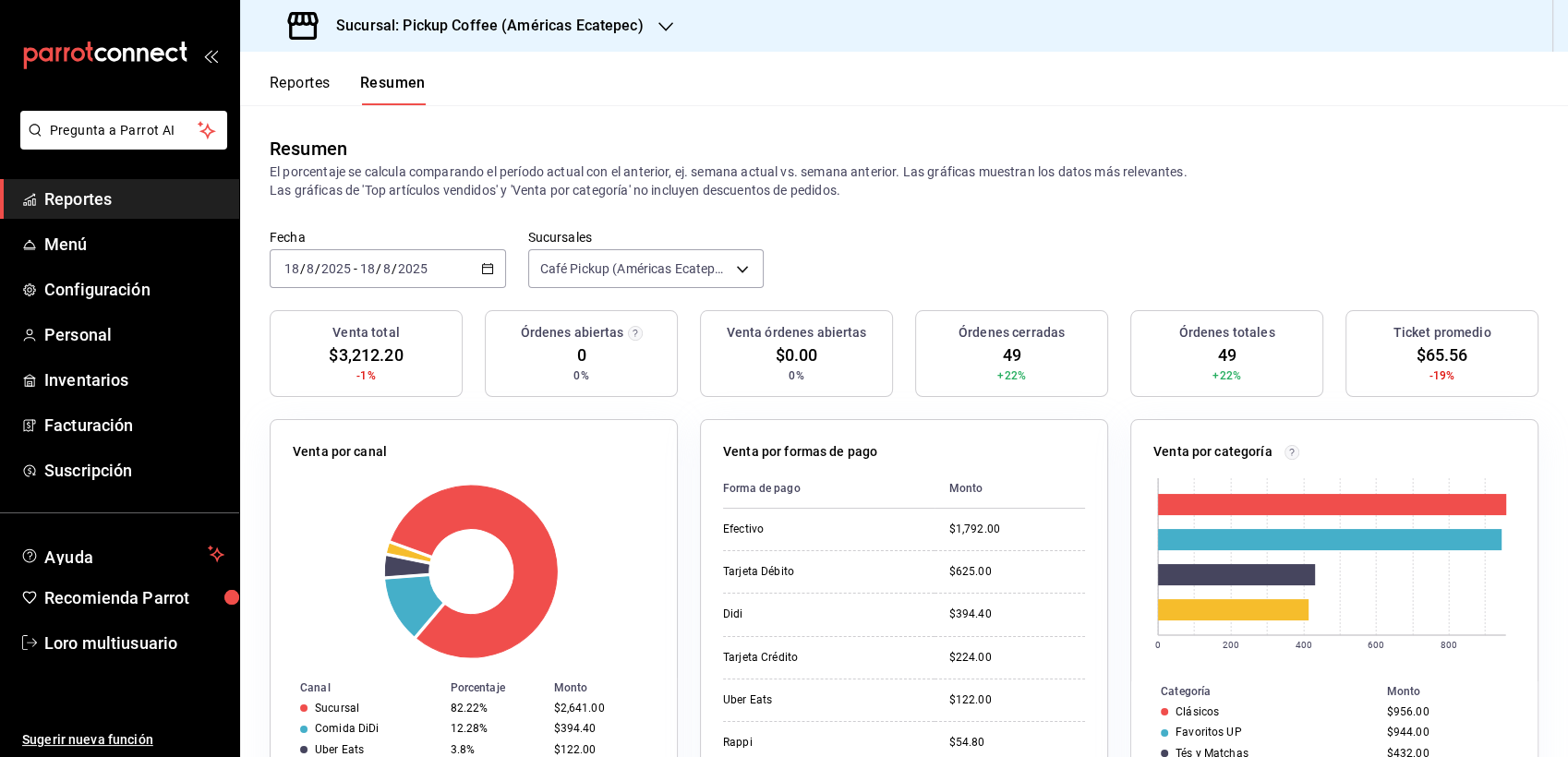
click at [448, 267] on div "[DATE] [DATE] - [DATE] [DATE]" at bounding box center [387, 268] width 236 height 38
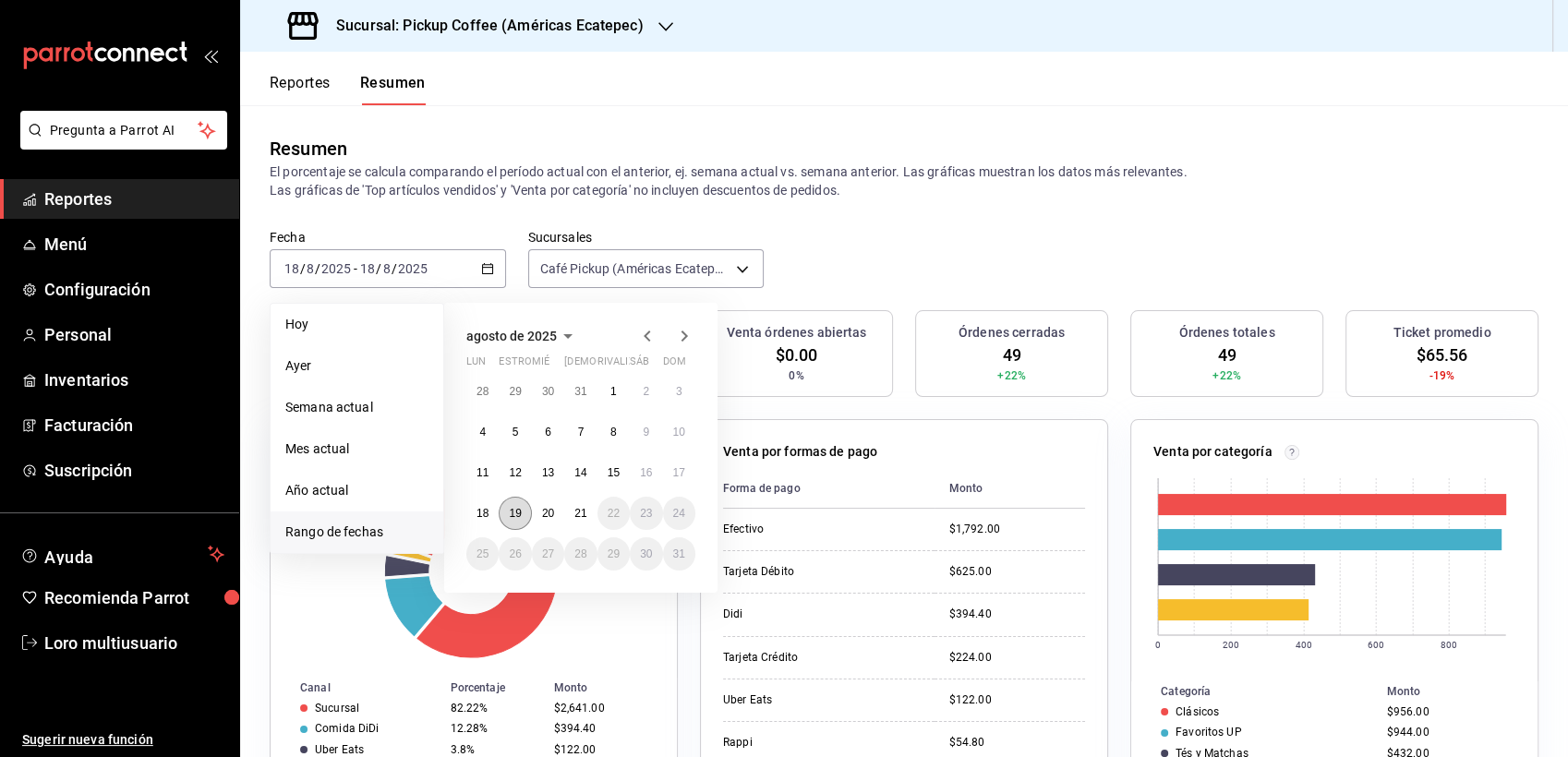
click at [507, 507] on button "19" at bounding box center [514, 513] width 33 height 34
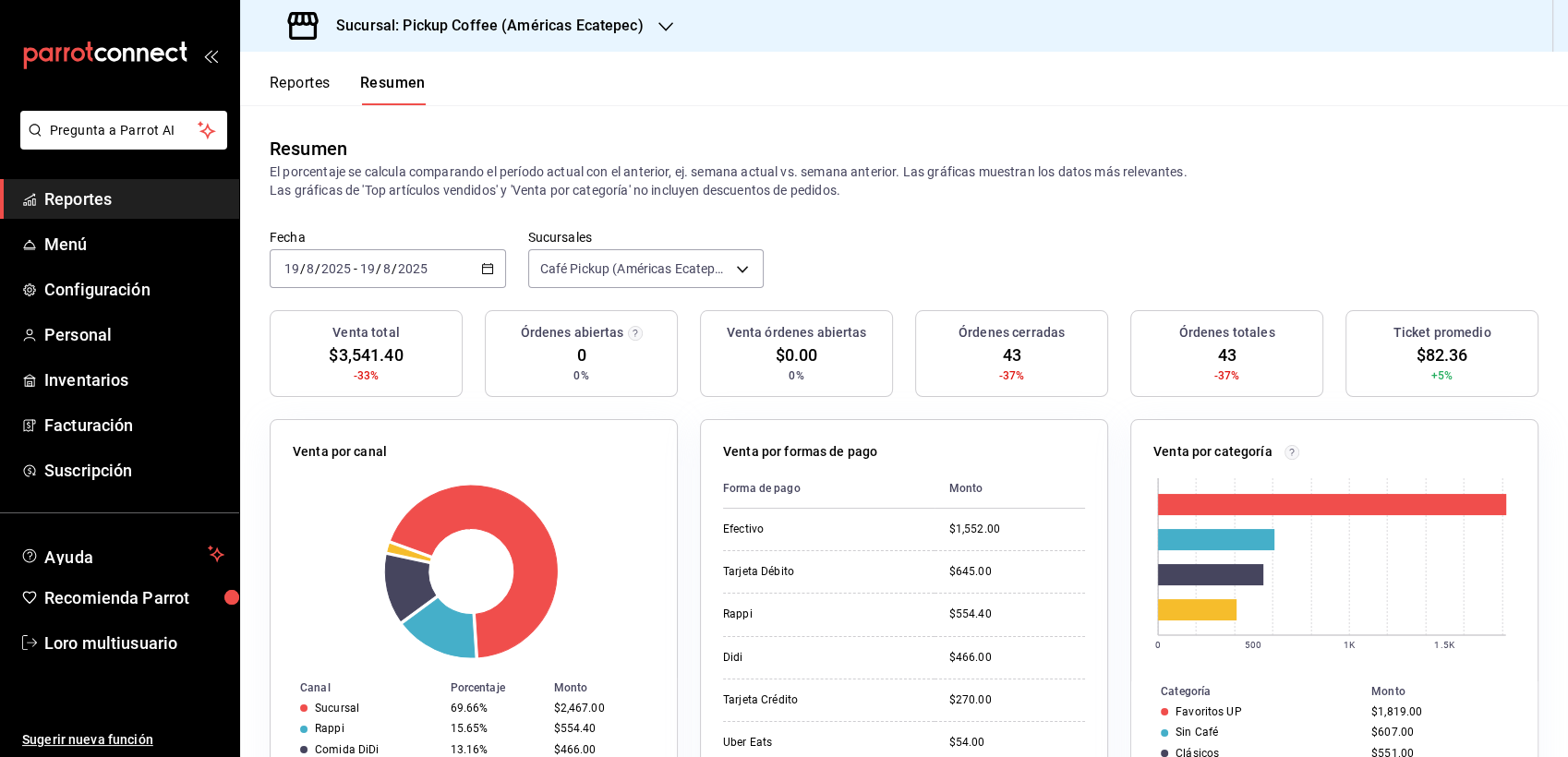
click at [482, 22] on h3 "Sucursal: Pickup Coffee (Américas Ecatepec)" at bounding box center [483, 26] width 322 height 22
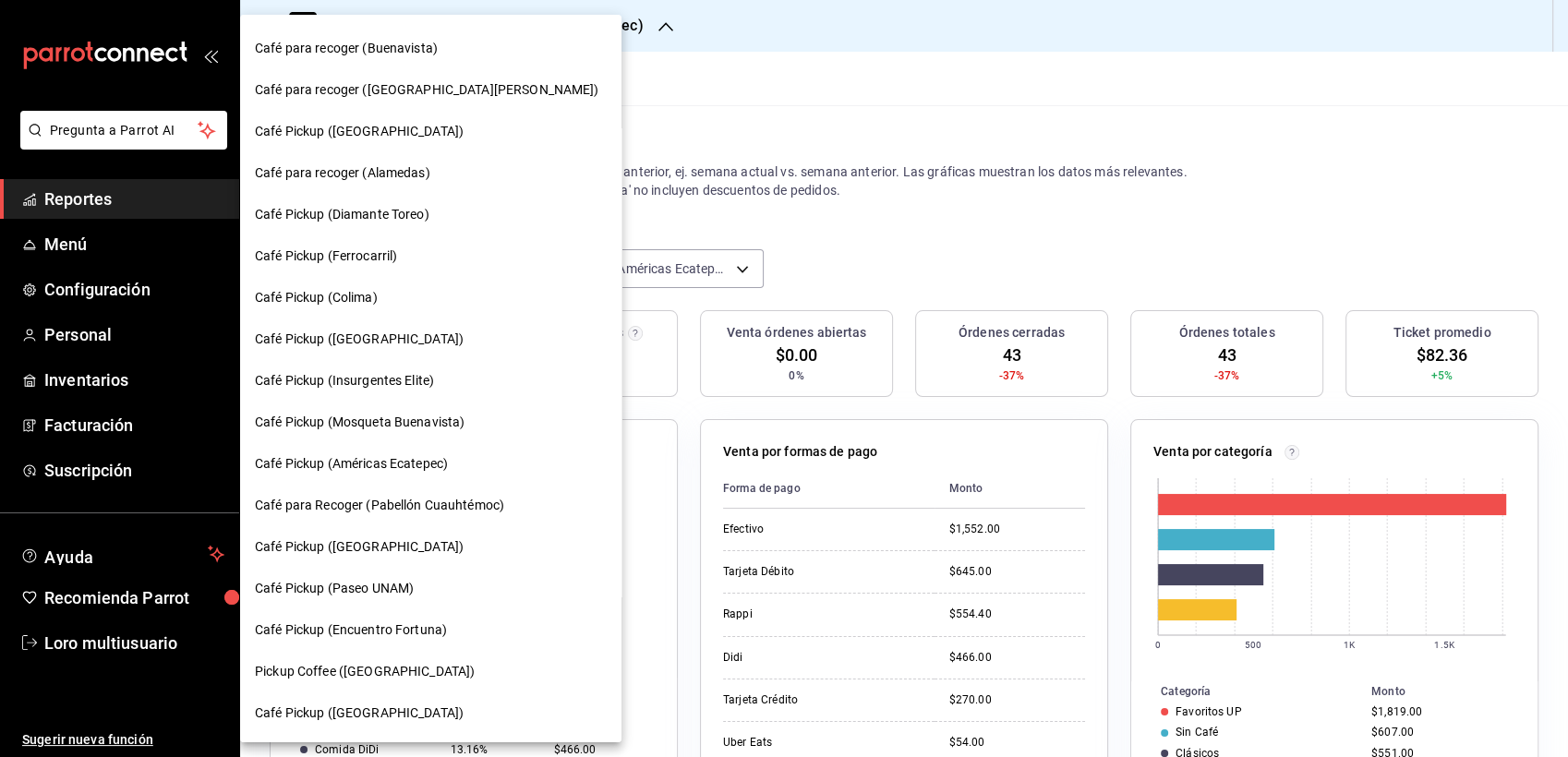
scroll to position [866, 0]
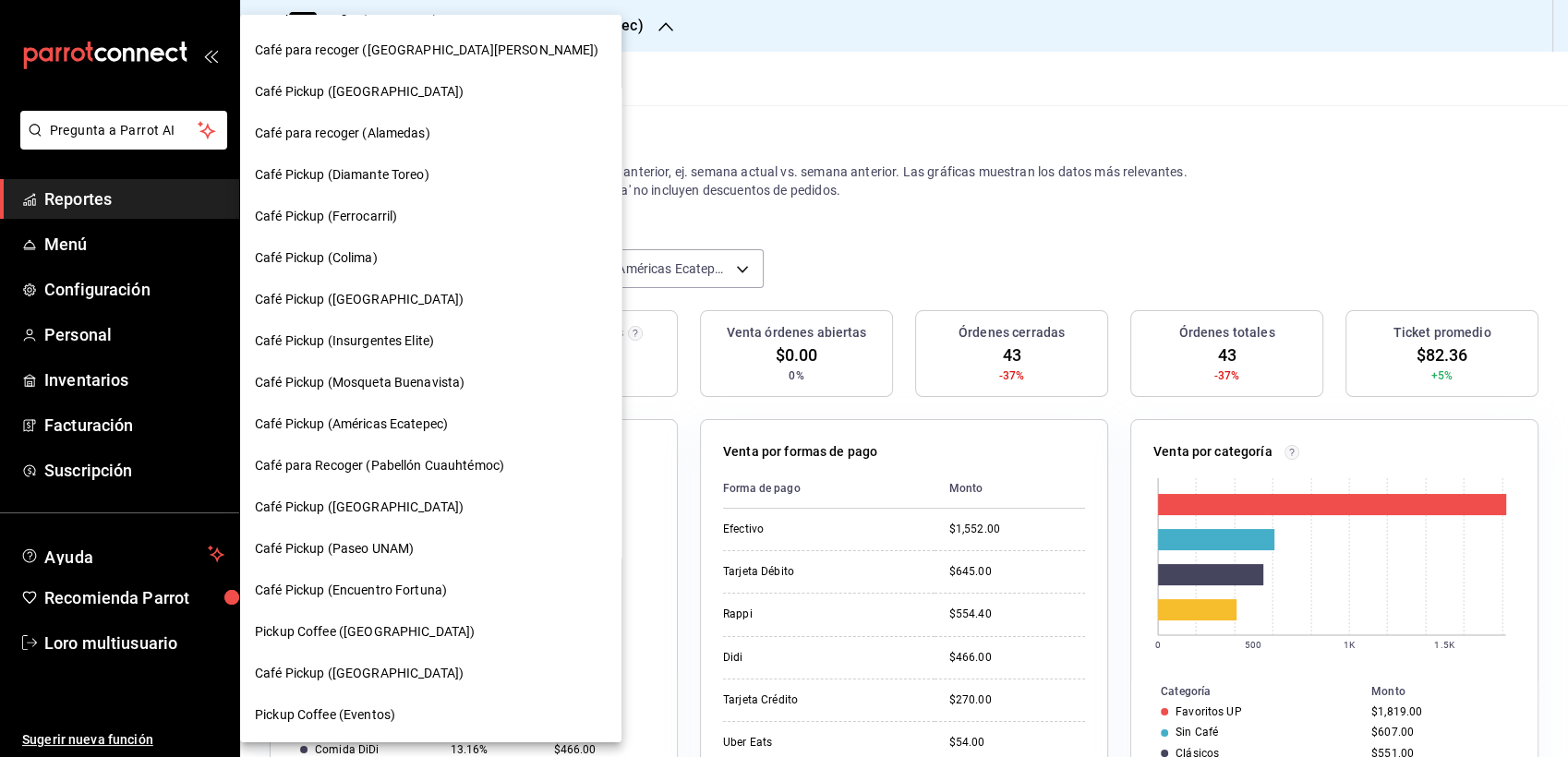
click at [401, 581] on span "Café Pickup (Encuentro Fortuna)" at bounding box center [350, 590] width 192 height 20
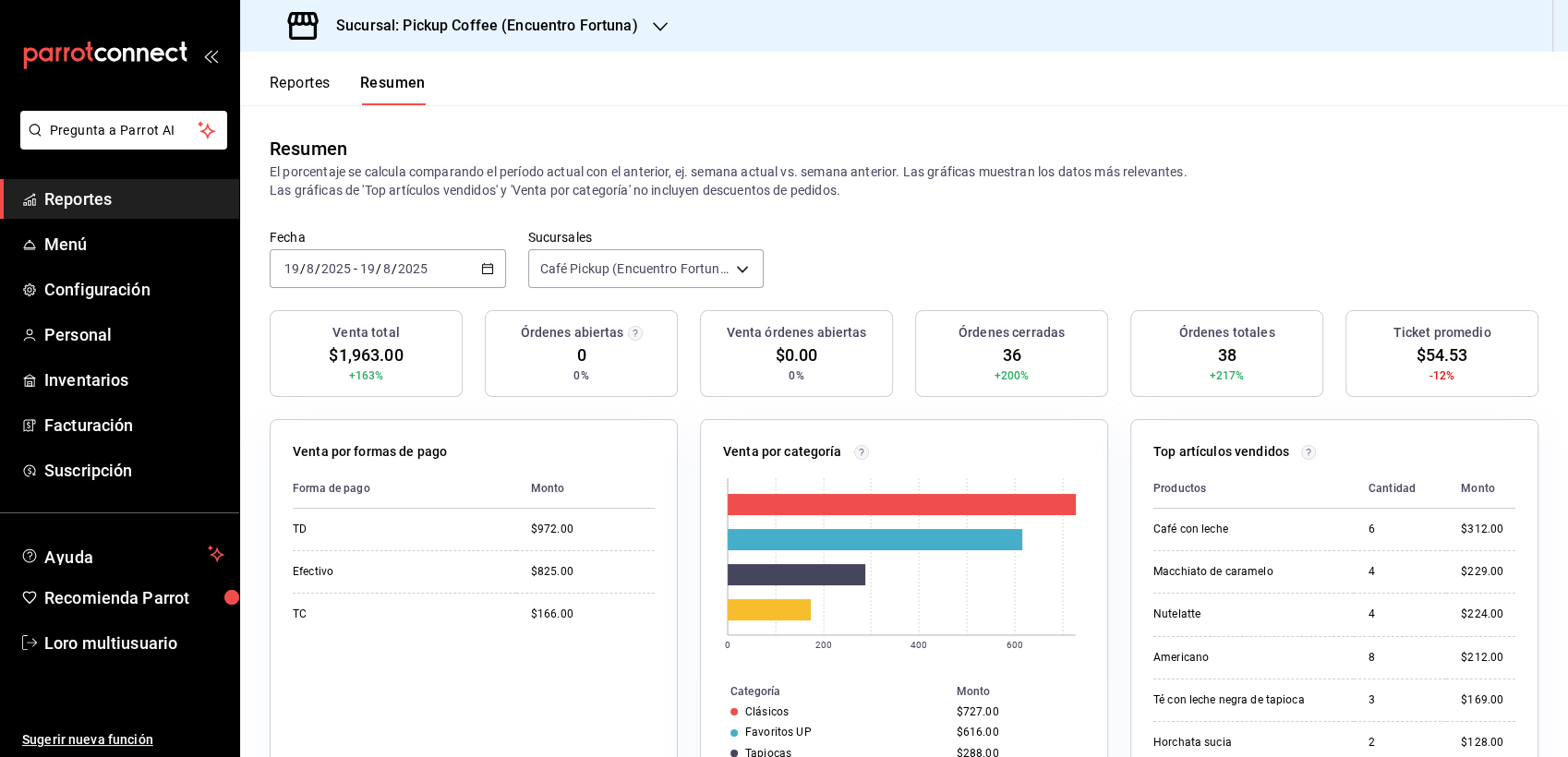
click at [401, 259] on div "[DATE] [DATE] - [DATE] [DATE]" at bounding box center [387, 268] width 236 height 38
click at [574, 166] on p "El porcentaje se calcula comparando el período actual con el anterior, ej. sema…" at bounding box center [903, 181] width 1268 height 37
click at [394, 284] on div "[DATE] [DATE] - [DATE] [DATE]" at bounding box center [387, 268] width 236 height 38
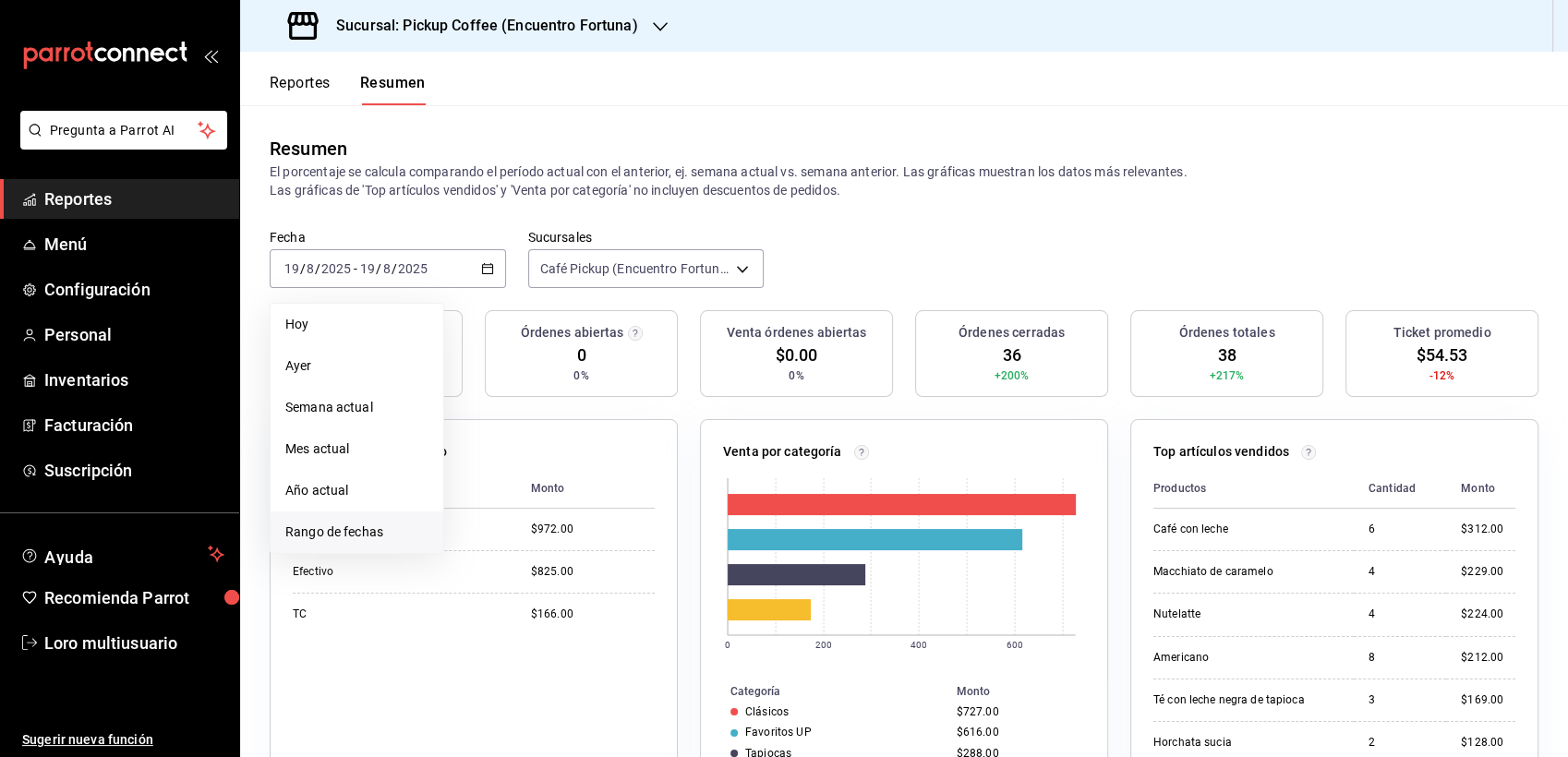
click at [384, 528] on span "Rango de fechas" at bounding box center [356, 533] width 143 height 20
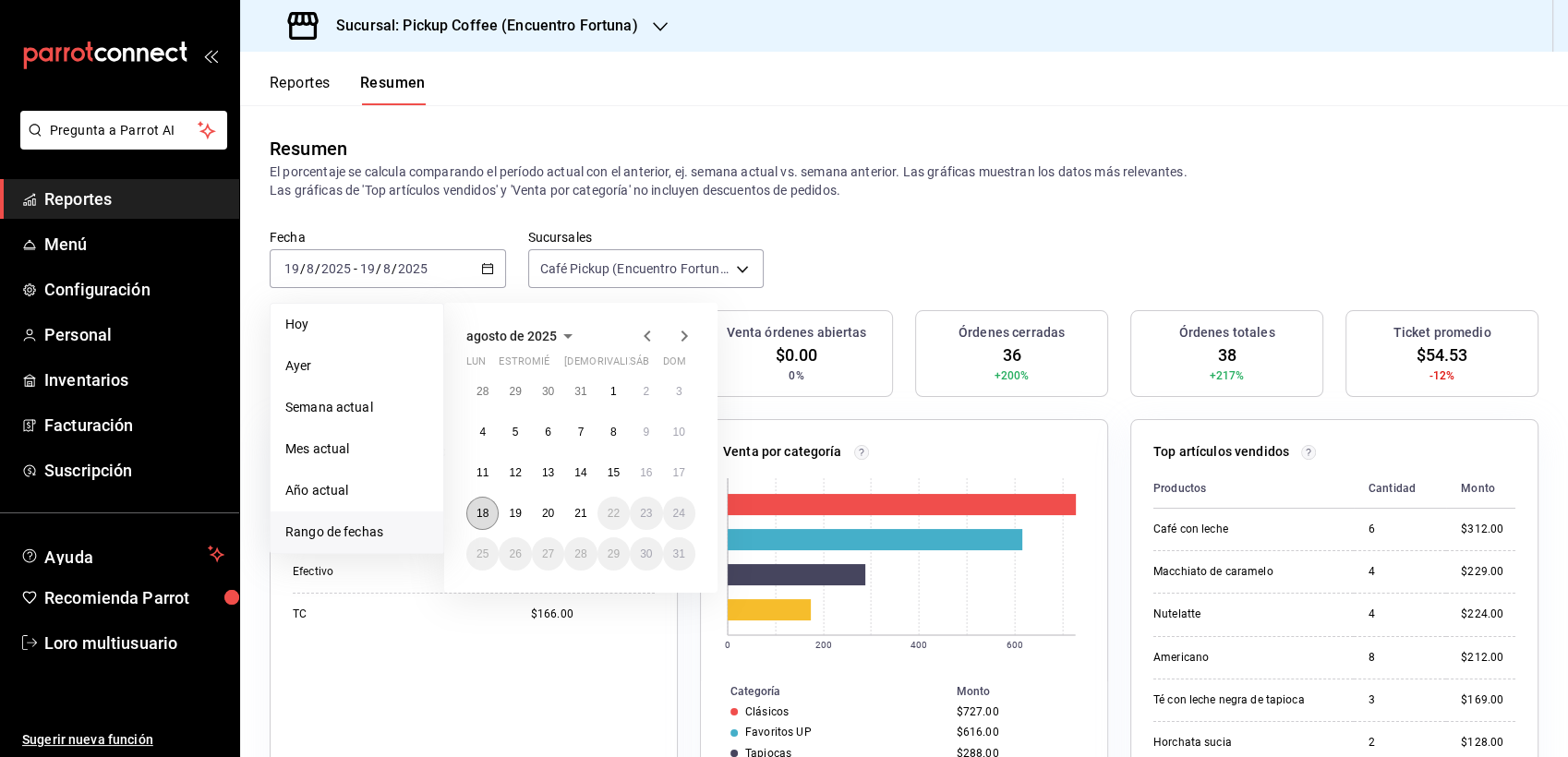
click at [480, 522] on button "18" at bounding box center [482, 513] width 33 height 34
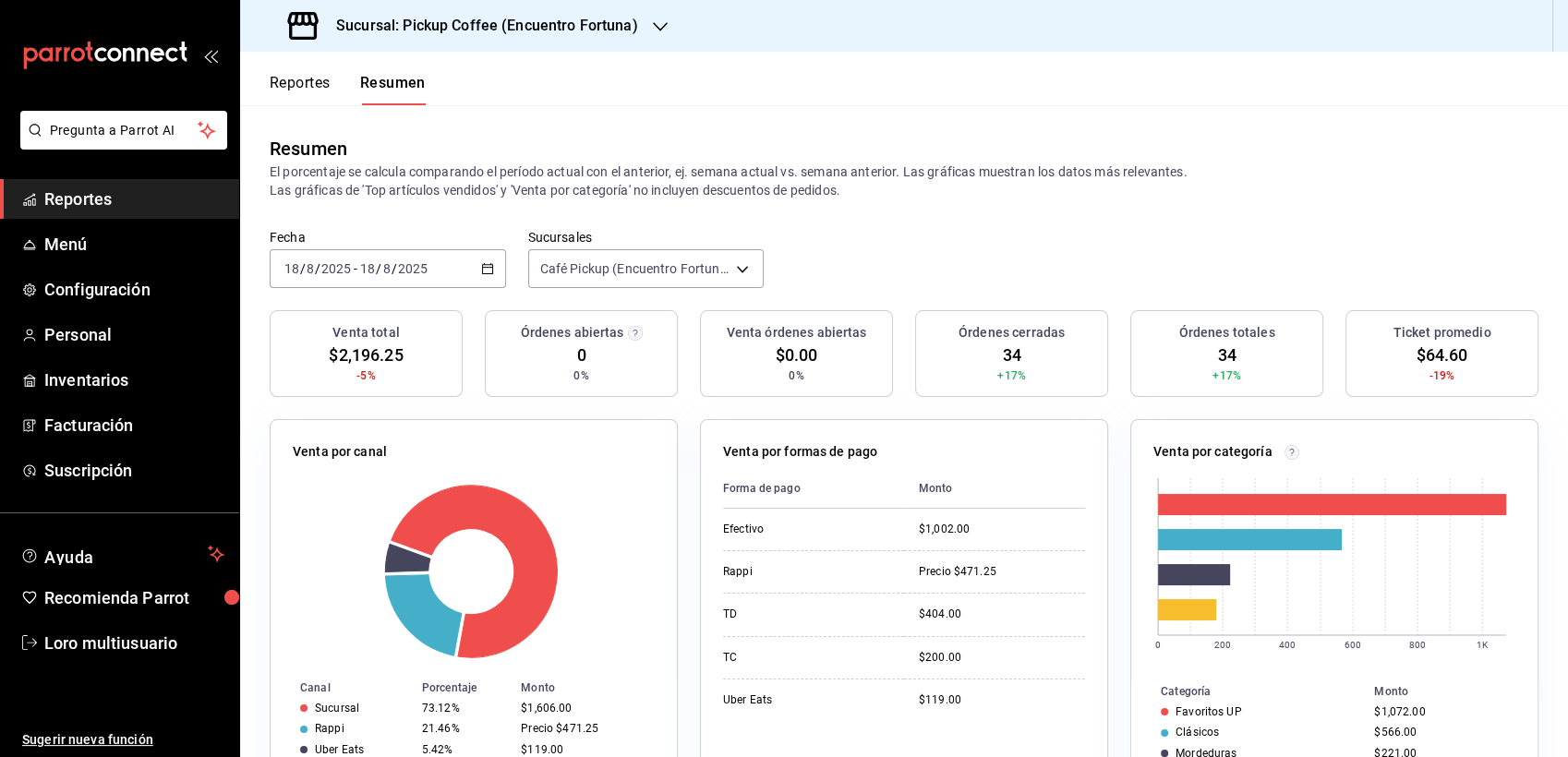
click at [344, 272] on input "2025" at bounding box center [336, 268] width 32 height 15
click at [377, 274] on span "/" at bounding box center [379, 268] width 6 height 15
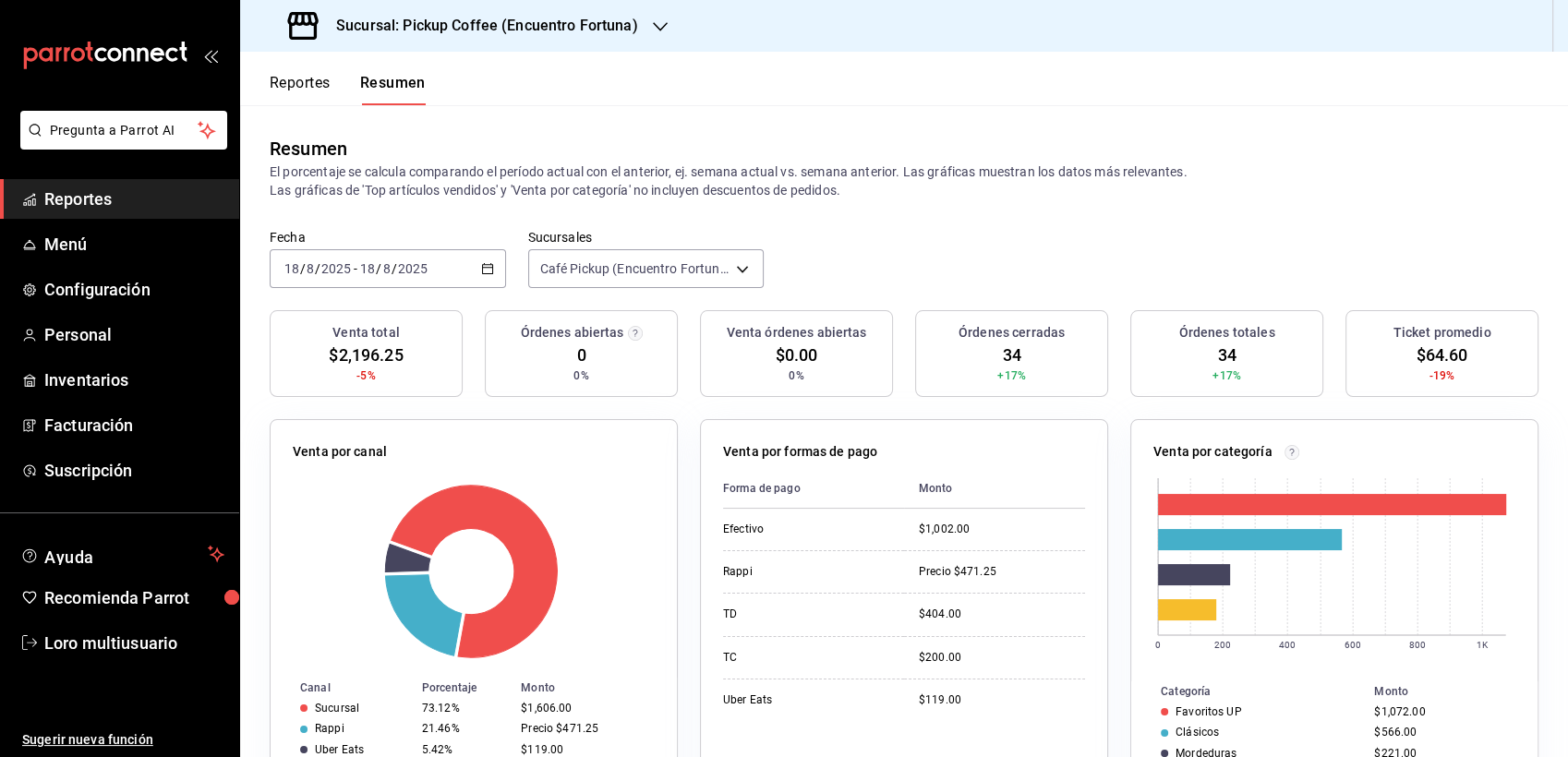
click at [377, 274] on span "/" at bounding box center [379, 268] width 6 height 15
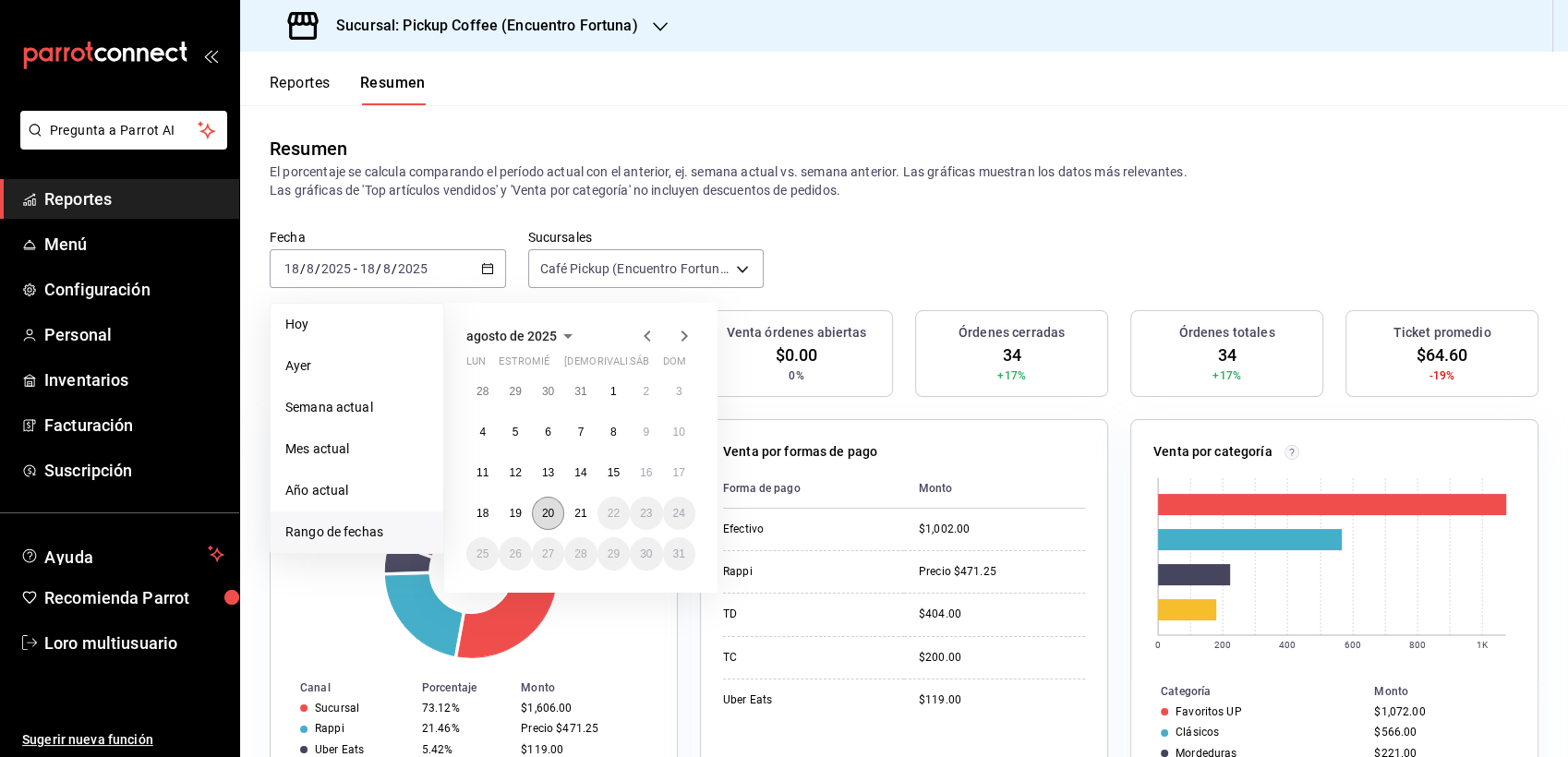
click at [544, 508] on abbr "20" at bounding box center [548, 513] width 12 height 13
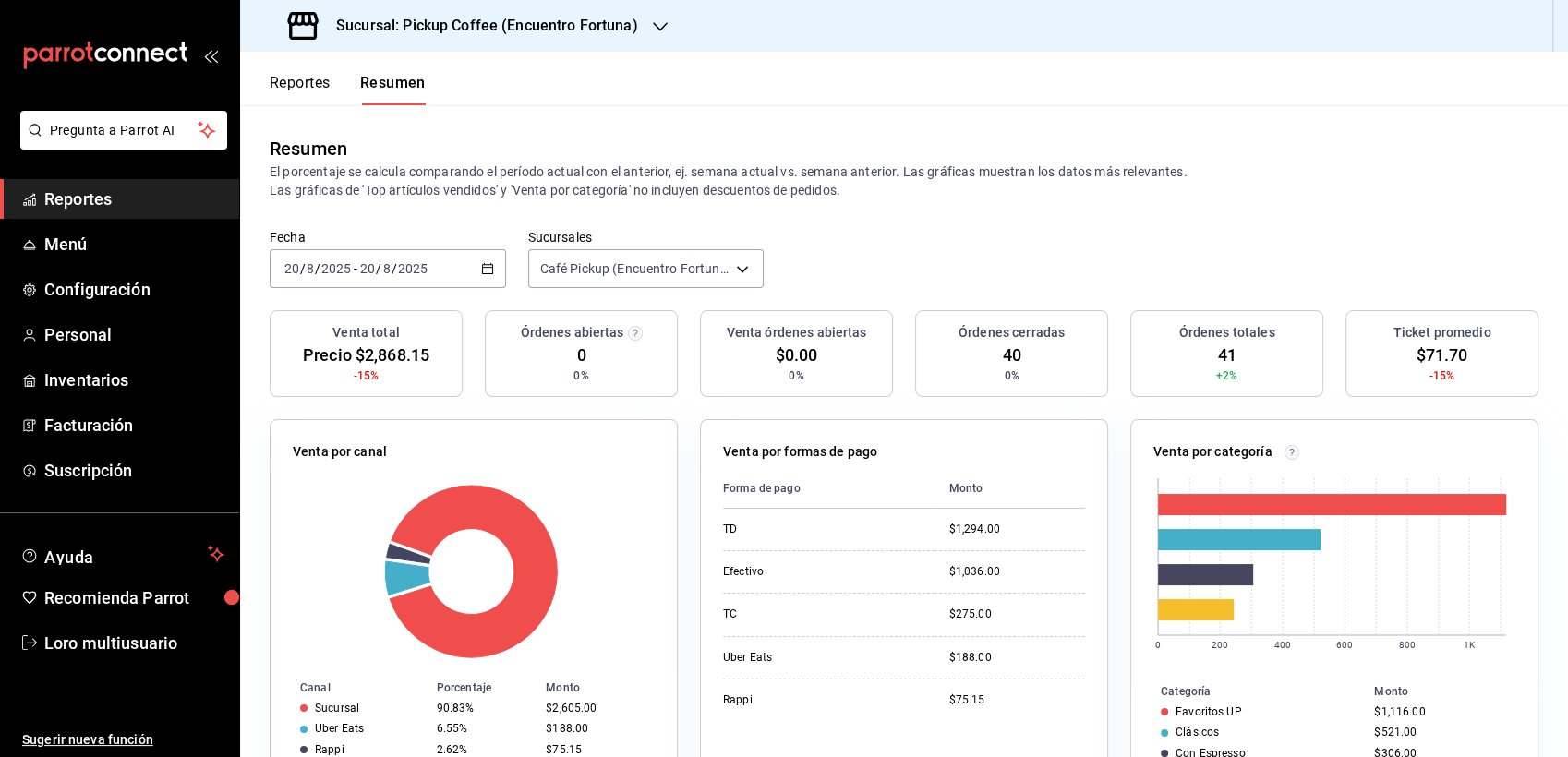
click at [555, 27] on h3 "Sucursal: Pickup Coffee (Encuentro Fortuna)" at bounding box center [480, 26] width 317 height 22
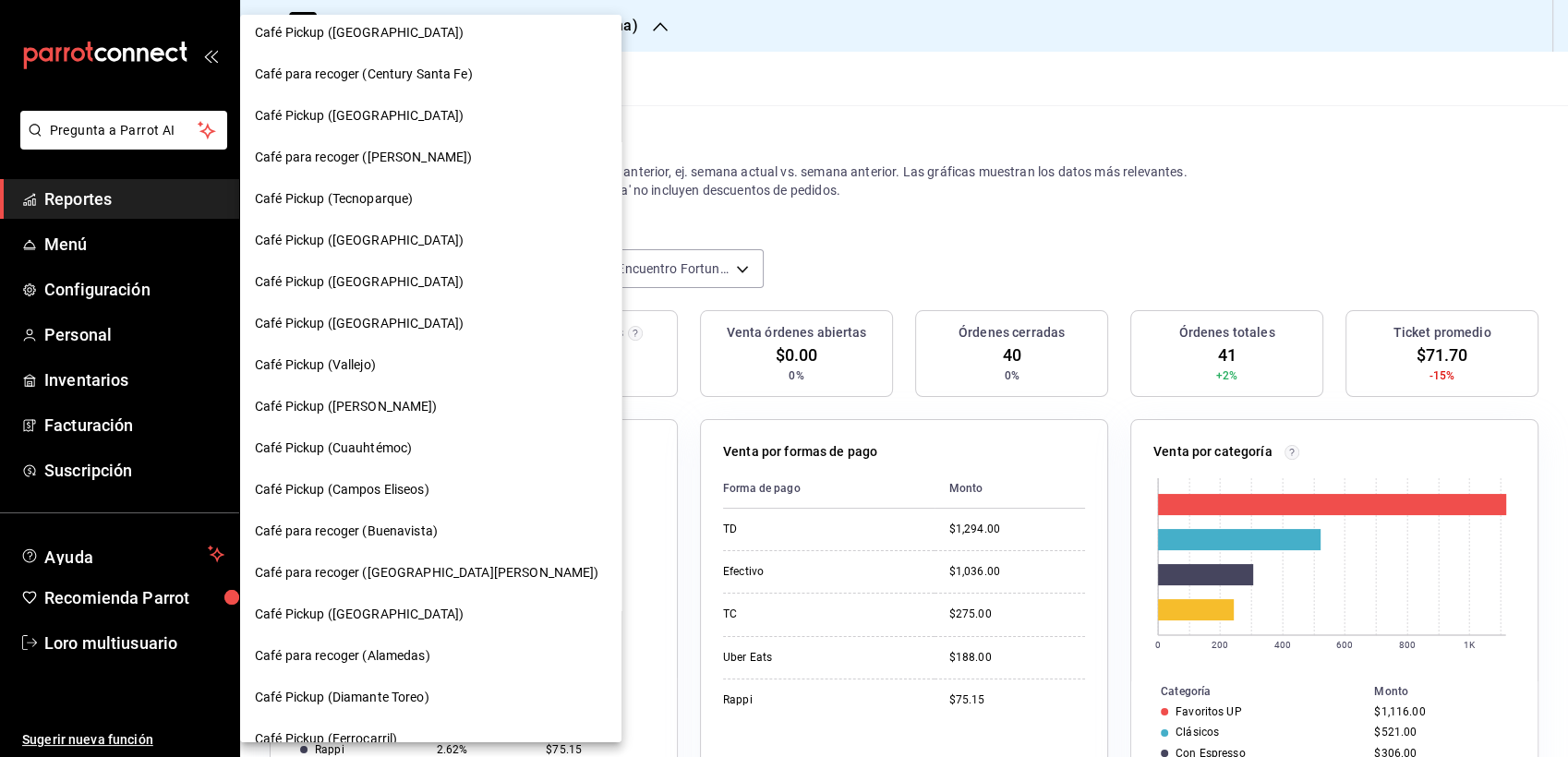
scroll to position [326, 0]
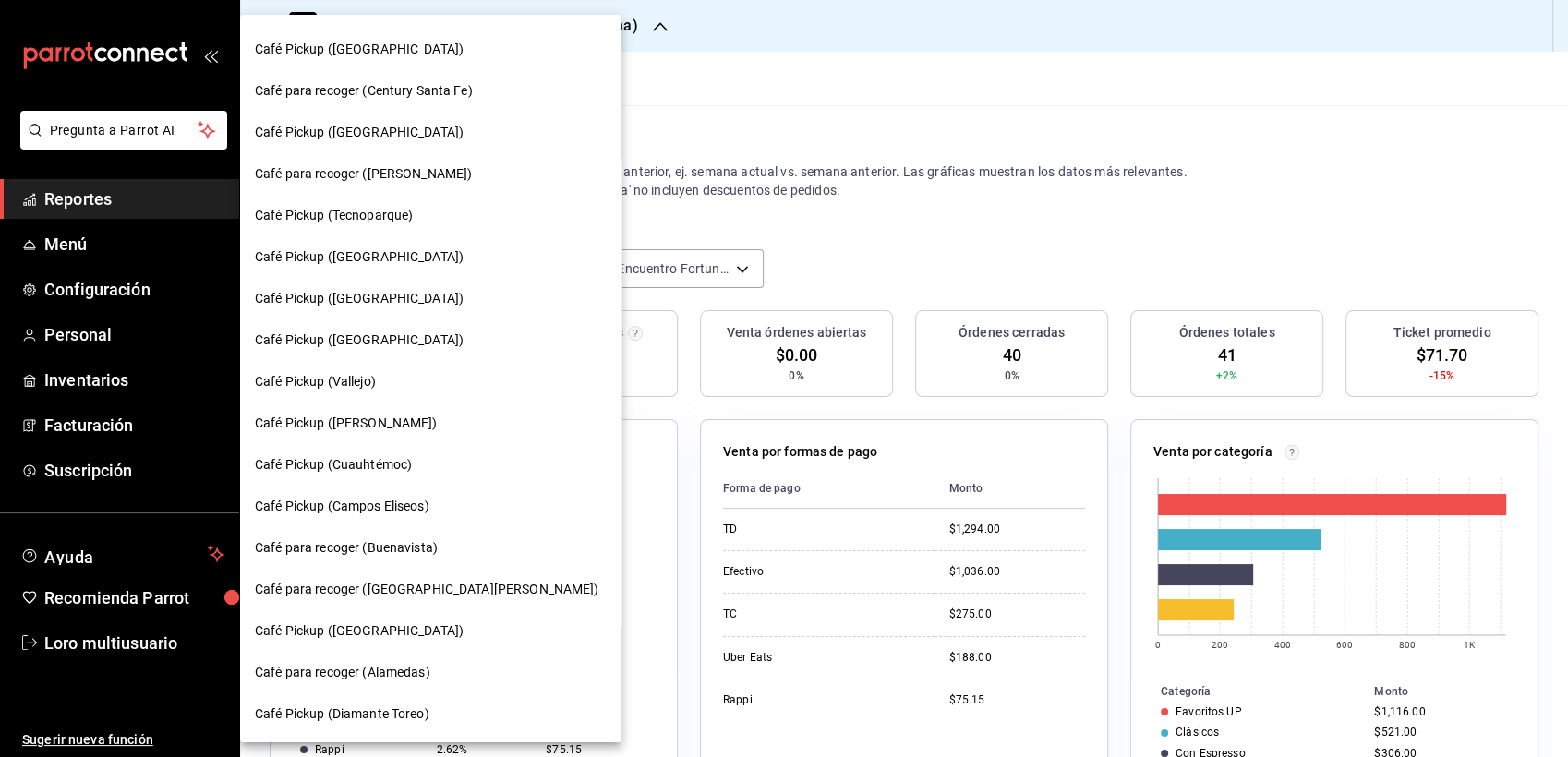
click at [418, 414] on span "Café Pickup ([PERSON_NAME])" at bounding box center [345, 423] width 183 height 20
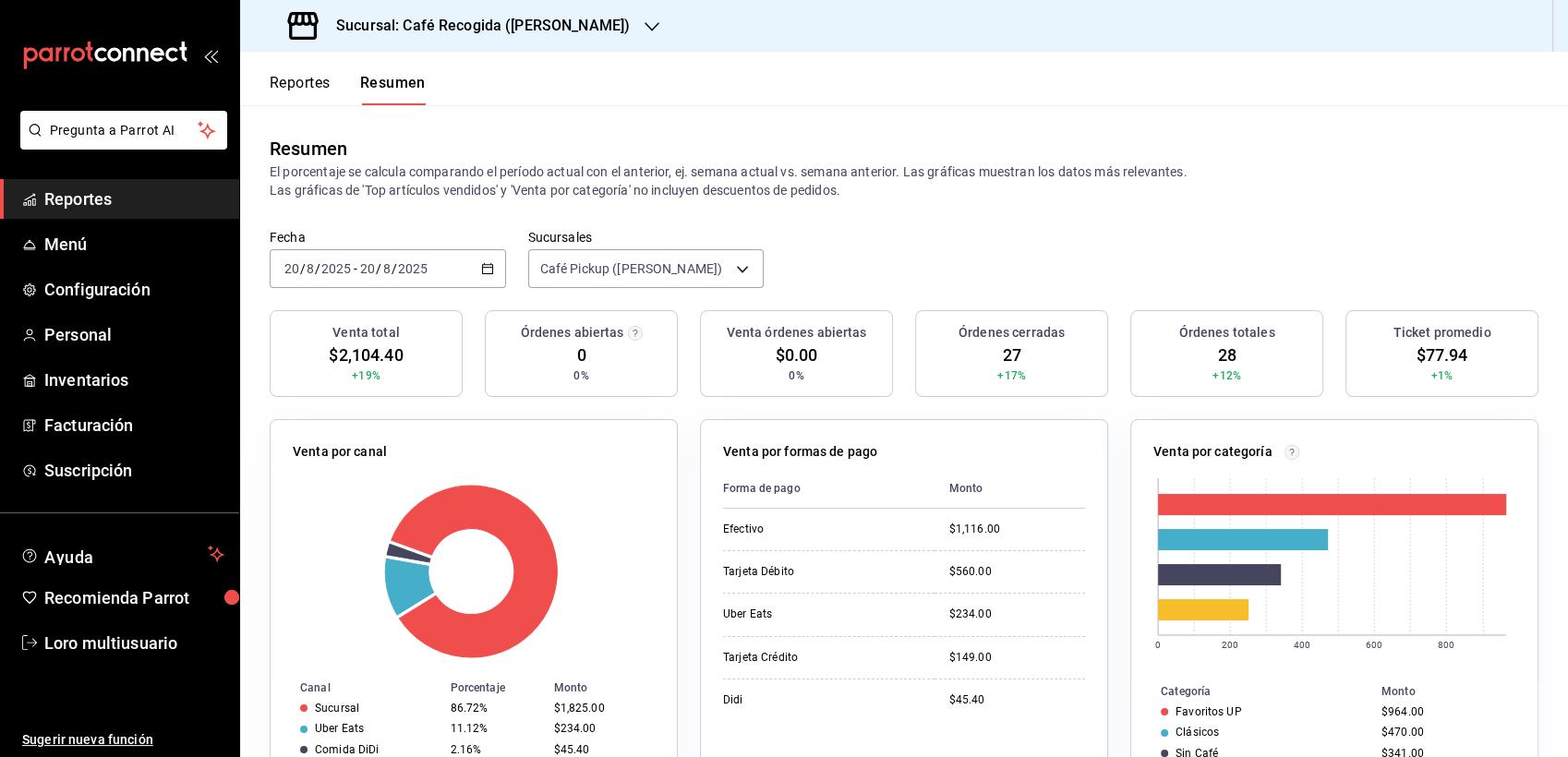
click at [416, 278] on div "[DATE] [DATE] - [DATE] [DATE]" at bounding box center [387, 268] width 236 height 38
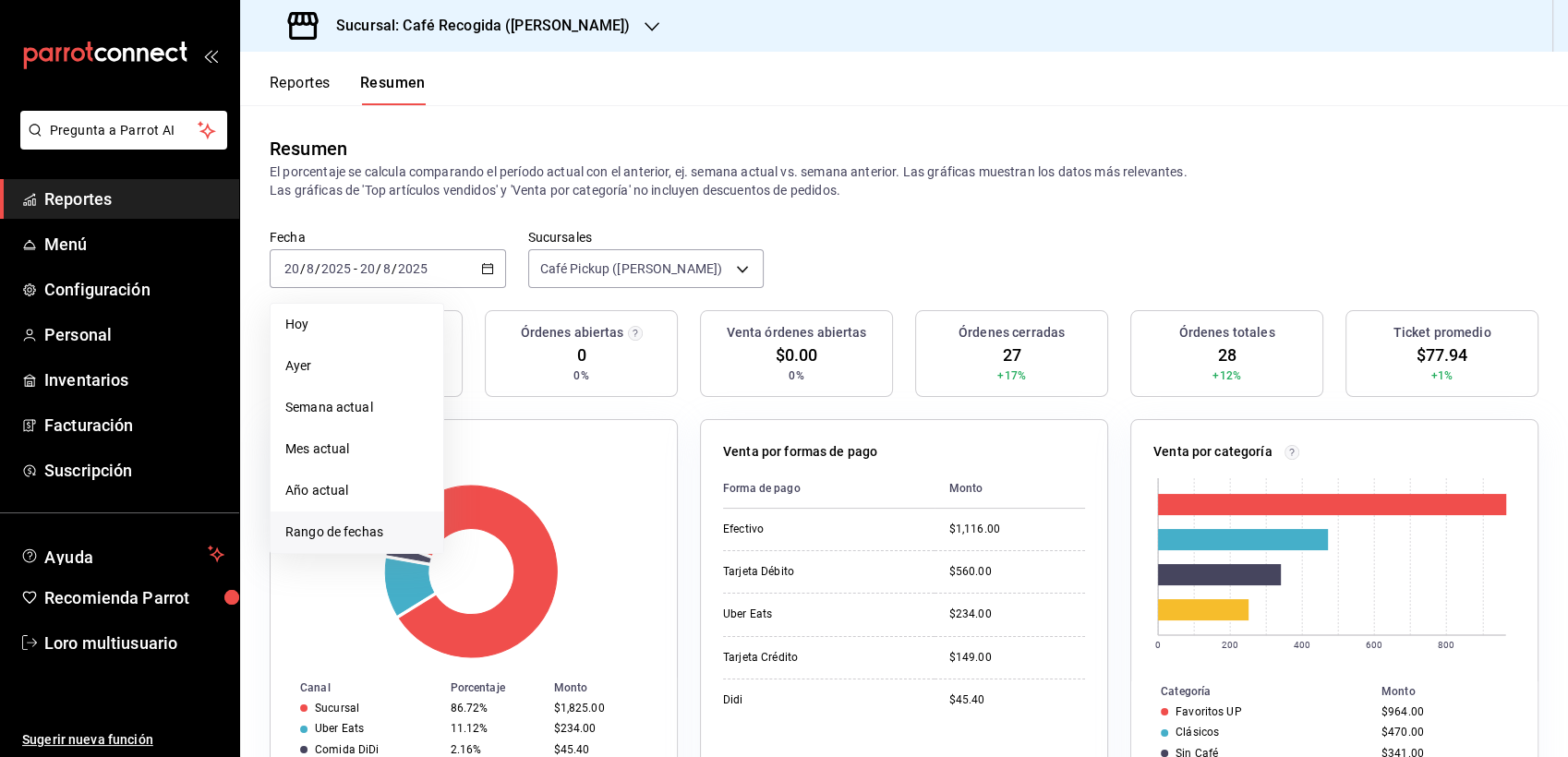
click at [366, 530] on span "Rango de fechas" at bounding box center [356, 533] width 143 height 20
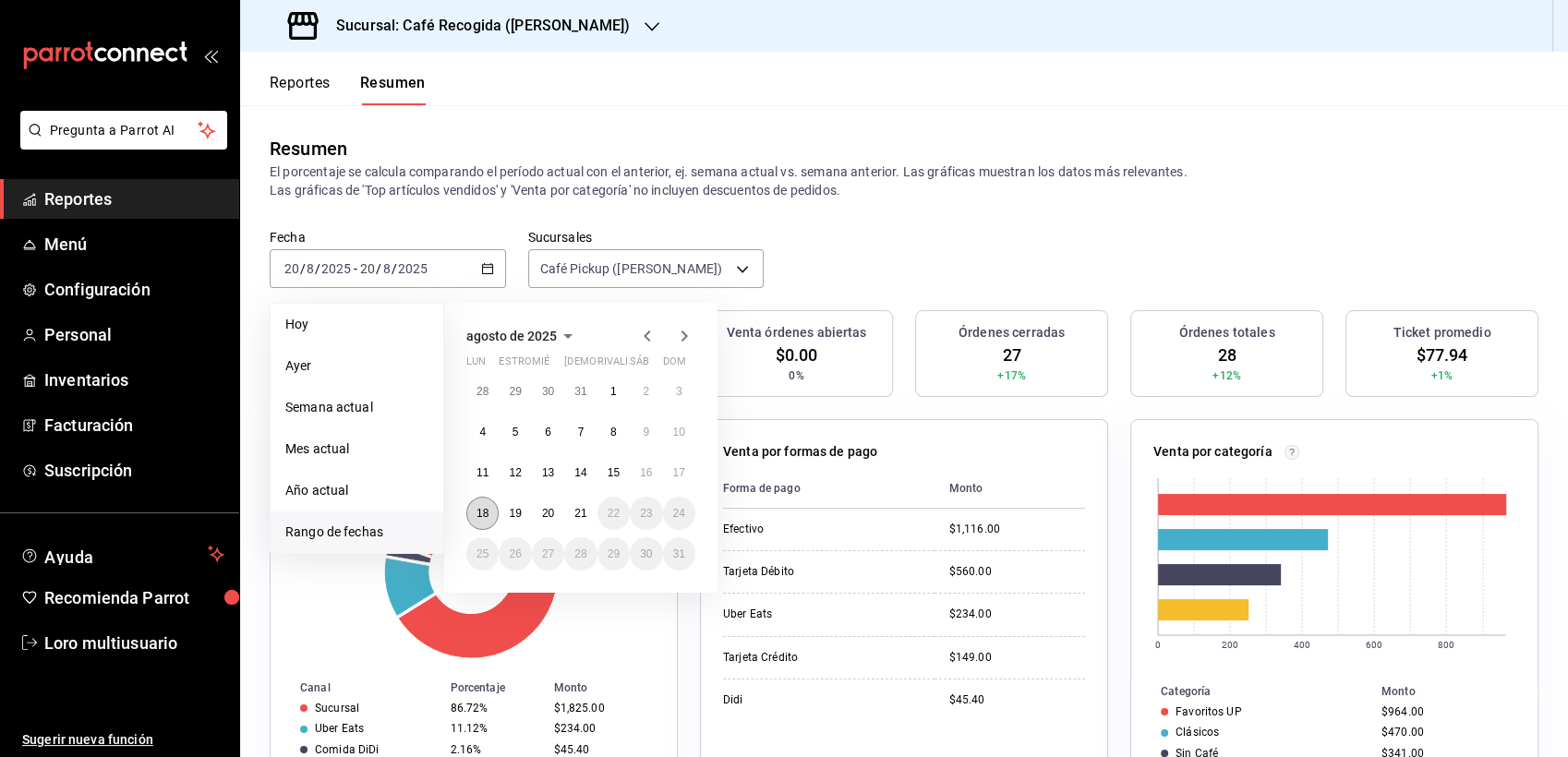
click at [480, 521] on button "18" at bounding box center [482, 513] width 33 height 34
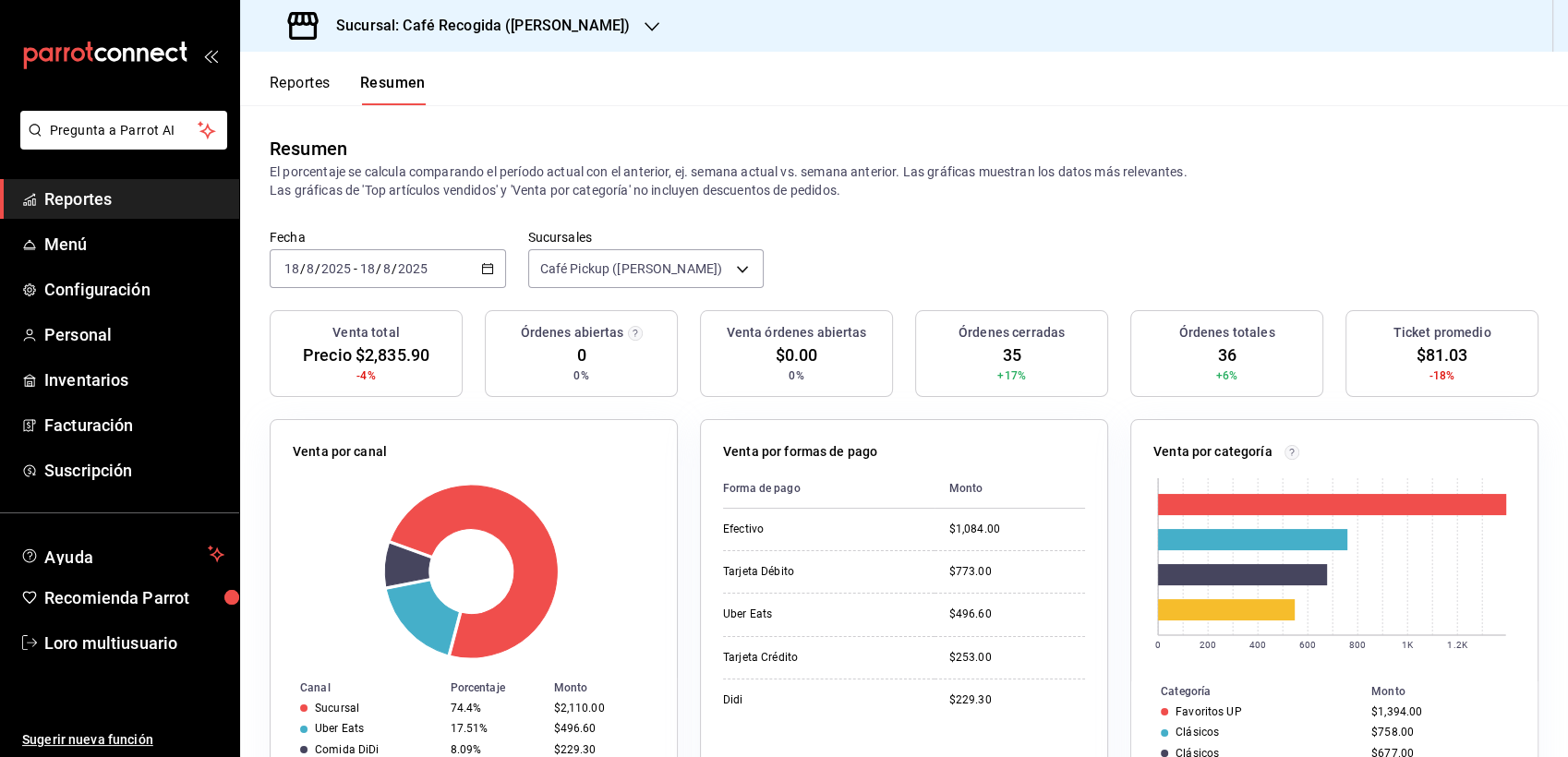
click at [338, 272] on input "2025" at bounding box center [336, 268] width 32 height 15
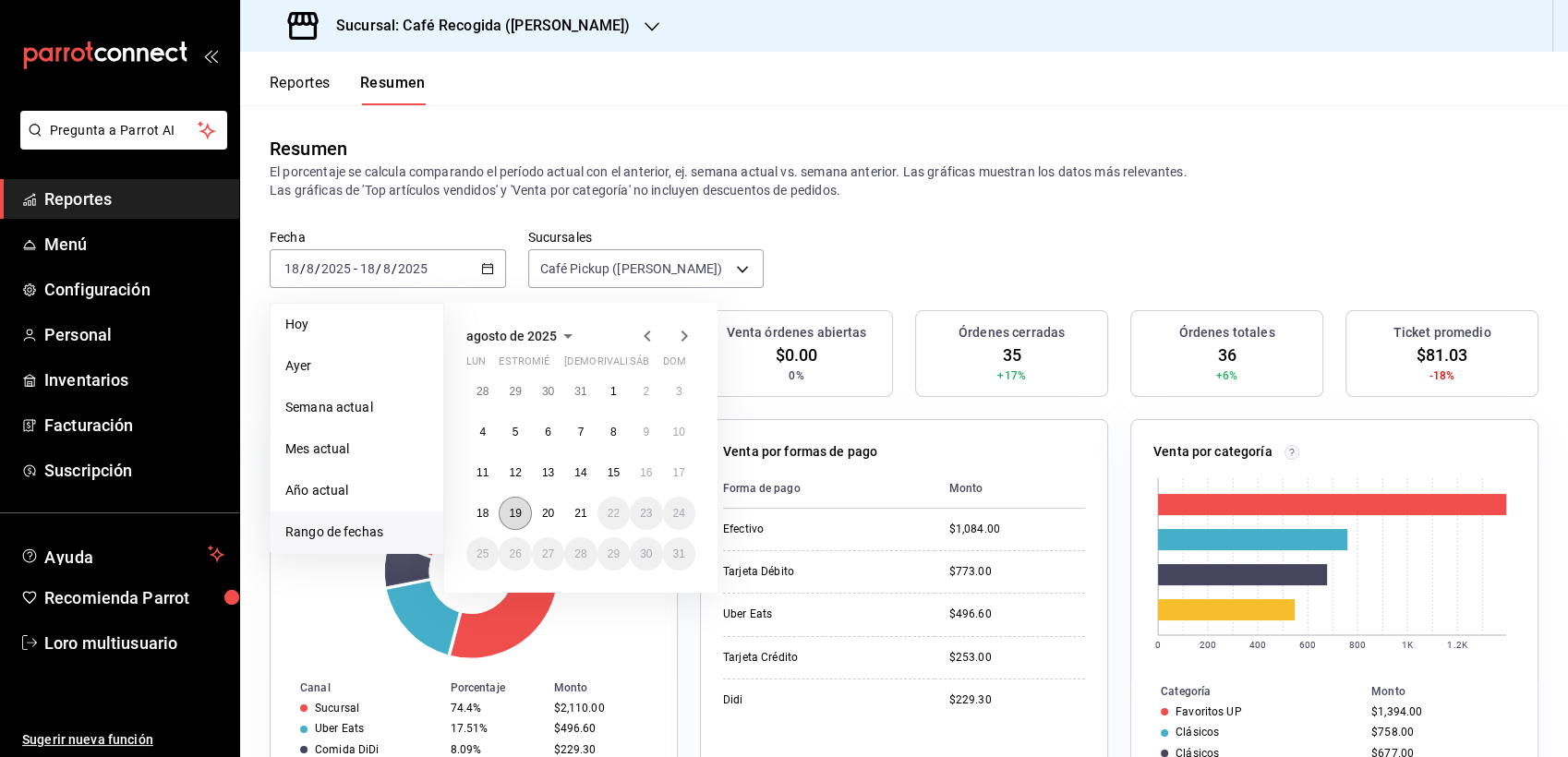
click at [517, 507] on abbr "19" at bounding box center [514, 513] width 12 height 13
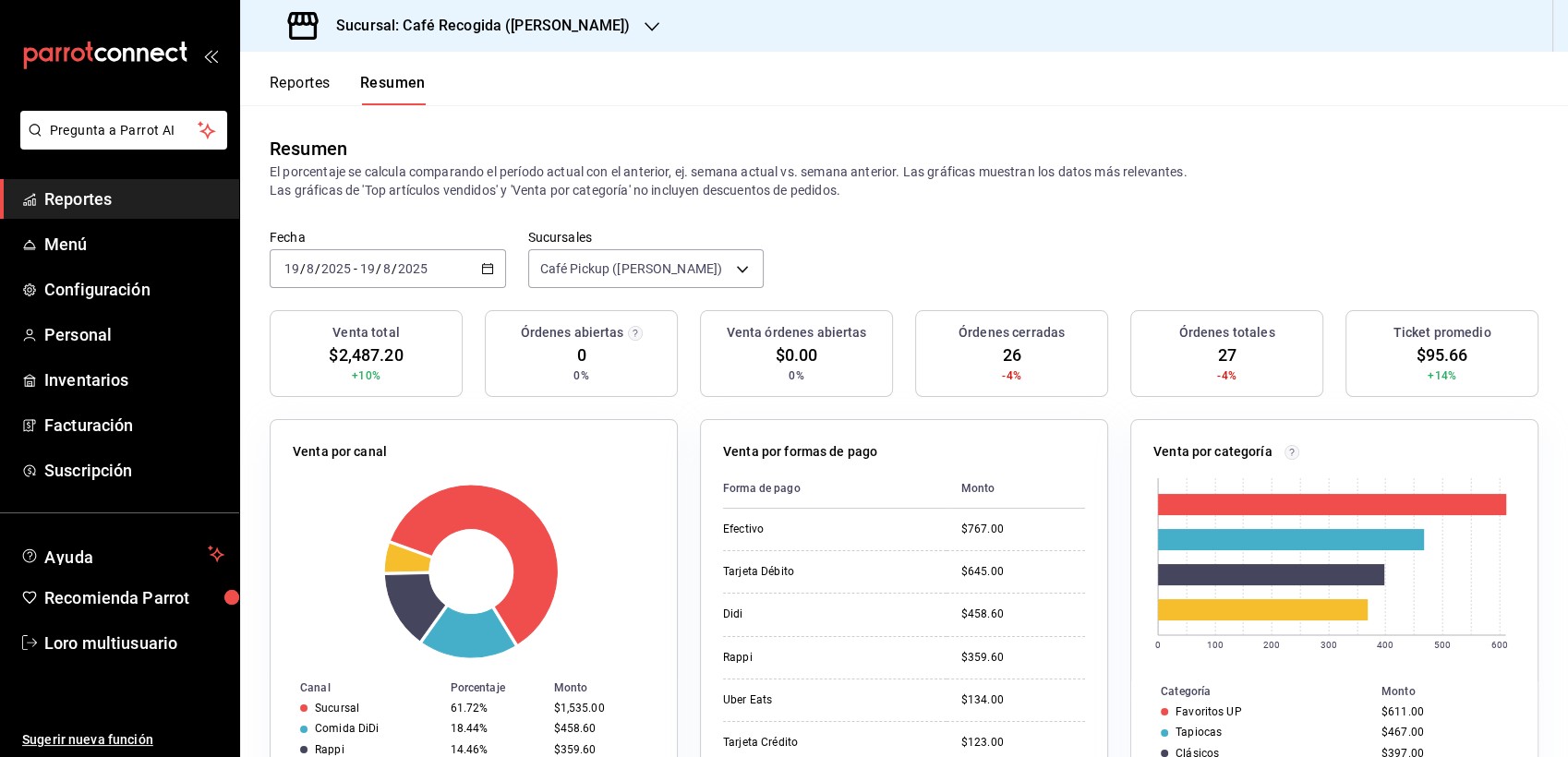
click at [542, 26] on h3 "Sucursal: Café Recogida ([PERSON_NAME])" at bounding box center [476, 26] width 308 height 22
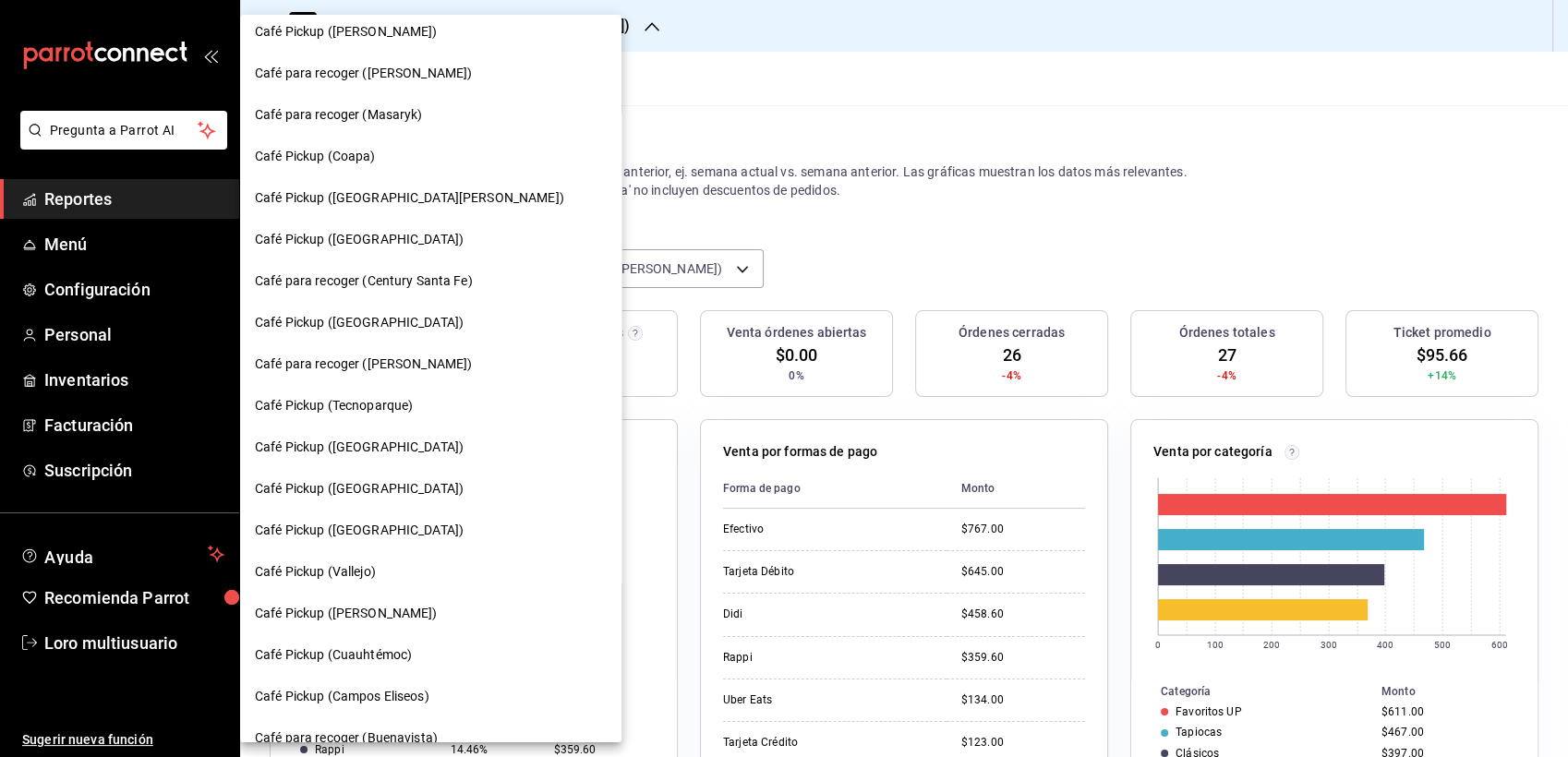
scroll to position [144, 0]
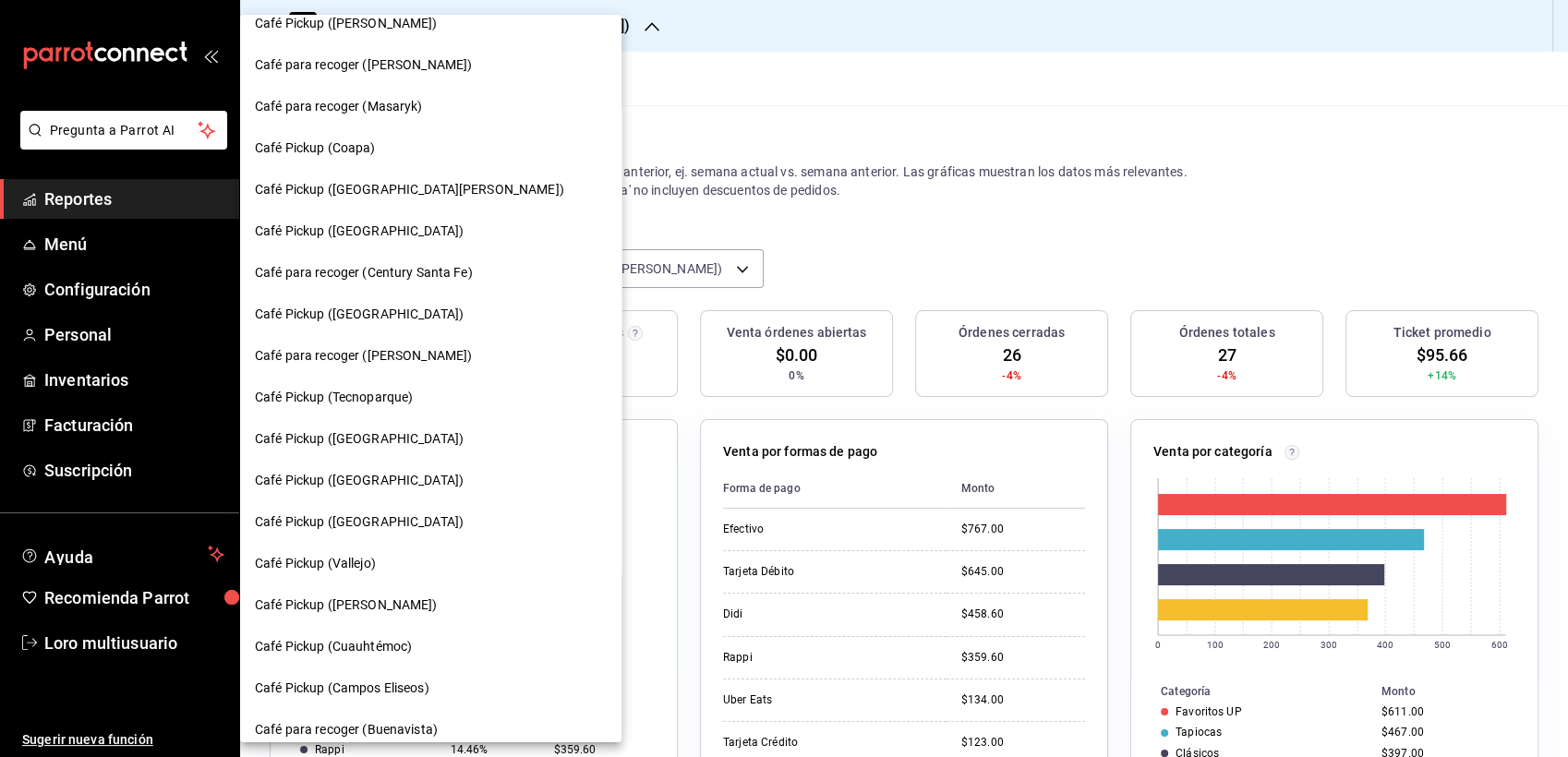
drag, startPoint x: 525, startPoint y: 231, endPoint x: 530, endPoint y: 301, distance: 70.2
click at [530, 301] on div "Café Pickup ([PERSON_NAME][GEOGRAPHIC_DATA]) Café para recoger (Tlalpan) Café P…" at bounding box center [430, 378] width 381 height 727
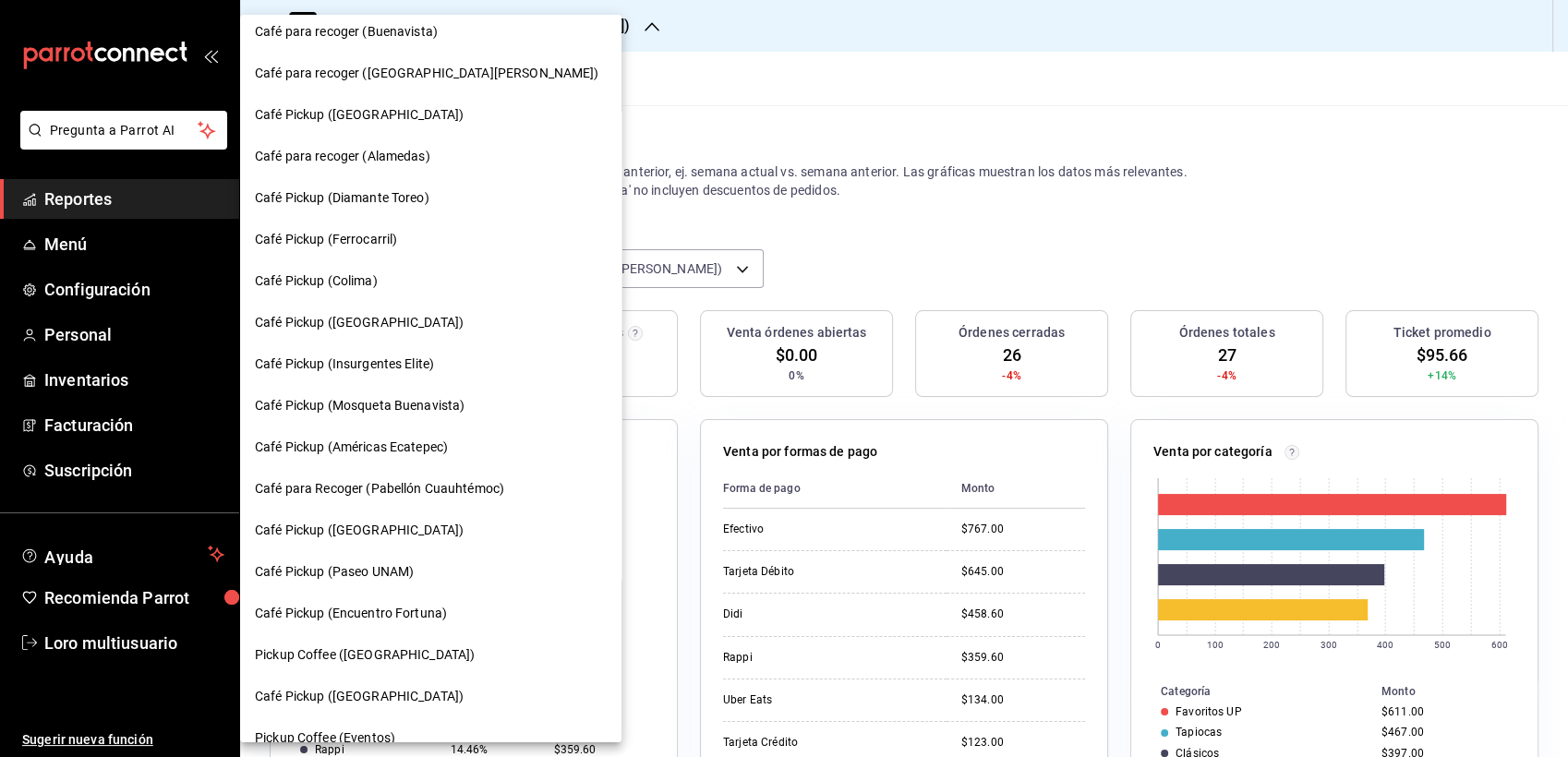
scroll to position [866, 0]
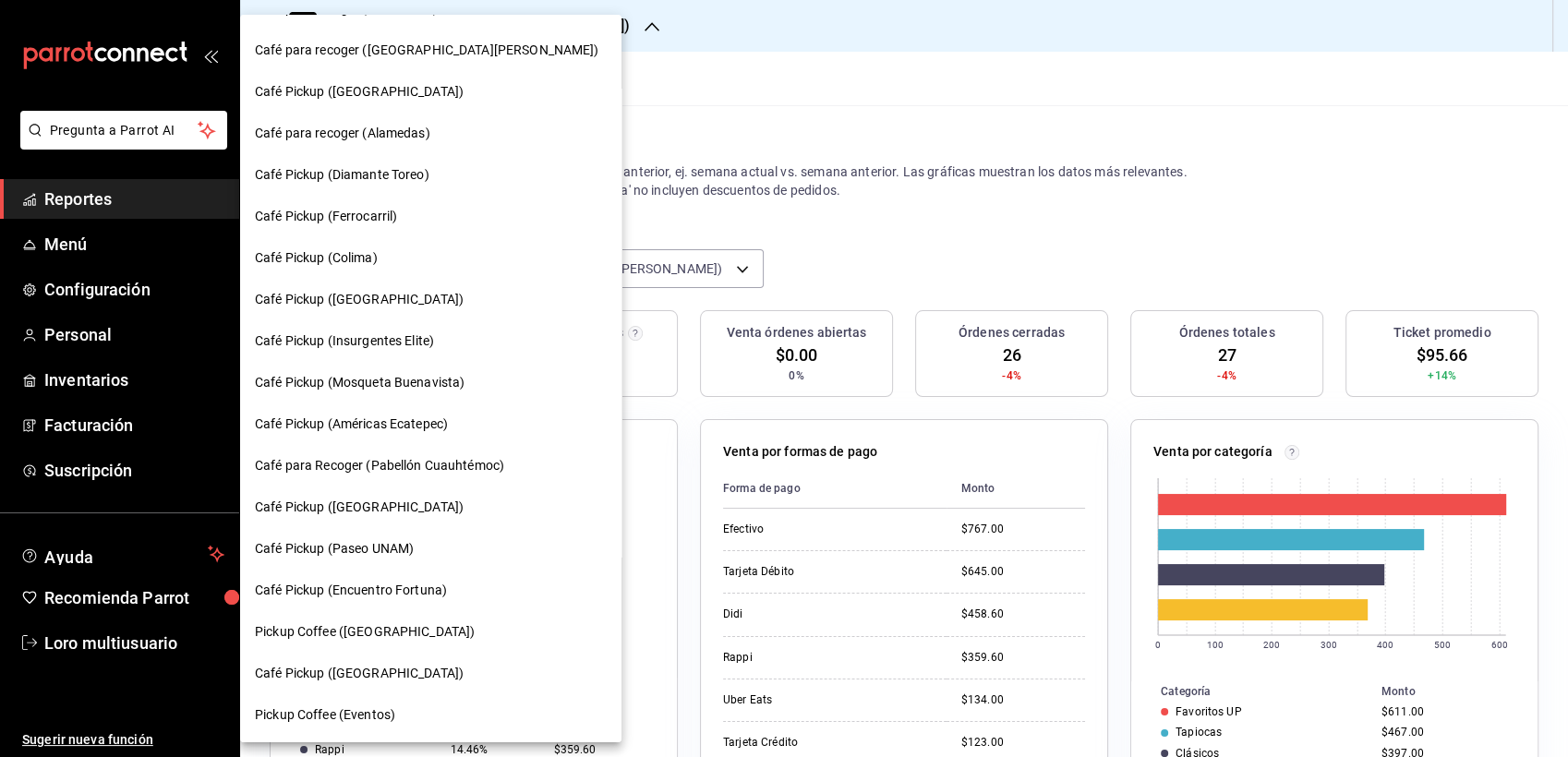
click at [360, 497] on span "Café Pickup ([GEOGRAPHIC_DATA])" at bounding box center [358, 507] width 208 height 20
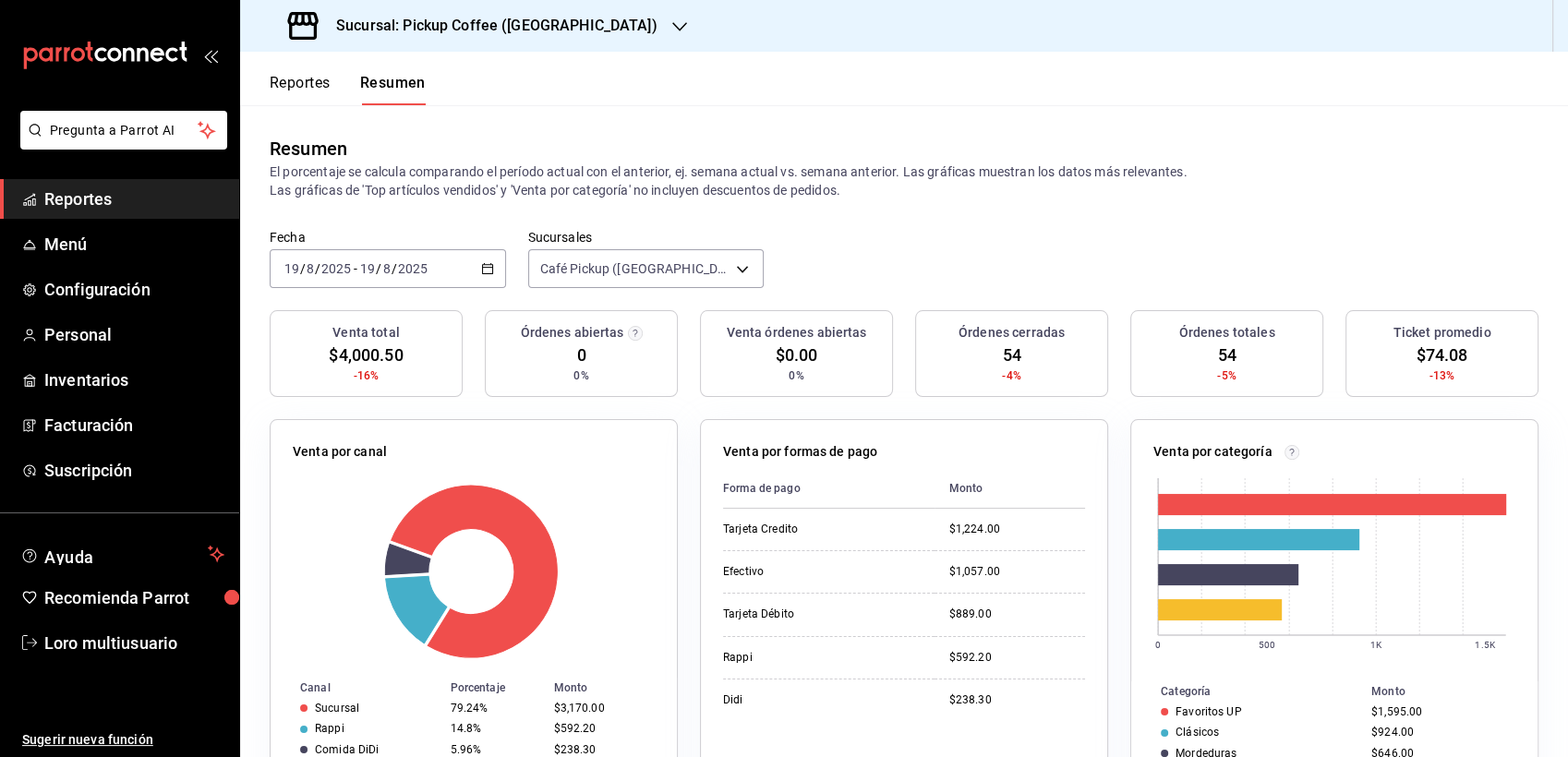
click at [378, 265] on span "/" at bounding box center [379, 268] width 6 height 15
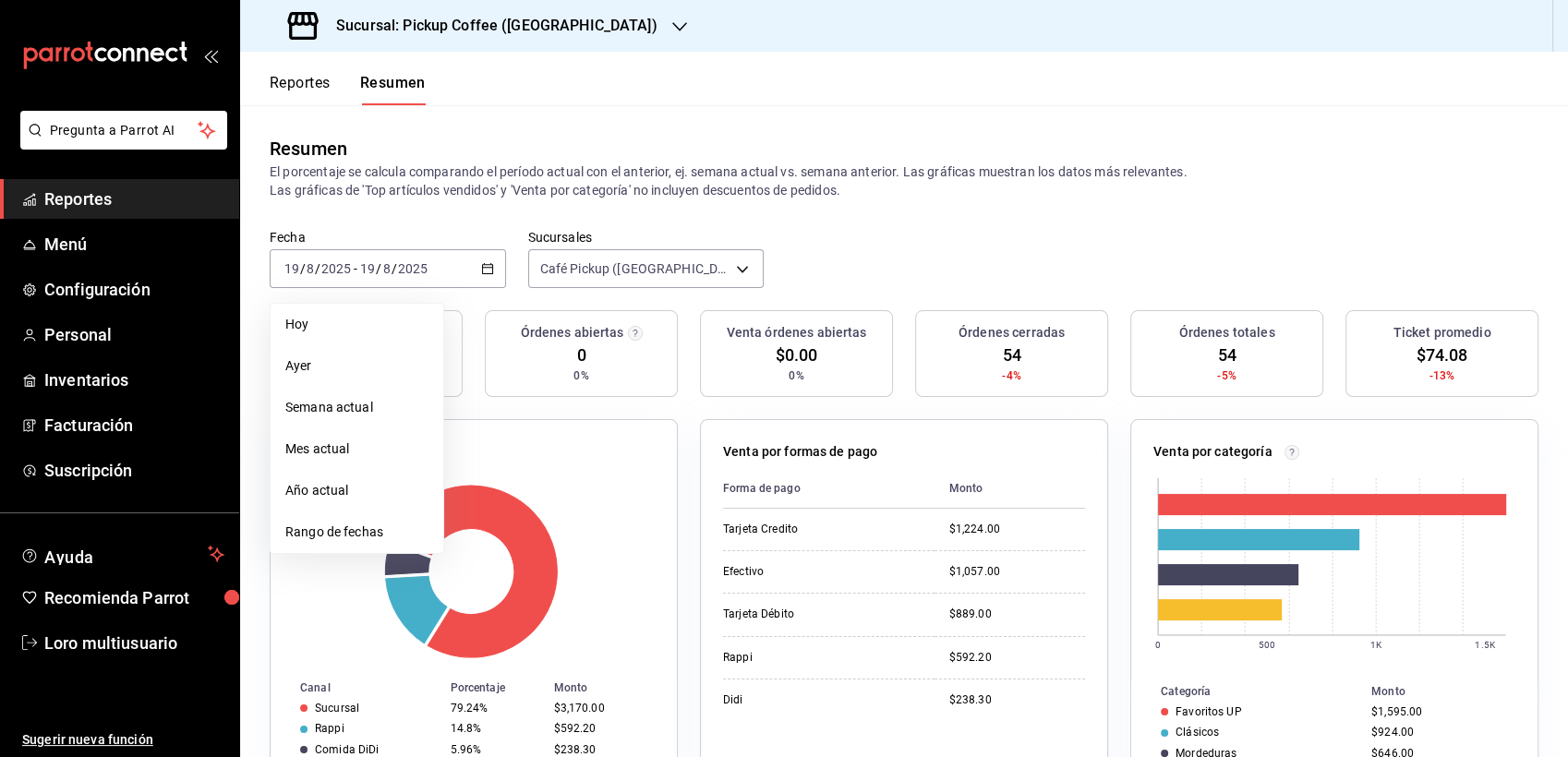
click at [578, 181] on p "El porcentaje se calcula comparando el período actual con el anterior, ej. sema…" at bounding box center [903, 181] width 1268 height 37
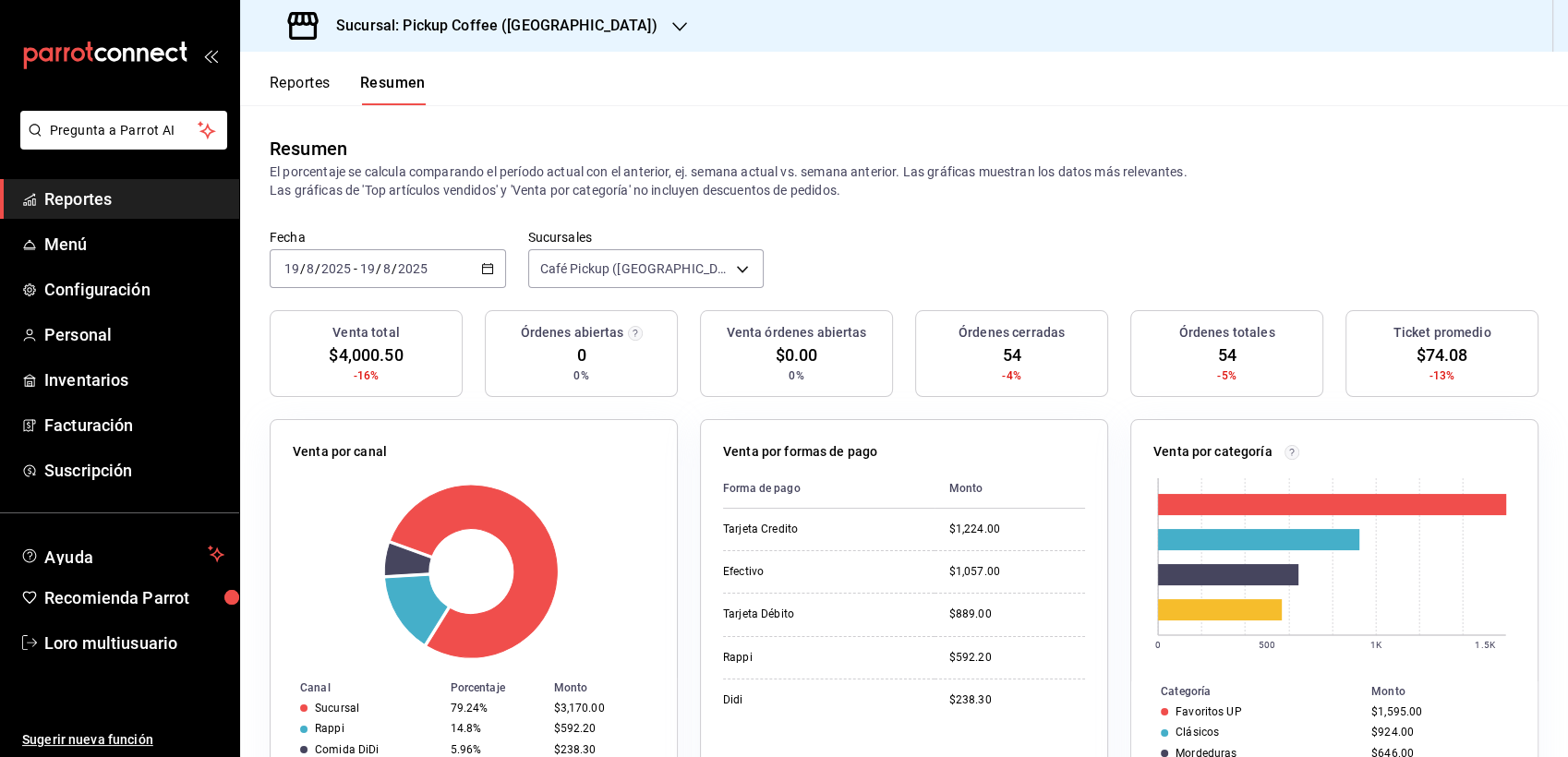
click at [392, 273] on span "/" at bounding box center [395, 268] width 6 height 15
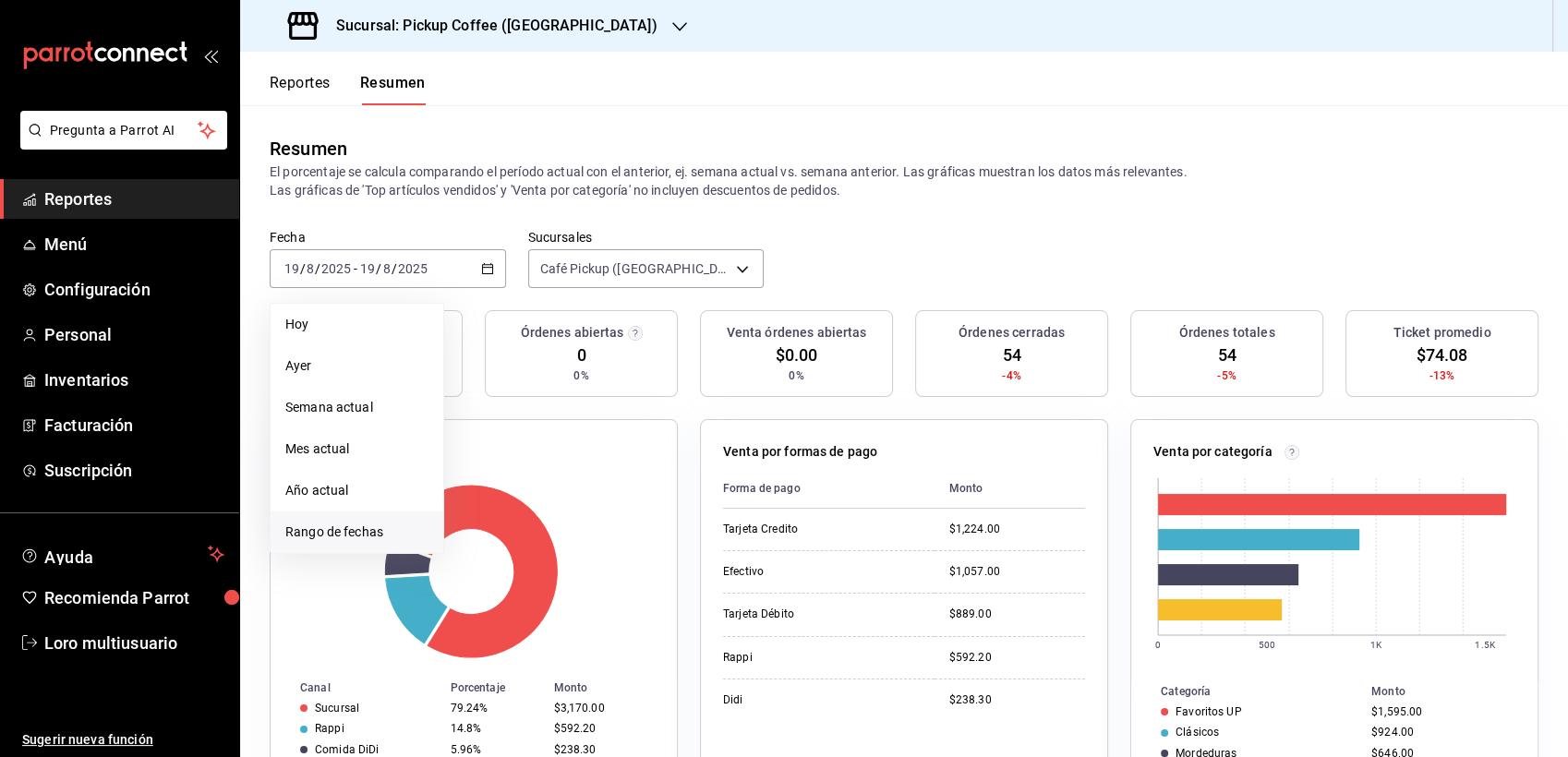
click at [337, 519] on li "Rango de fechas" at bounding box center [356, 532] width 173 height 41
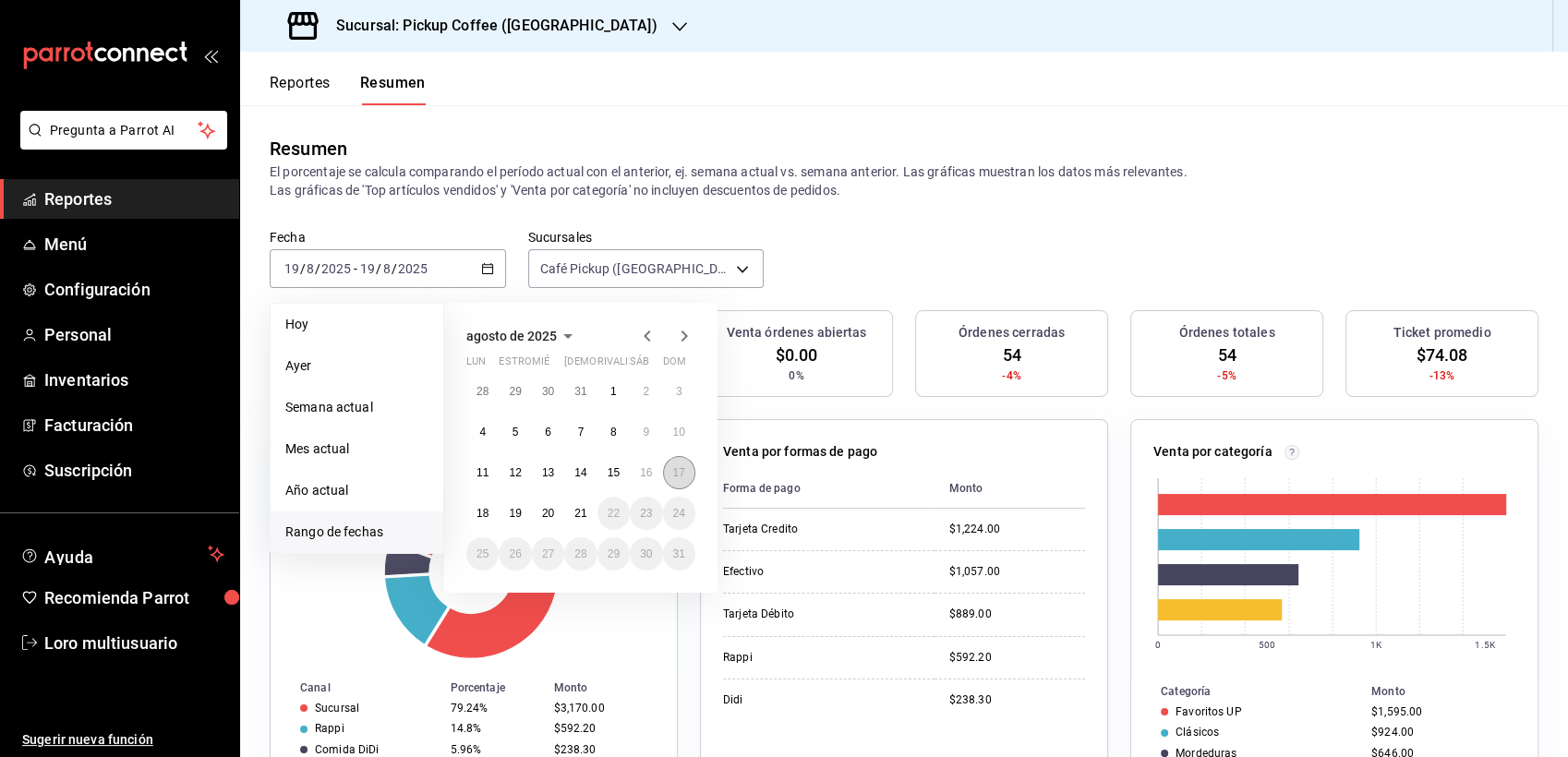
click at [682, 466] on abbr "17" at bounding box center [679, 472] width 12 height 13
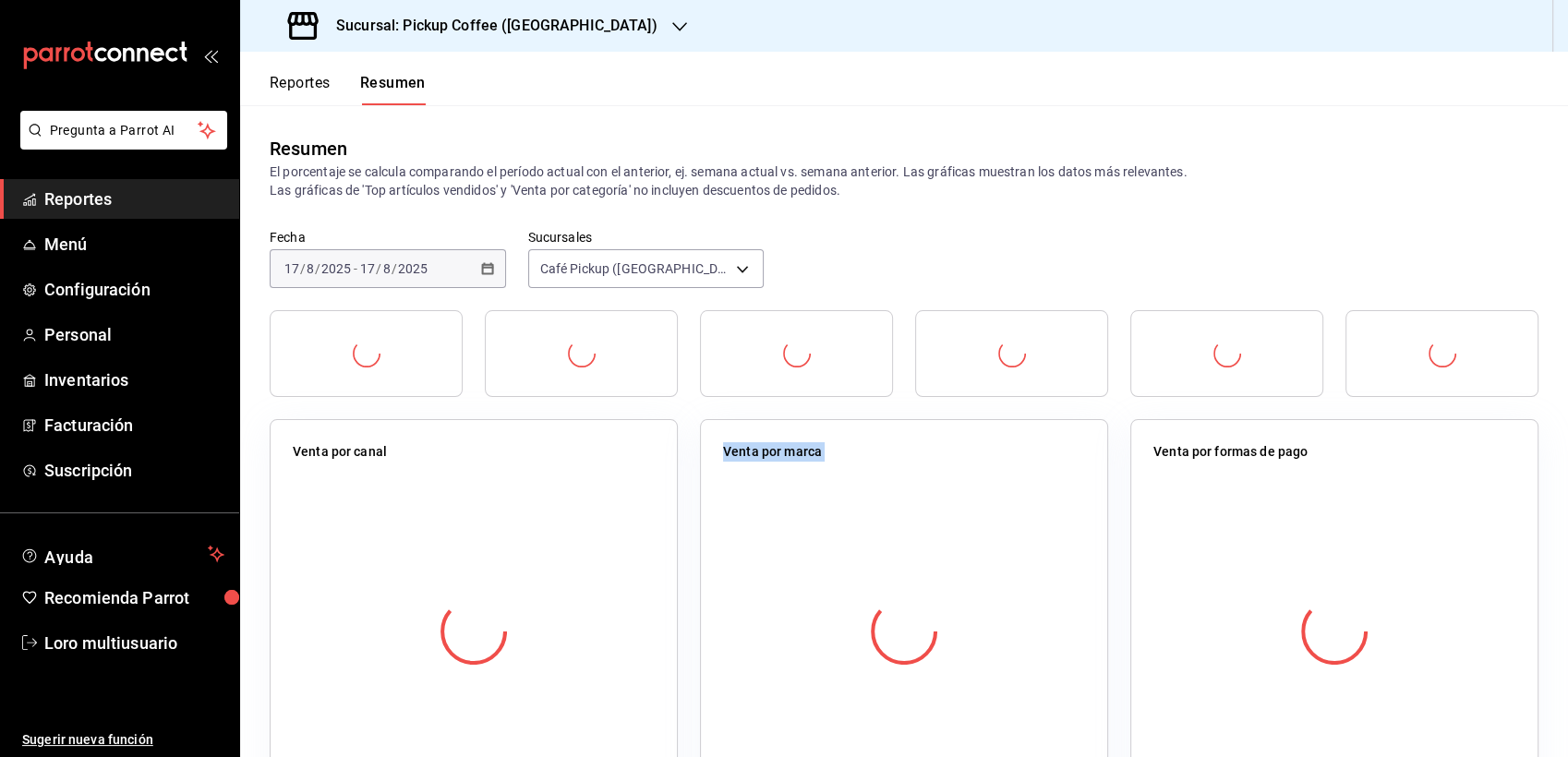
click at [682, 466] on div "Venta por marca" at bounding box center [893, 601] width 430 height 410
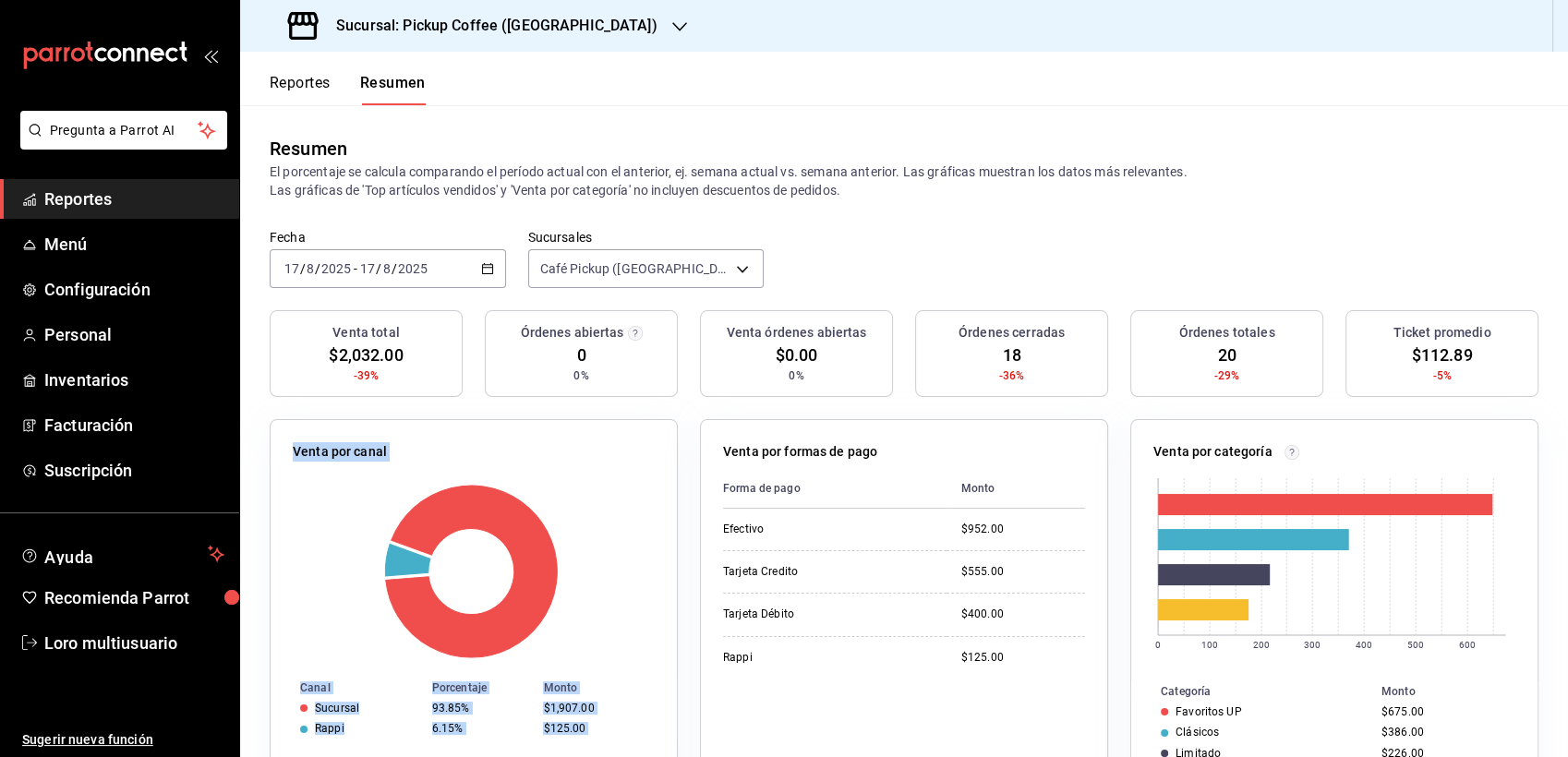
drag, startPoint x: 682, startPoint y: 466, endPoint x: 564, endPoint y: 388, distance: 141.4
click at [564, 388] on div "Órdenes abiertas 0 0%" at bounding box center [581, 353] width 193 height 87
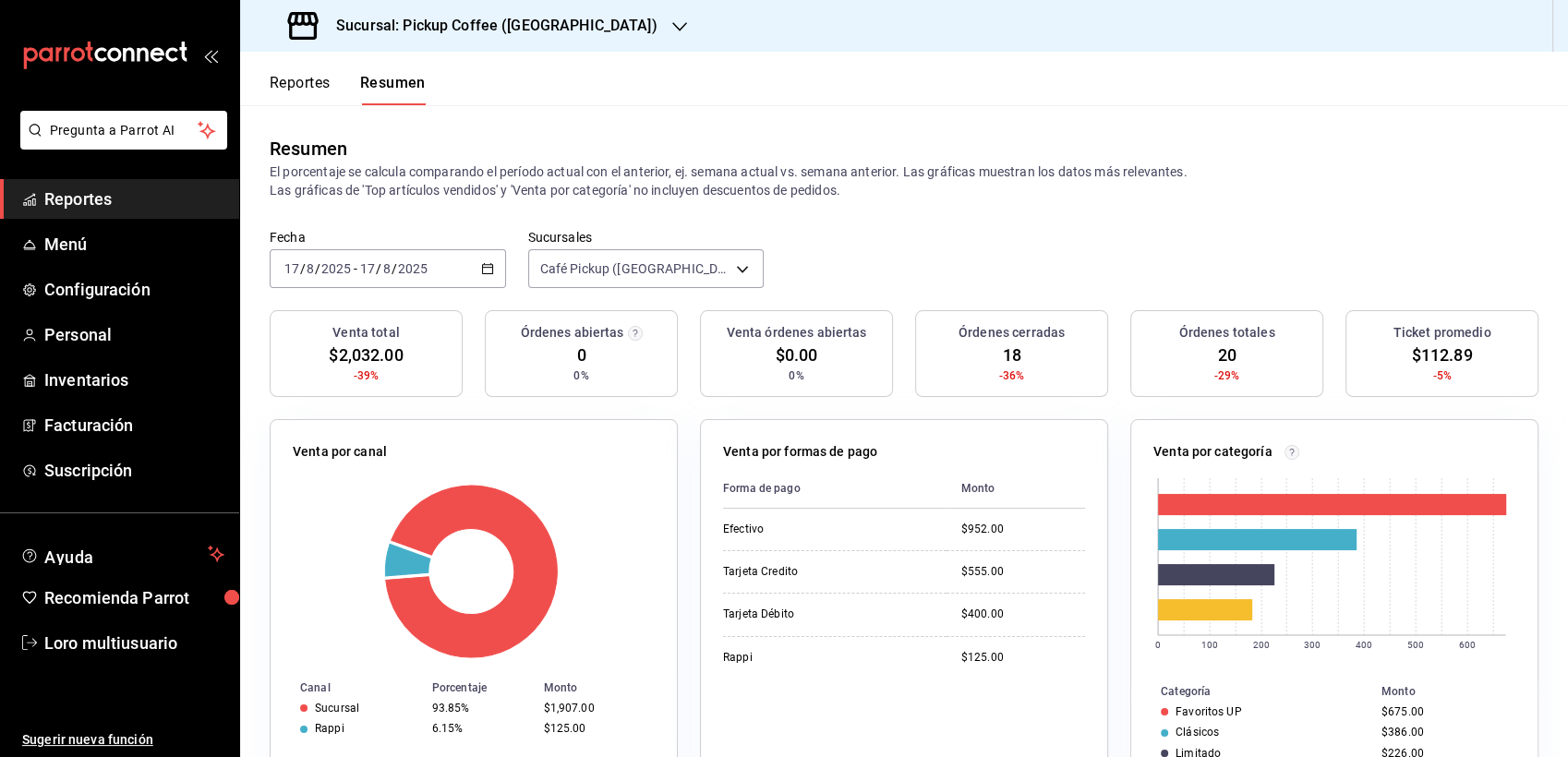
click at [392, 269] on span "/" at bounding box center [395, 268] width 6 height 15
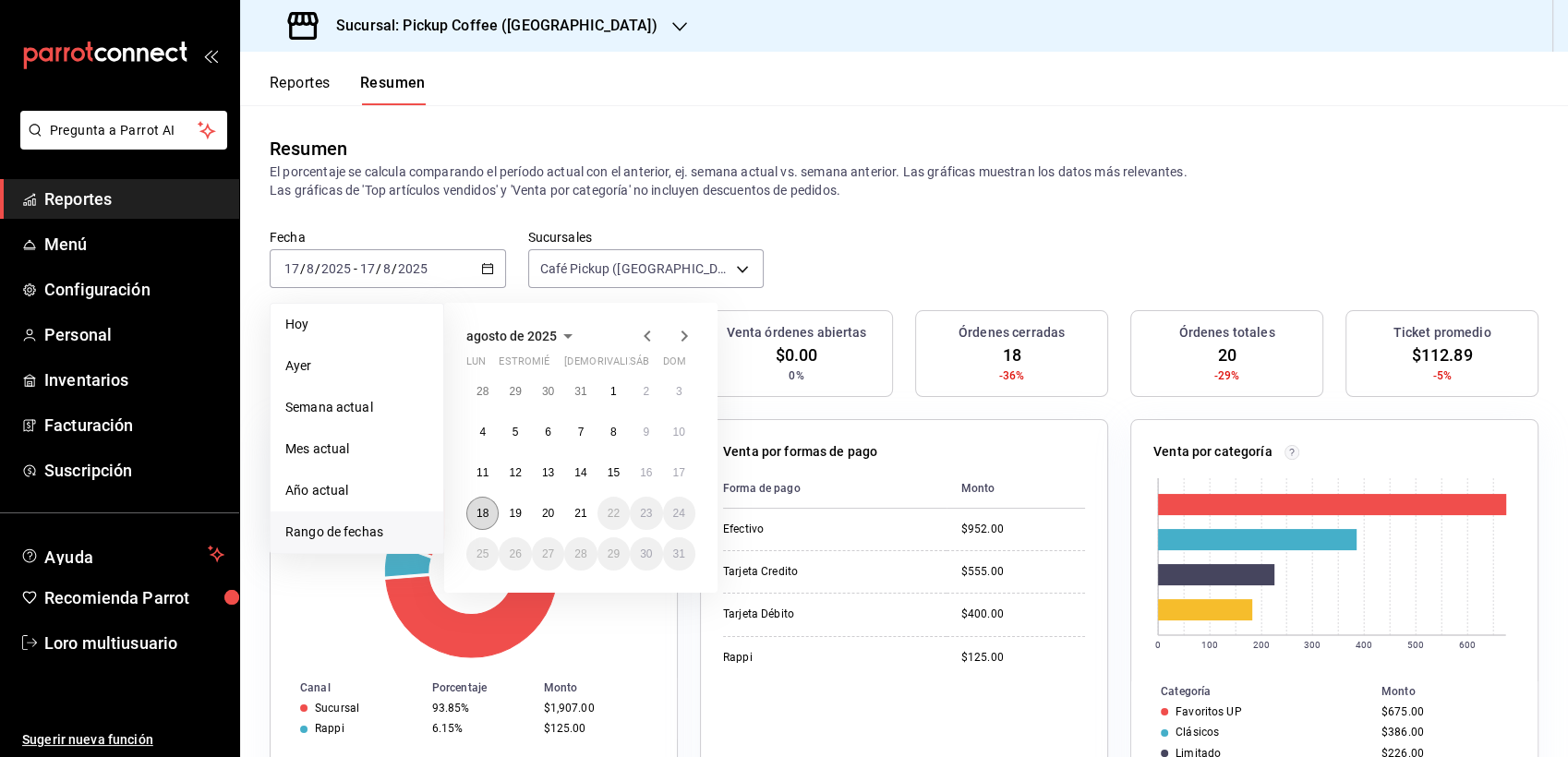
click at [480, 507] on abbr "18" at bounding box center [483, 513] width 12 height 13
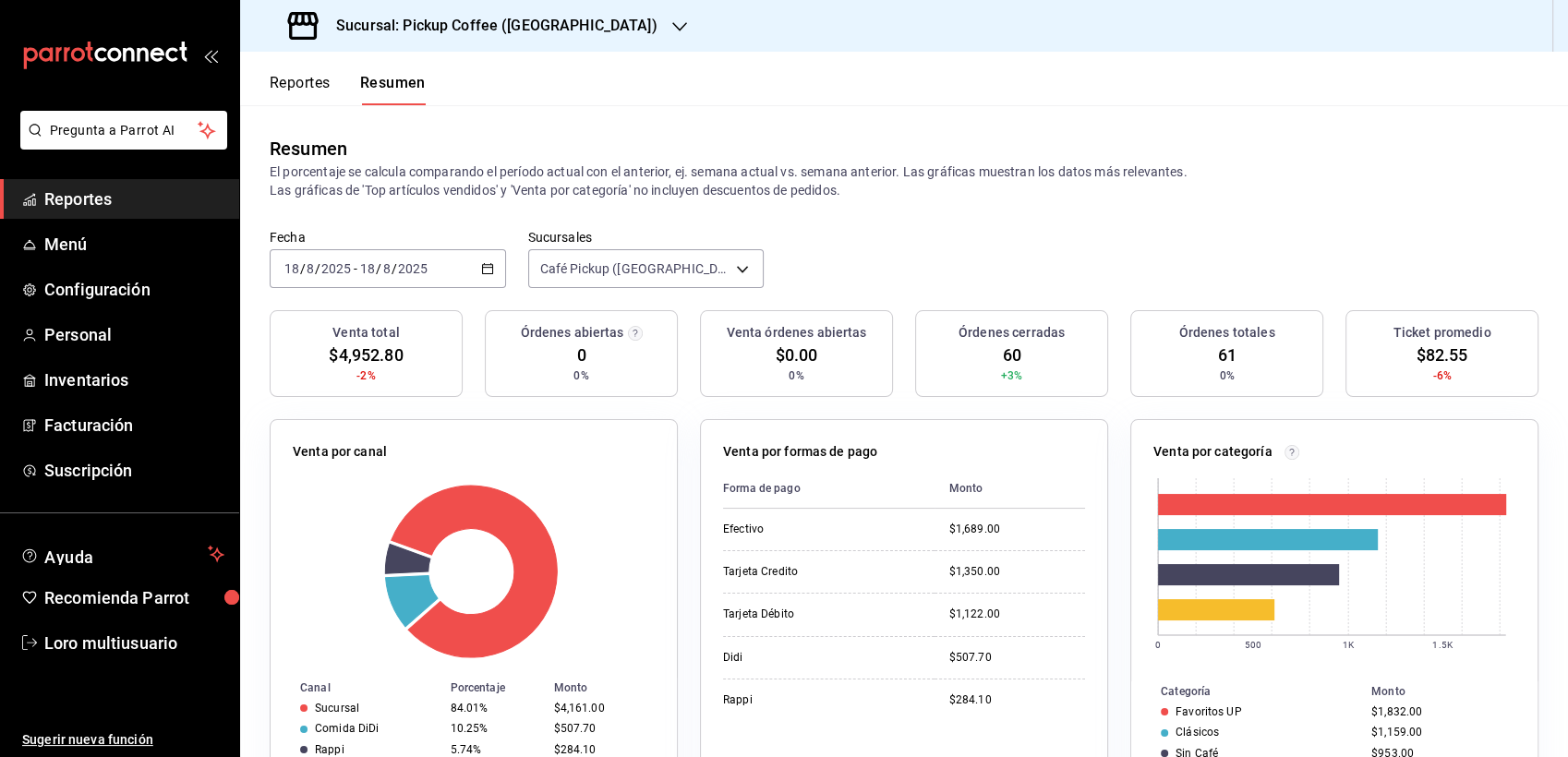
click at [402, 291] on div "Fecha [DATE] [DATE] - [DATE] [DATE] Sucursales Café Pickup ([GEOGRAPHIC_DATA]) …" at bounding box center [903, 269] width 1327 height 81
click at [325, 262] on input "2025" at bounding box center [336, 268] width 32 height 15
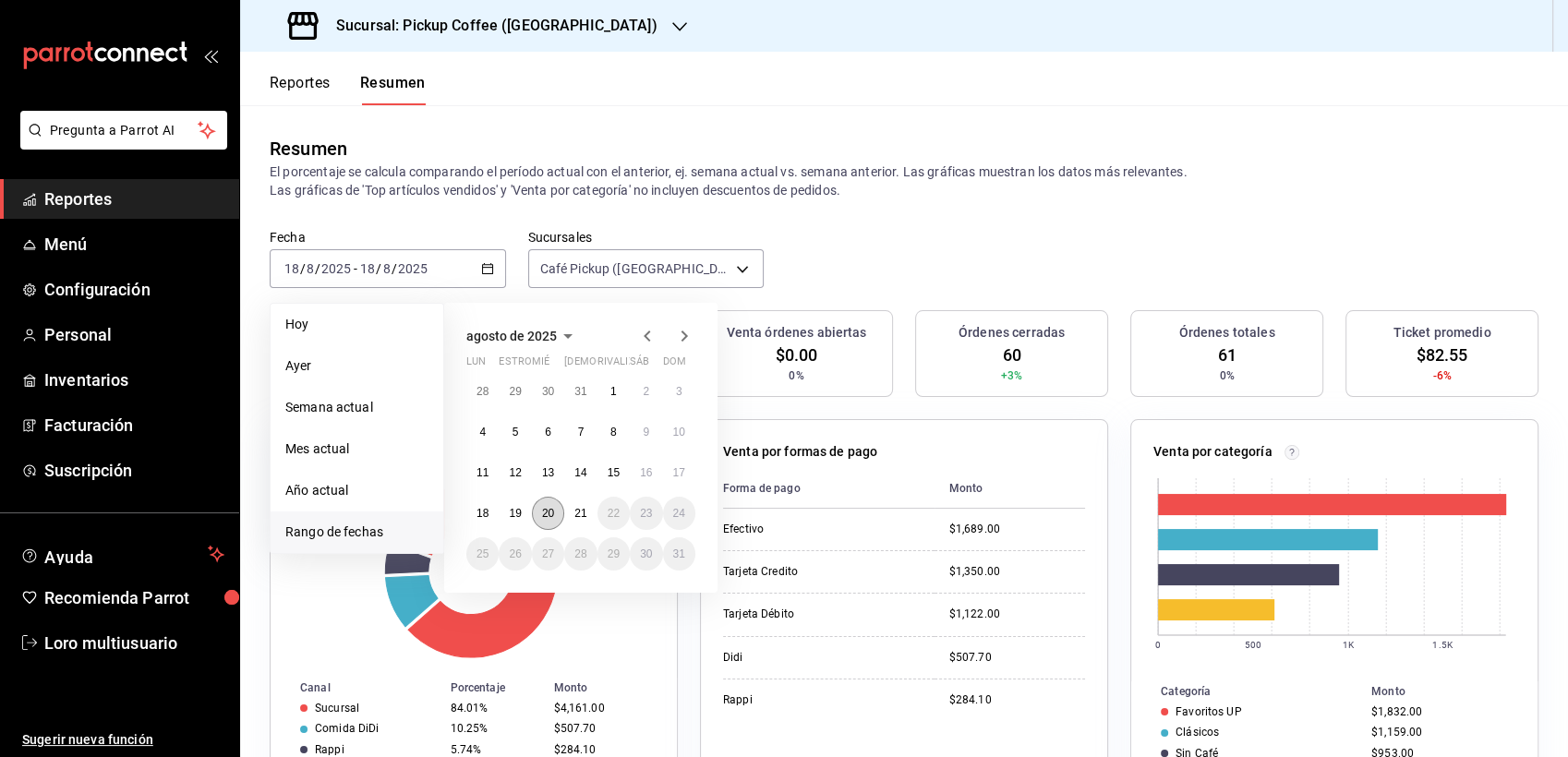
click at [545, 508] on abbr "20" at bounding box center [548, 513] width 12 height 13
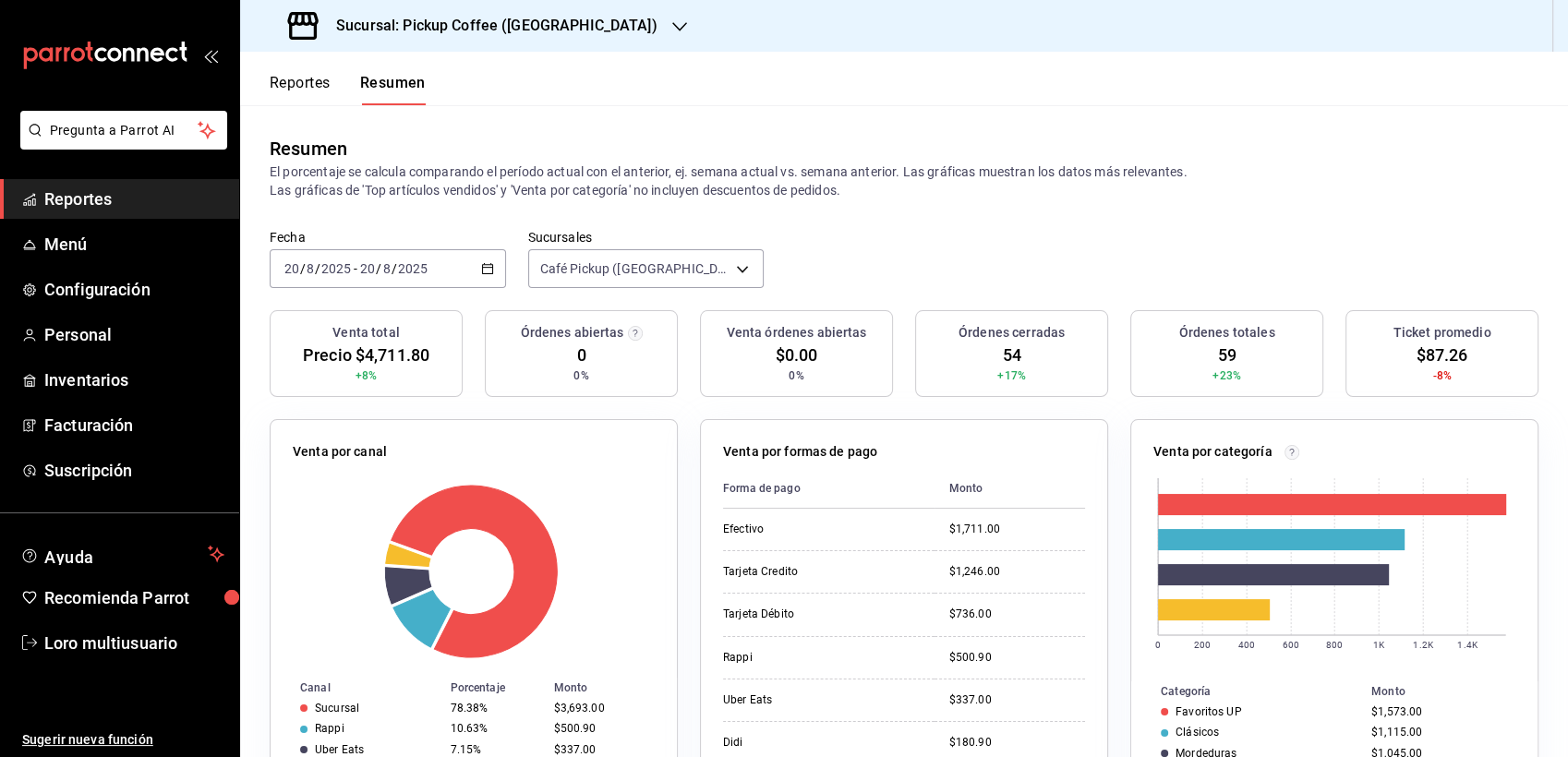
click at [405, 22] on h3 "Sucursal: Pickup Coffee ([GEOGRAPHIC_DATA])" at bounding box center [489, 26] width 336 height 22
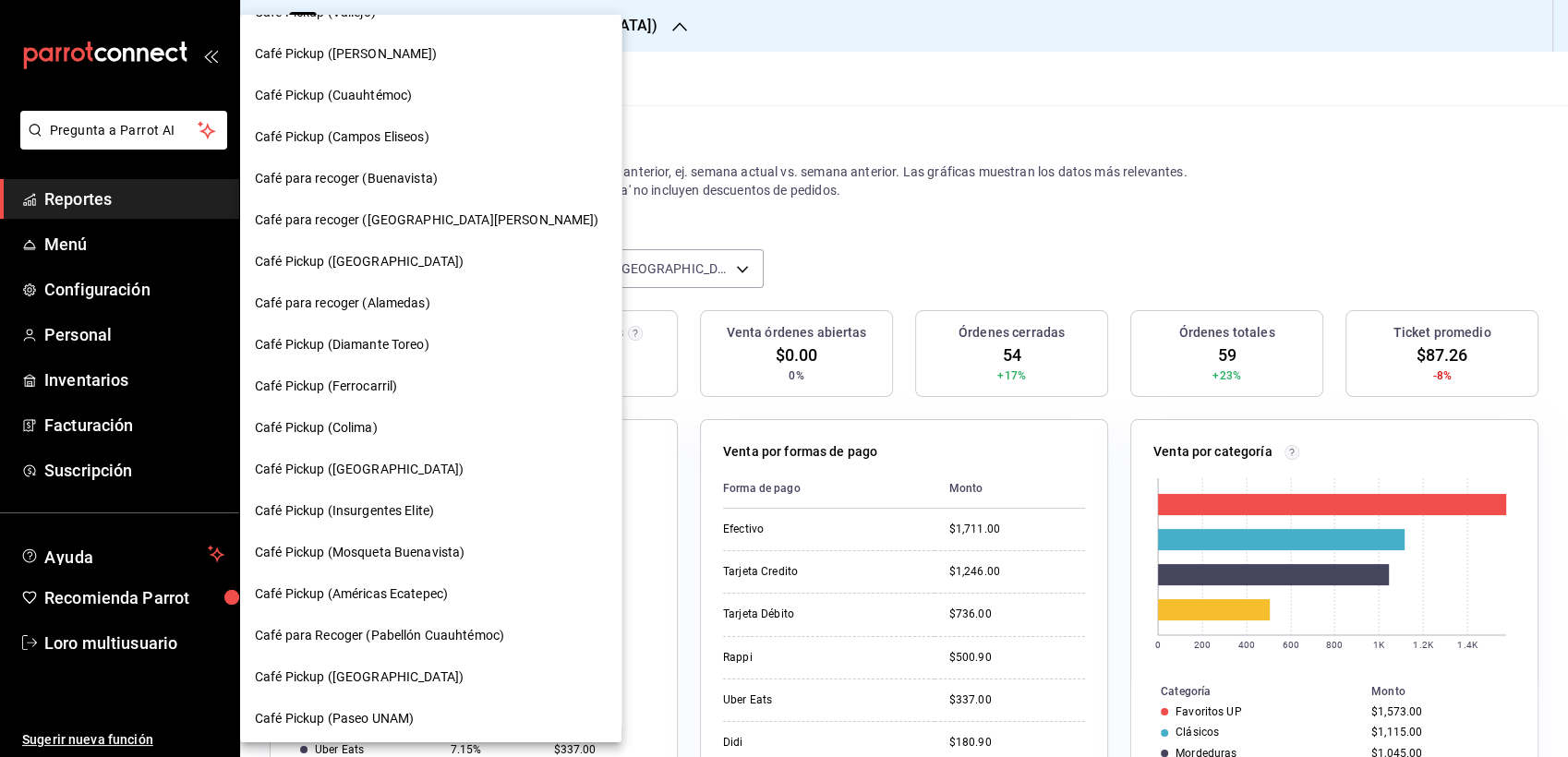
scroll to position [665, 0]
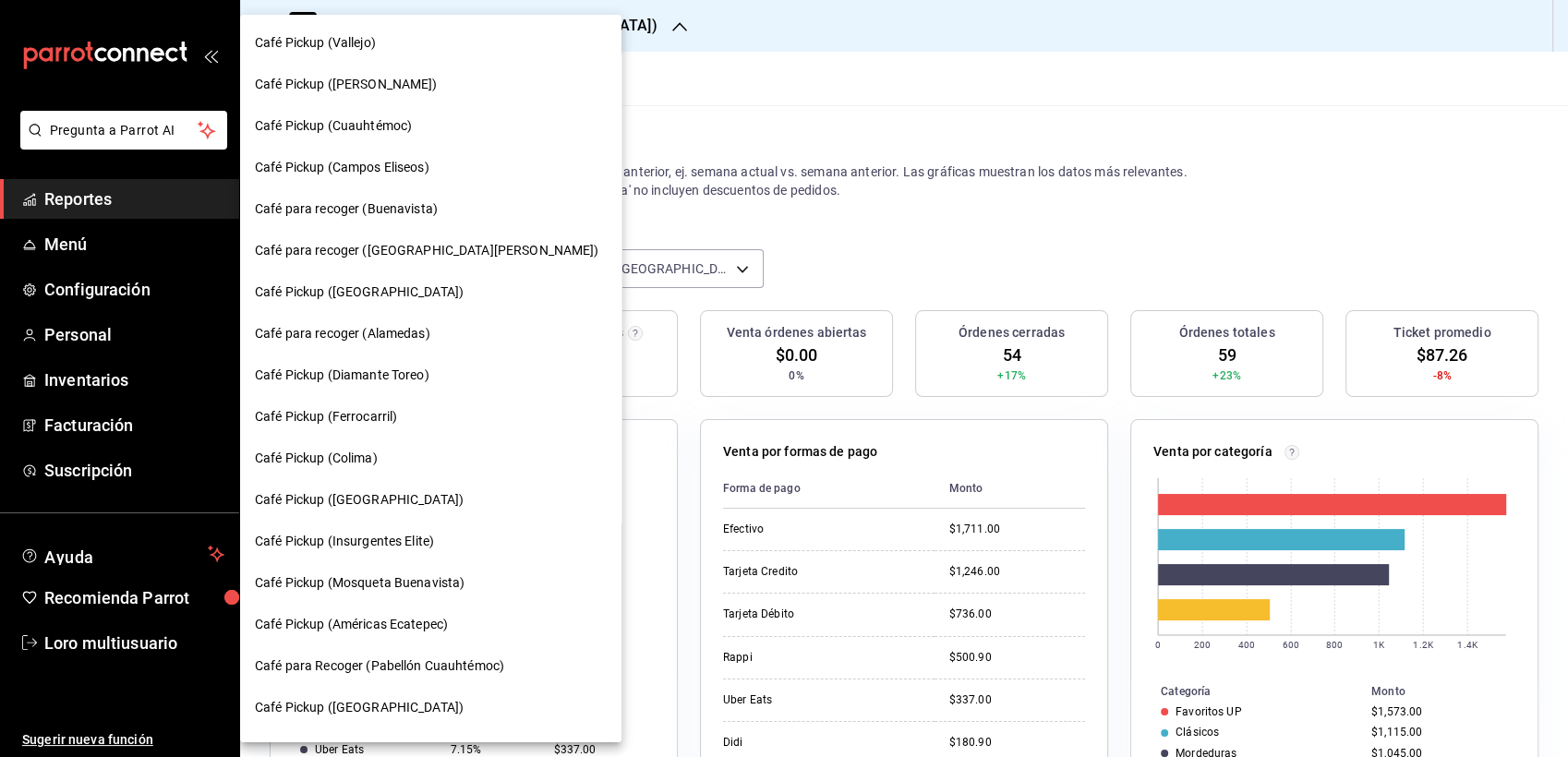
click at [374, 356] on div "Café Pickup (Diamante Toreo)" at bounding box center [430, 375] width 381 height 41
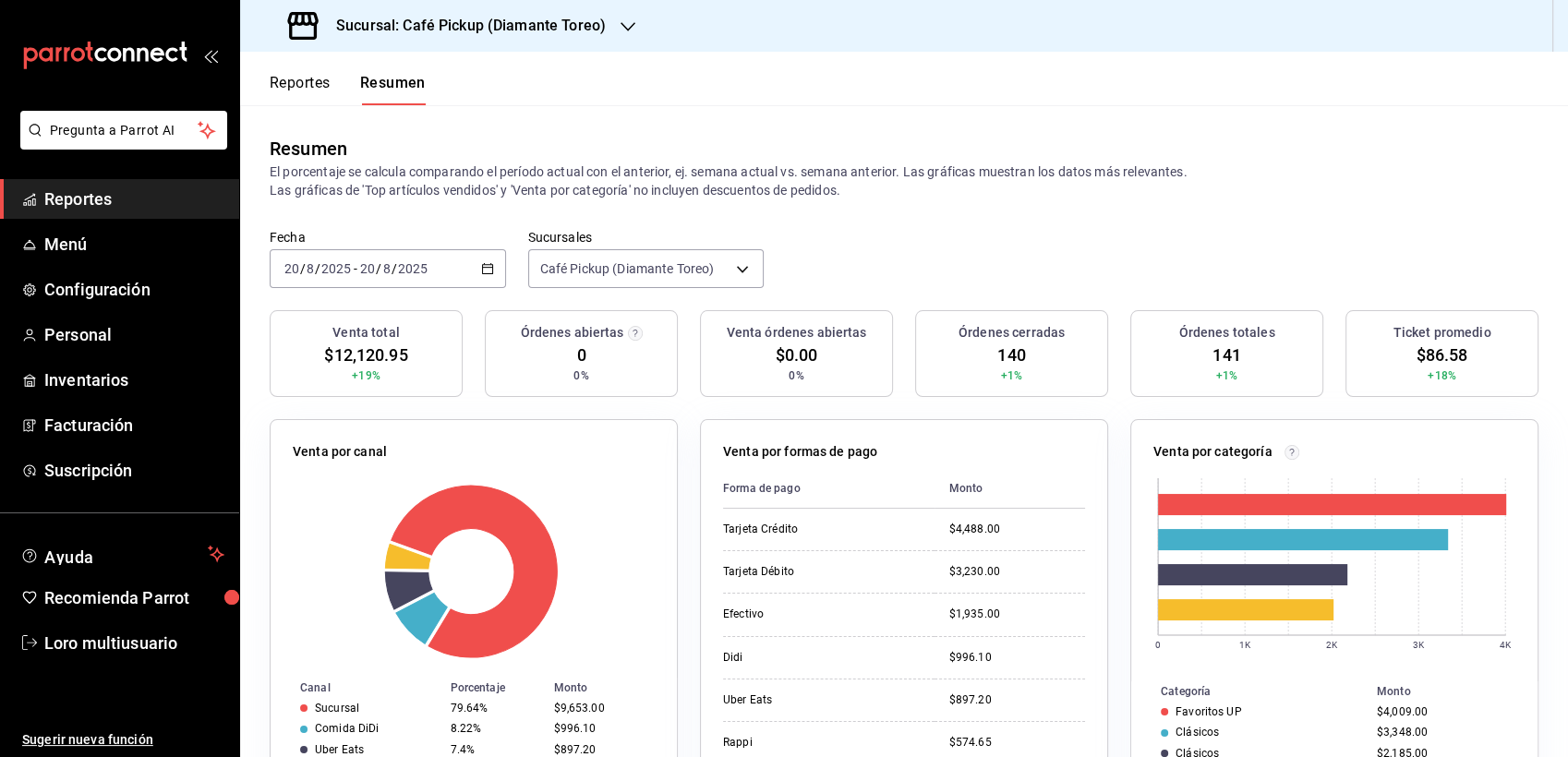
click at [380, 293] on div "Fecha [DATE] [DATE] - [DATE] [DATE] Sucursales Café Pickup (Diamante Toreo) [ob…" at bounding box center [903, 269] width 1327 height 81
click at [347, 254] on div "[DATE] [DATE] - [DATE] [DATE]" at bounding box center [387, 268] width 236 height 38
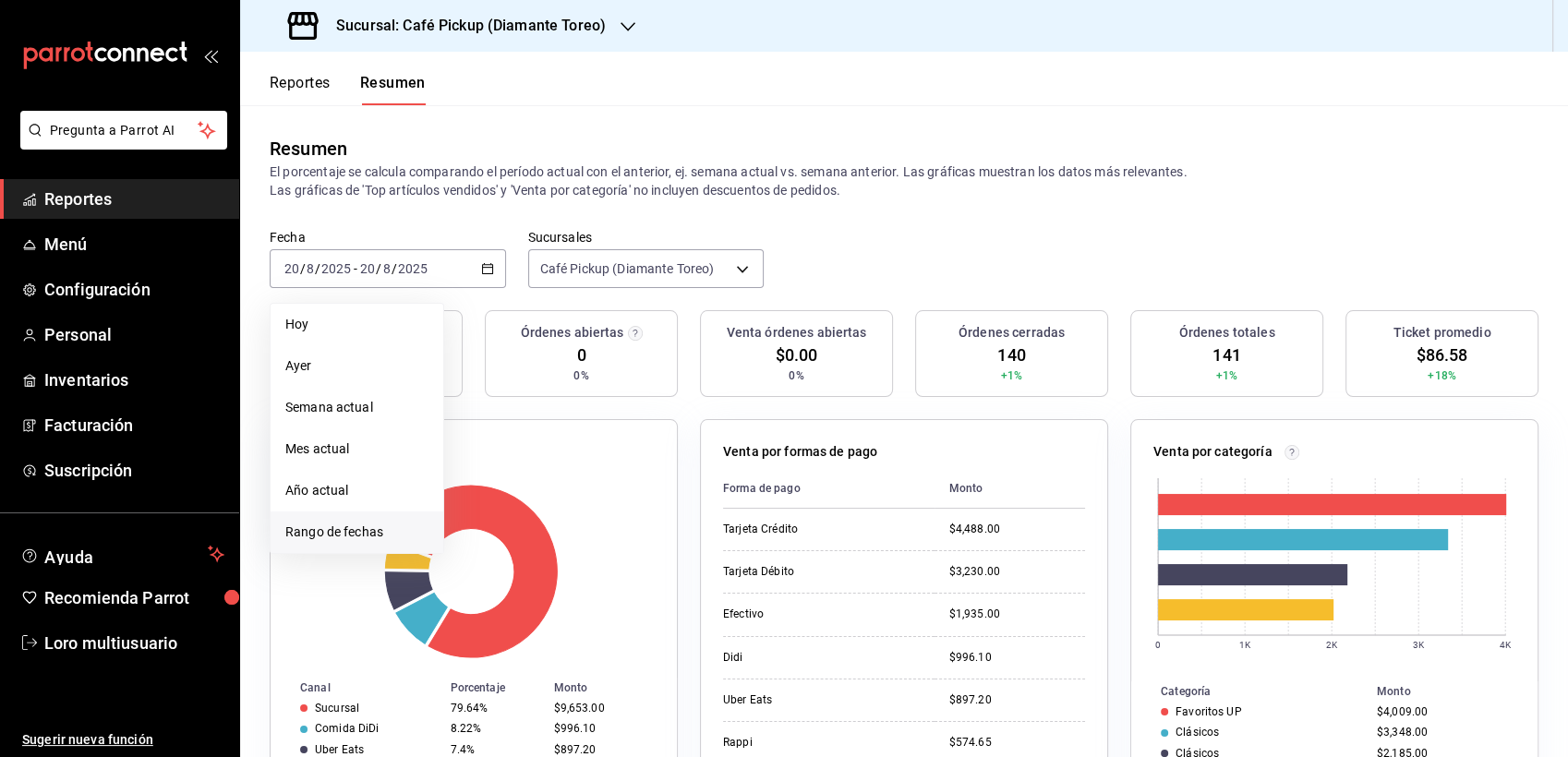
click at [358, 537] on span "Rango de fechas" at bounding box center [356, 533] width 143 height 20
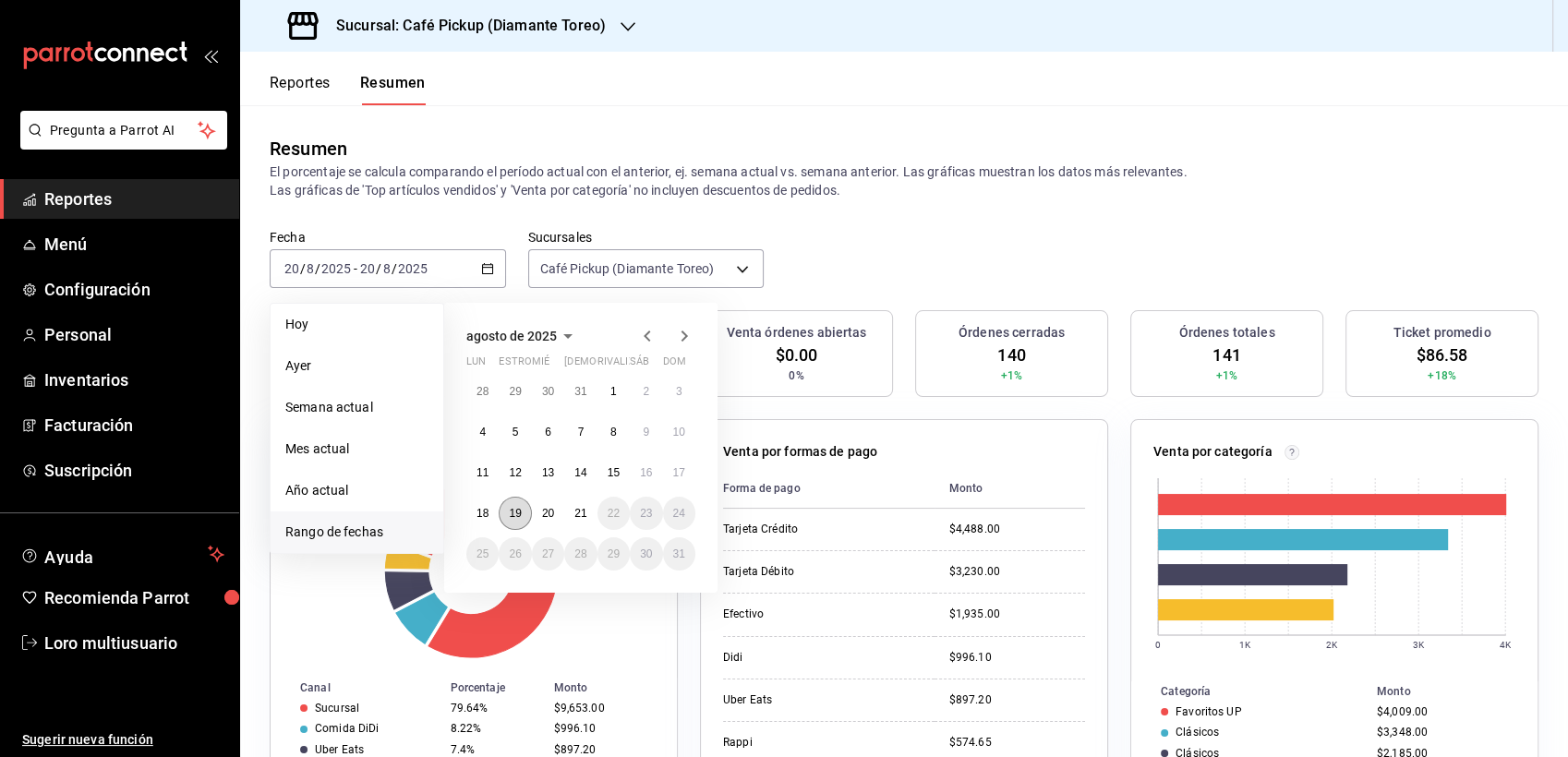
click at [519, 509] on abbr "19" at bounding box center [514, 513] width 12 height 13
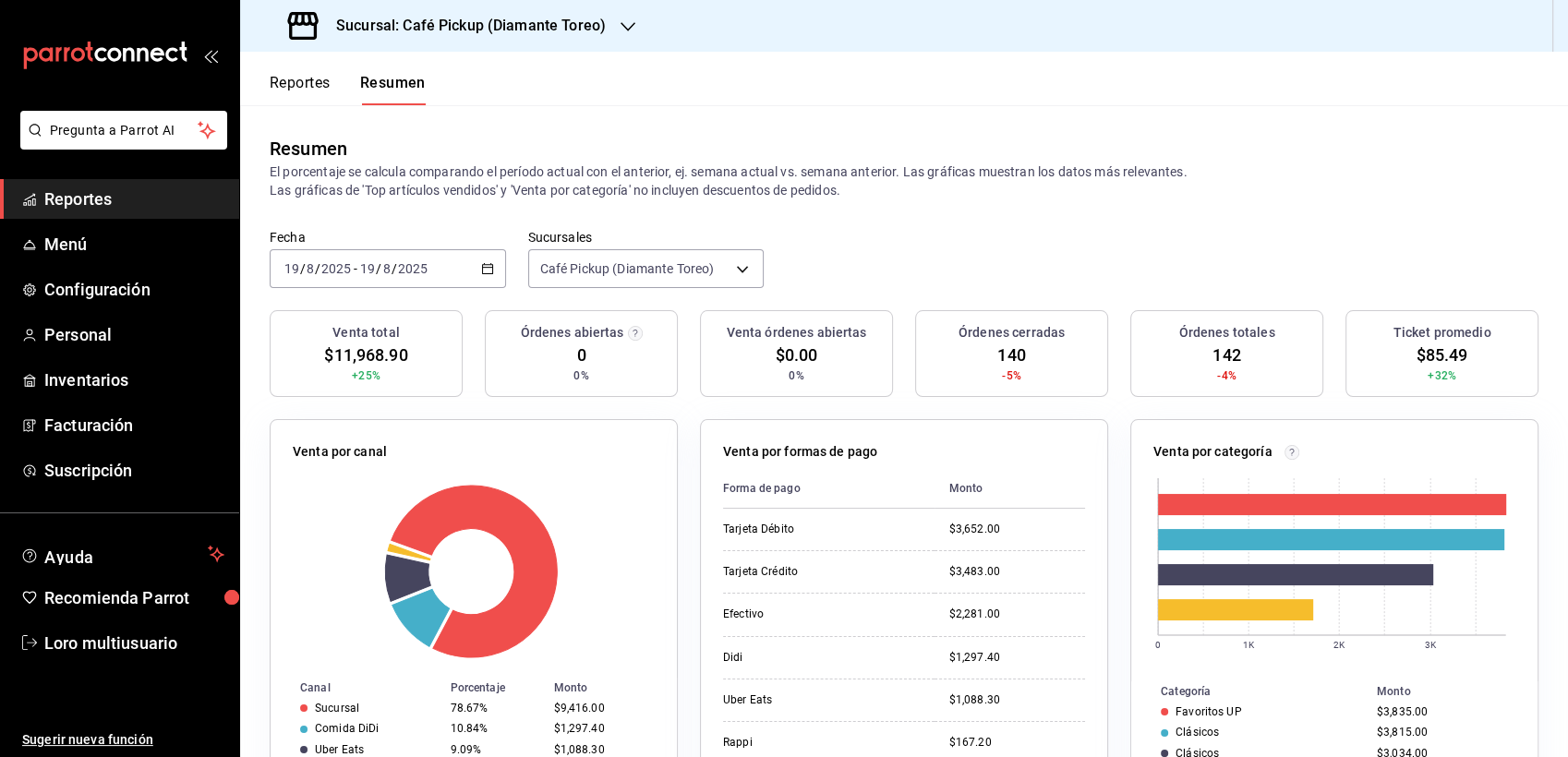
click at [440, 268] on div "[DATE] [DATE] - [DATE] [DATE]" at bounding box center [387, 268] width 236 height 38
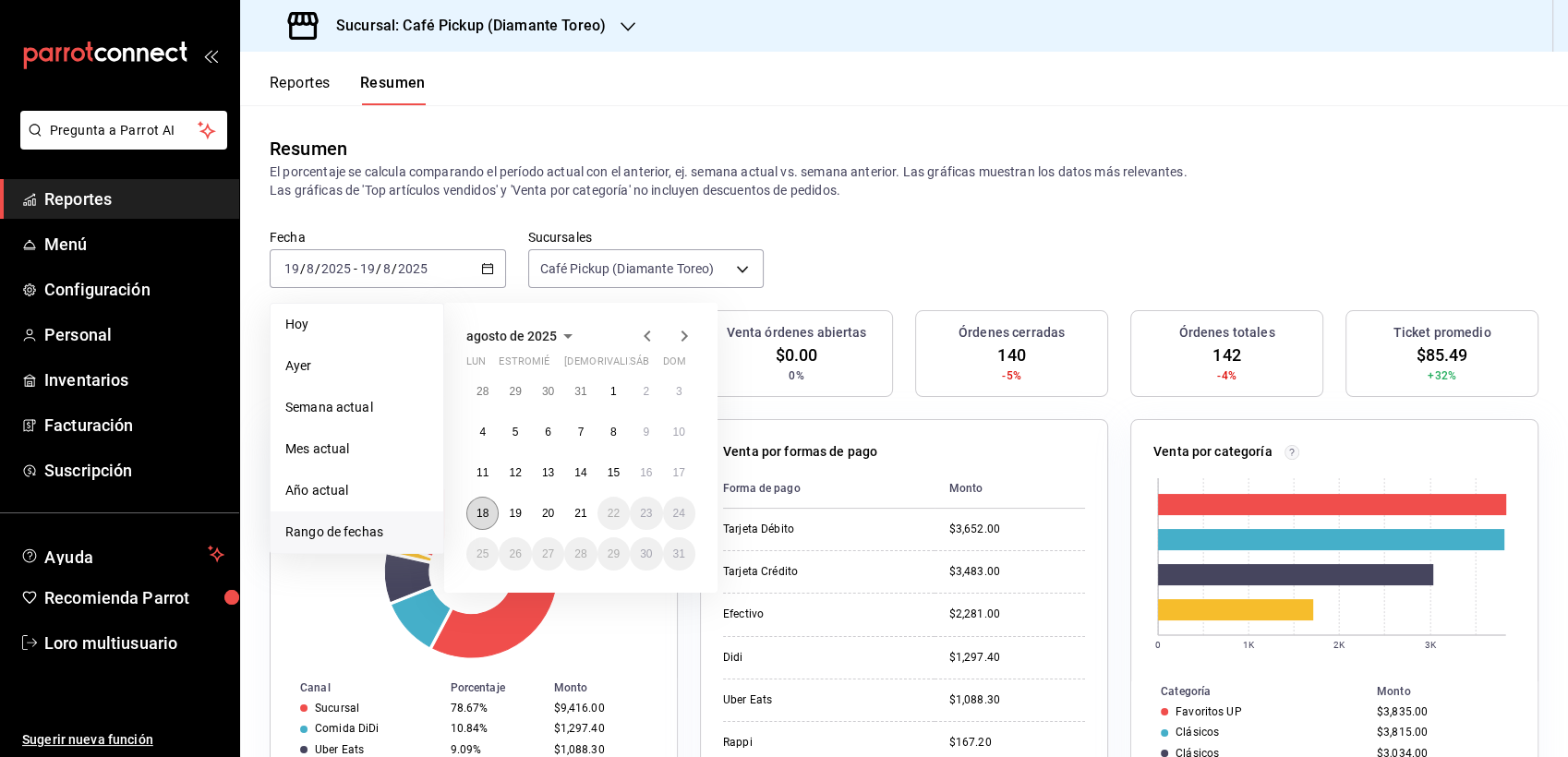
click at [484, 507] on abbr "18" at bounding box center [483, 513] width 12 height 13
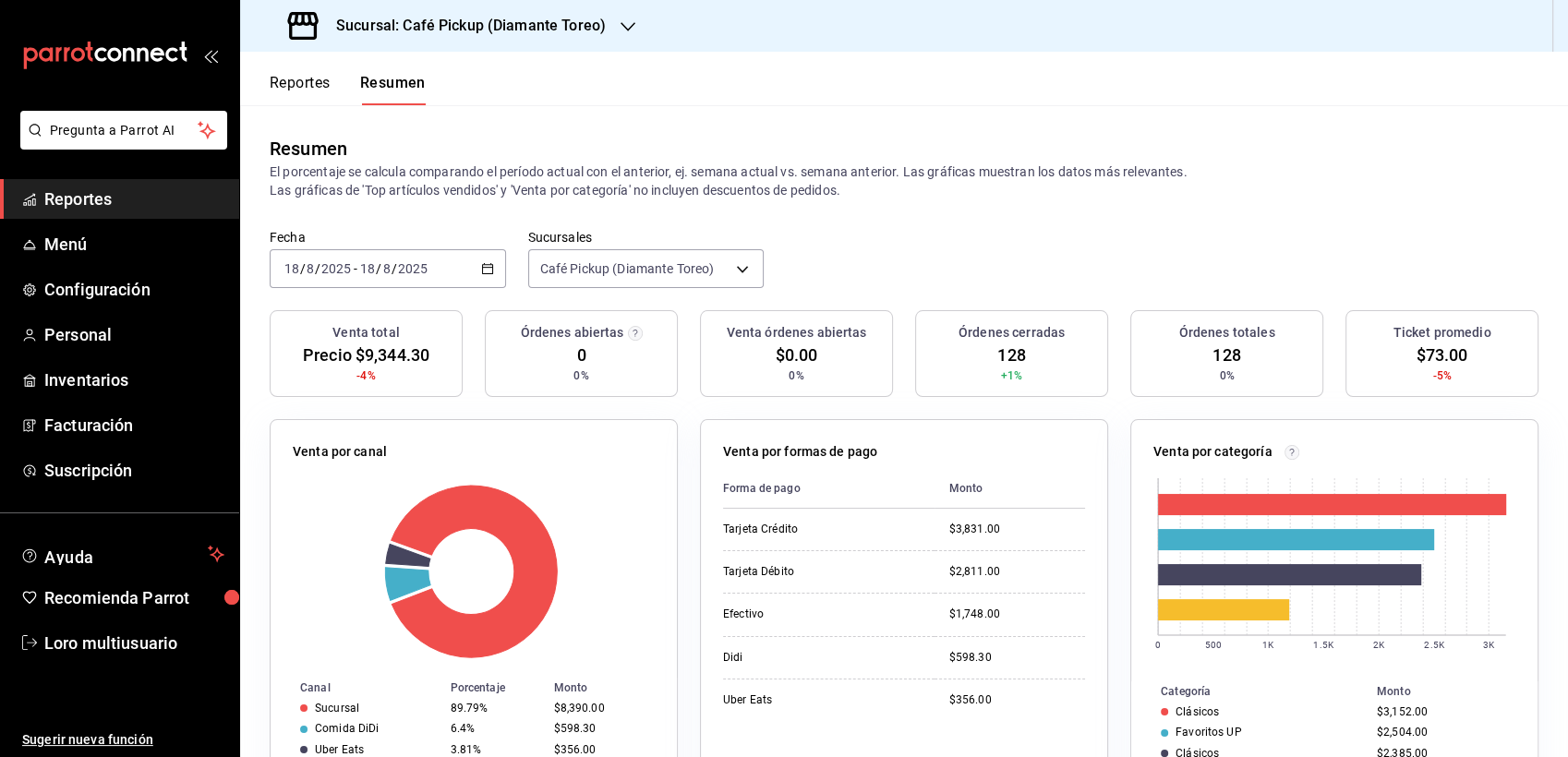
click at [426, 275] on input "2025" at bounding box center [412, 268] width 32 height 15
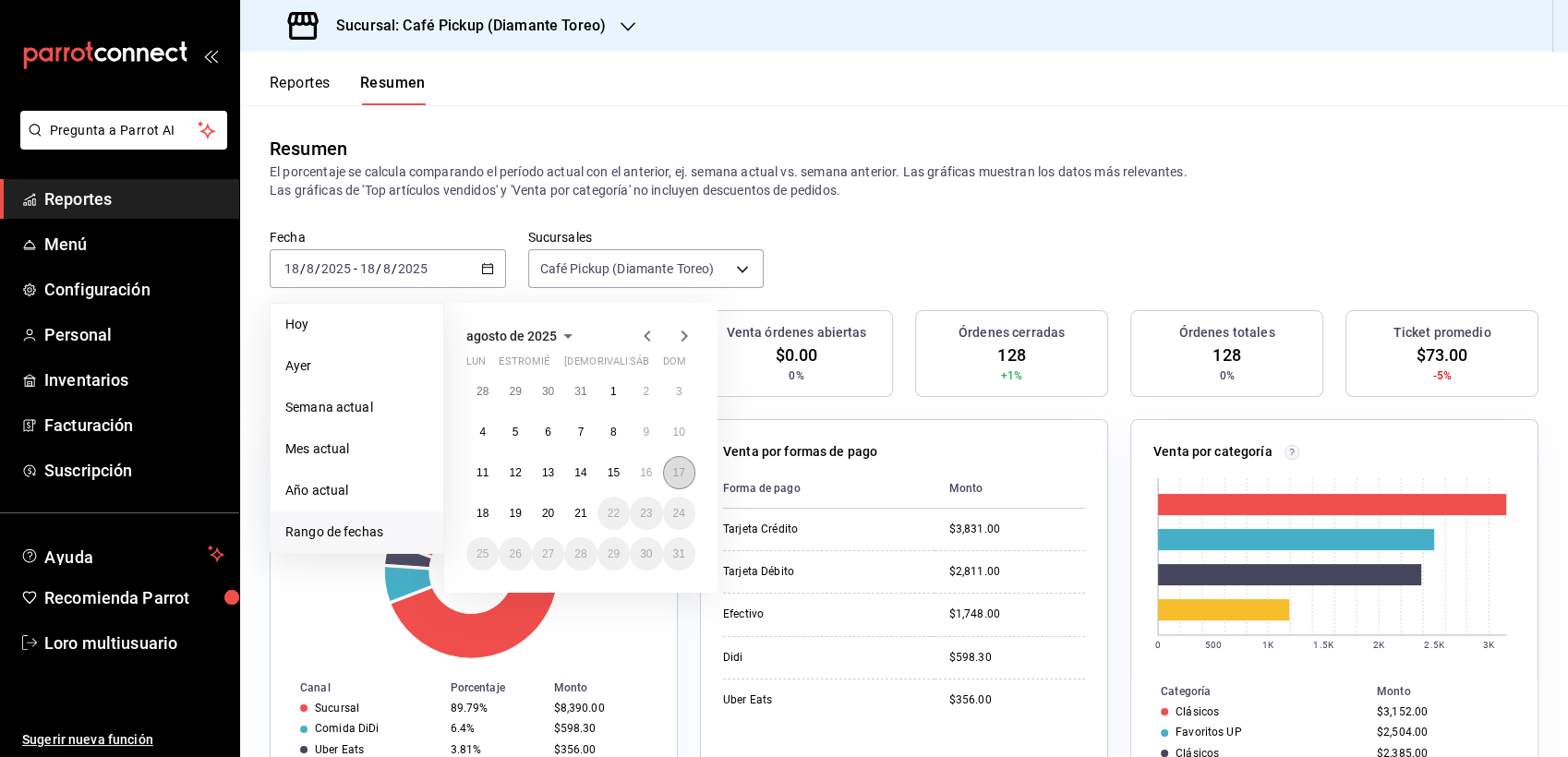
click at [680, 475] on abbr "17" at bounding box center [679, 472] width 12 height 13
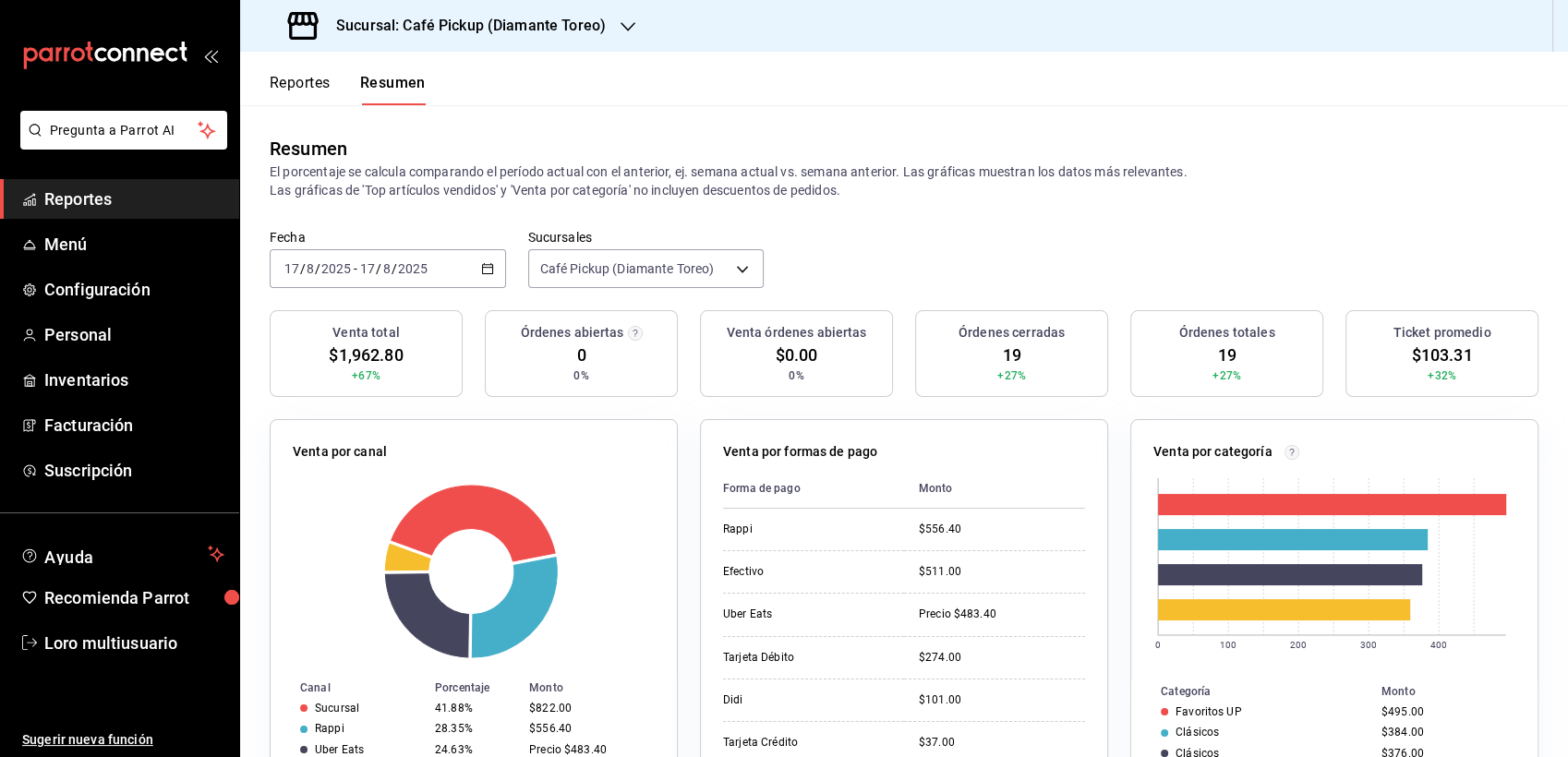
click at [340, 271] on input "2025" at bounding box center [336, 268] width 32 height 15
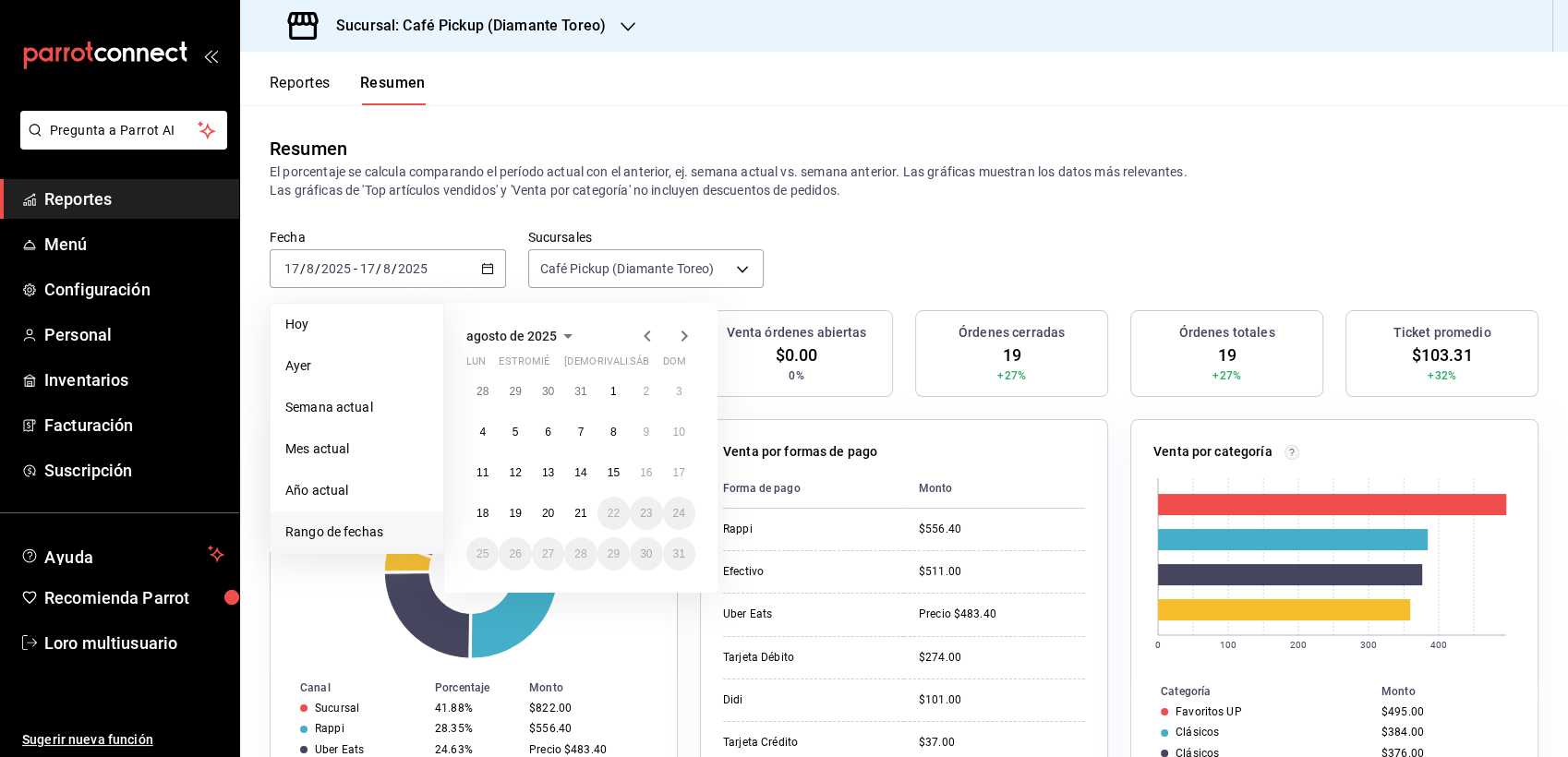
click at [364, 531] on span "Rango de fechas" at bounding box center [356, 533] width 143 height 20
click at [578, 471] on abbr "14" at bounding box center [580, 472] width 12 height 13
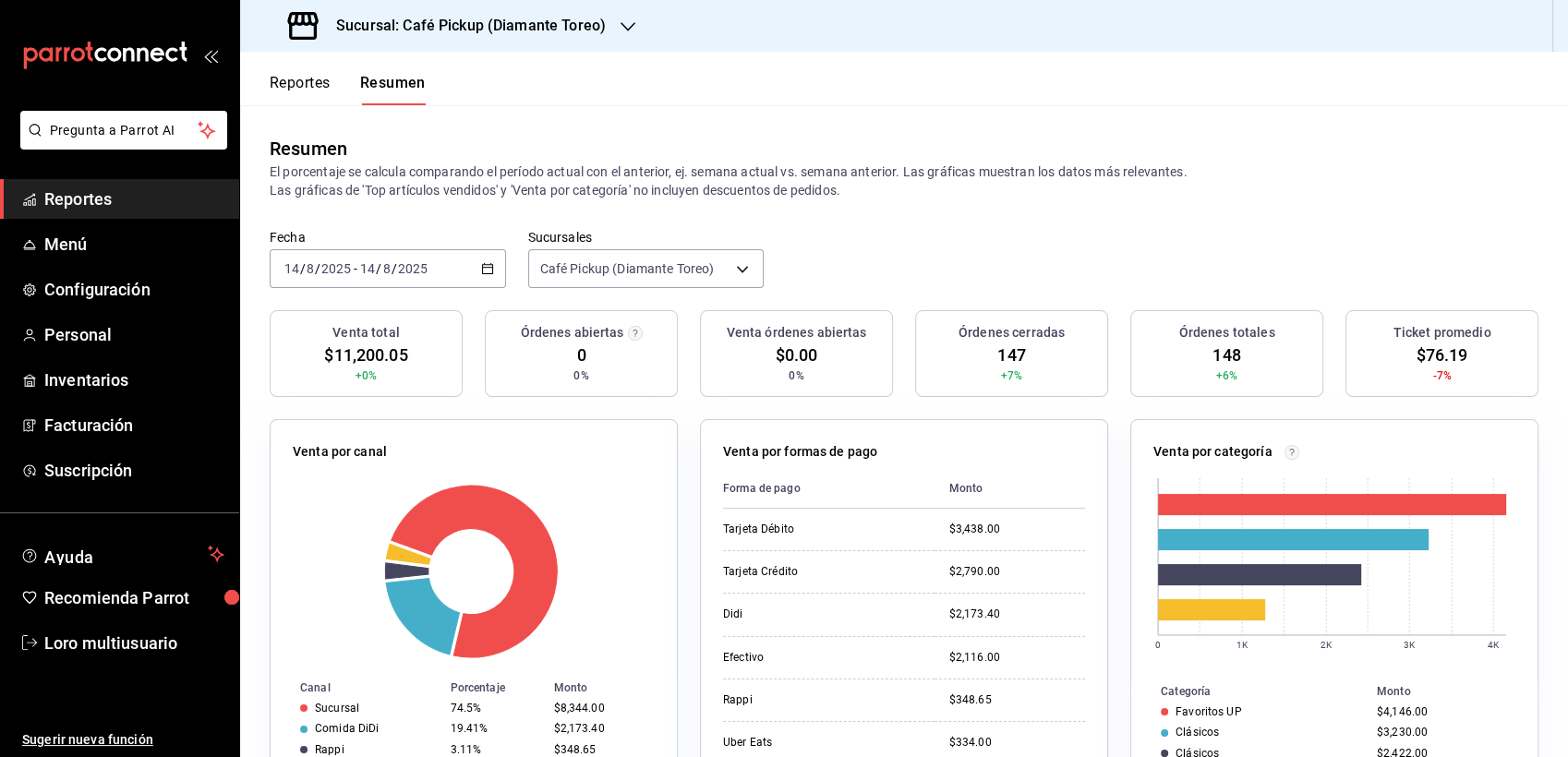
click at [534, 16] on h3 "Sucursal: Café Pickup (Diamante Toreo)" at bounding box center [464, 26] width 284 height 22
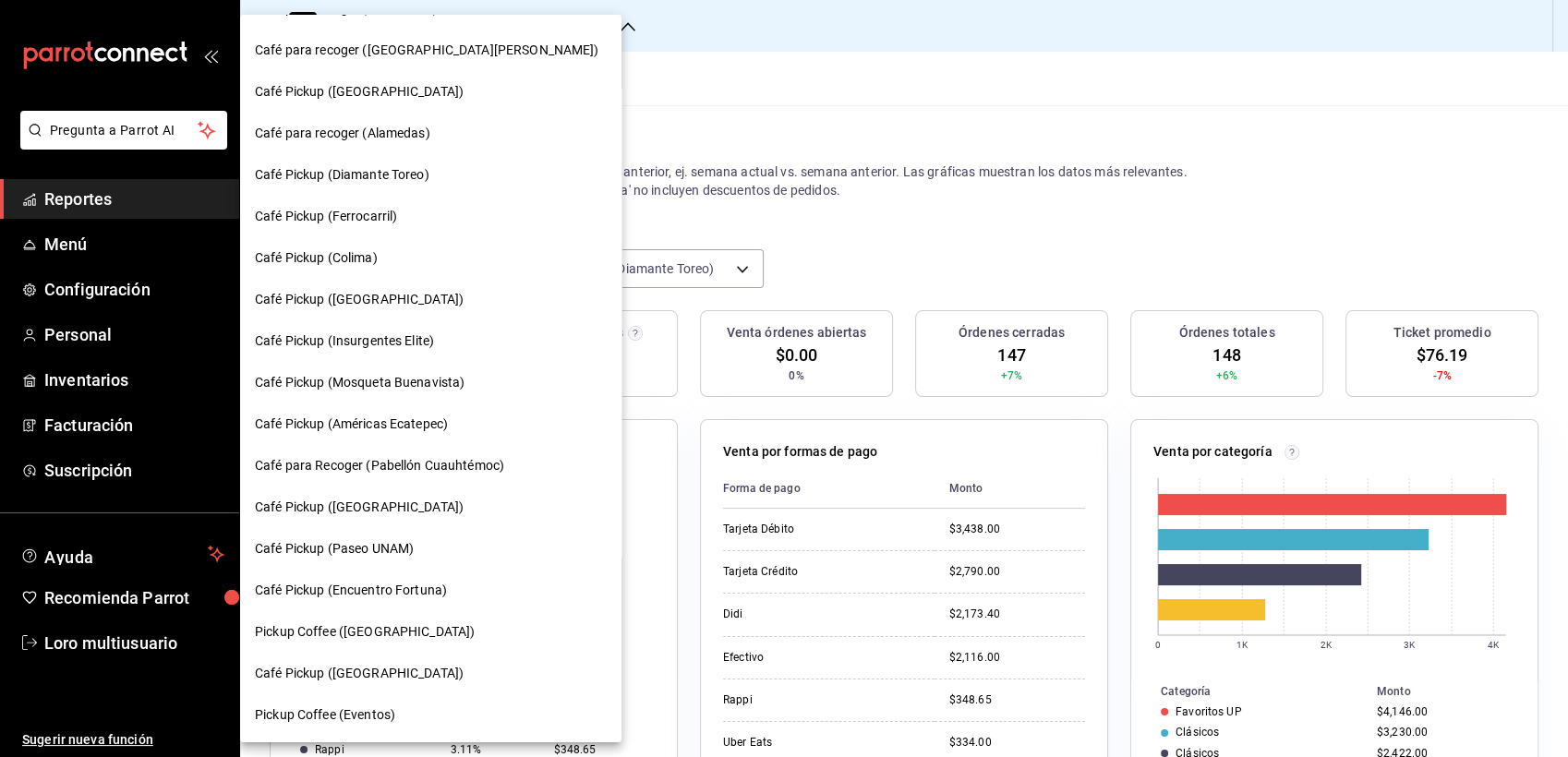
scroll to position [573, 0]
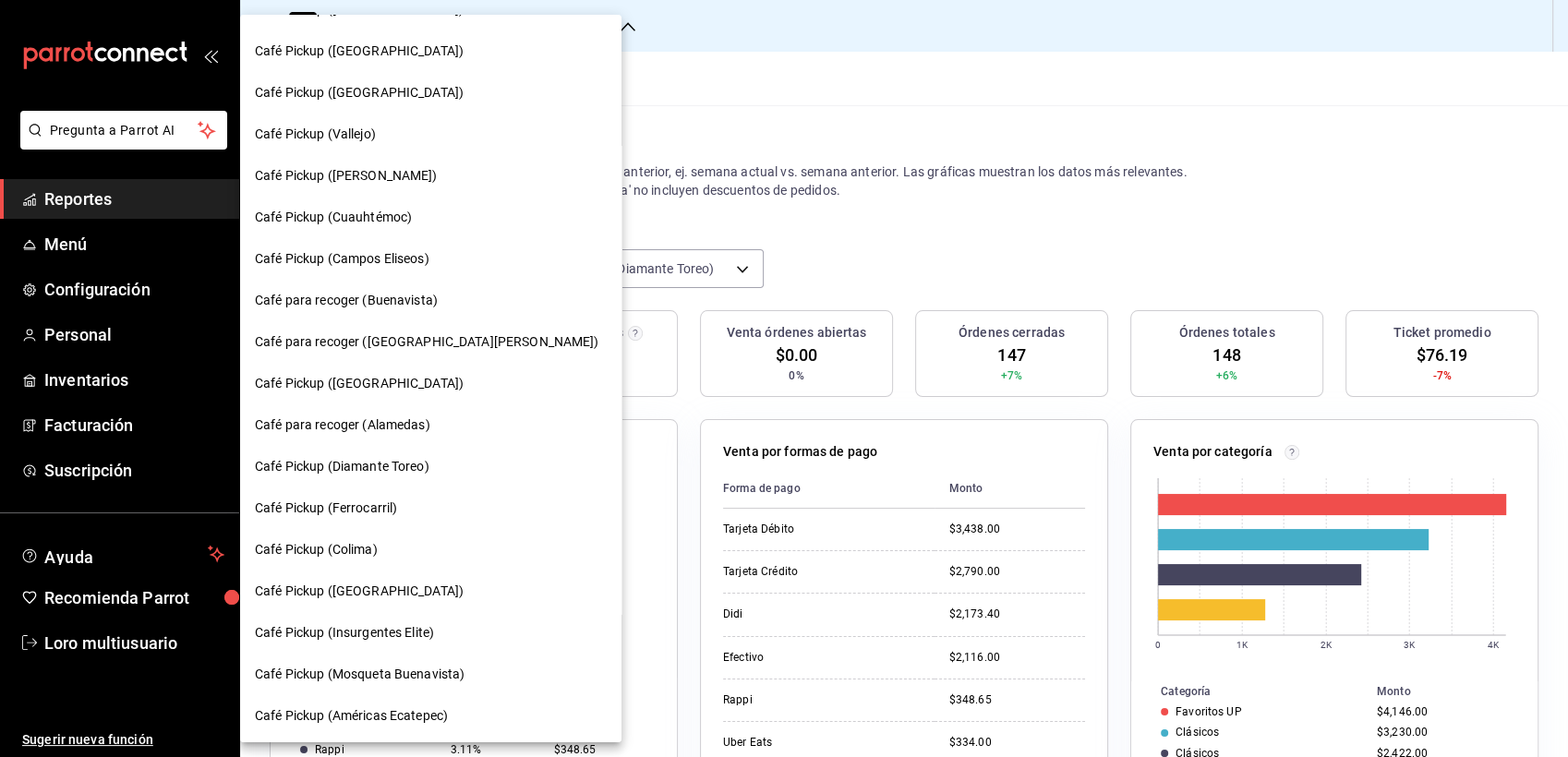
click at [376, 517] on span "Café Pickup (Ferrocarril)" at bounding box center [326, 508] width 142 height 20
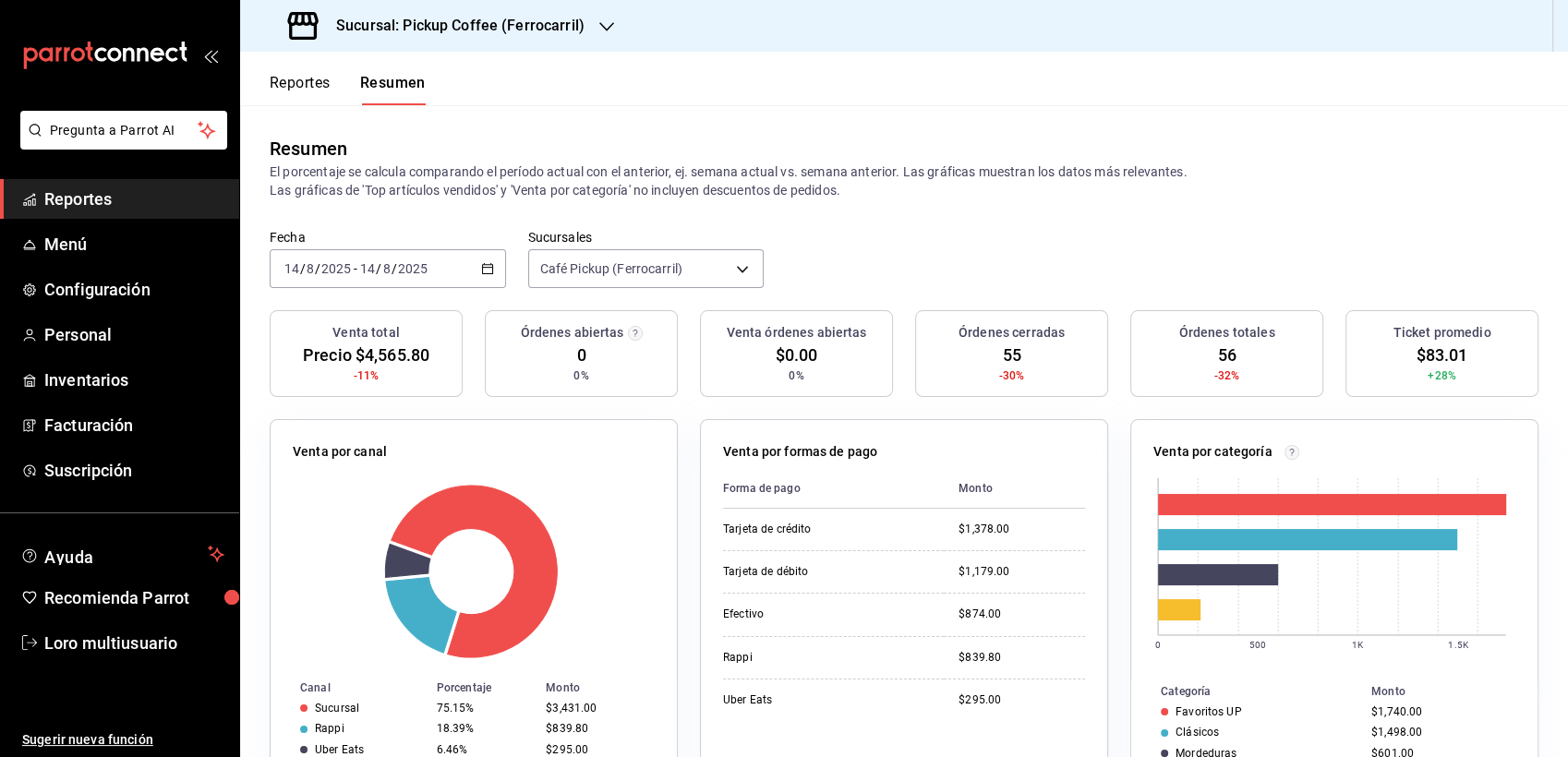
click at [436, 257] on div "[DATE] [DATE] - [DATE] [DATE]" at bounding box center [387, 268] width 236 height 38
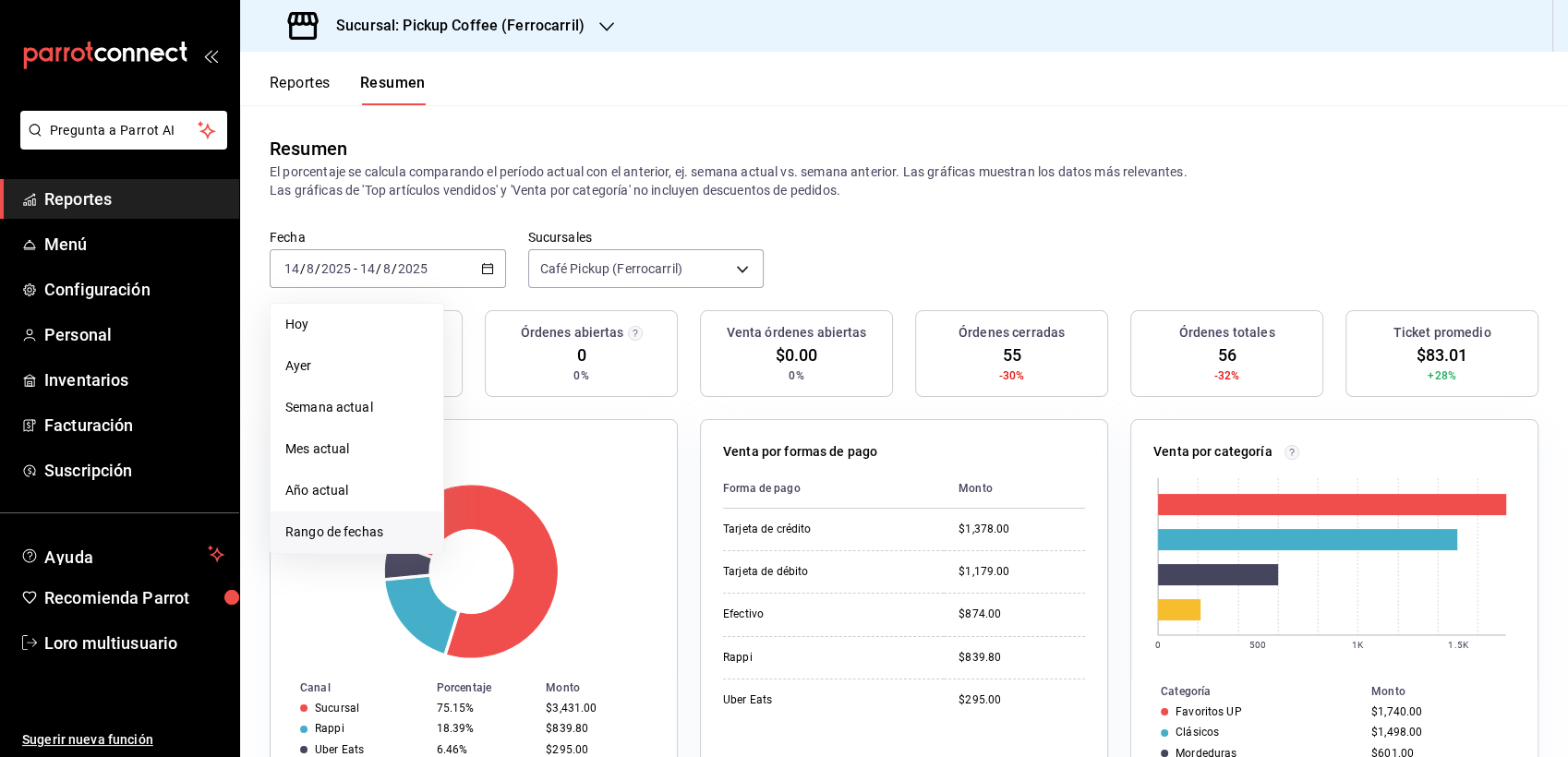
click at [378, 520] on li "Rango de fechas" at bounding box center [356, 532] width 173 height 41
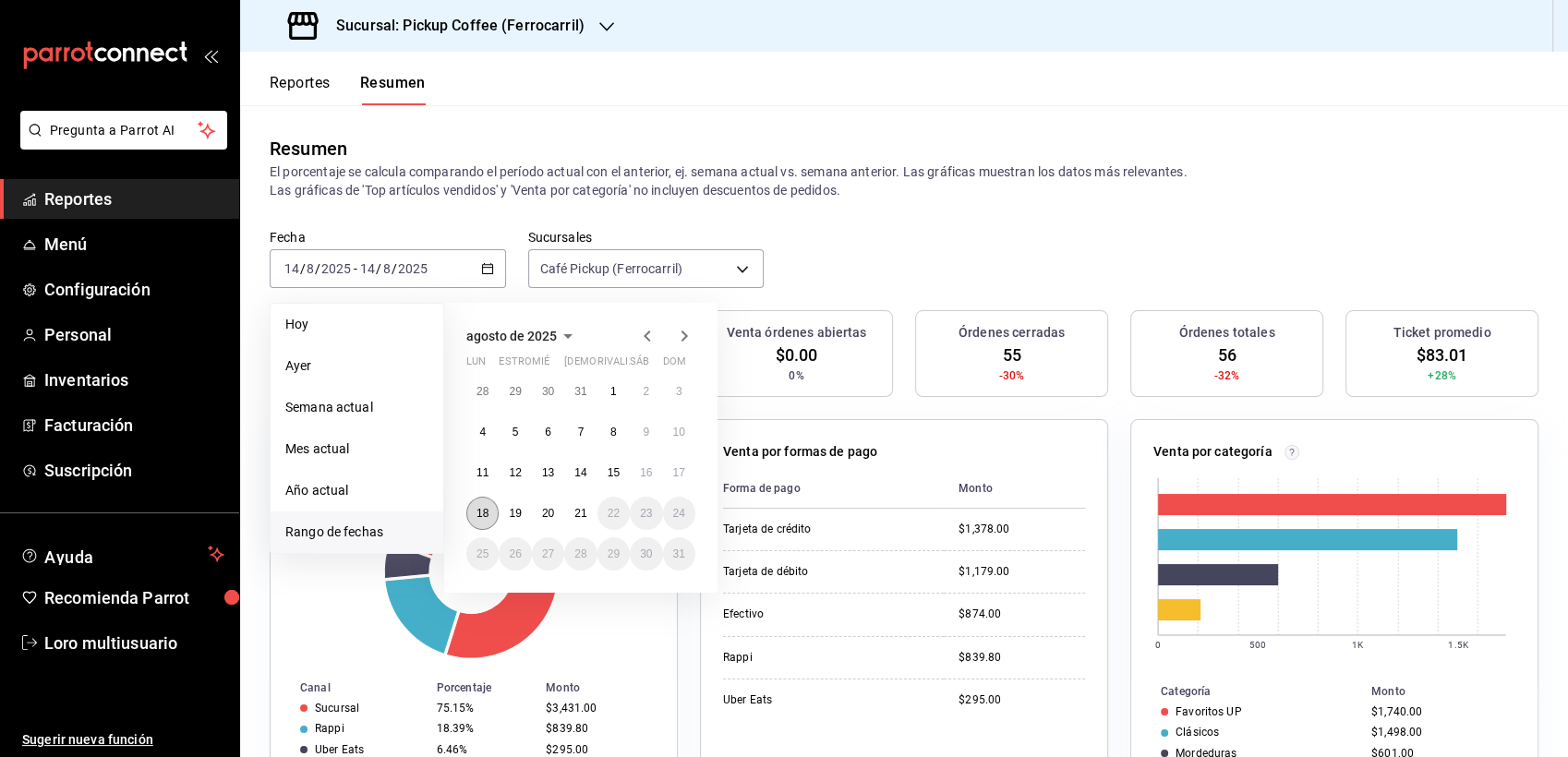
click at [488, 514] on button "18" at bounding box center [482, 513] width 33 height 34
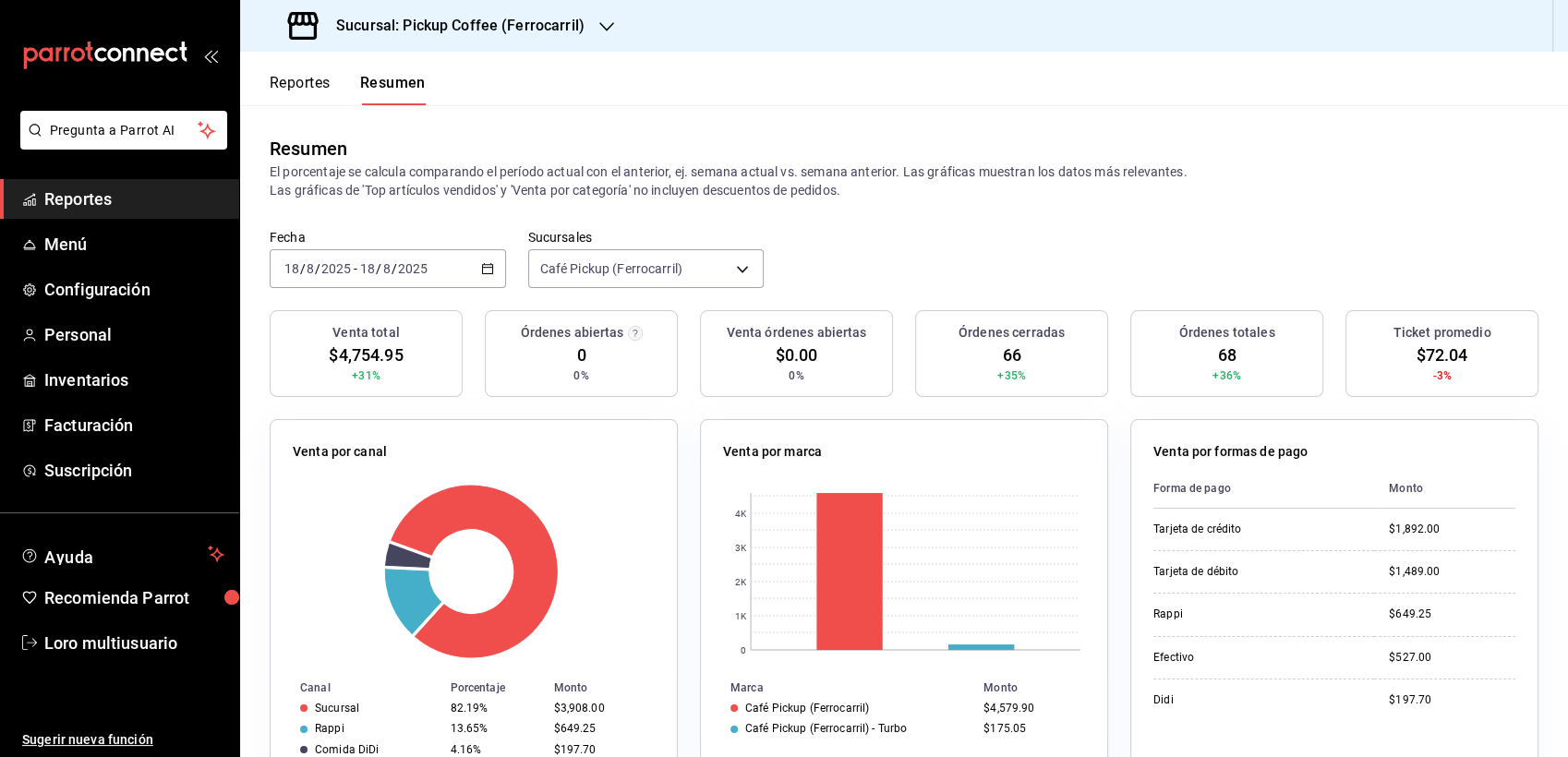
click at [353, 271] on span "-" at bounding box center [355, 268] width 4 height 15
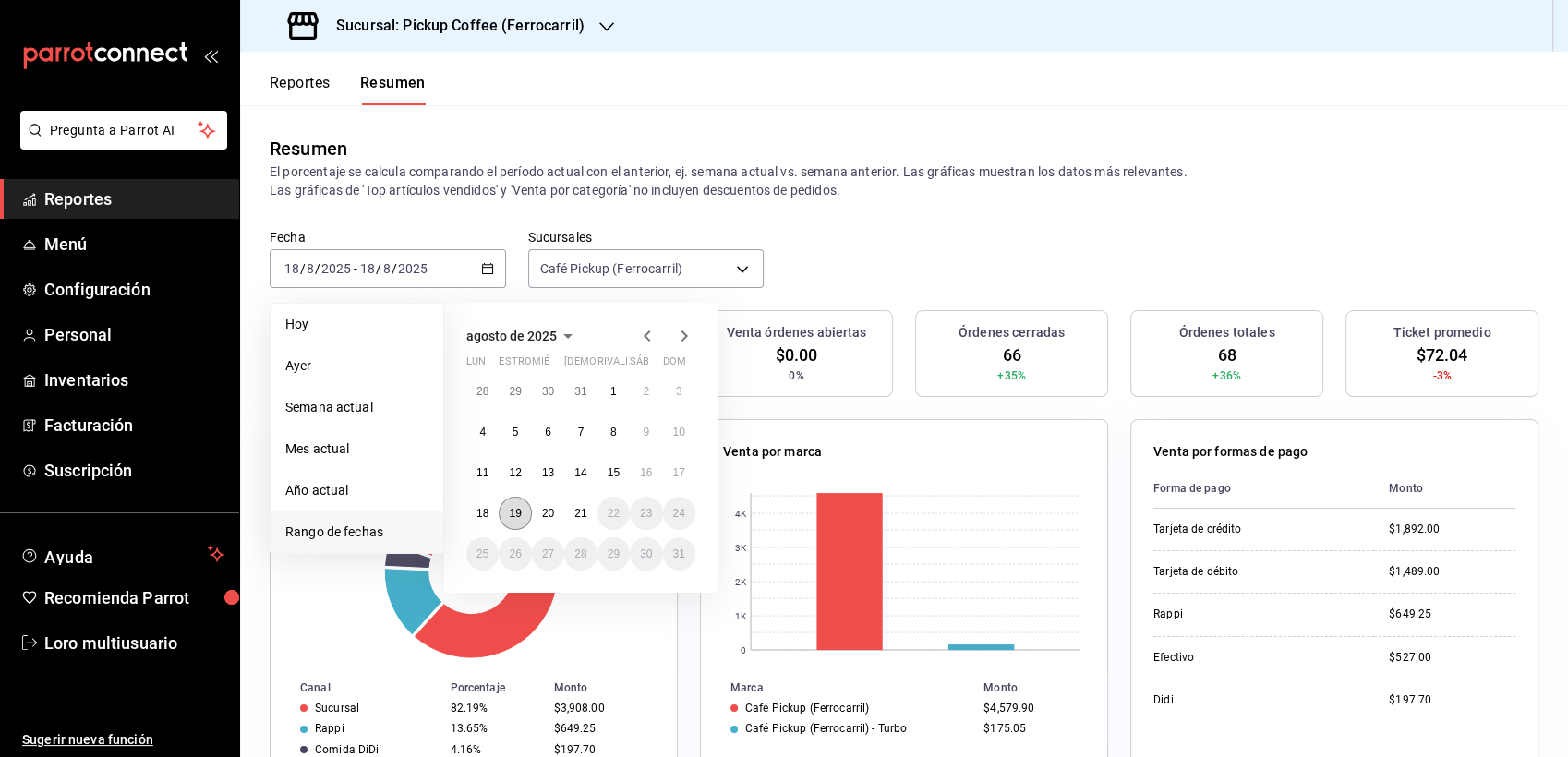
click at [515, 507] on abbr "19" at bounding box center [514, 513] width 12 height 13
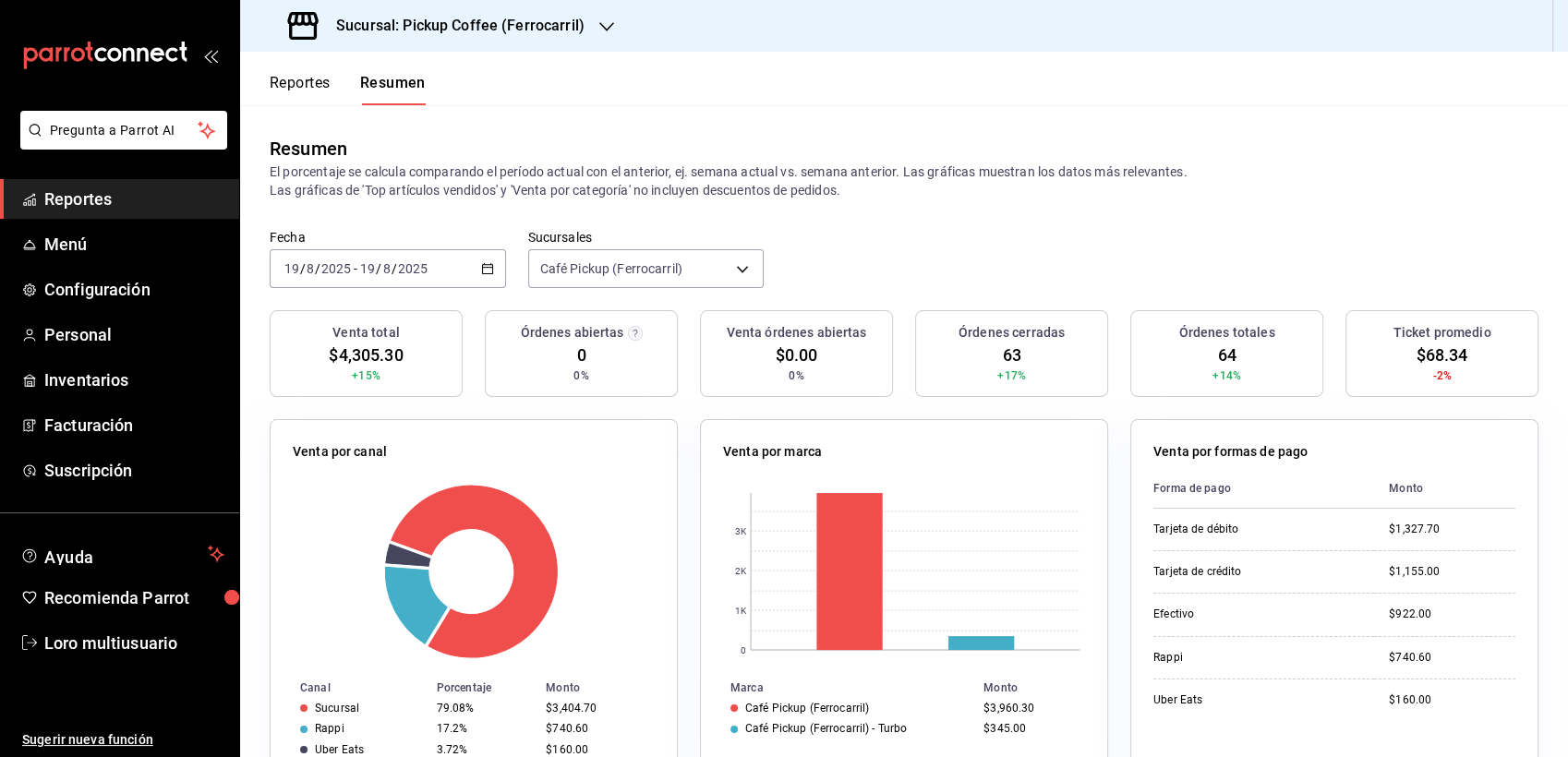
click at [422, 279] on div "[DATE] [DATE] - [DATE] [DATE]" at bounding box center [387, 268] width 236 height 38
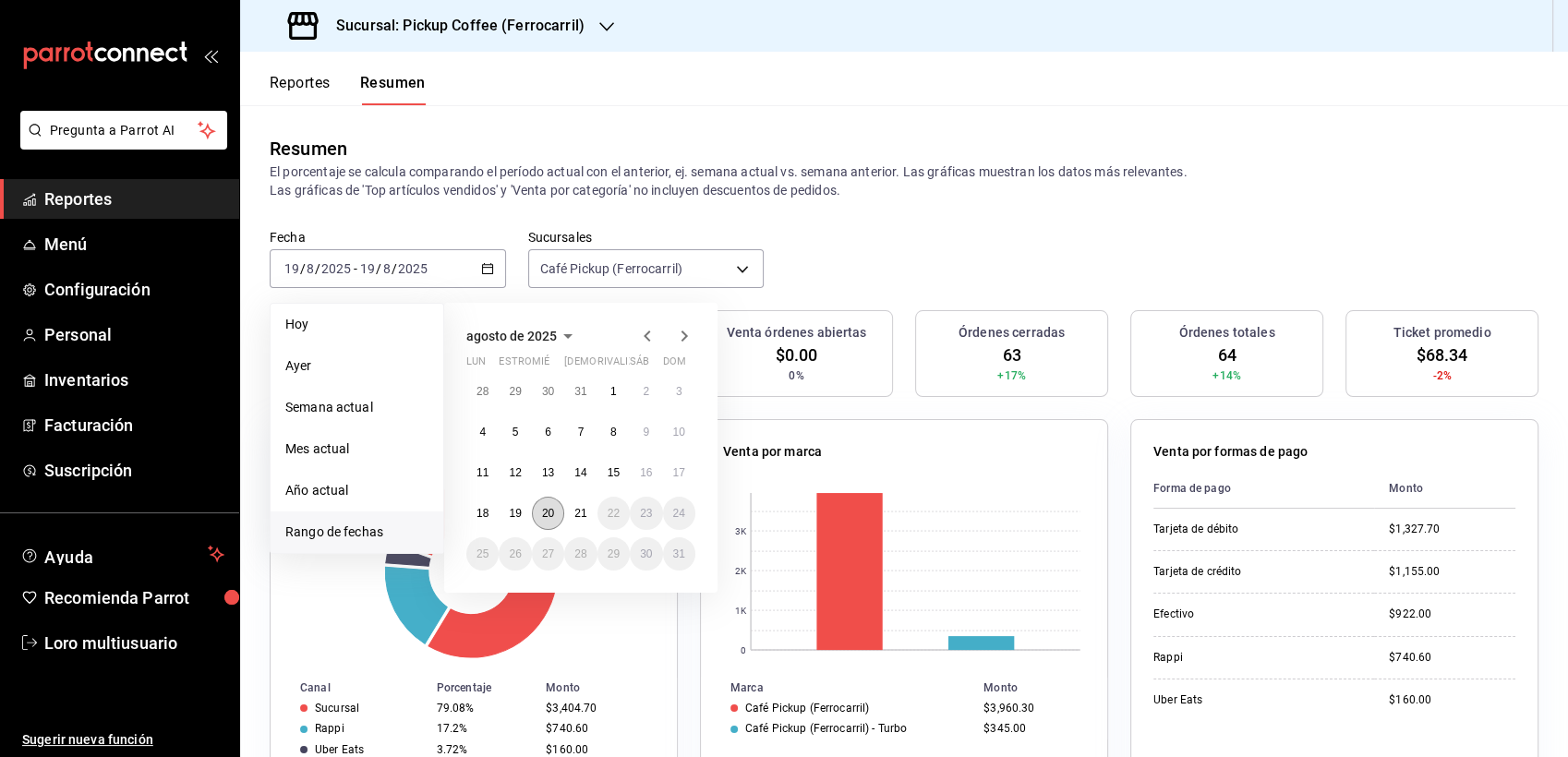
click at [540, 499] on button "20" at bounding box center [548, 513] width 33 height 34
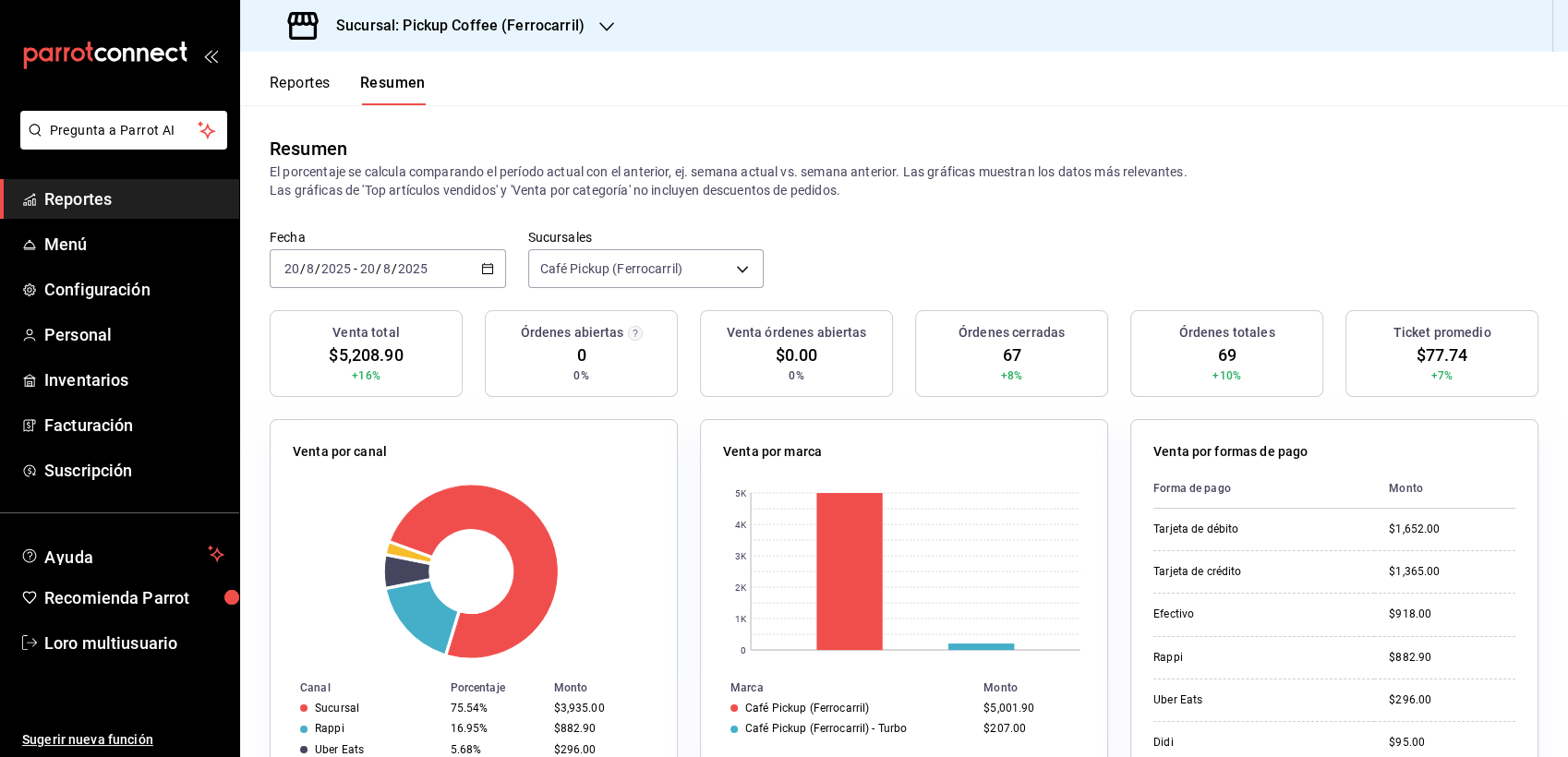
click at [569, 30] on h3 "Sucursal: Pickup Coffee (Ferrocarril)" at bounding box center [453, 26] width 263 height 22
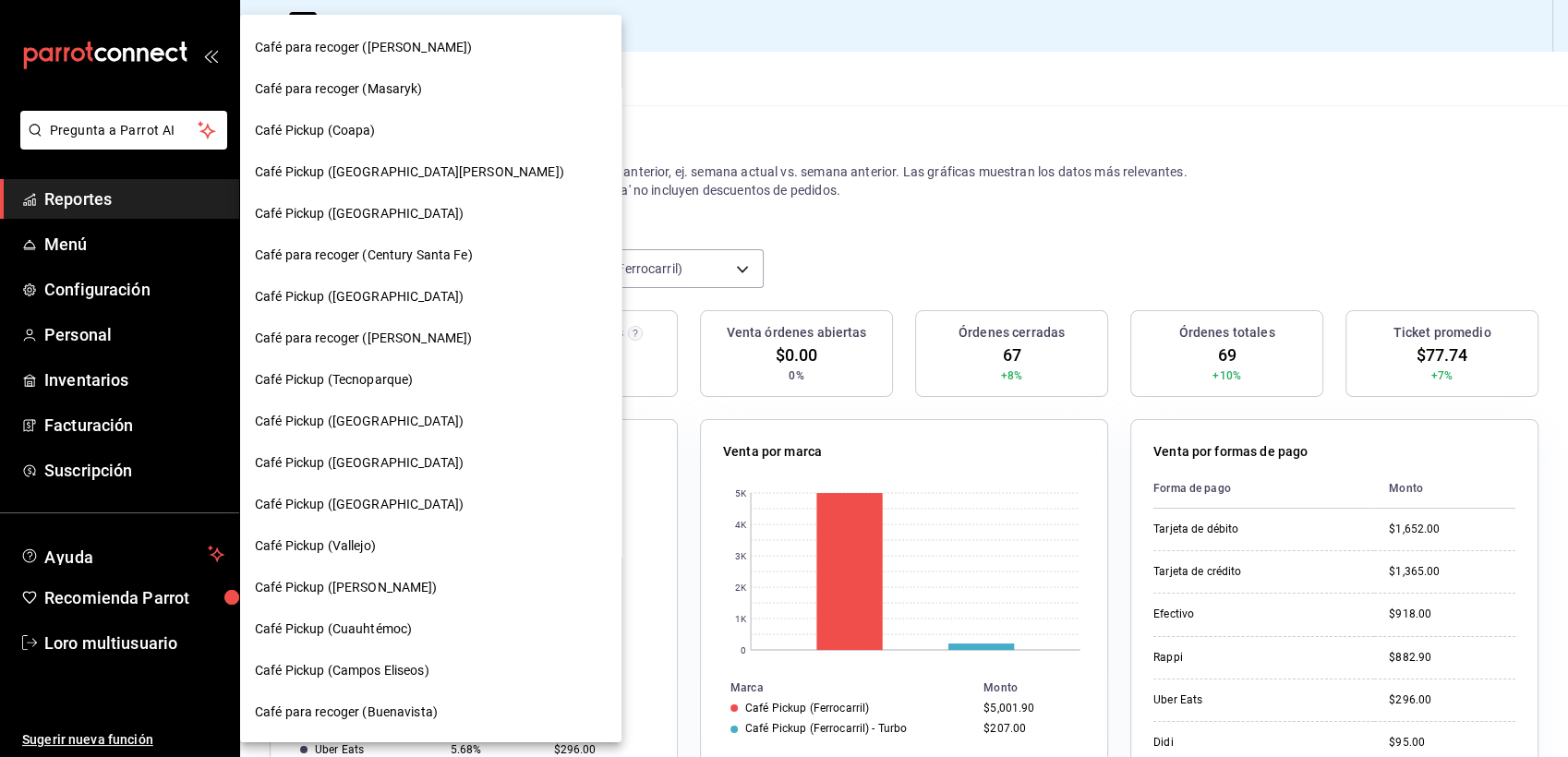
scroll to position [163, 0]
click at [346, 545] on span "Café Pickup (Vallejo)" at bounding box center [315, 546] width 121 height 20
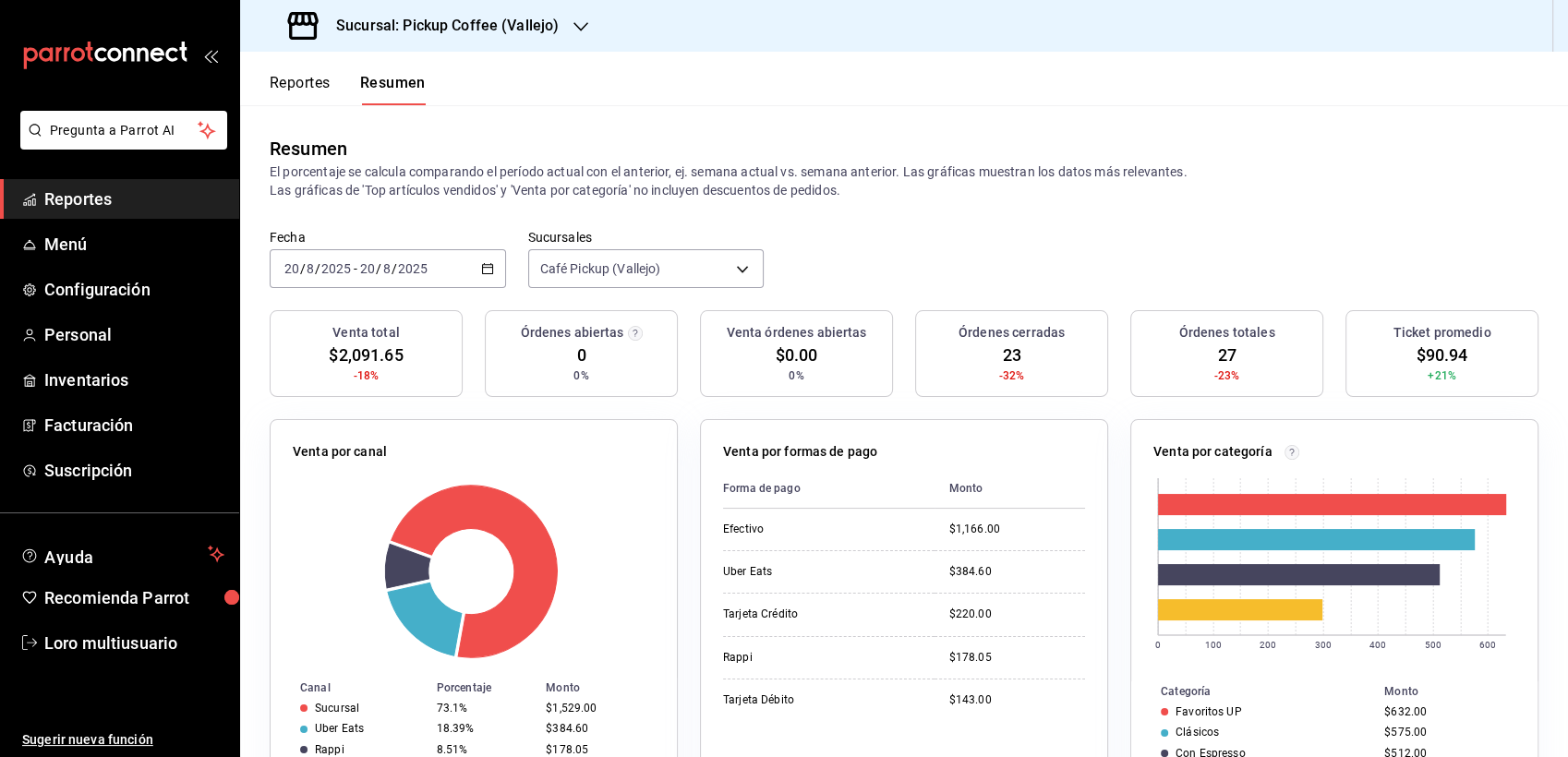
click at [335, 274] on input "2025" at bounding box center [336, 268] width 32 height 15
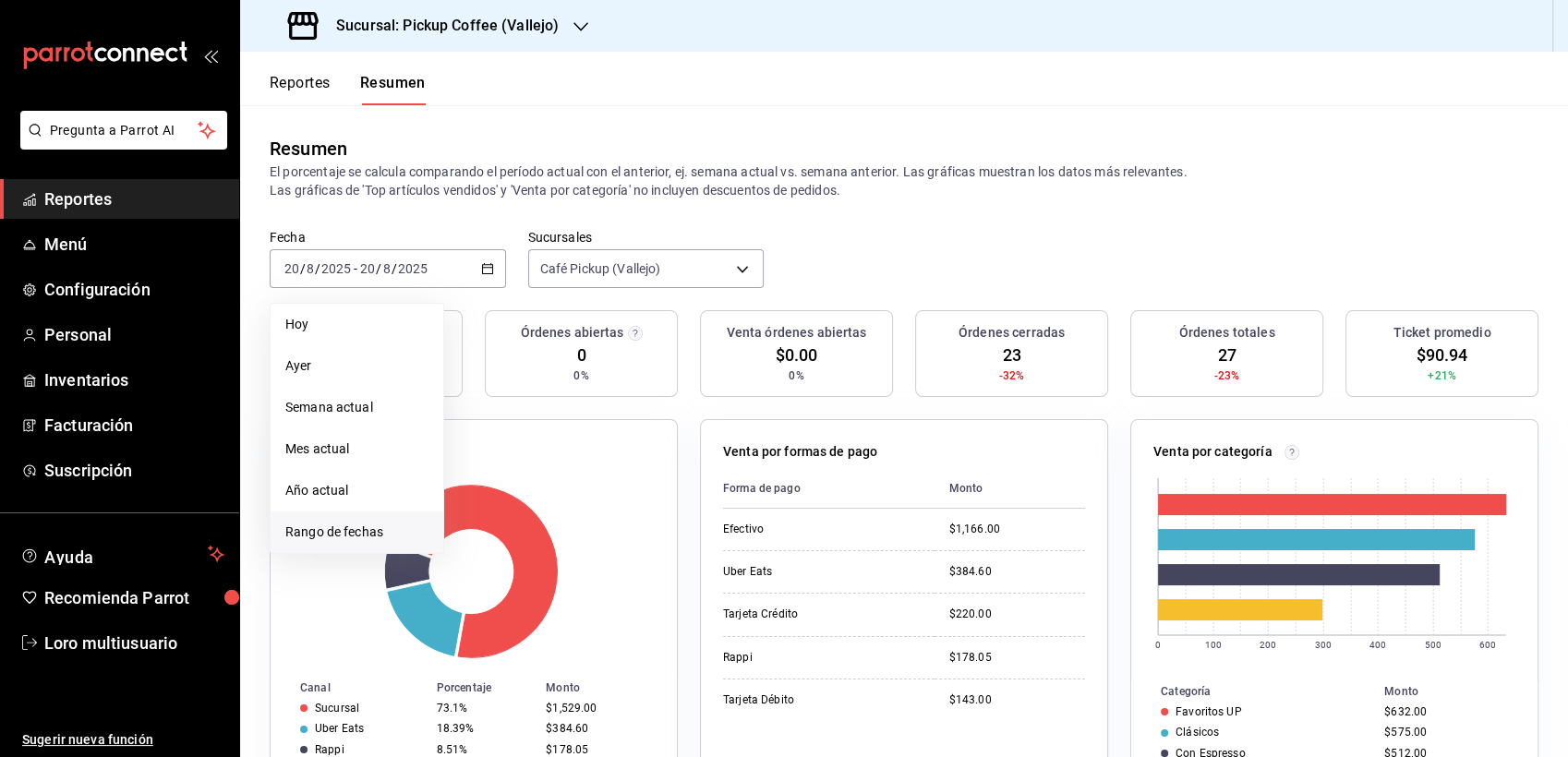
click at [347, 531] on span "Rango de fechas" at bounding box center [356, 533] width 143 height 20
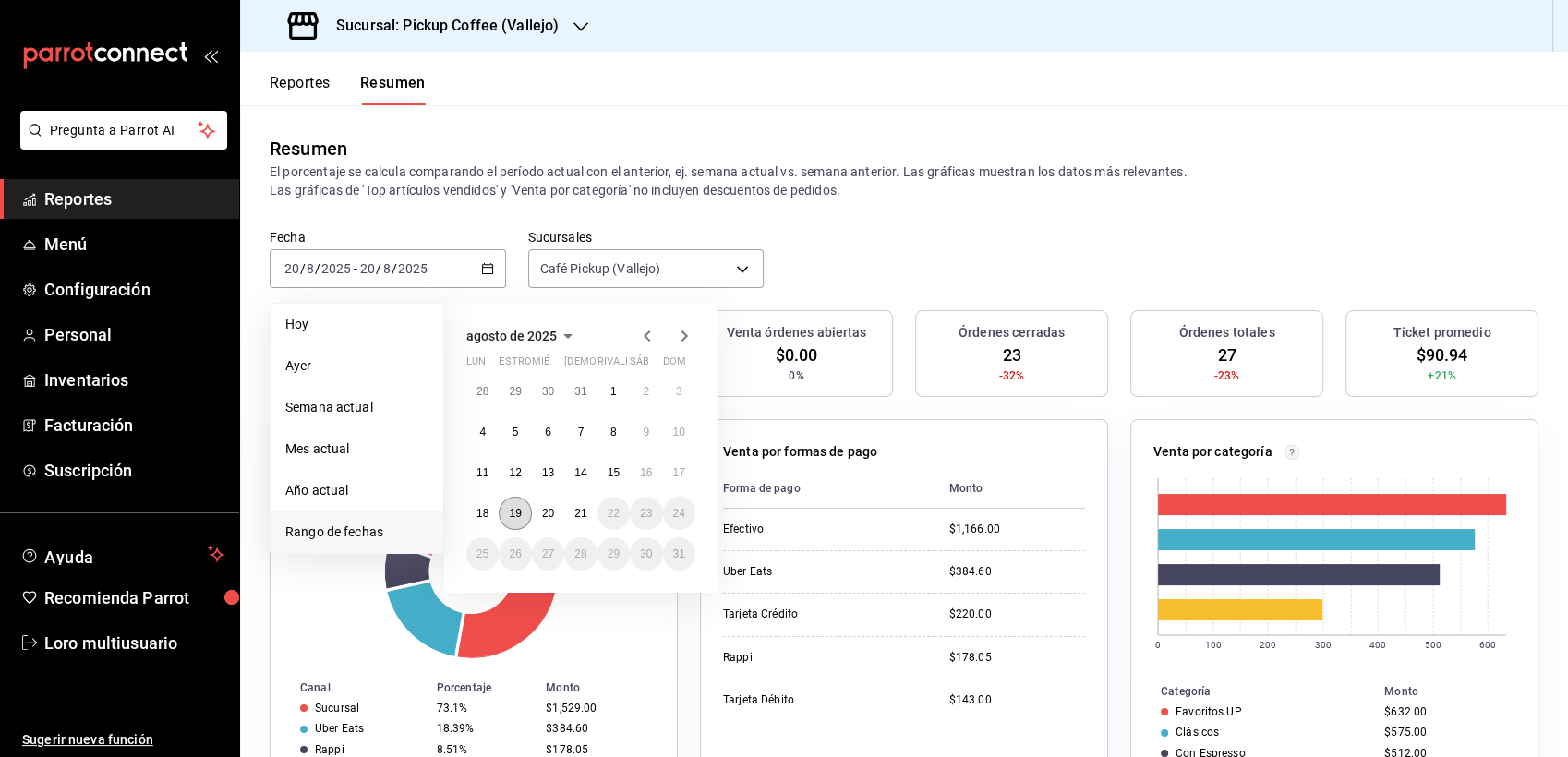
click at [510, 513] on abbr "19" at bounding box center [514, 513] width 12 height 13
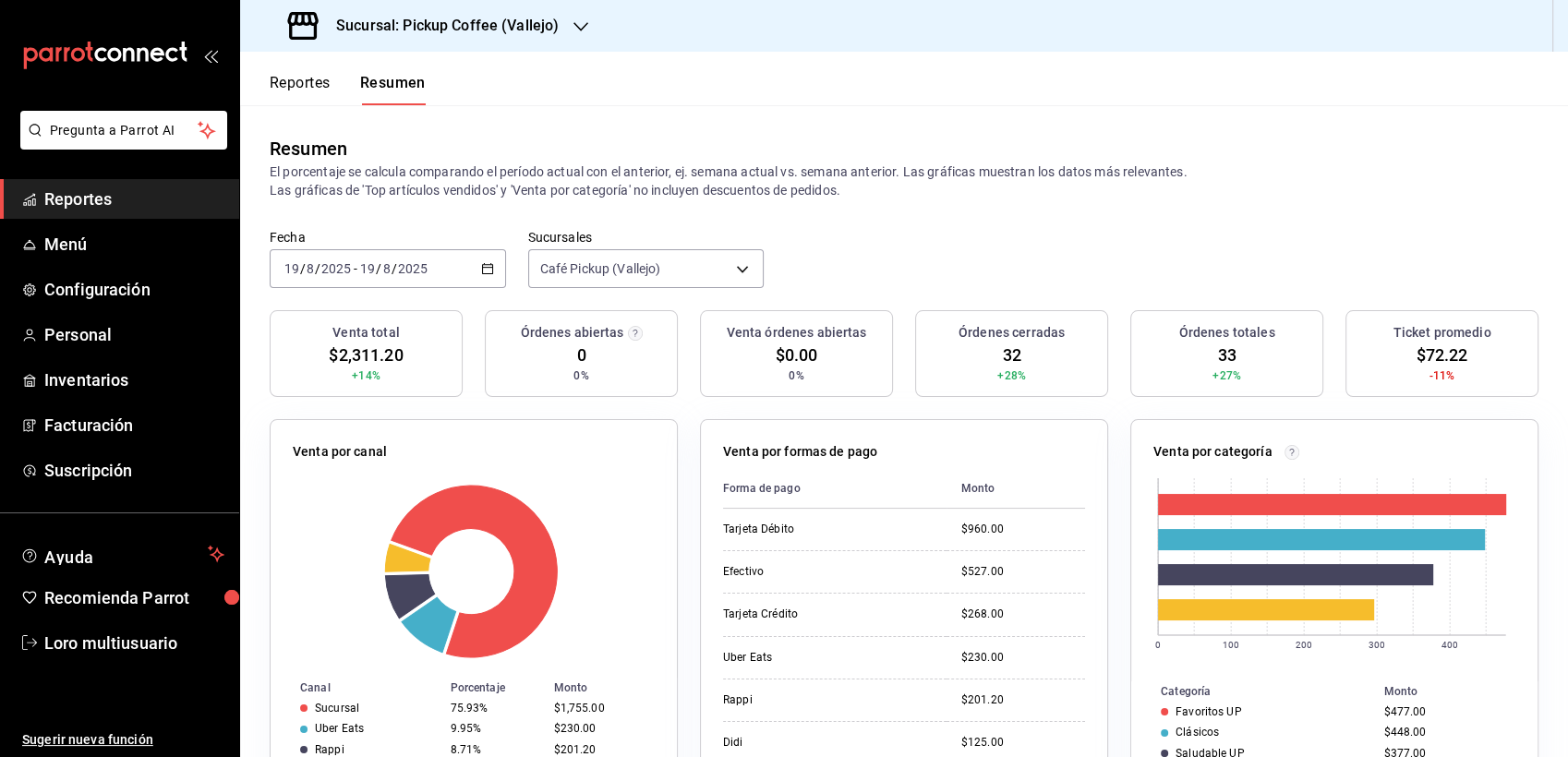
click at [397, 262] on input "2025" at bounding box center [412, 268] width 32 height 15
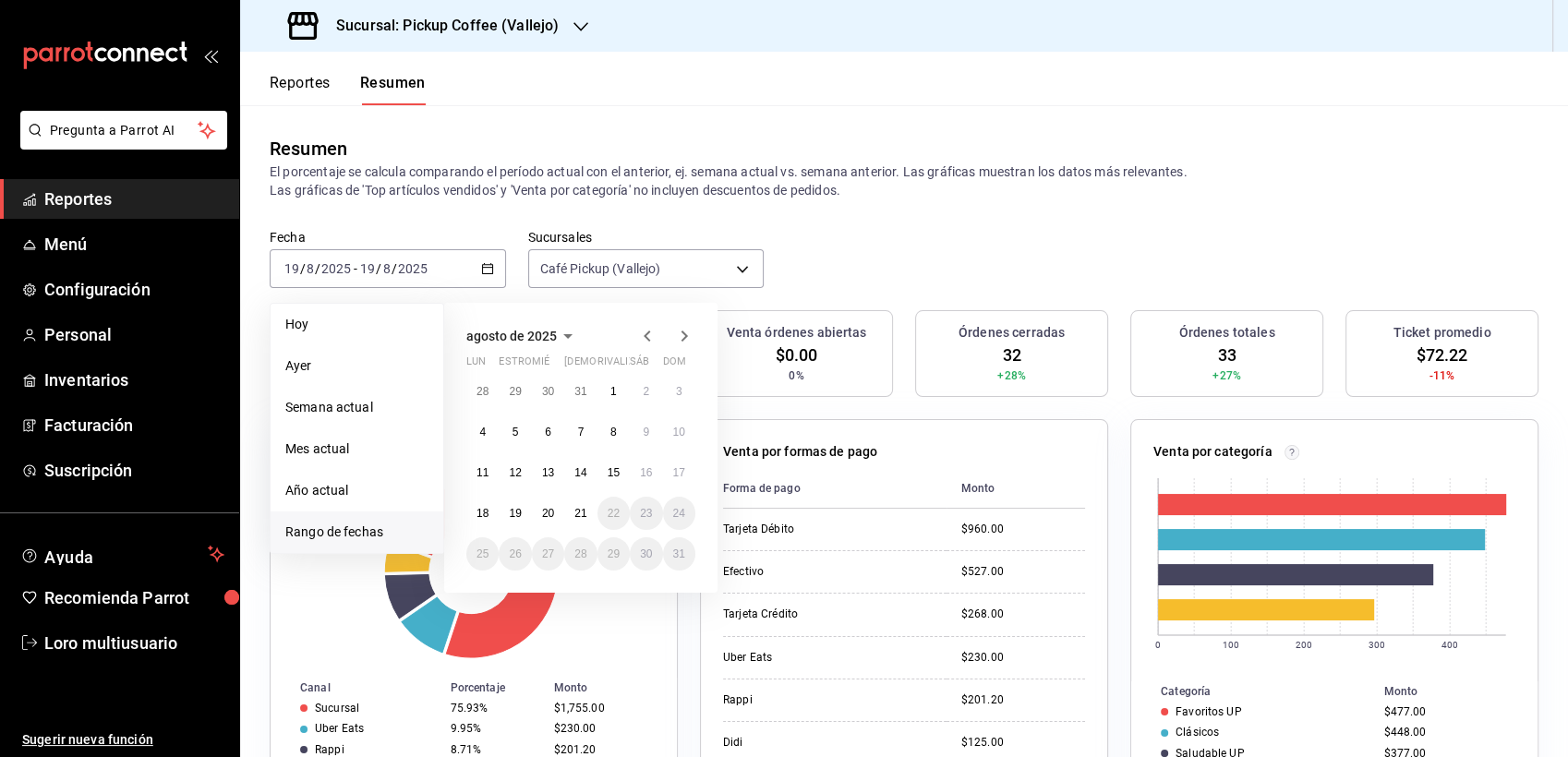
click at [313, 531] on span "Rango de fechas" at bounding box center [356, 533] width 143 height 20
click at [487, 515] on abbr "18" at bounding box center [483, 513] width 12 height 13
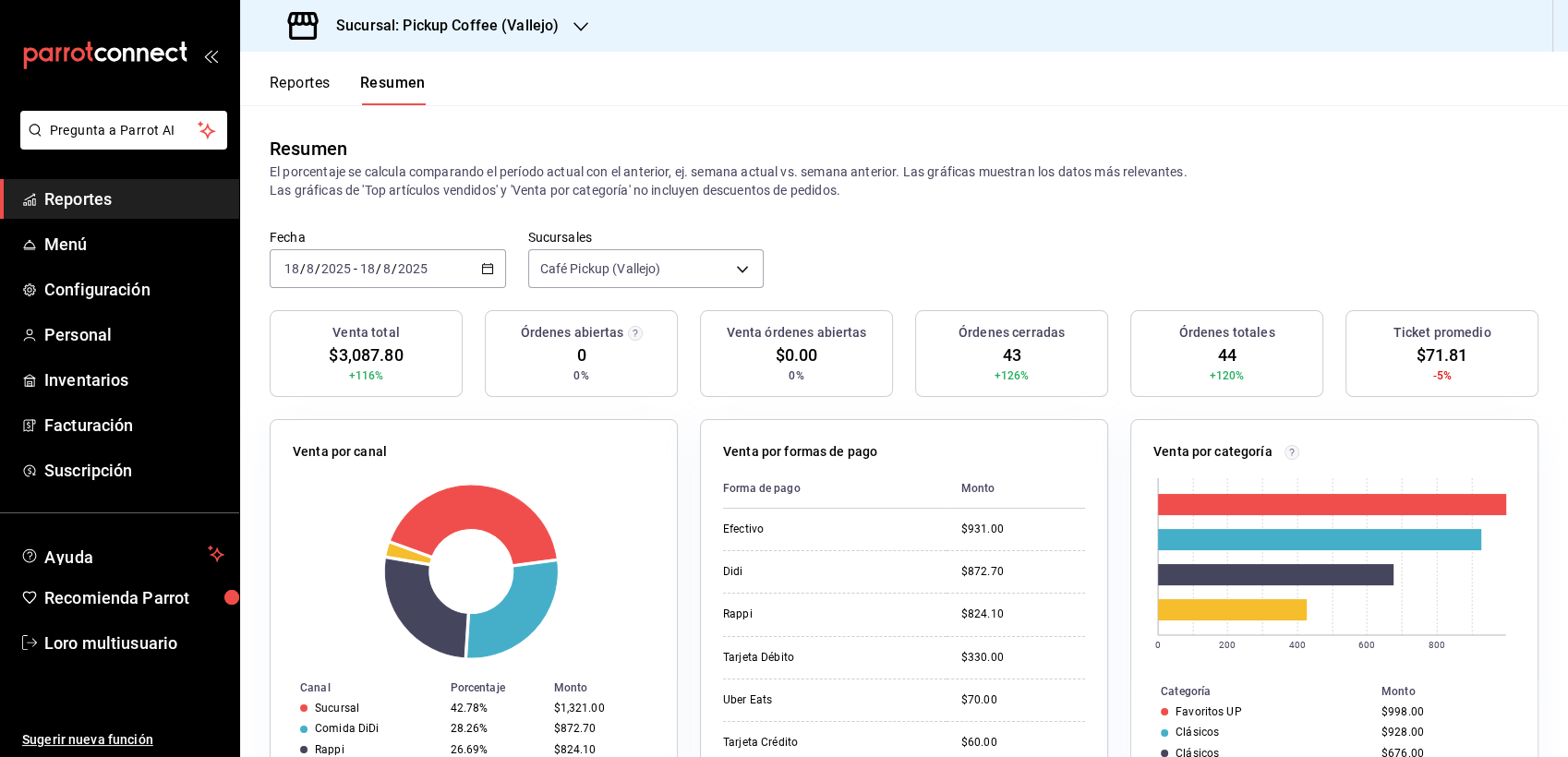
click at [471, 265] on div "[DATE] [DATE] - [DATE] [DATE]" at bounding box center [387, 268] width 236 height 38
click at [354, 255] on div "[DATE] [DATE] - [DATE] [DATE]" at bounding box center [387, 268] width 236 height 38
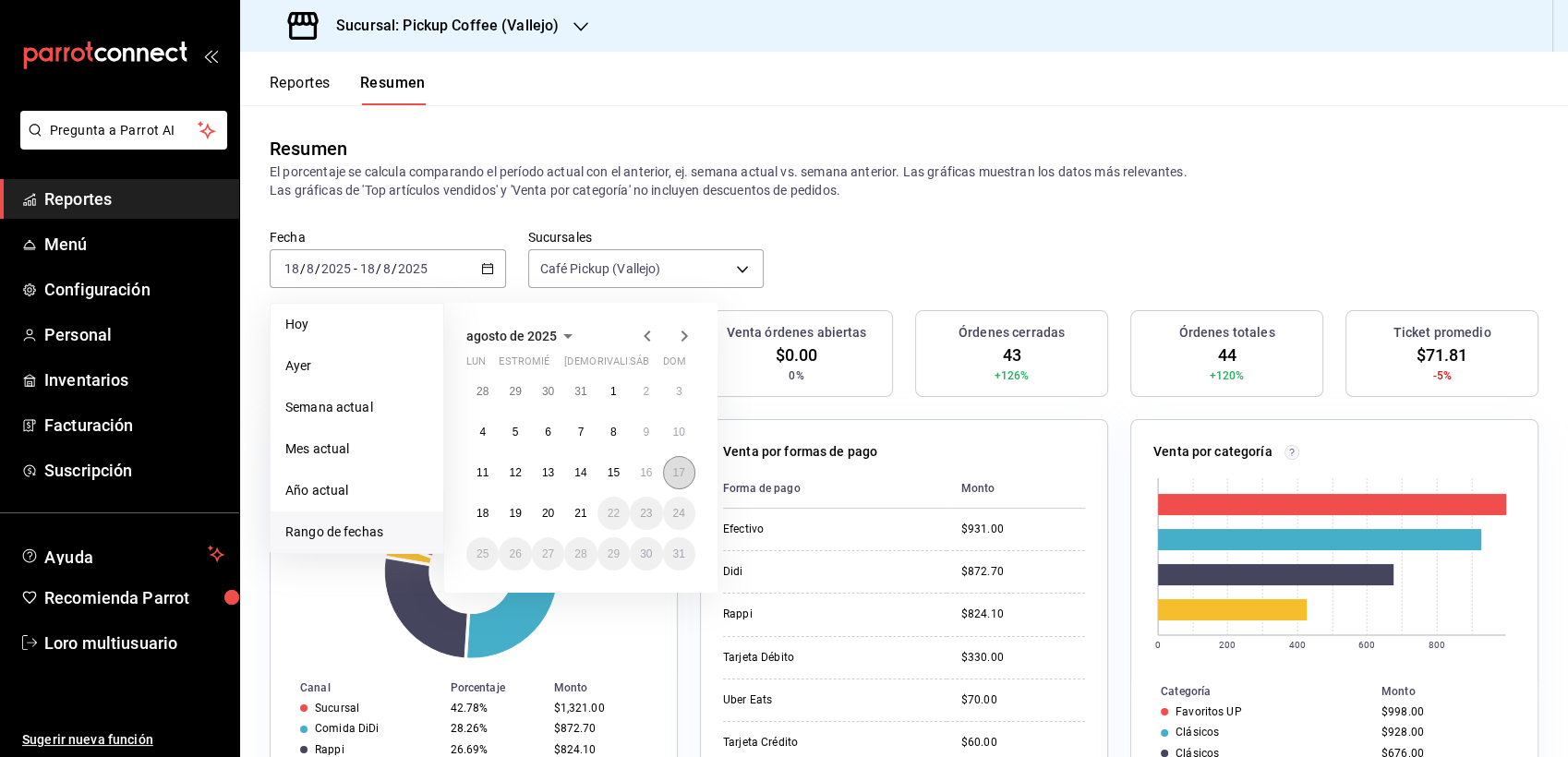
click at [678, 465] on button "17" at bounding box center [679, 473] width 33 height 34
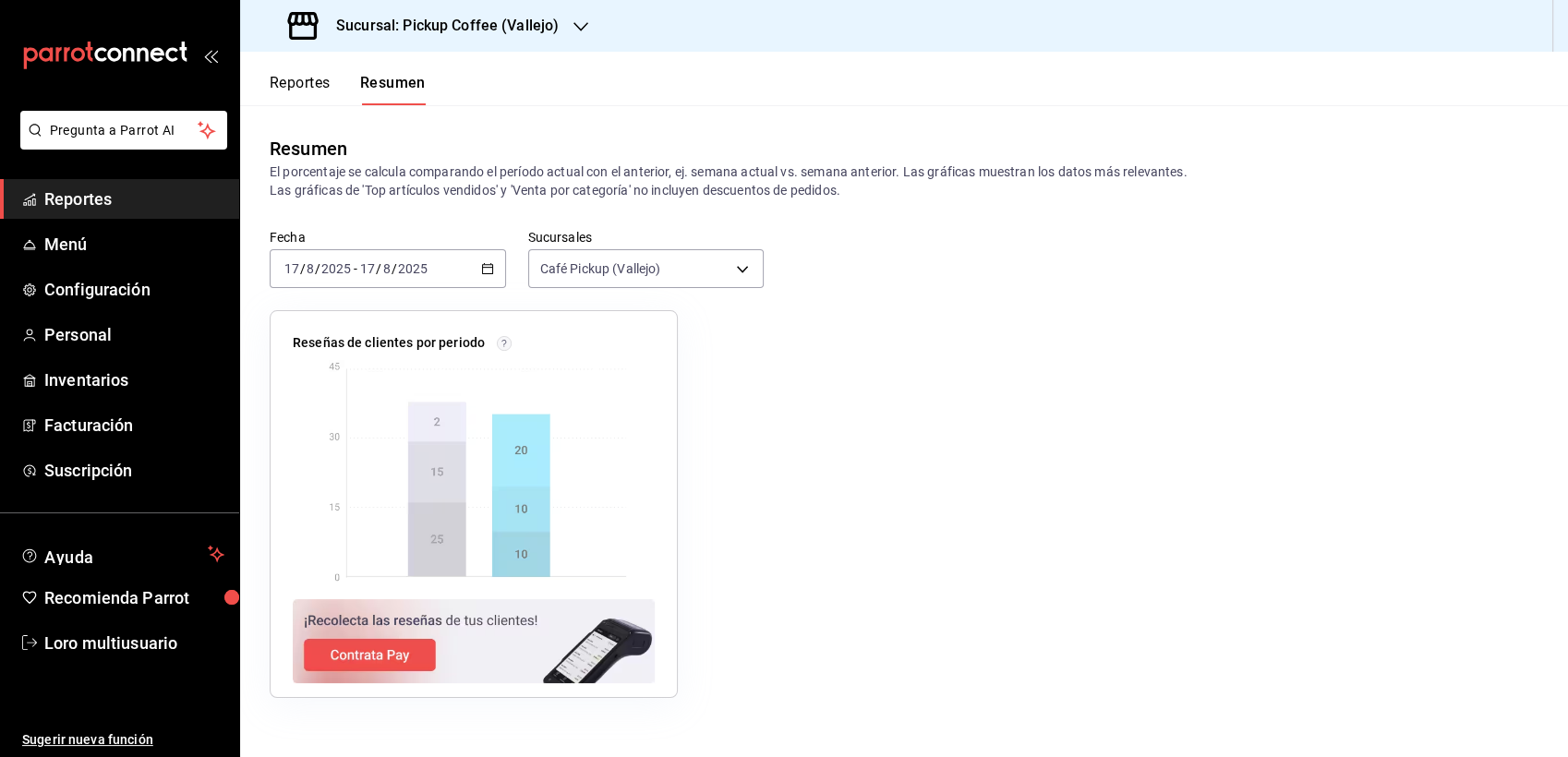
click at [502, 36] on h3 "Sucursal: Pickup Coffee (Vallejo)" at bounding box center [440, 26] width 237 height 22
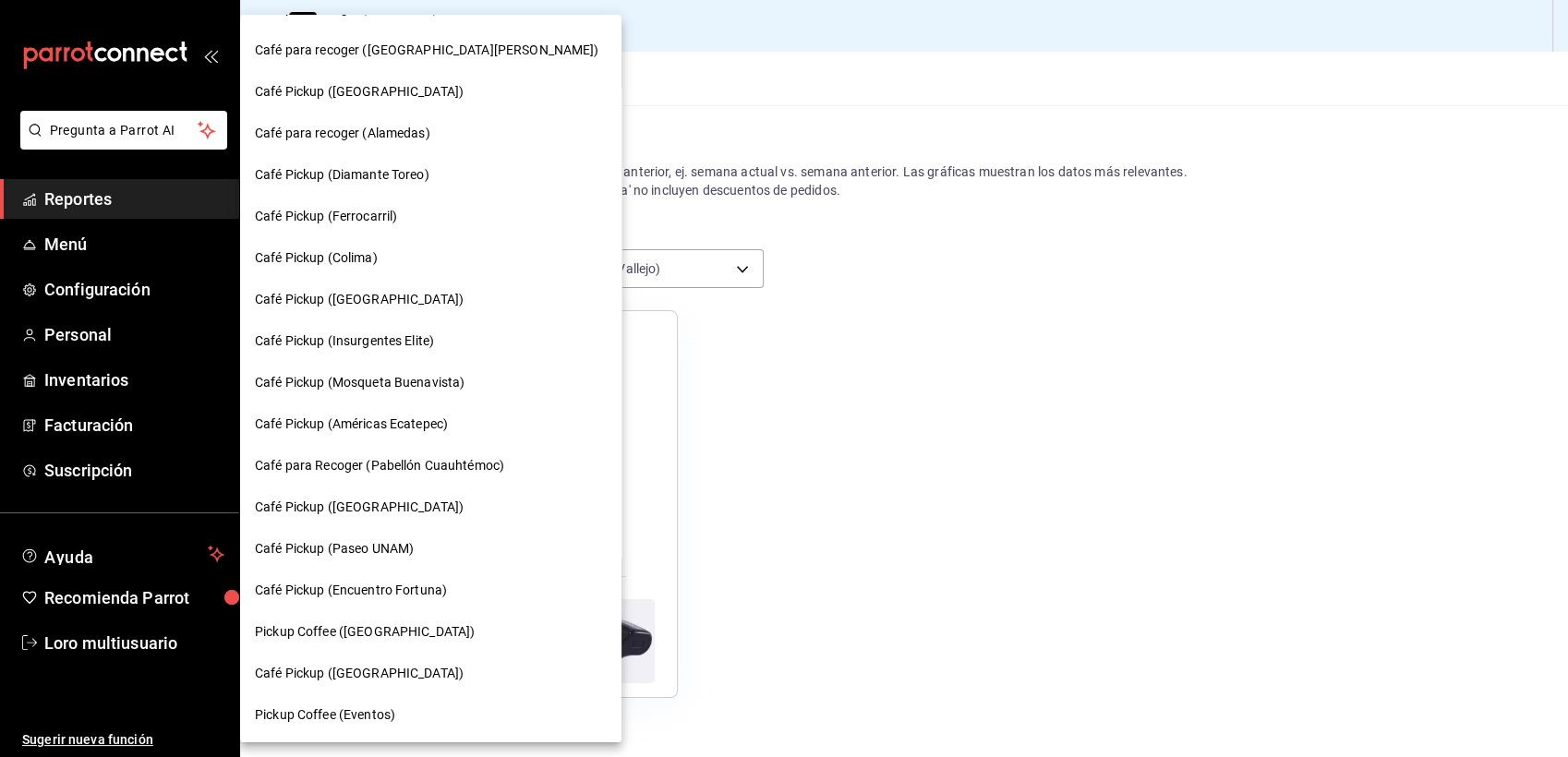
scroll to position [829, 0]
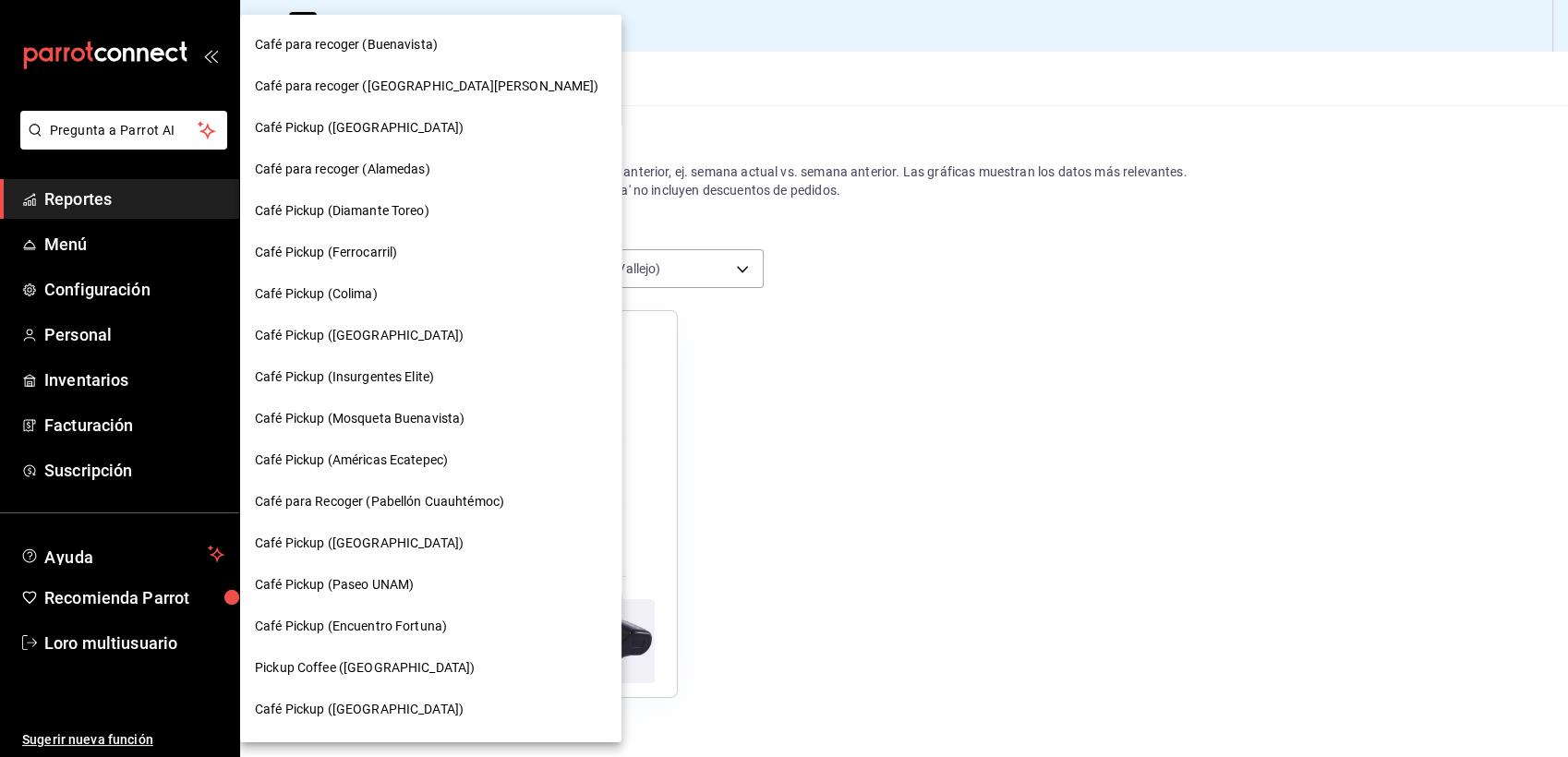
click at [434, 497] on span "Café para Recoger (Pabellón Cuauhtémoc)" at bounding box center [379, 502] width 250 height 20
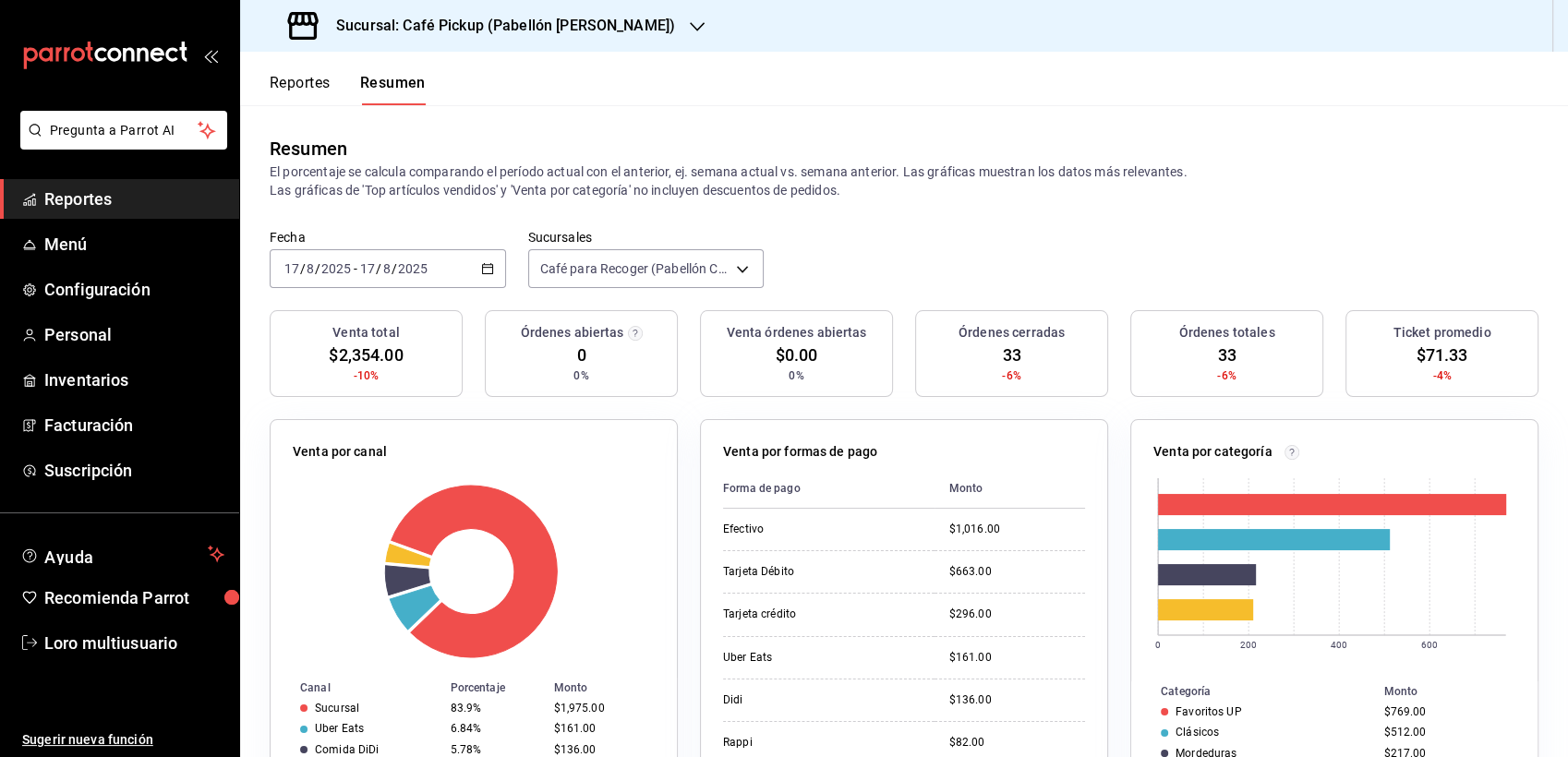
click at [394, 271] on span "/" at bounding box center [395, 268] width 6 height 15
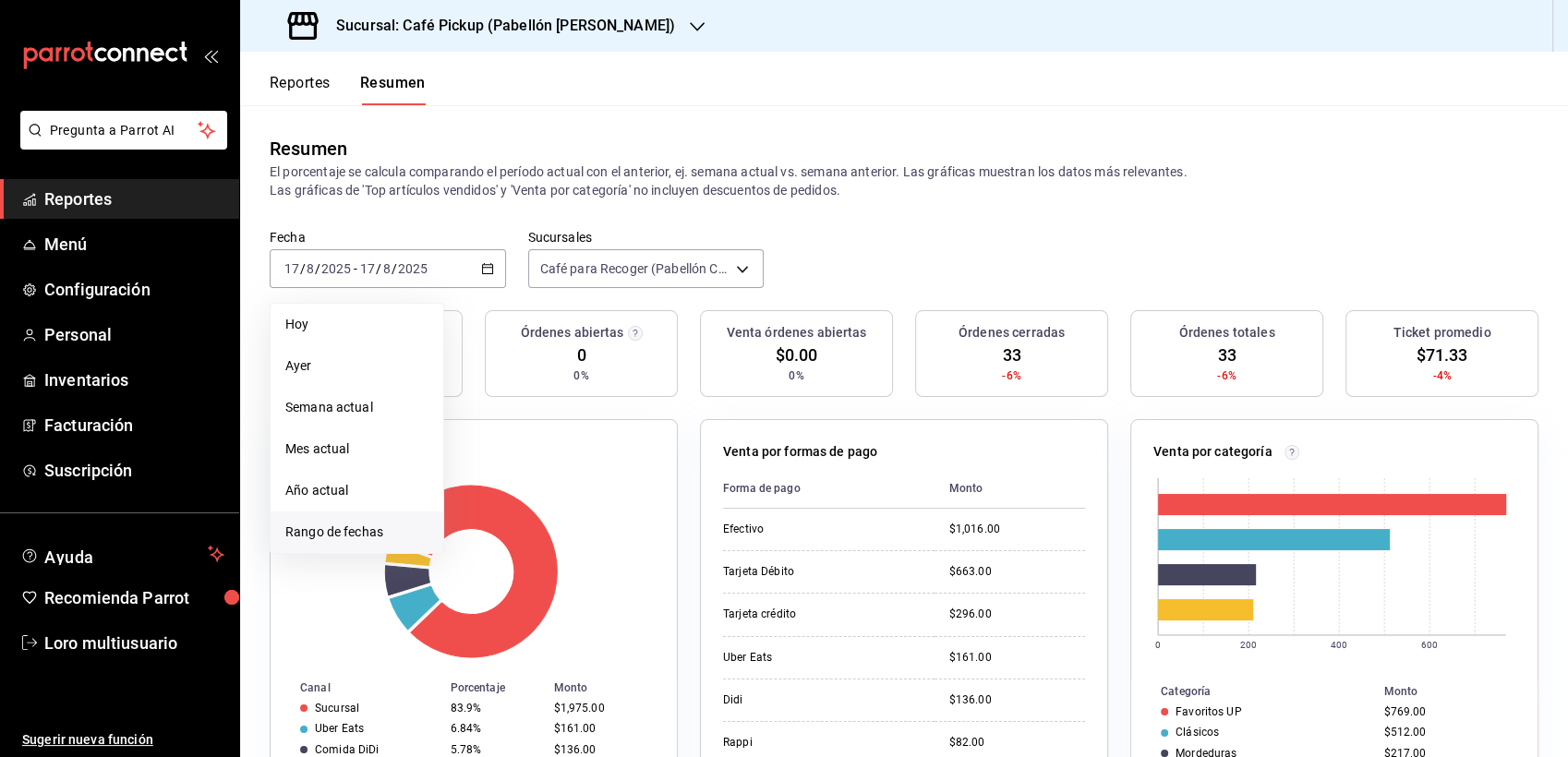
click at [336, 541] on span "Rango de fechas" at bounding box center [356, 533] width 143 height 20
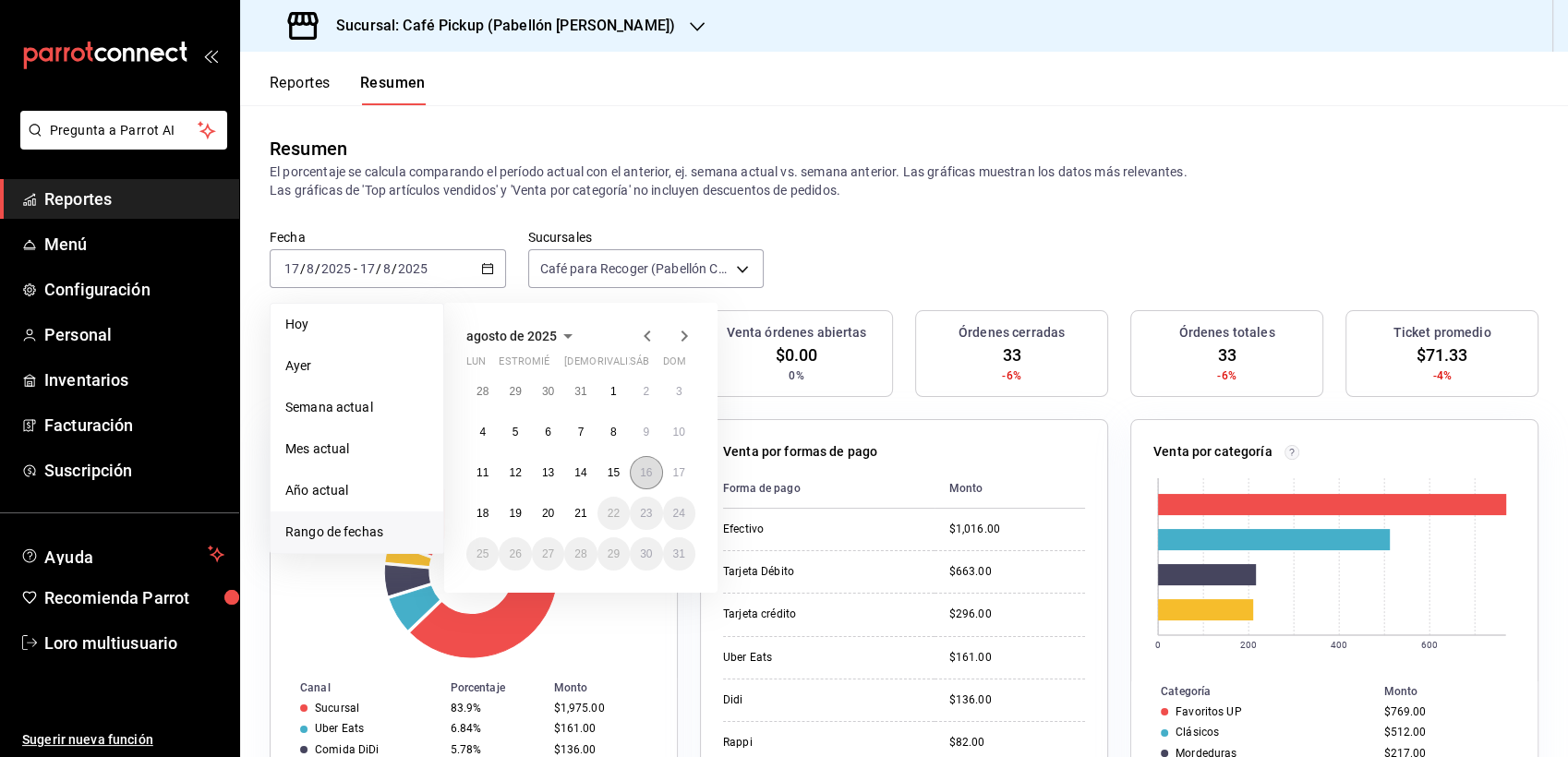
click at [638, 483] on button "16" at bounding box center [645, 473] width 33 height 34
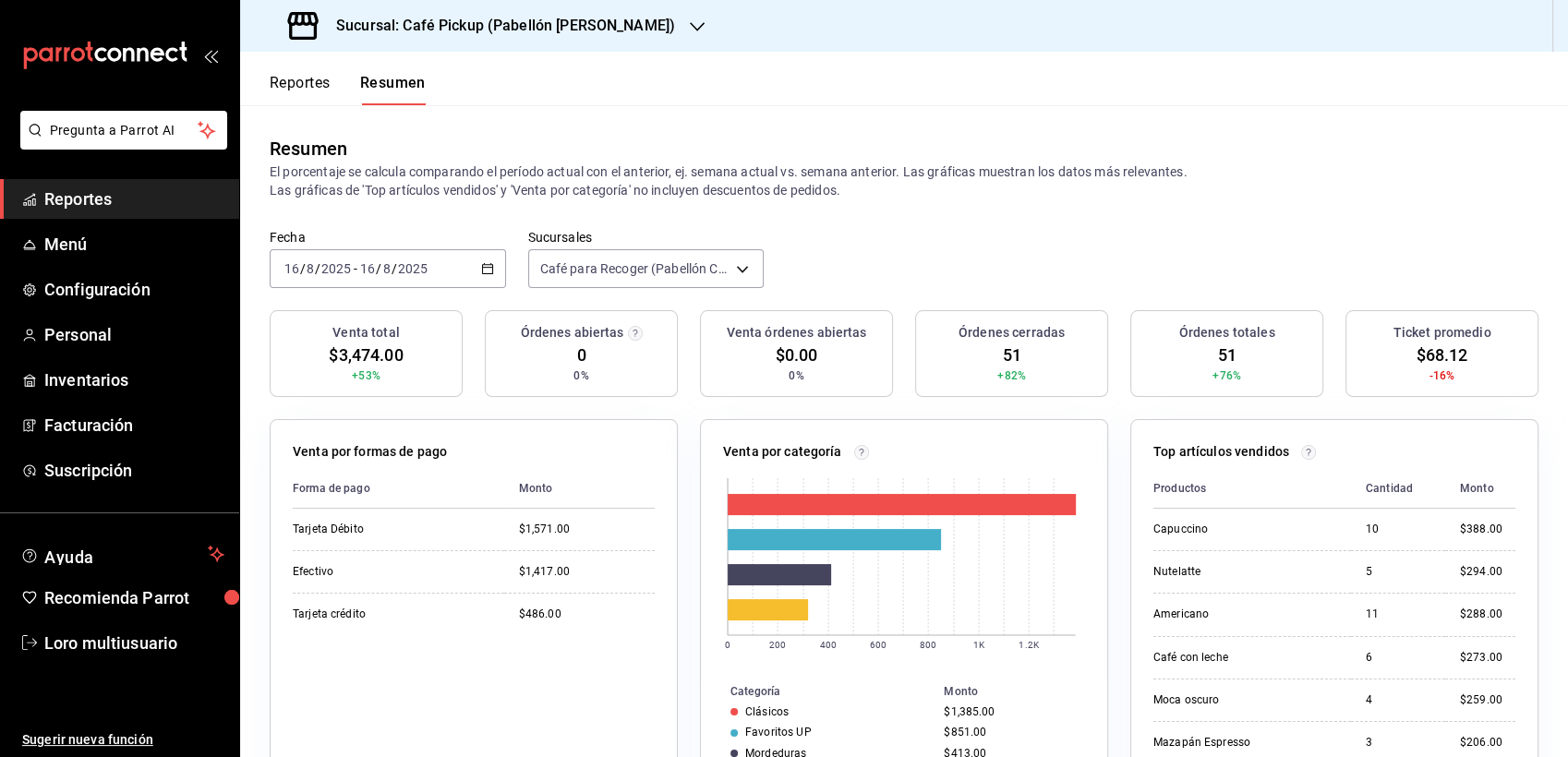
click at [410, 269] on input "2025" at bounding box center [412, 268] width 32 height 15
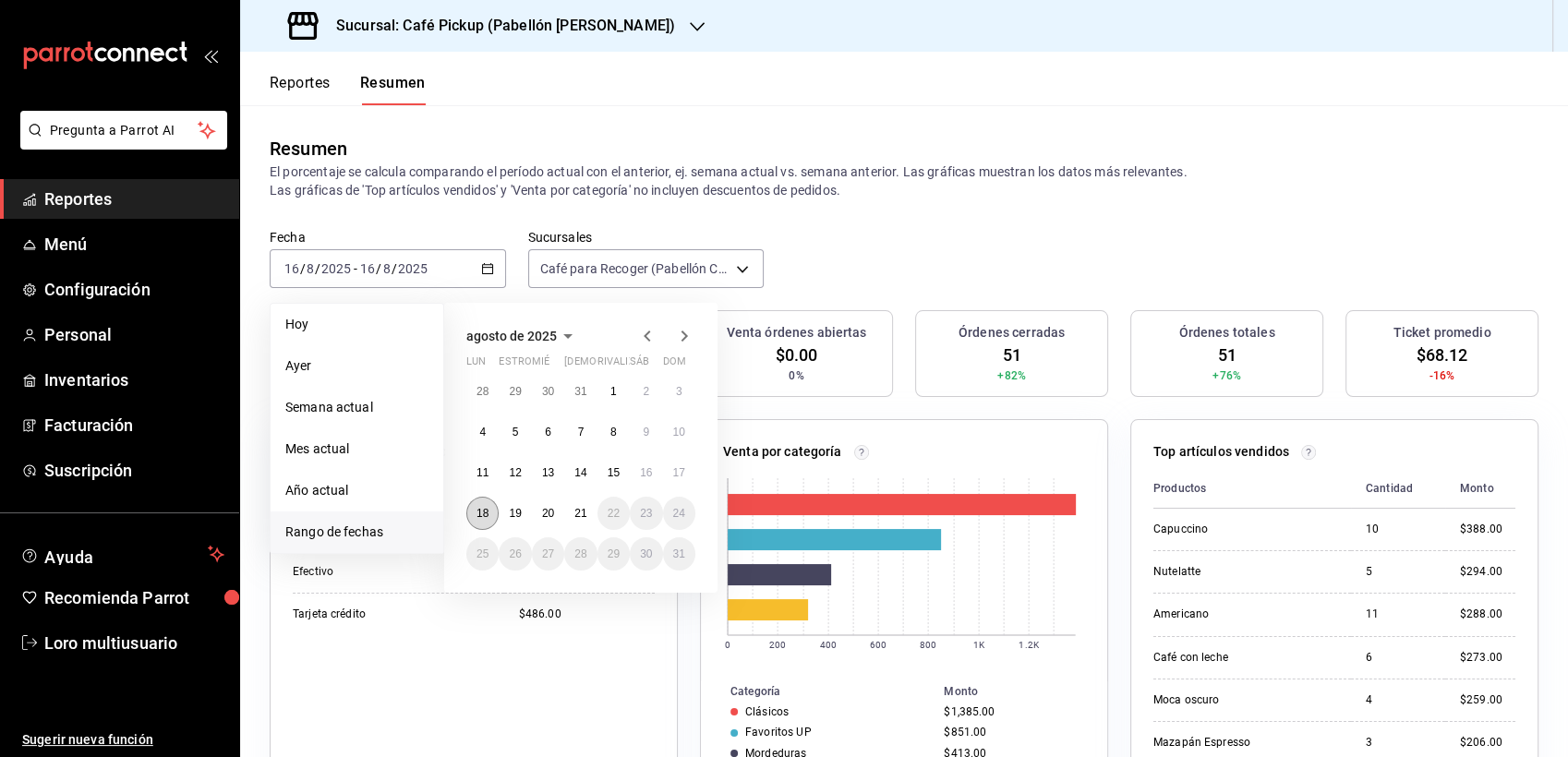
click at [467, 505] on button "18" at bounding box center [482, 513] width 33 height 34
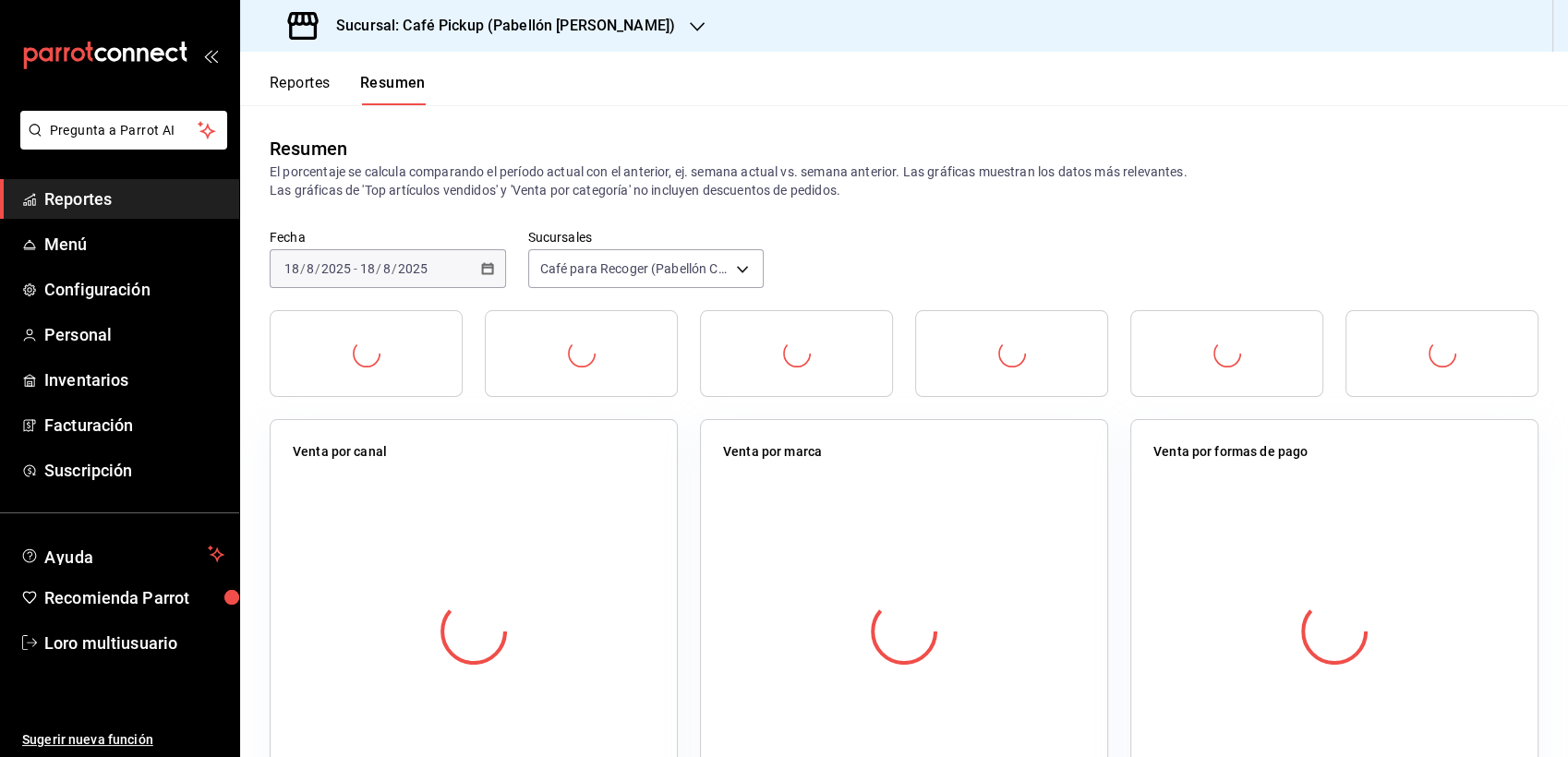
click at [467, 505] on div at bounding box center [474, 631] width 362 height 325
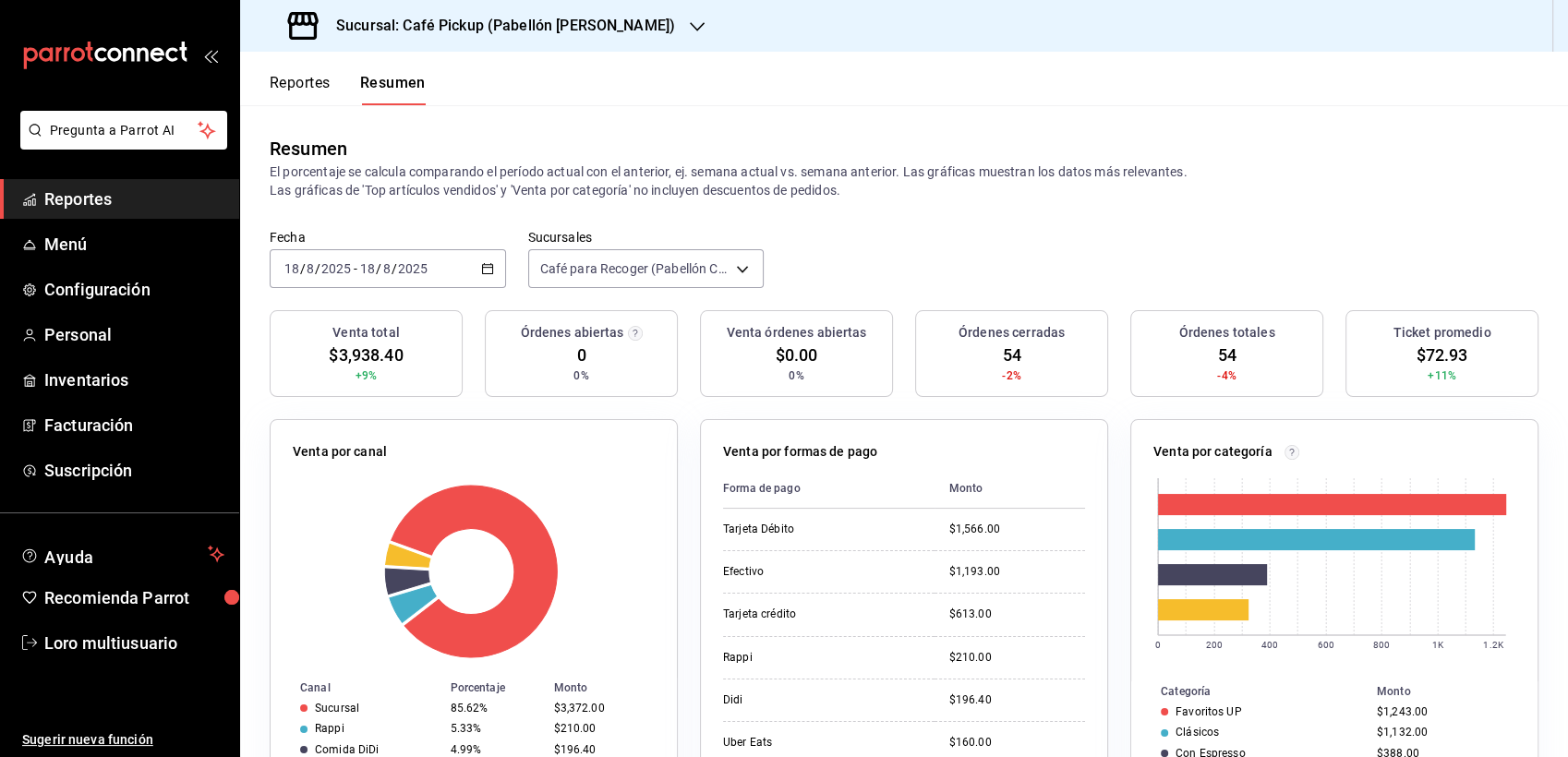
click at [406, 263] on input "2025" at bounding box center [412, 268] width 32 height 15
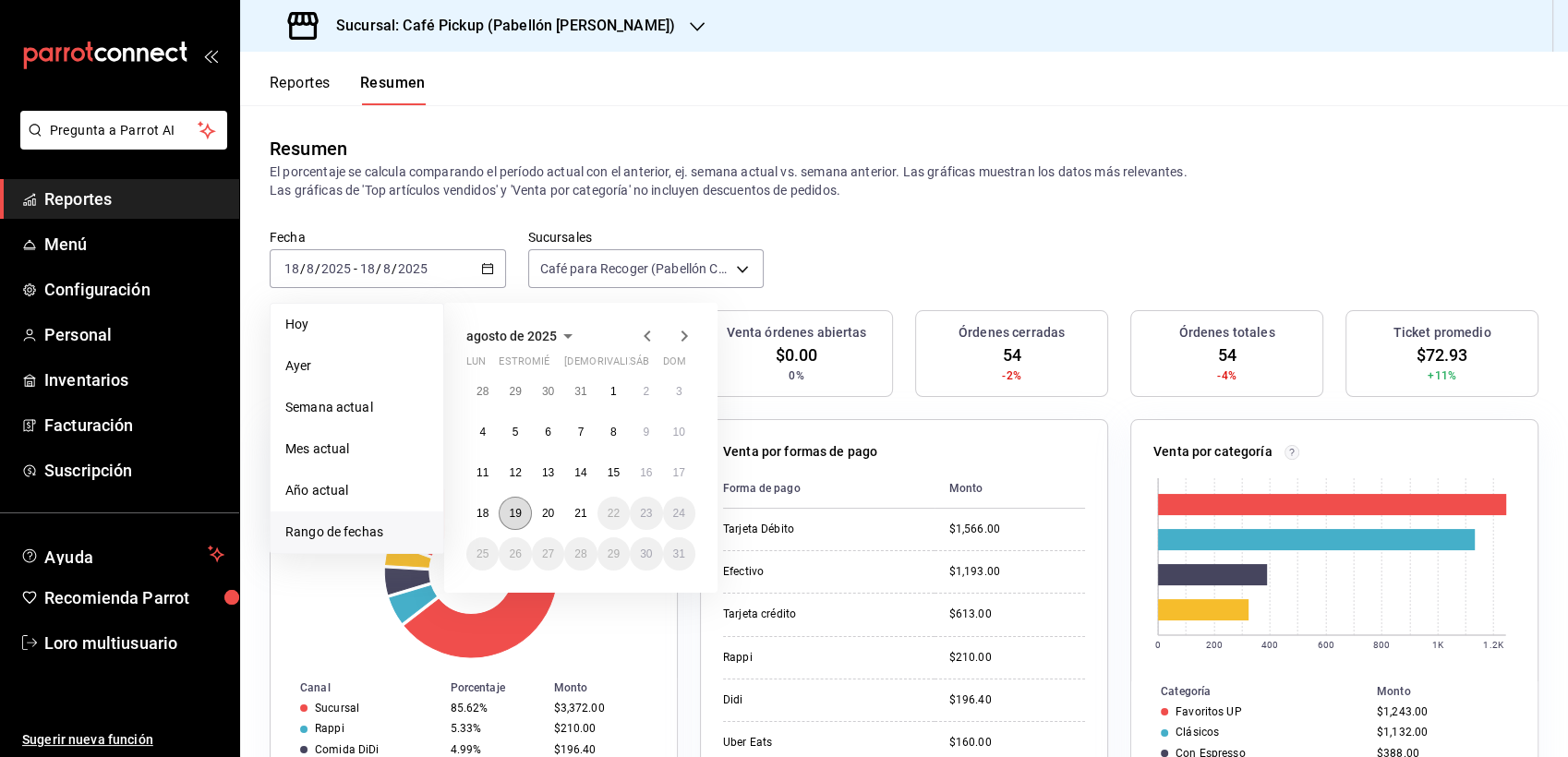
click at [518, 519] on abbr "19" at bounding box center [514, 513] width 12 height 13
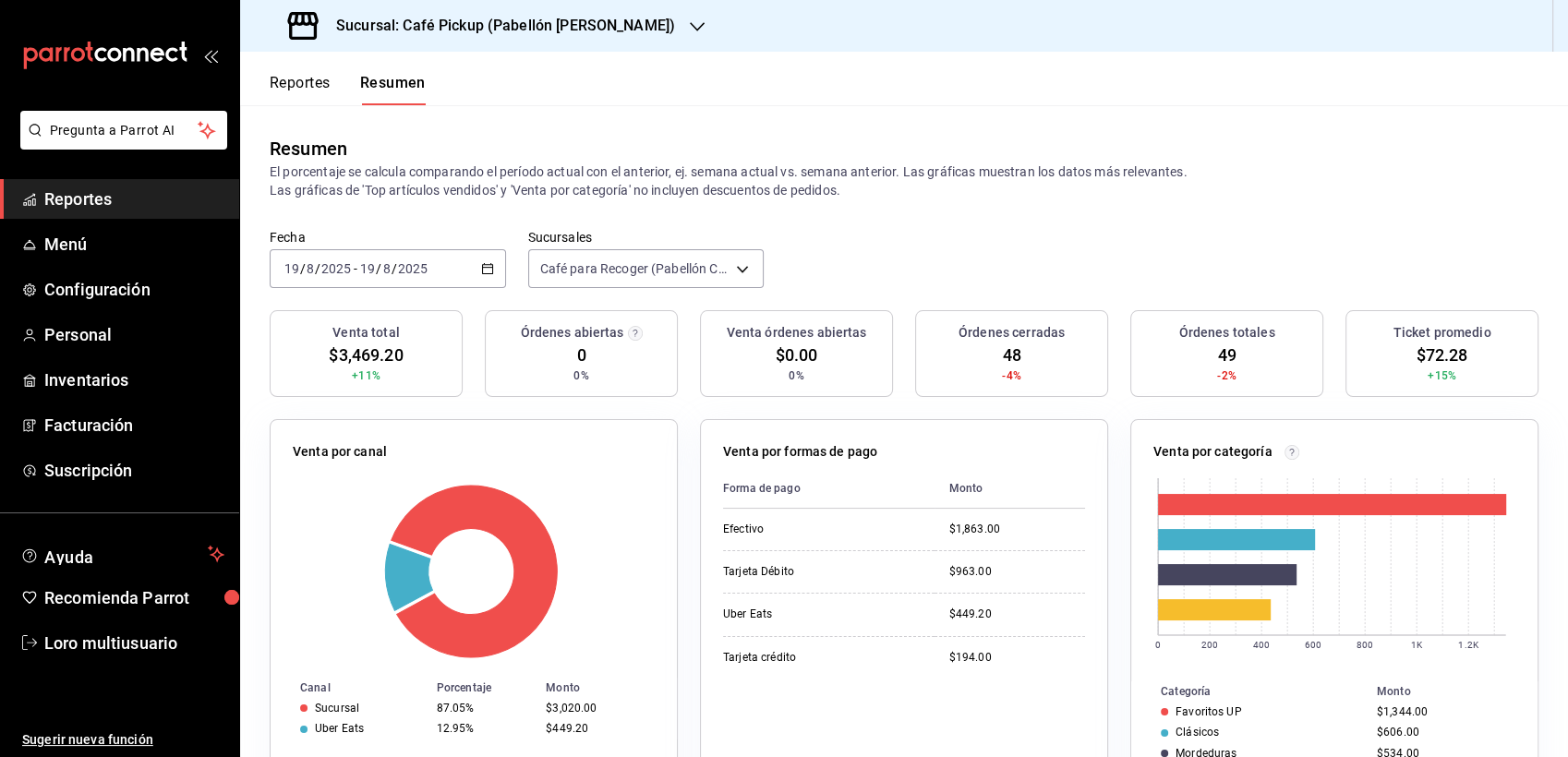
click at [415, 280] on div "[DATE] [DATE] - [DATE] [DATE]" at bounding box center [387, 268] width 236 height 38
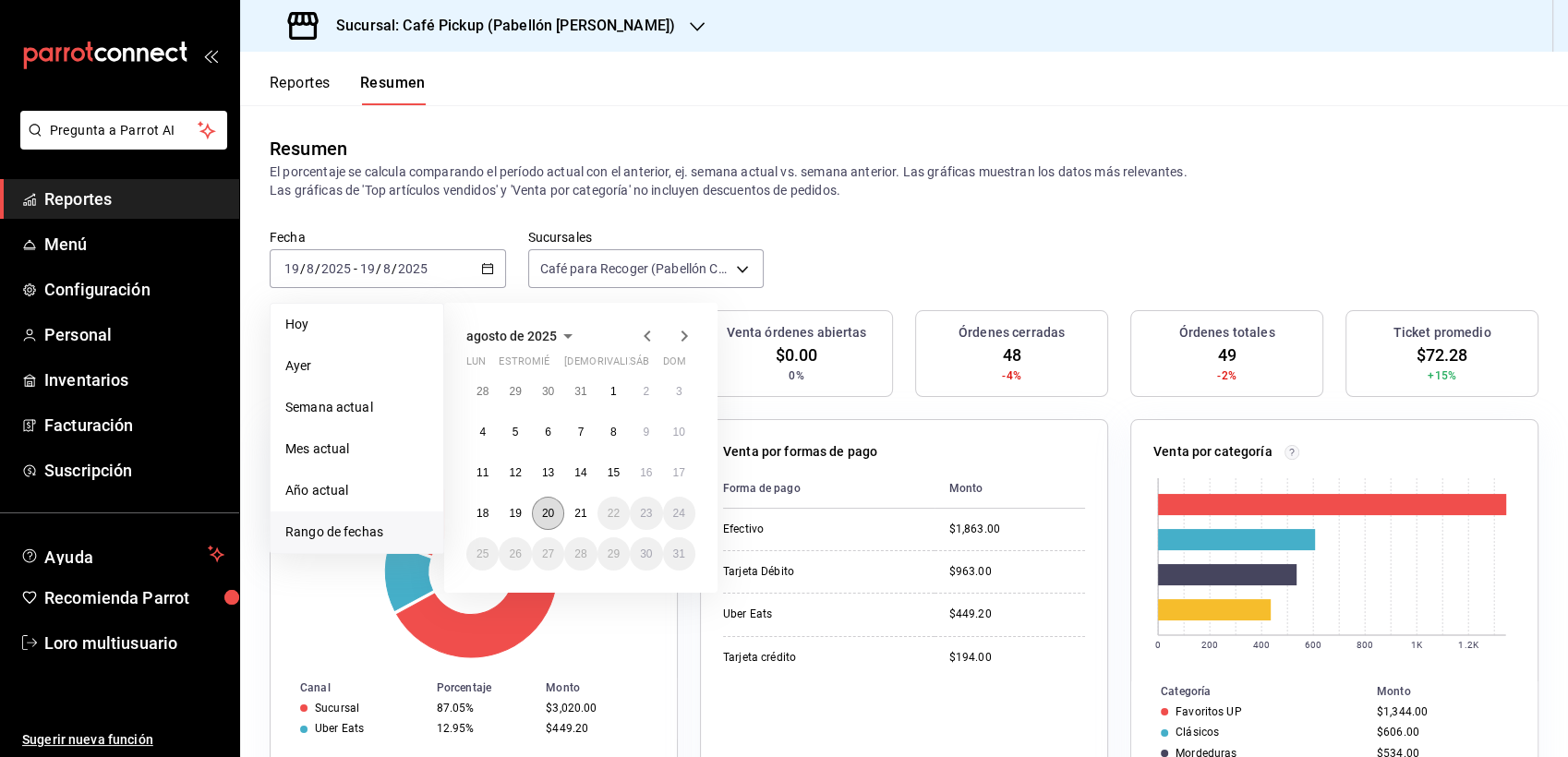
click at [553, 515] on abbr "20" at bounding box center [548, 513] width 12 height 13
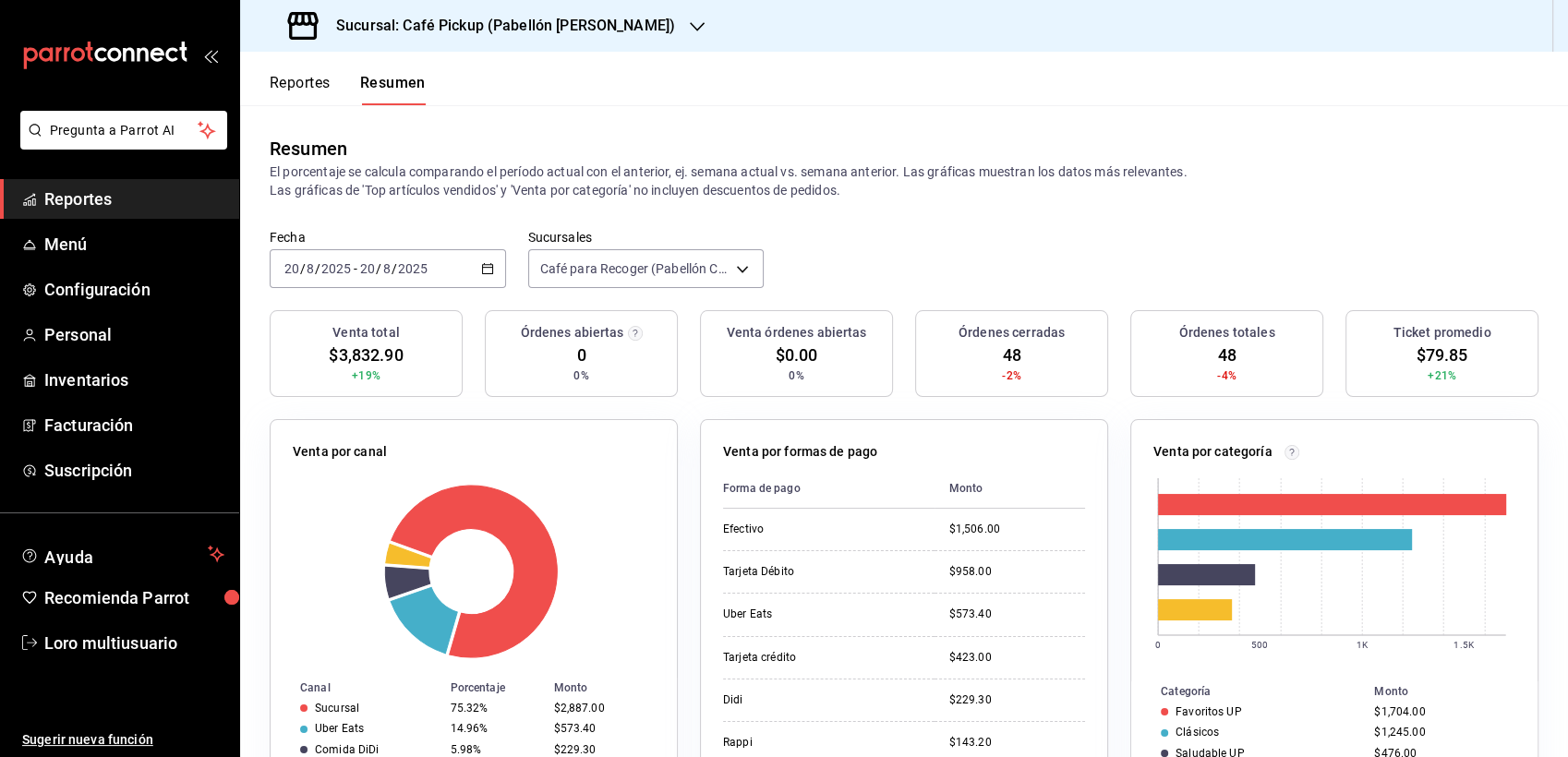
click at [408, 265] on input "2025" at bounding box center [412, 268] width 32 height 15
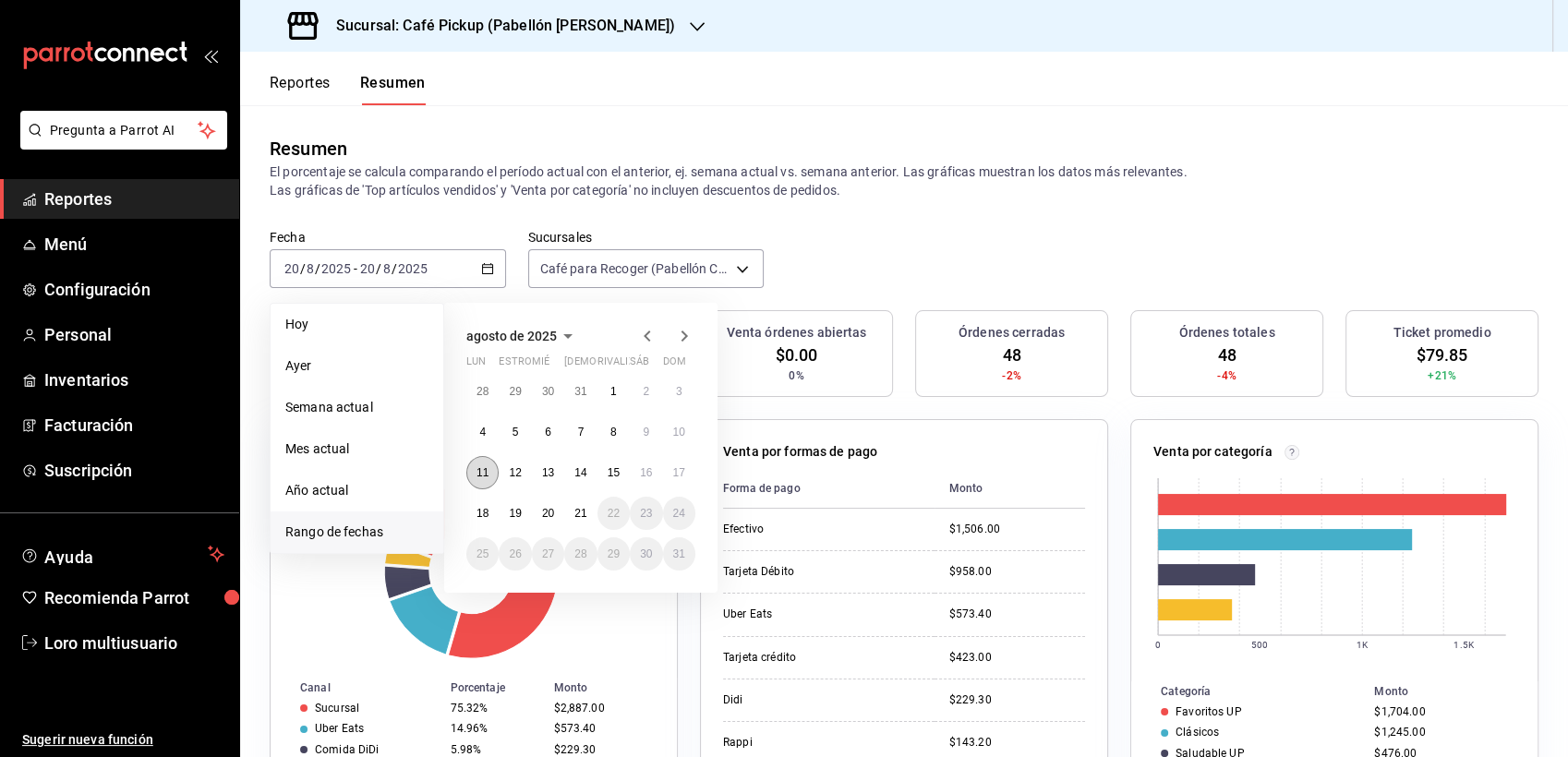
click at [490, 466] on button "11" at bounding box center [482, 473] width 33 height 34
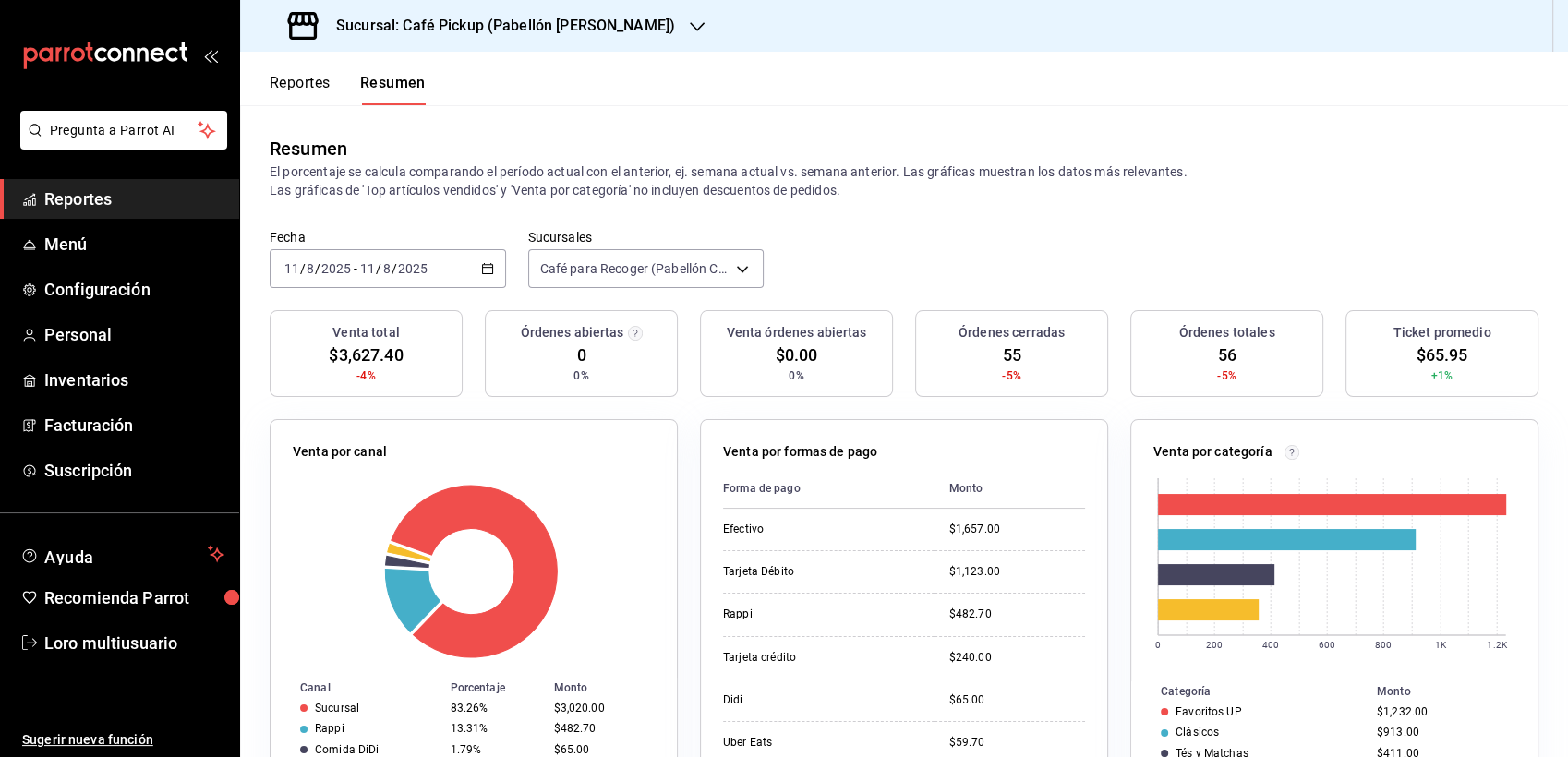
click at [360, 258] on div "[DATE] [DATE] - [DATE] [DATE]" at bounding box center [387, 268] width 236 height 38
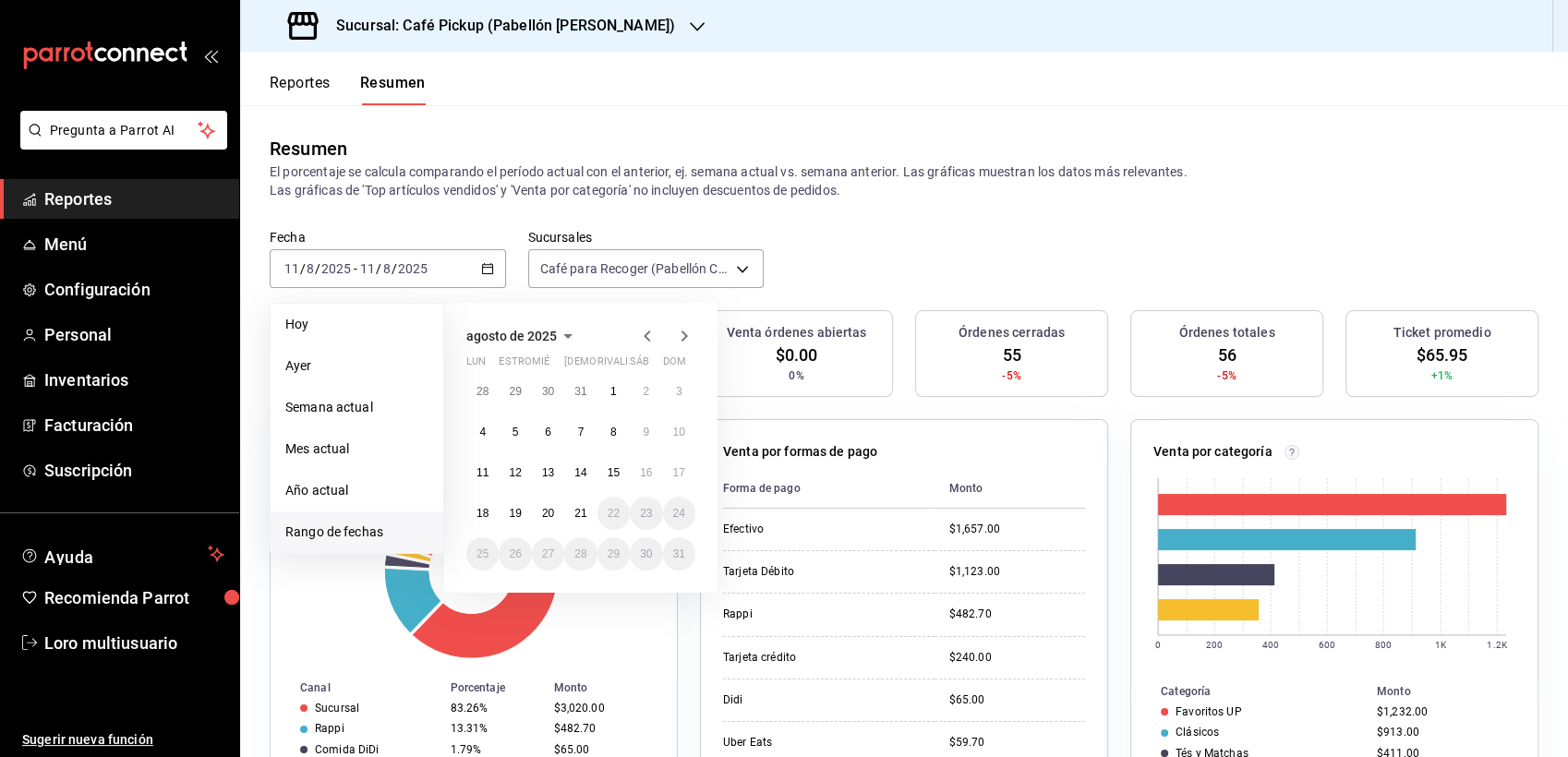
click at [530, 34] on h3 "Sucursal: Café Pickup (Pabellón [PERSON_NAME])" at bounding box center [498, 26] width 353 height 22
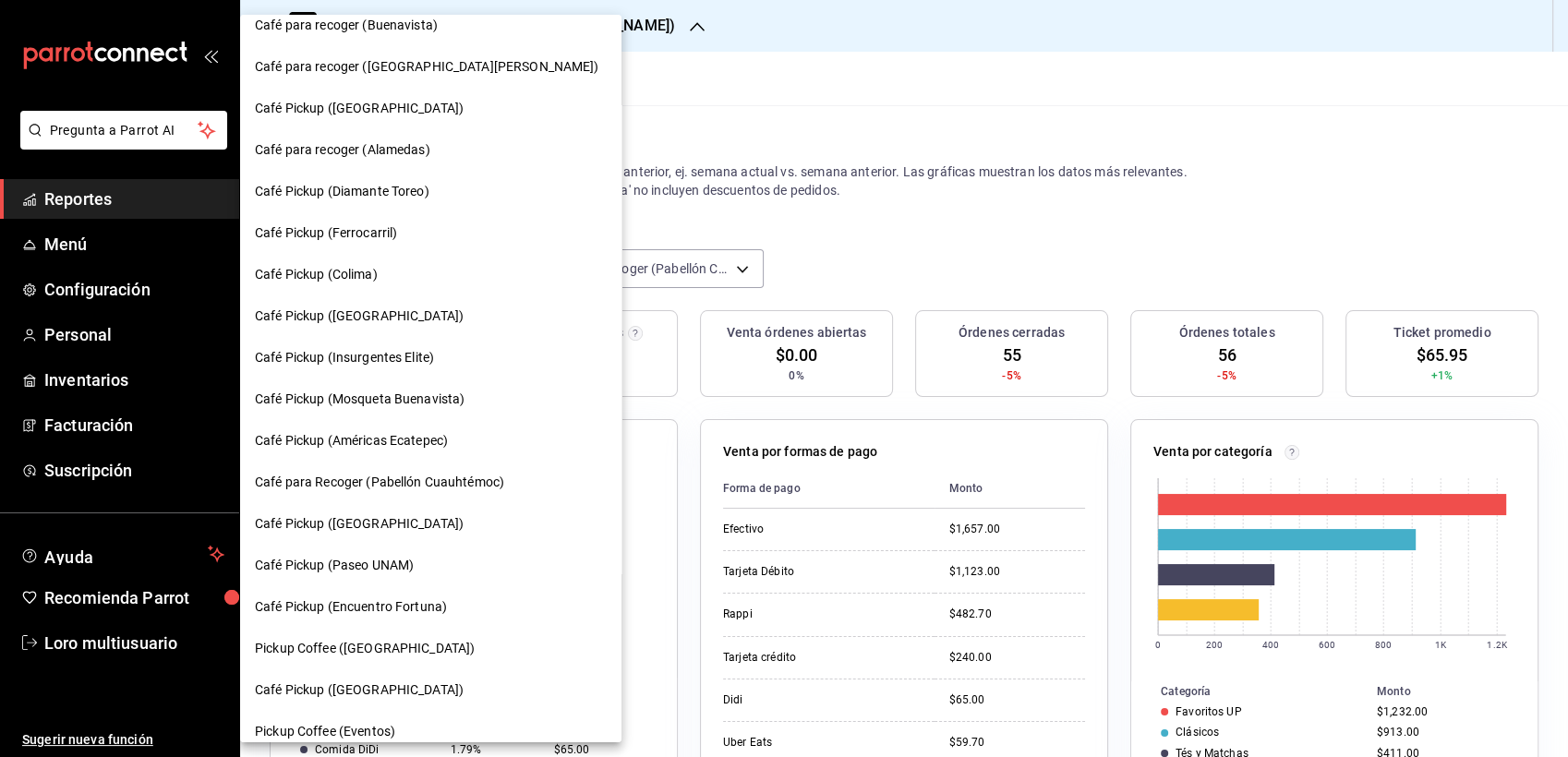
scroll to position [866, 0]
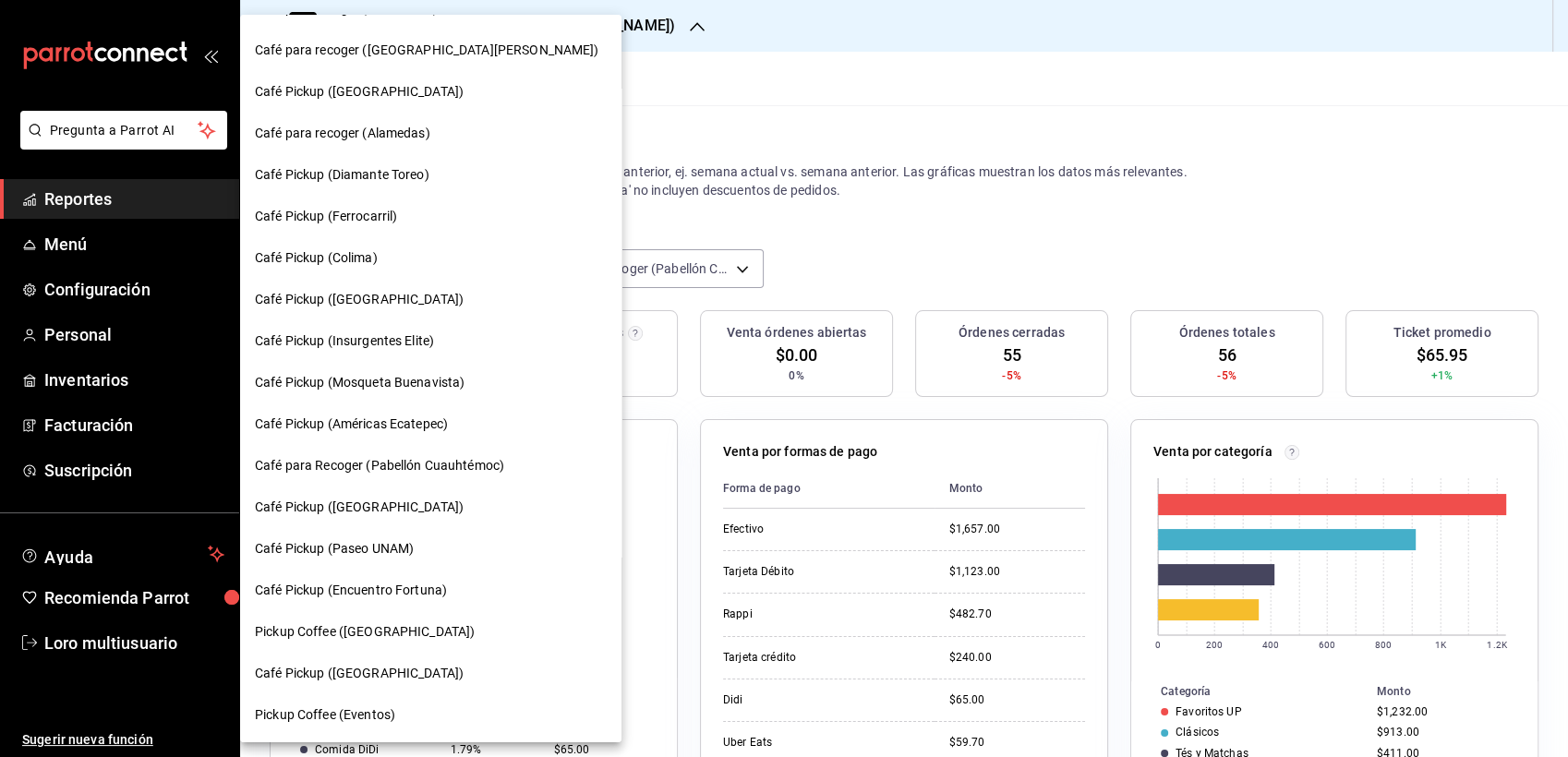
click at [378, 541] on span "Café Pickup (Paseo UNAM)" at bounding box center [334, 549] width 159 height 20
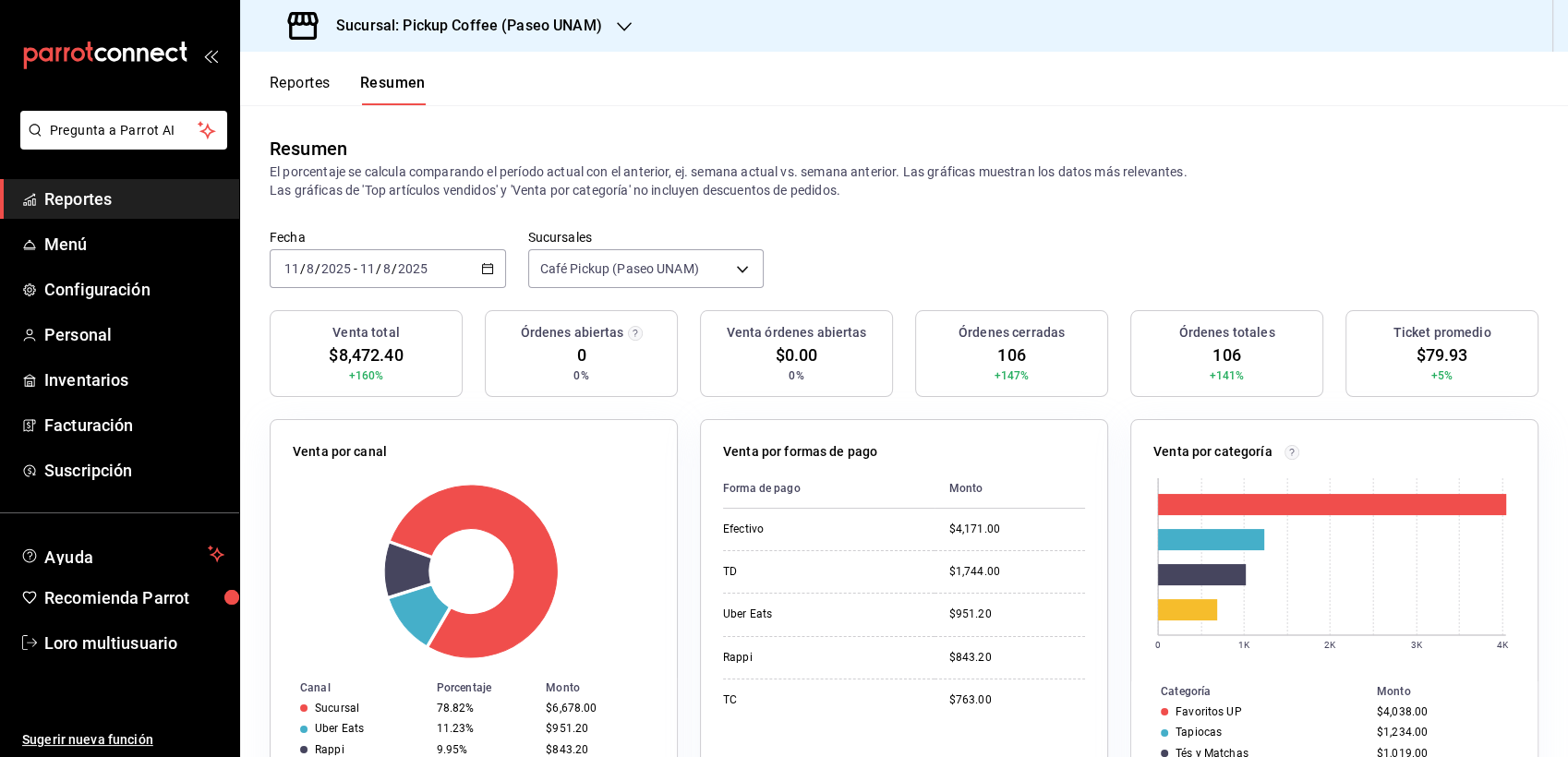
click at [394, 268] on span "/" at bounding box center [395, 268] width 6 height 15
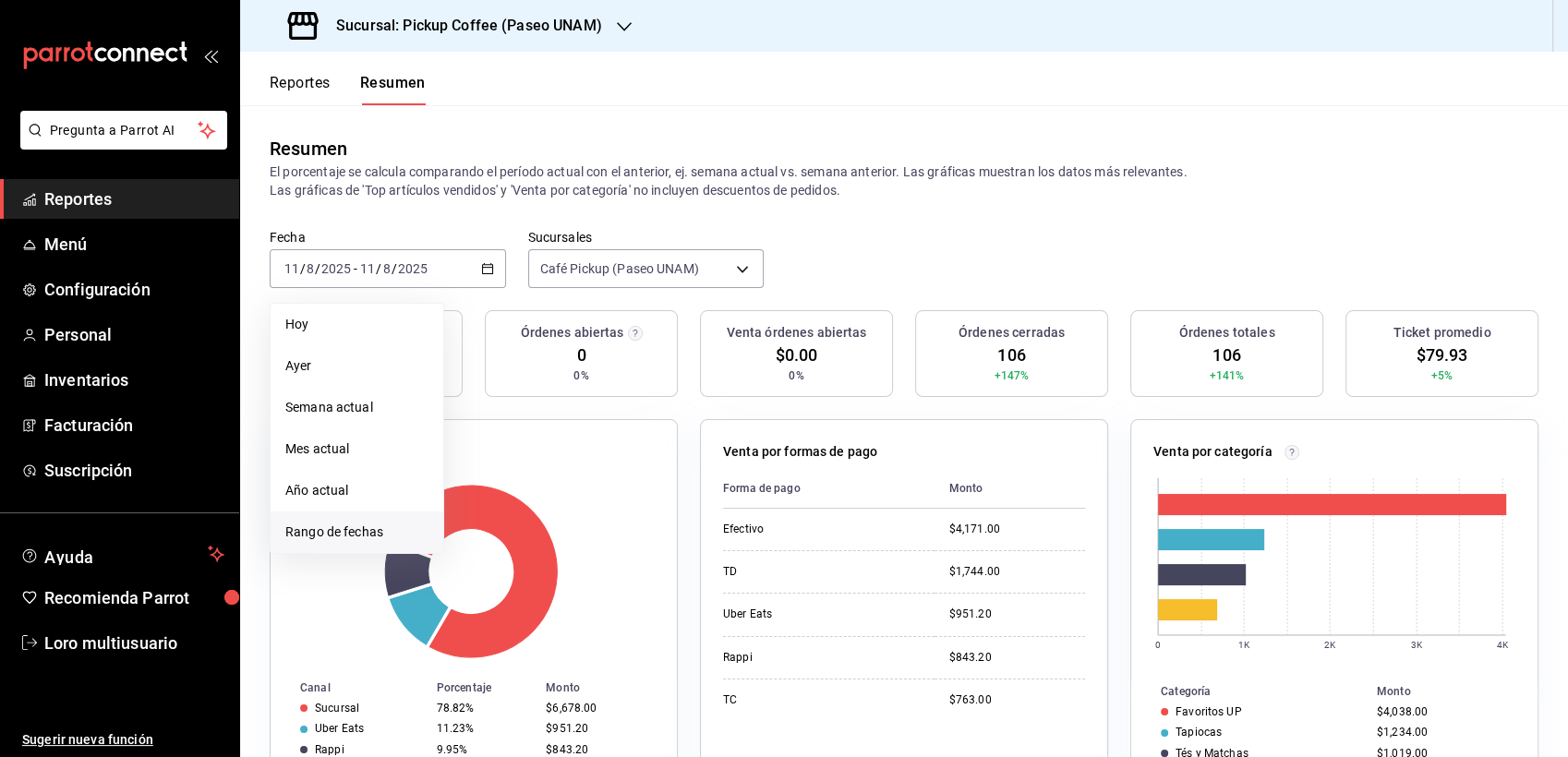
click at [341, 523] on span "Rango de fechas" at bounding box center [356, 533] width 143 height 20
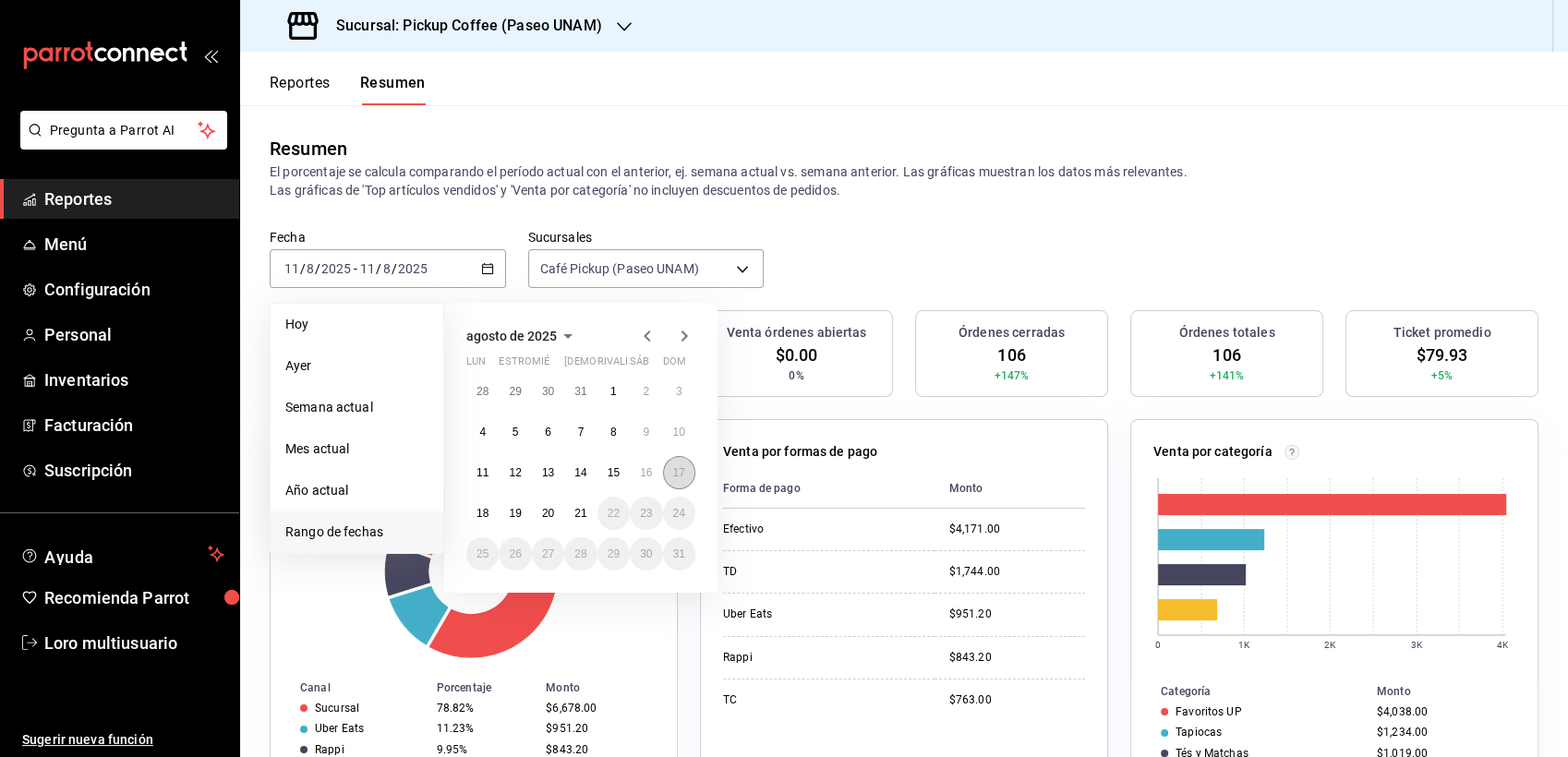
click at [669, 477] on button "17" at bounding box center [679, 473] width 33 height 34
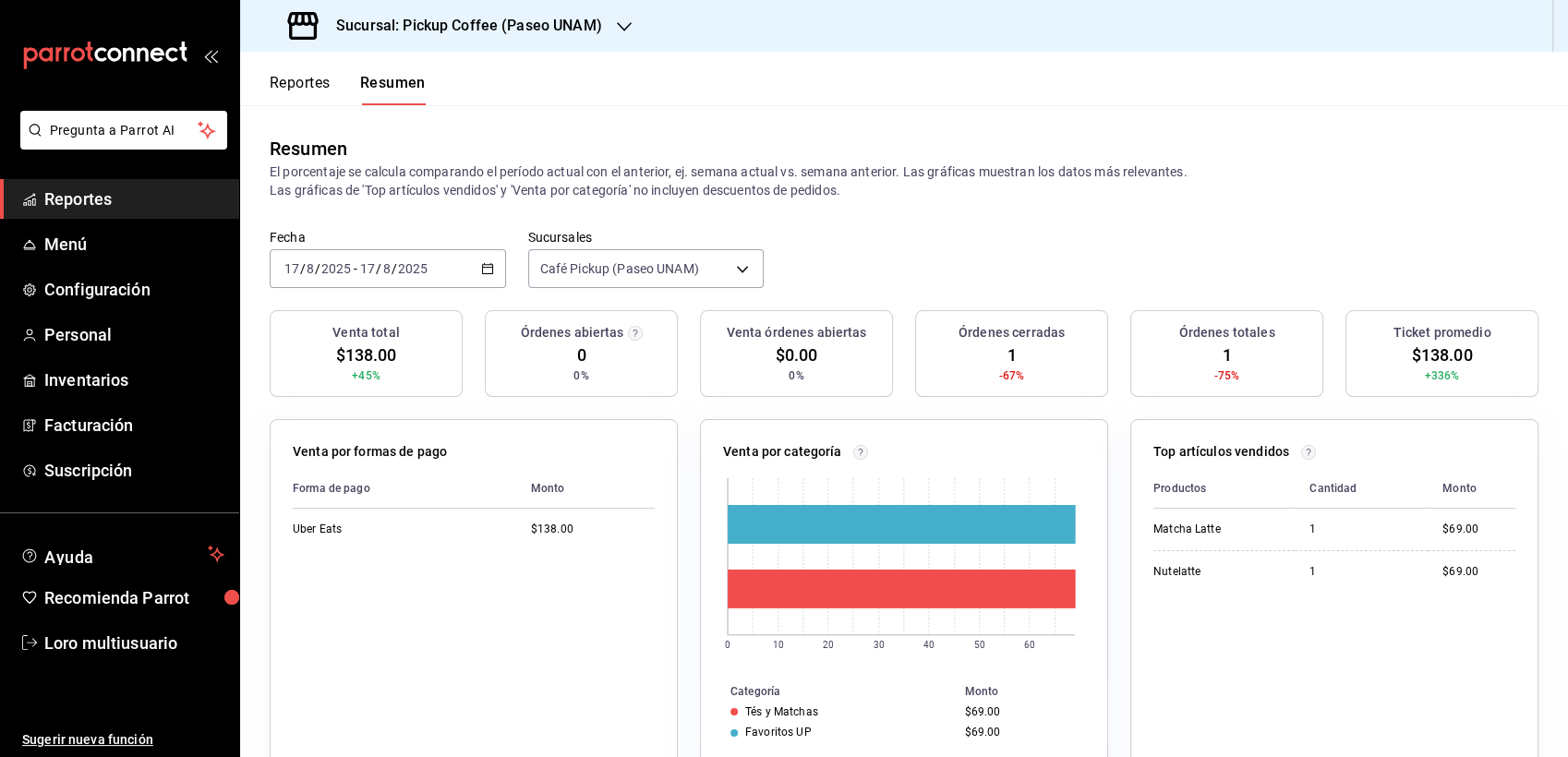
click at [462, 262] on div "[DATE] [DATE] - [DATE] [DATE]" at bounding box center [387, 268] width 236 height 38
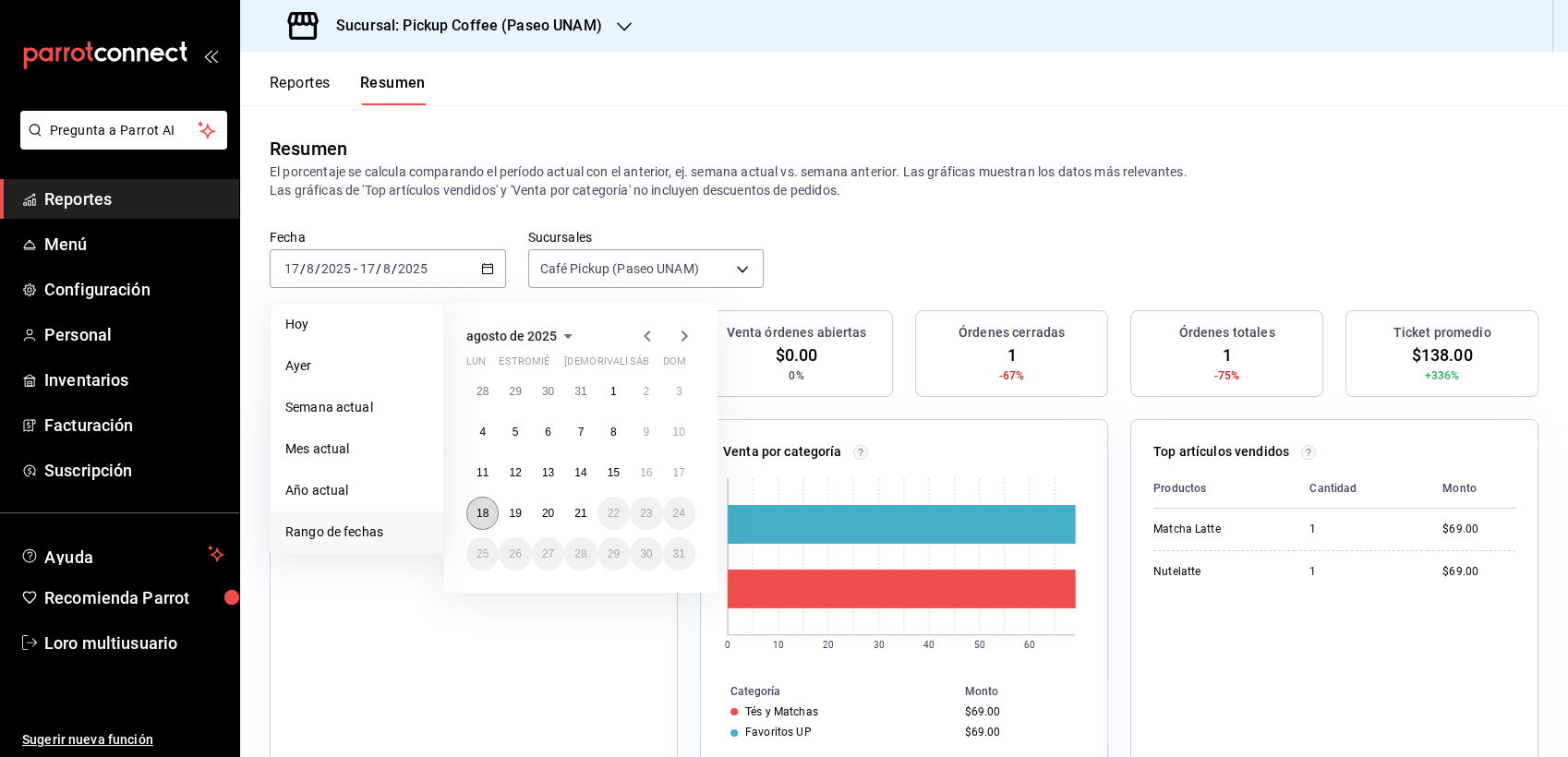
click at [483, 523] on button "18" at bounding box center [482, 513] width 33 height 34
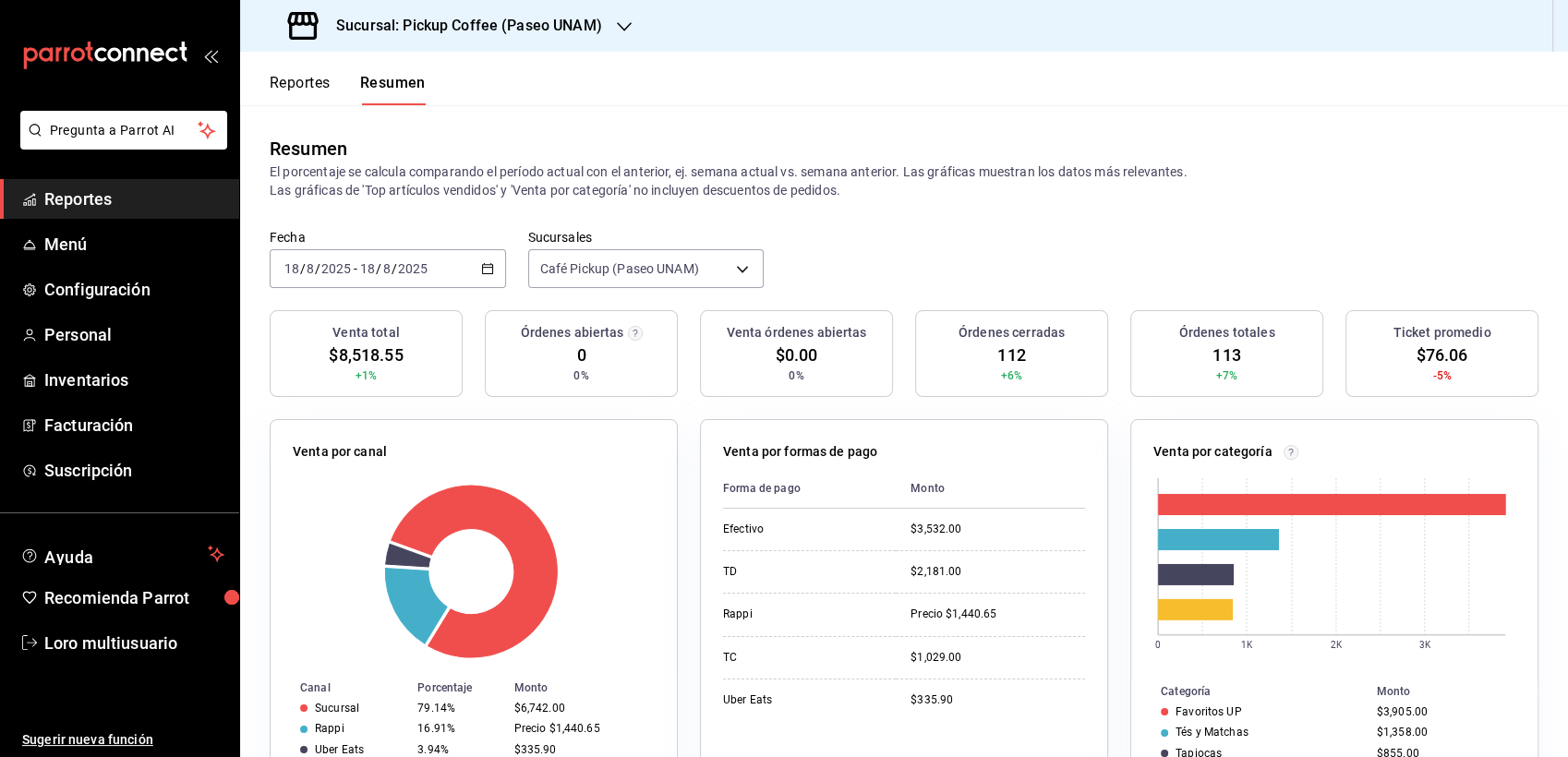
click at [418, 277] on div "[DATE] [DATE] - [DATE] [DATE]" at bounding box center [387, 268] width 236 height 38
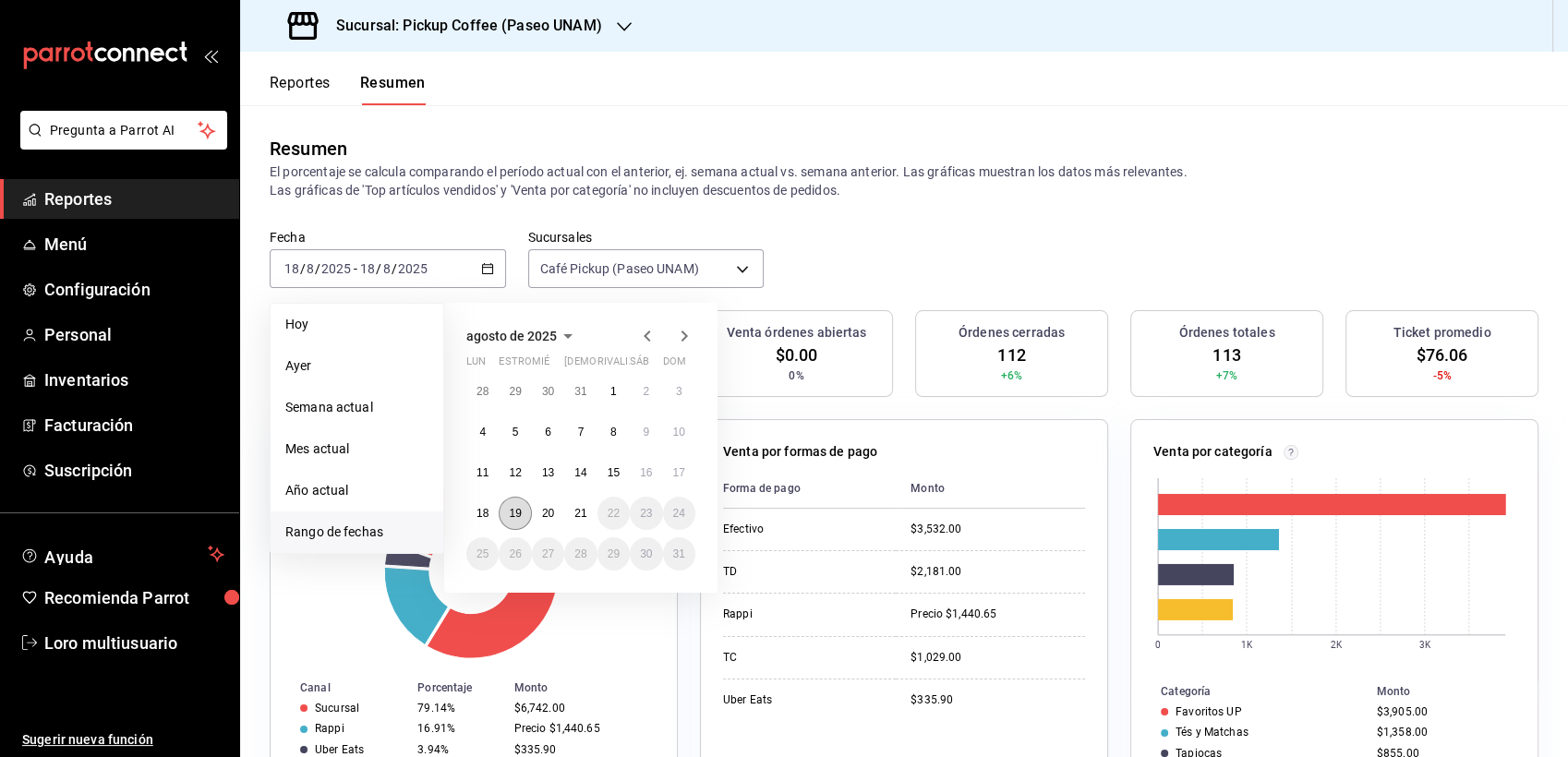
click at [500, 513] on button "19" at bounding box center [514, 513] width 33 height 34
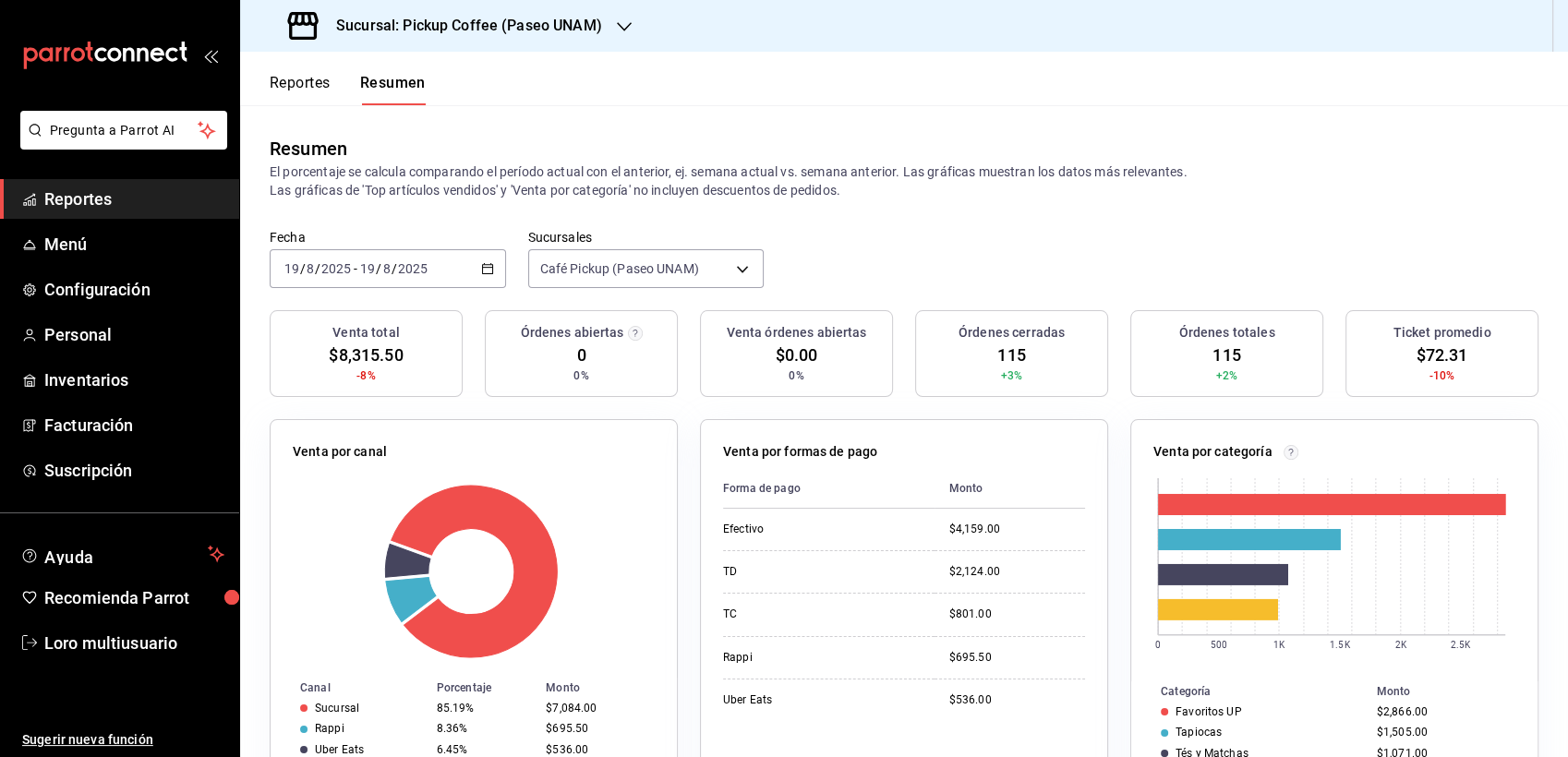
click at [442, 275] on div "[DATE] [DATE] - [DATE] [DATE]" at bounding box center [387, 268] width 236 height 38
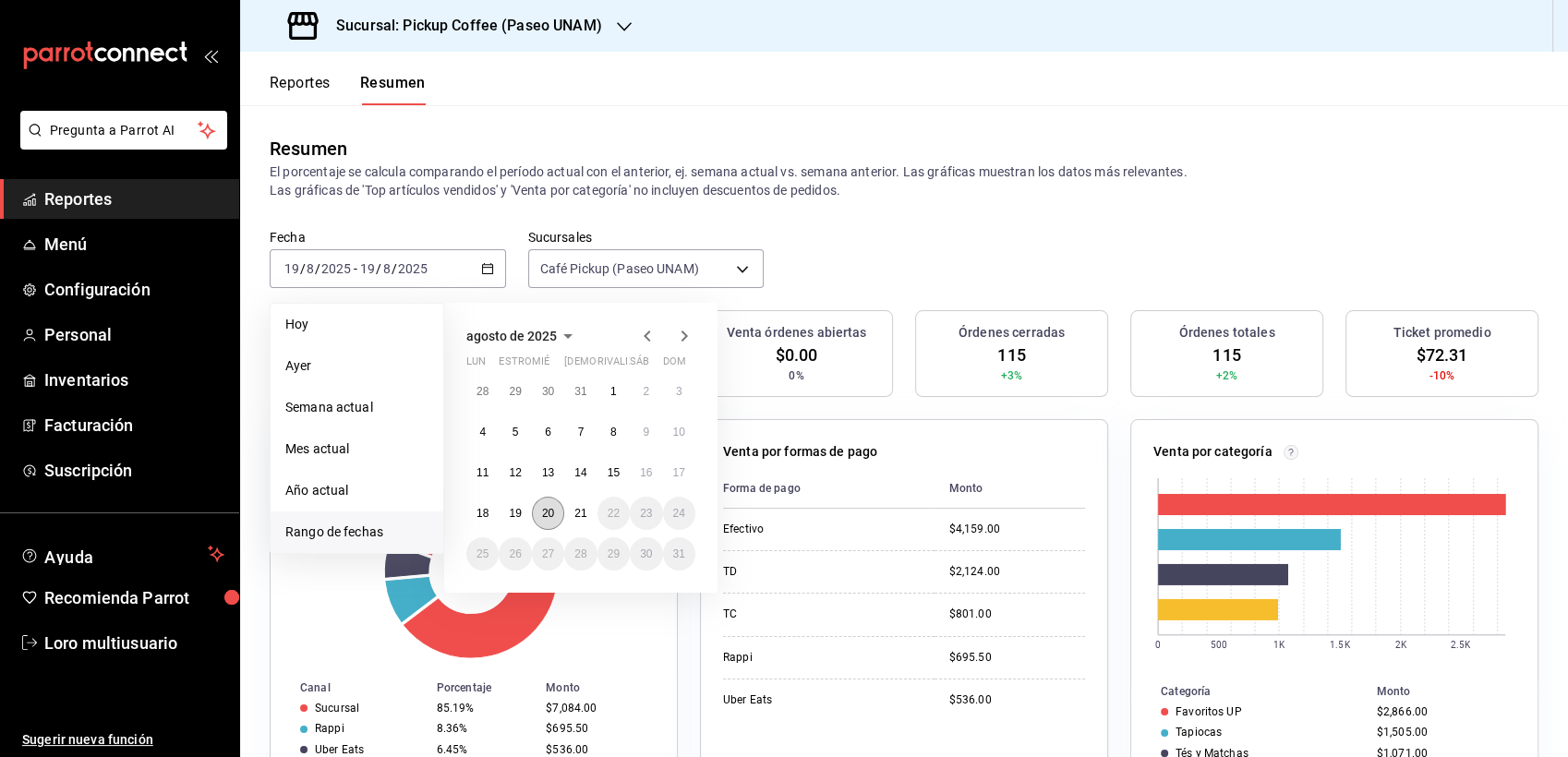
click at [555, 504] on button "20" at bounding box center [548, 513] width 33 height 34
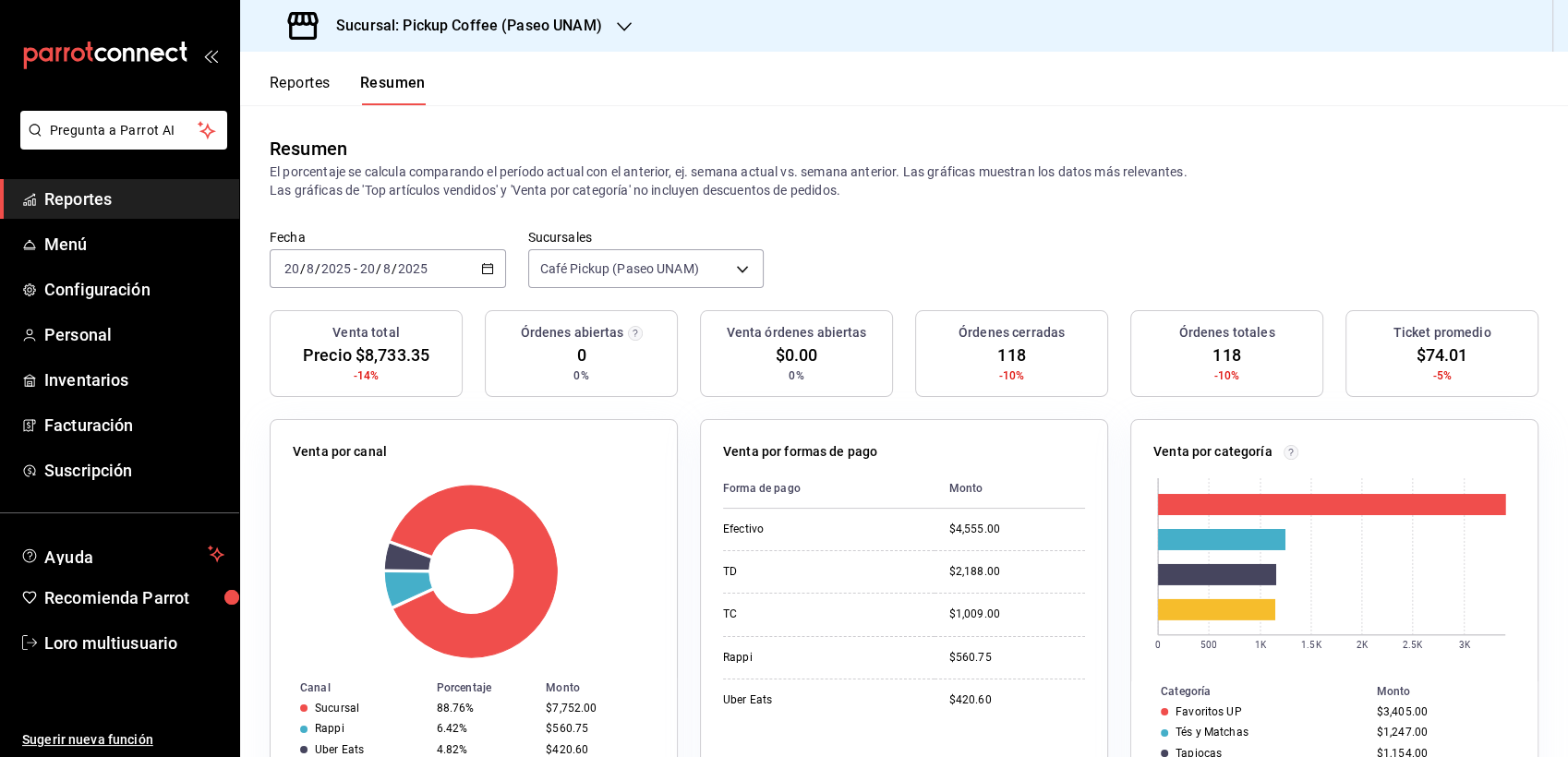
click at [426, 276] on input "2025" at bounding box center [412, 268] width 32 height 15
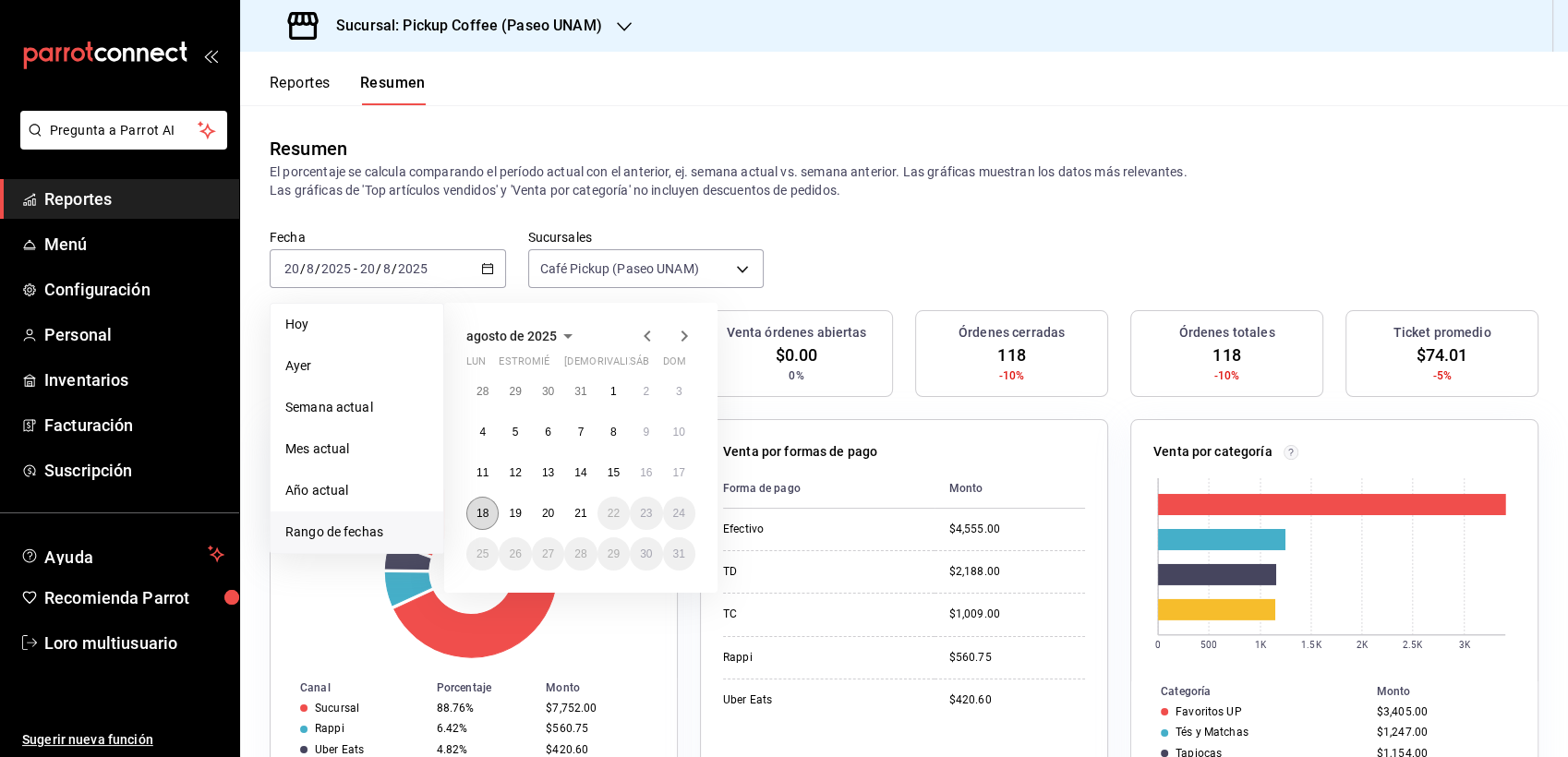
click at [485, 506] on button "18" at bounding box center [482, 513] width 33 height 34
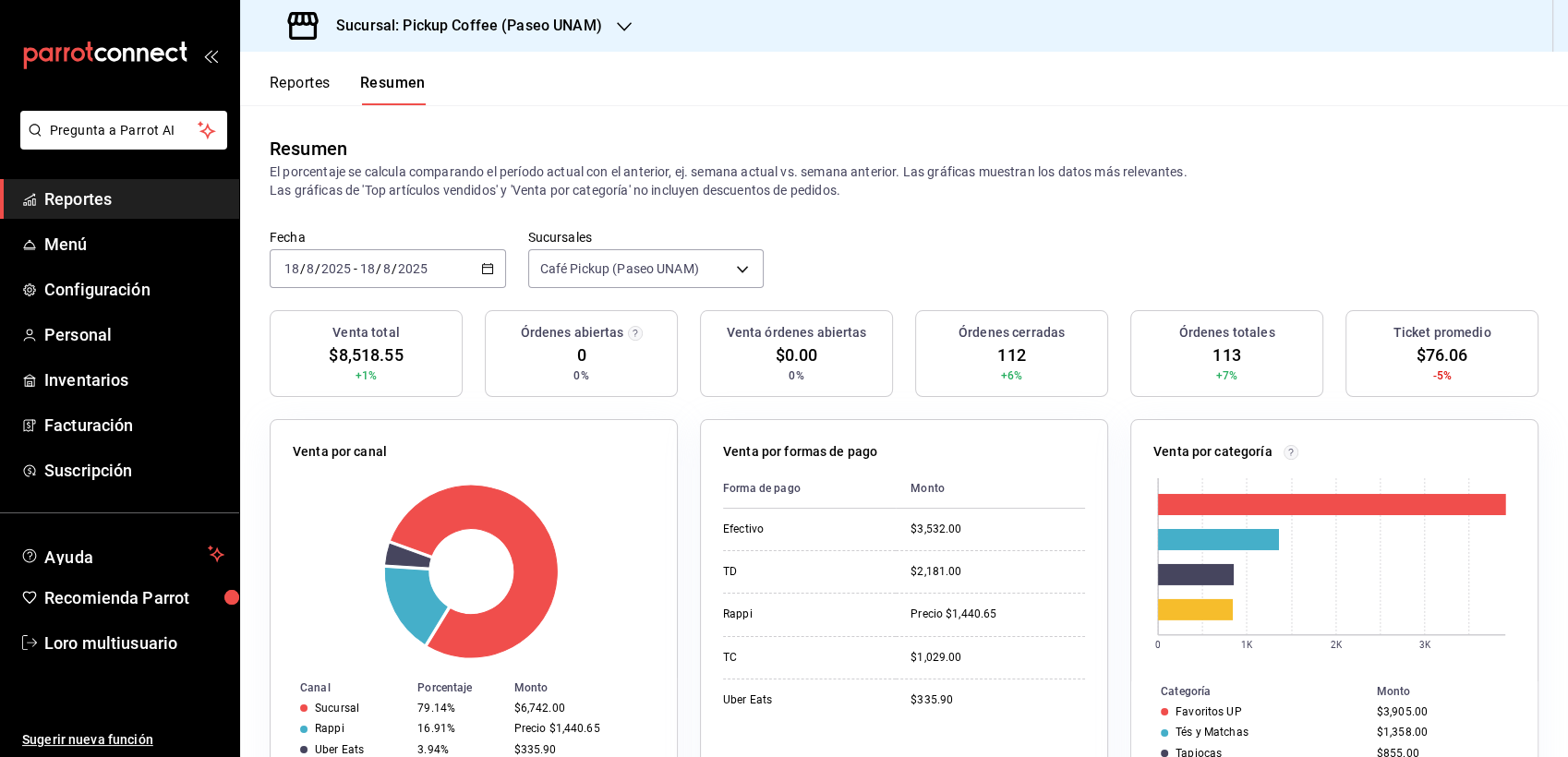
click at [336, 278] on div "[DATE] [DATE] - [DATE] [DATE]" at bounding box center [387, 268] width 236 height 38
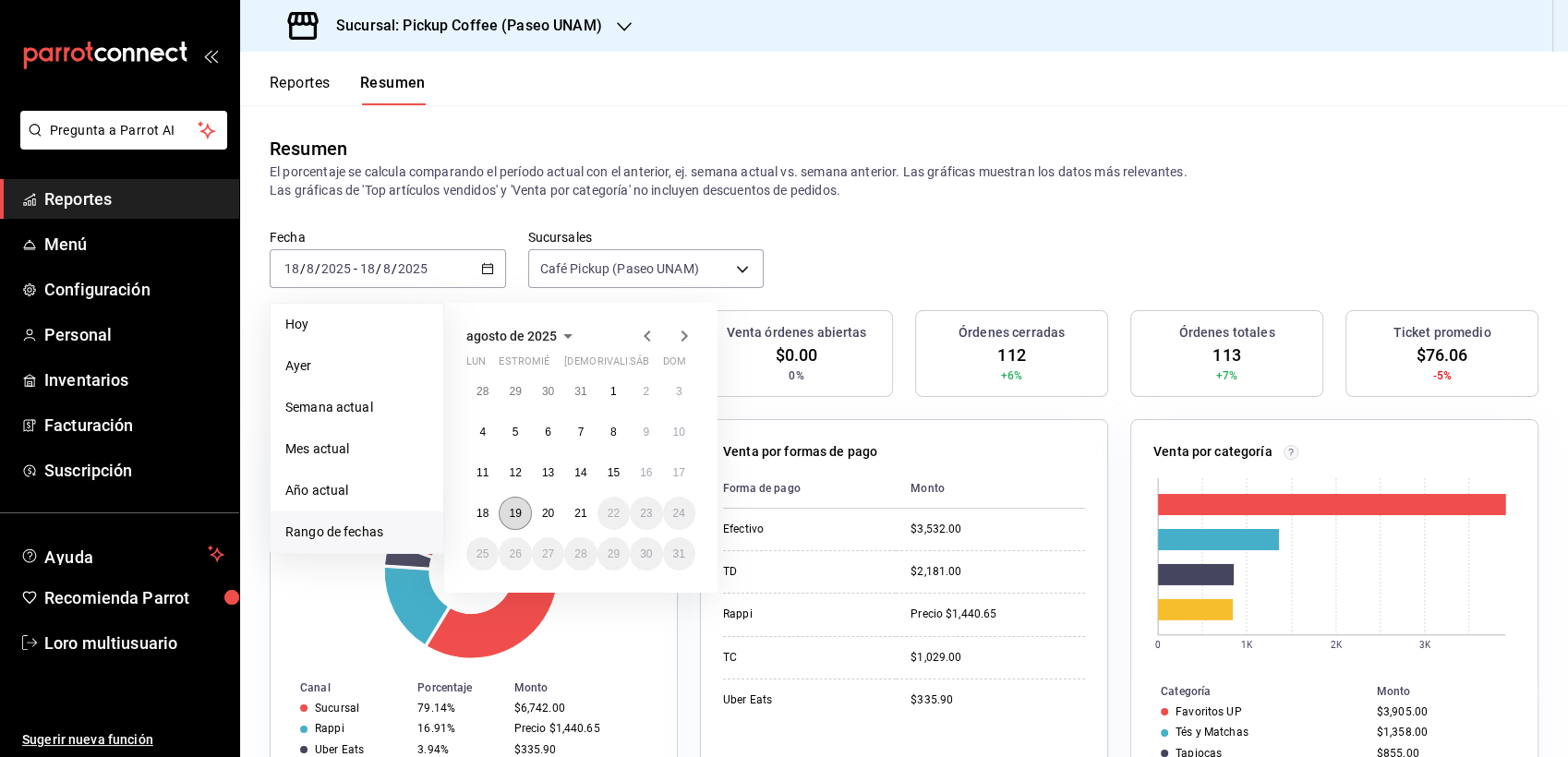
click at [516, 501] on button "19" at bounding box center [514, 513] width 33 height 34
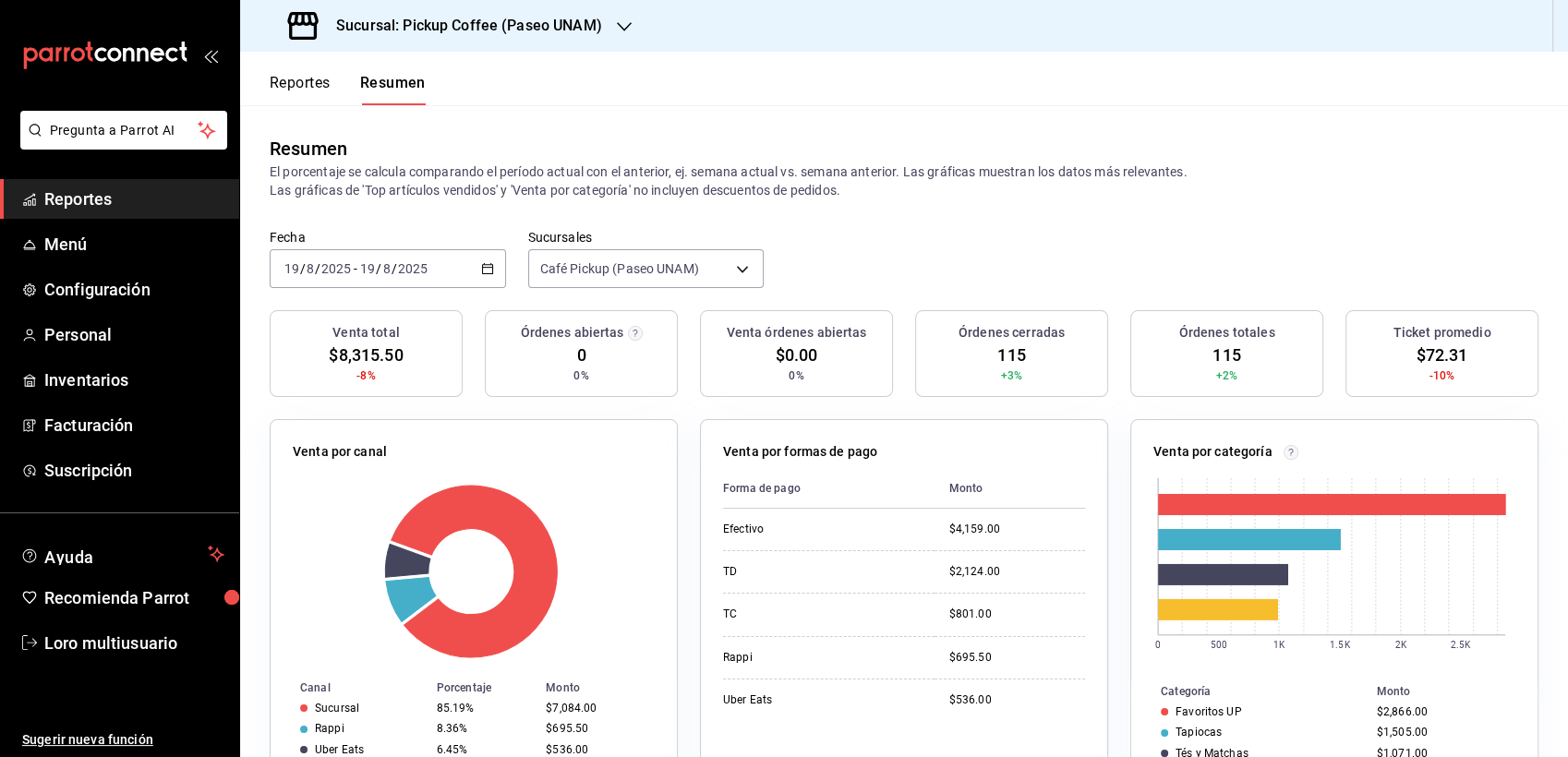
click at [406, 268] on input "2025" at bounding box center [412, 268] width 32 height 15
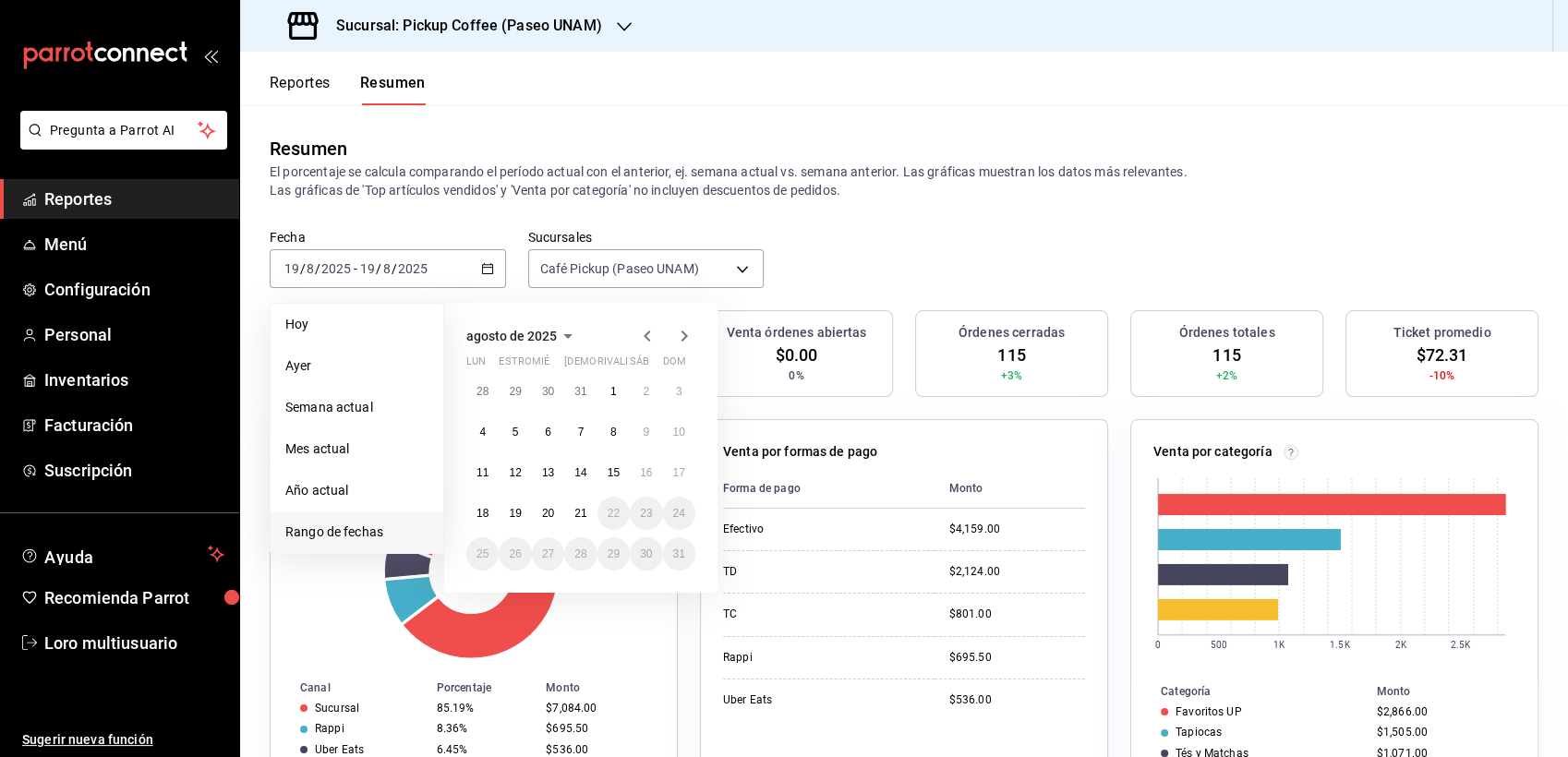
click at [467, 502] on div "28 29 30 31 1 2 3 4 5 6 7 8 9 10 11 12 13 14 15 16 17 18 19 20 21 22 23 24 25 2…" at bounding box center [580, 473] width 229 height 195
drag, startPoint x: 467, startPoint y: 502, endPoint x: 483, endPoint y: 510, distance: 17.9
click at [483, 510] on abbr "18" at bounding box center [483, 513] width 12 height 13
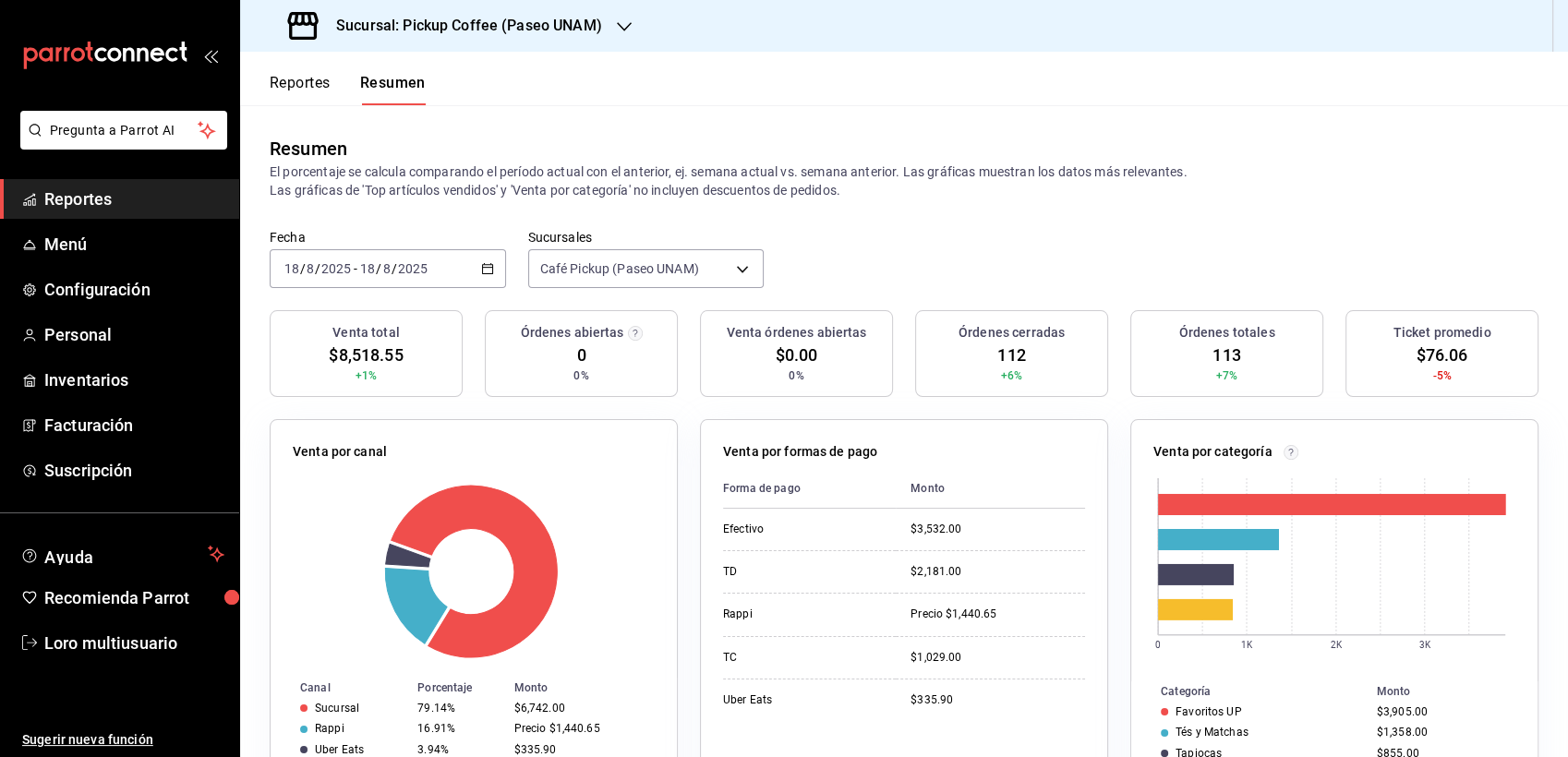
click at [392, 274] on span "/" at bounding box center [395, 268] width 6 height 15
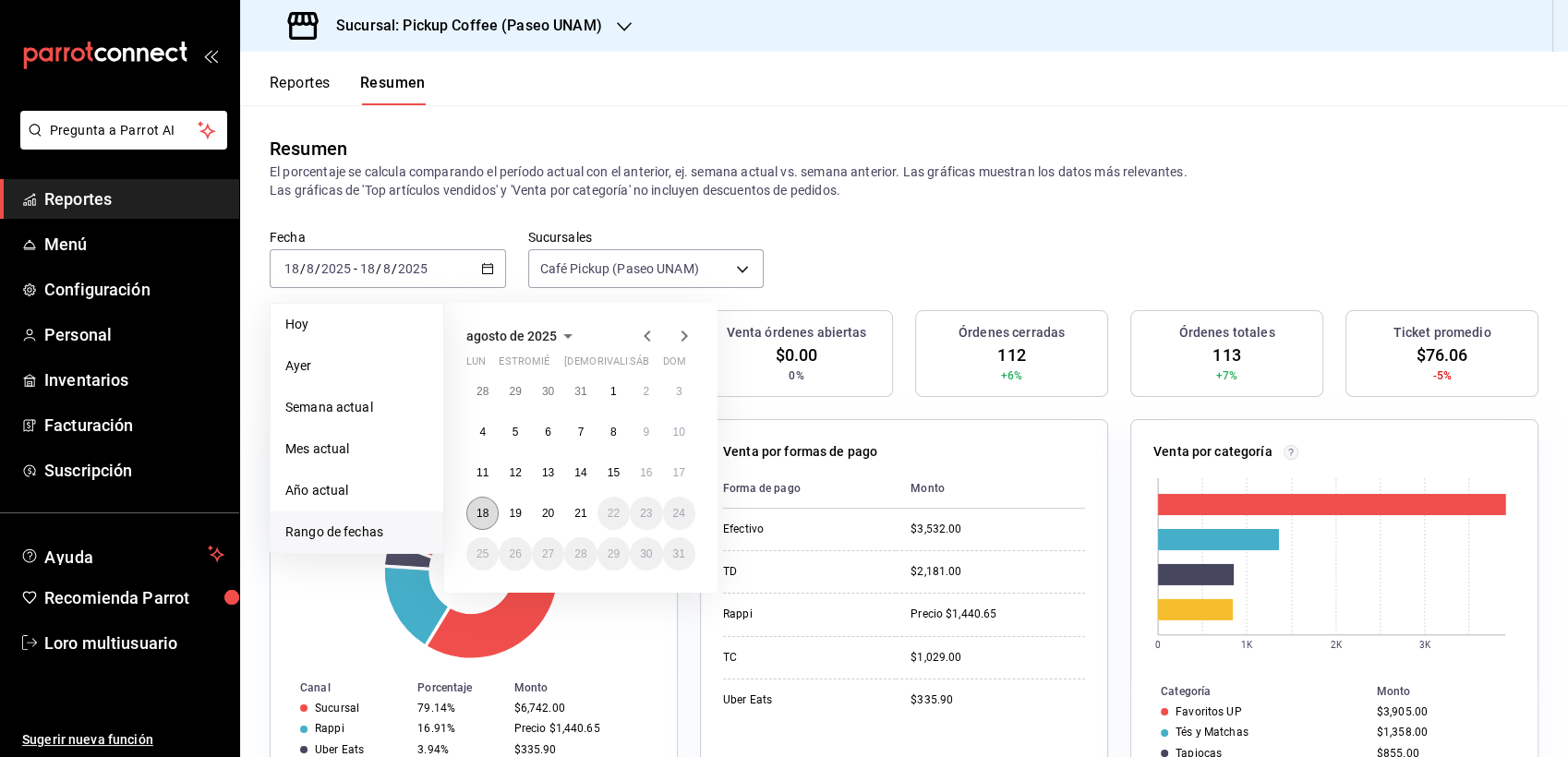
click at [491, 502] on button "18" at bounding box center [482, 513] width 33 height 34
click at [513, 508] on abbr "19" at bounding box center [514, 513] width 12 height 13
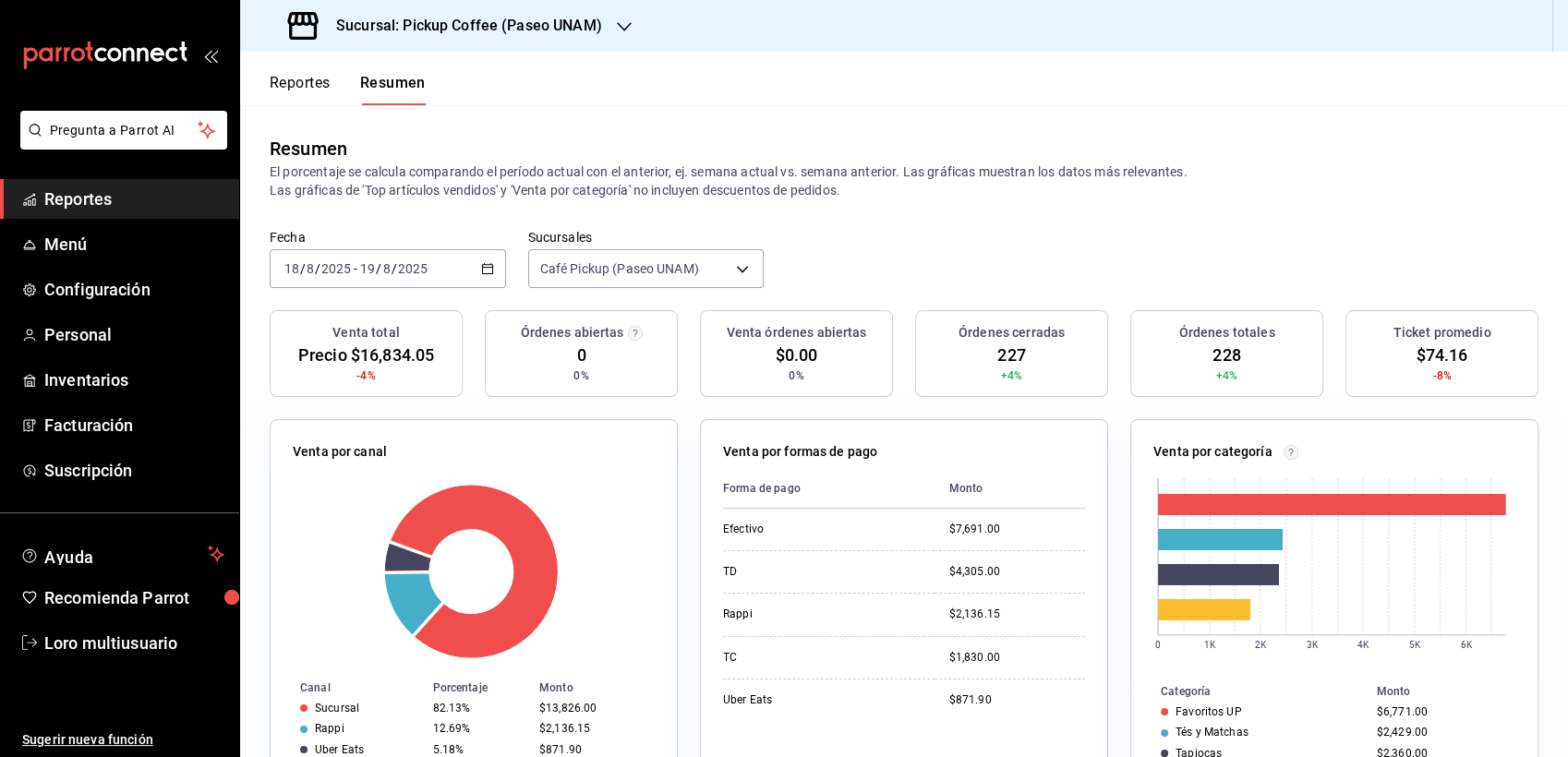
click at [398, 278] on div "2025-08-18 18 / 8 / 2025 - 2025-08-19 19 / 8 / 2025" at bounding box center [387, 268] width 236 height 38
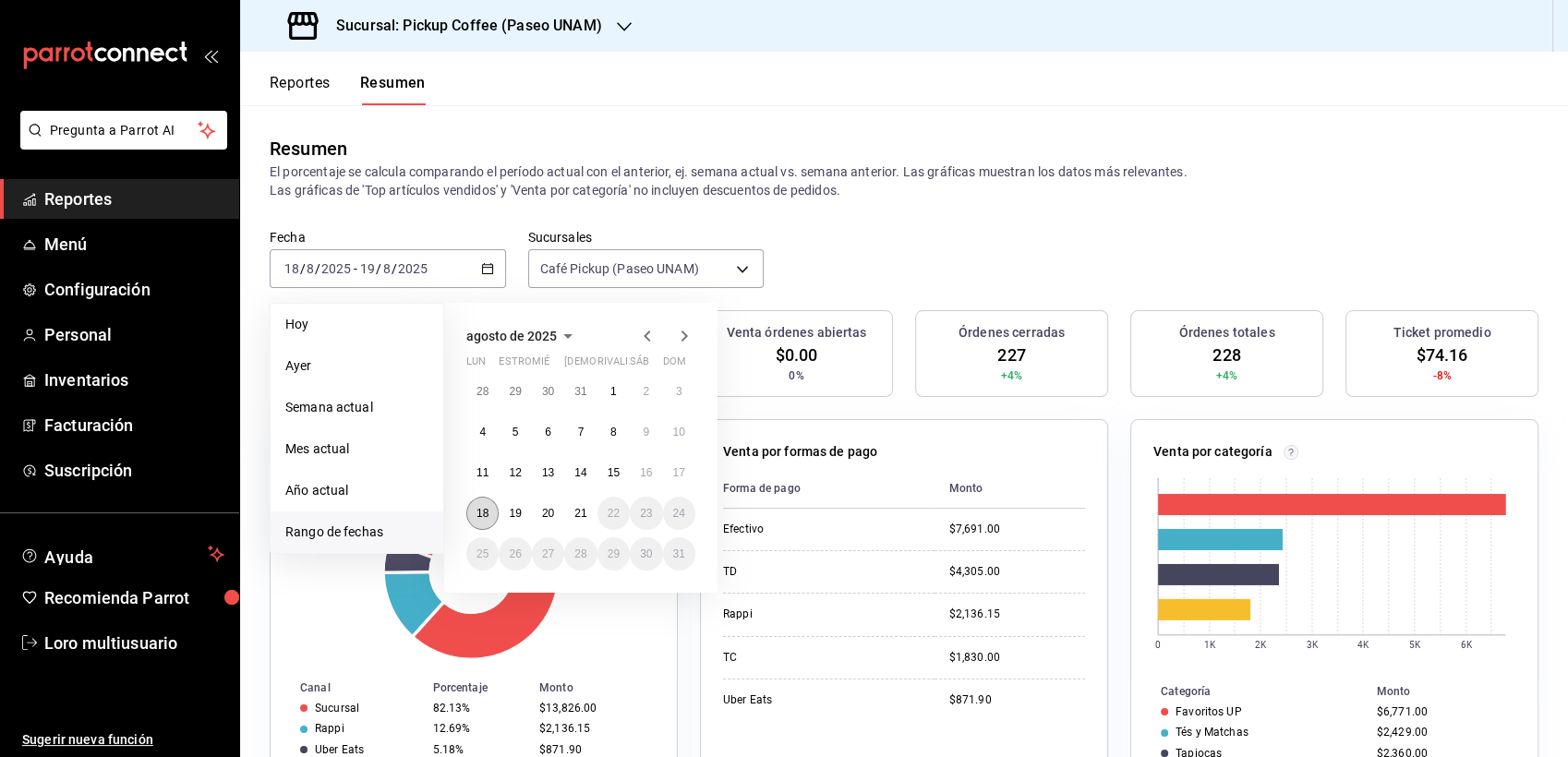
click at [482, 502] on button "18" at bounding box center [482, 513] width 33 height 34
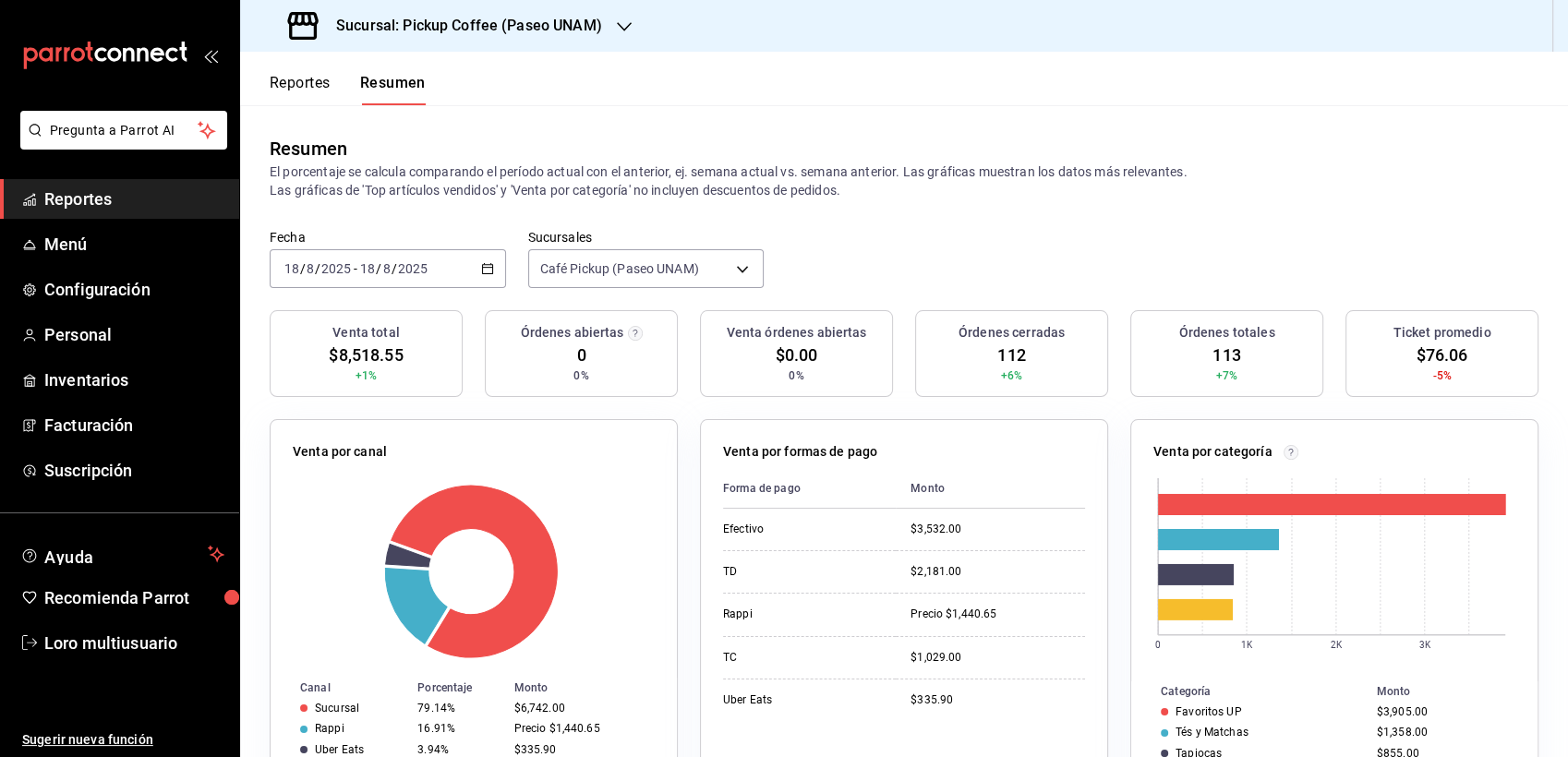
click at [306, 263] on input "8" at bounding box center [310, 268] width 9 height 15
click at [349, 279] on div "[DATE] [DATE] - [DATE] [DATE]" at bounding box center [387, 268] width 236 height 38
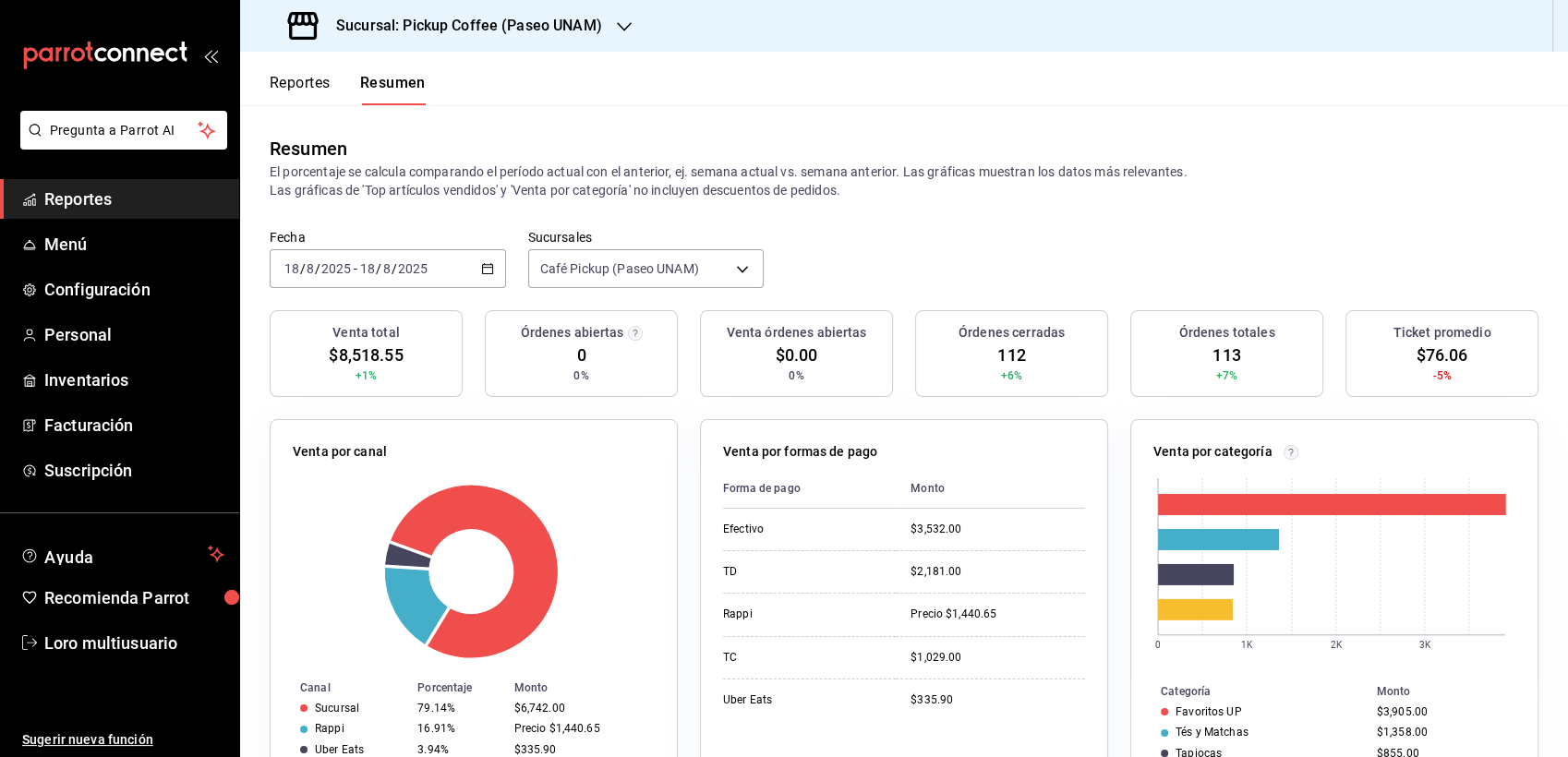
click at [349, 279] on div "[DATE] [DATE] - [DATE] [DATE]" at bounding box center [387, 268] width 236 height 38
click at [347, 279] on div "[DATE] [DATE] - [DATE] [DATE]" at bounding box center [387, 268] width 236 height 38
drag, startPoint x: 347, startPoint y: 279, endPoint x: 312, endPoint y: 269, distance: 36.4
click at [312, 269] on input "8" at bounding box center [310, 268] width 9 height 15
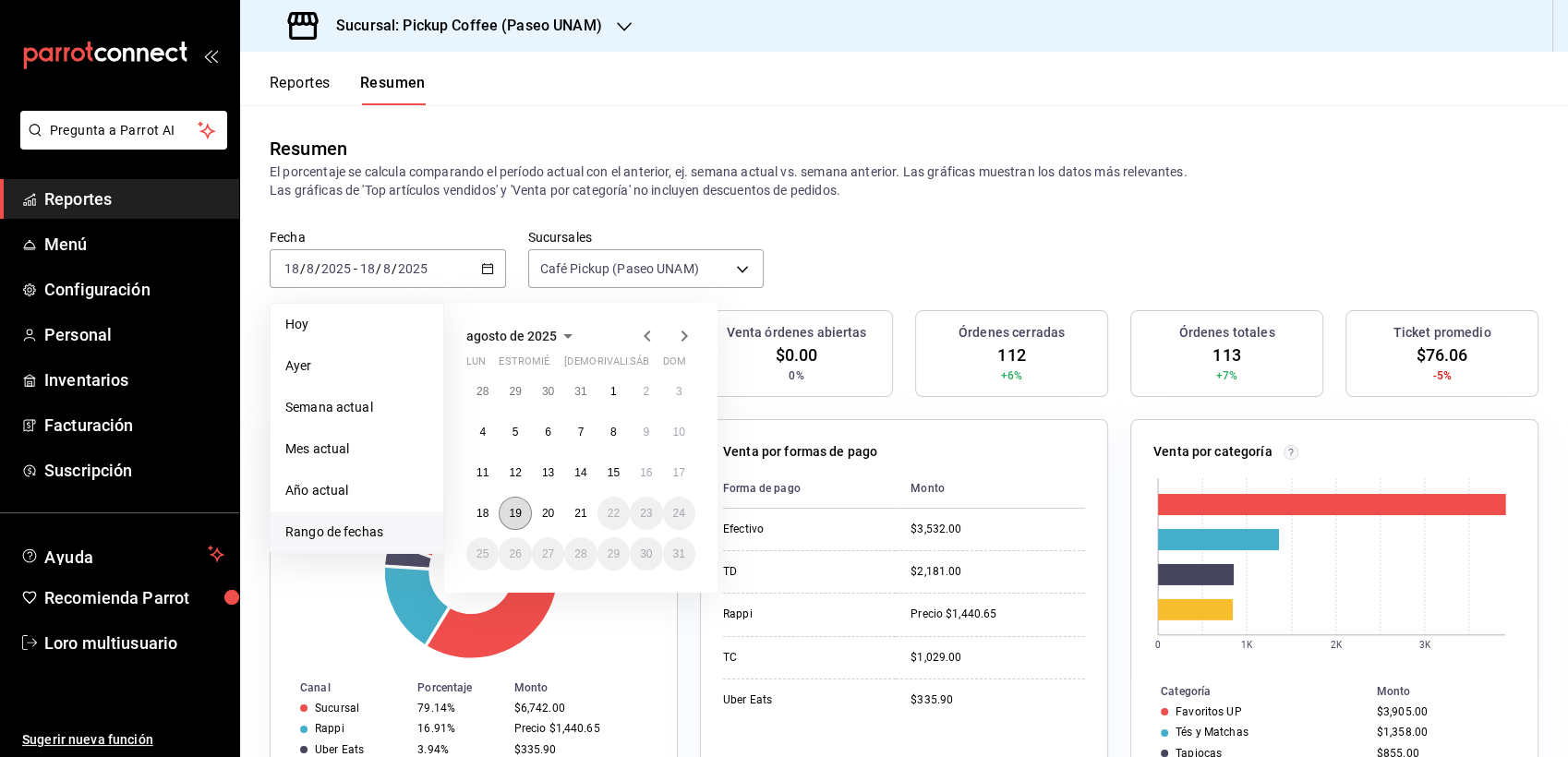
click at [508, 511] on abbr "19" at bounding box center [514, 513] width 12 height 13
